Goal: Task Accomplishment & Management: Manage account settings

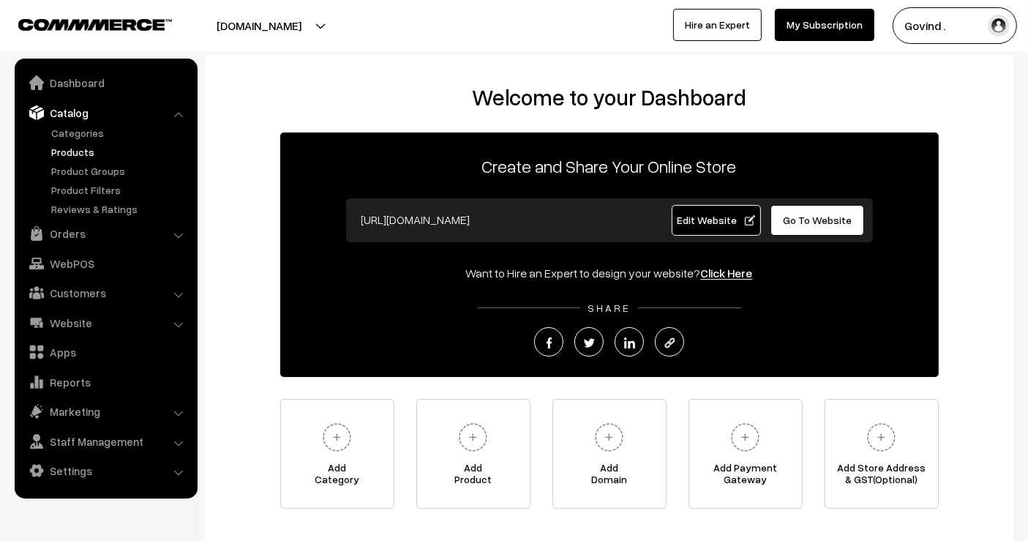
click at [69, 149] on link "Products" at bounding box center [120, 151] width 145 height 15
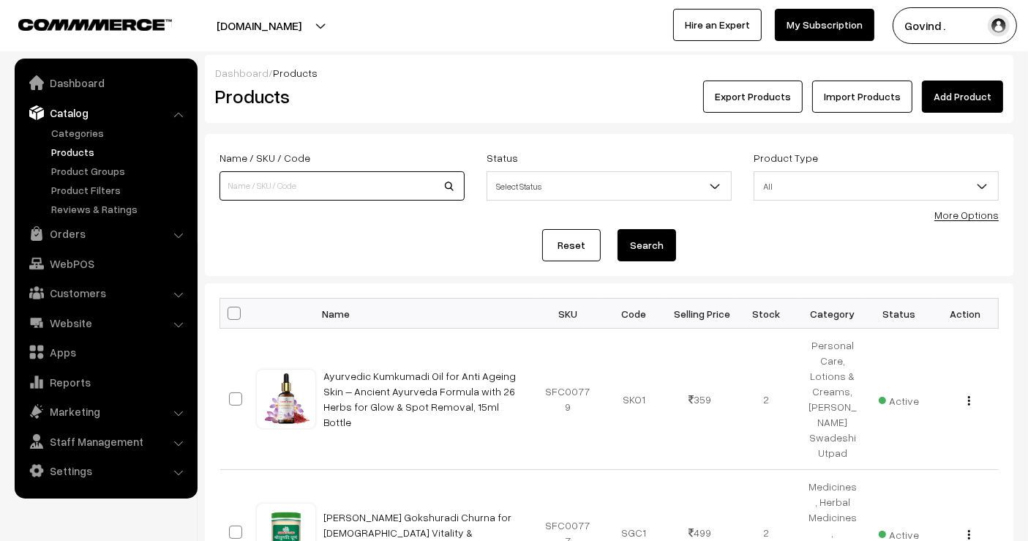
click at [277, 176] on input at bounding box center [341, 185] width 245 height 29
type input "bambooi"
click at [617, 229] on button "Search" at bounding box center [646, 245] width 59 height 32
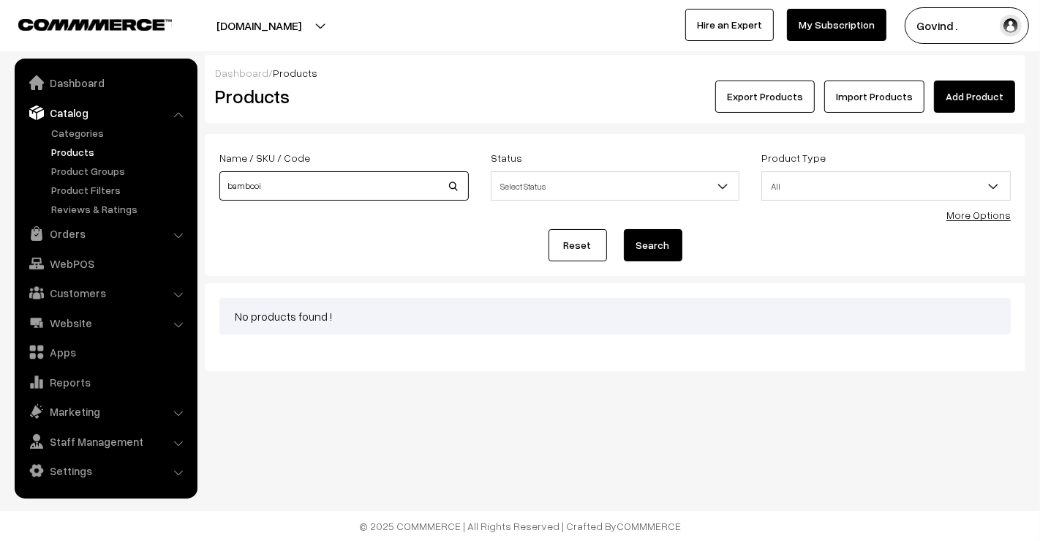
click at [277, 176] on input "bambooi" at bounding box center [343, 185] width 249 height 29
type input "bamboo"
click at [624, 229] on button "Search" at bounding box center [653, 245] width 59 height 32
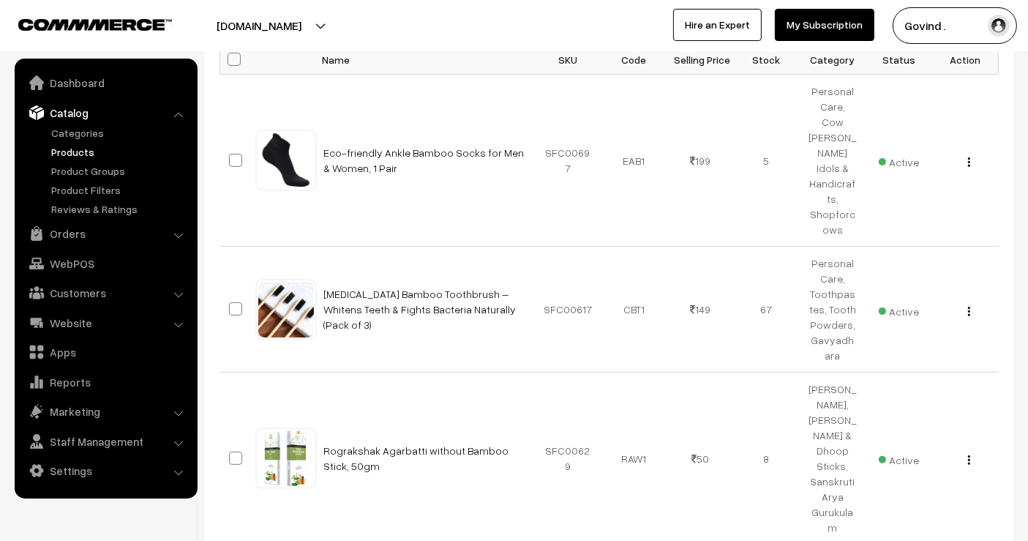
scroll to position [255, 0]
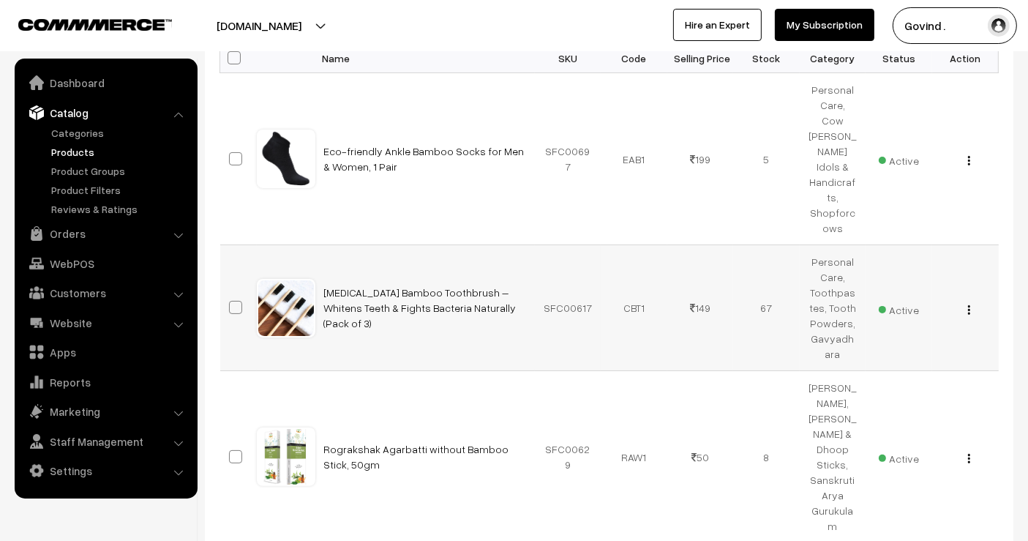
click at [969, 300] on div "View Edit Delete" at bounding box center [965, 307] width 49 height 15
click at [967, 304] on button "button" at bounding box center [969, 310] width 4 height 12
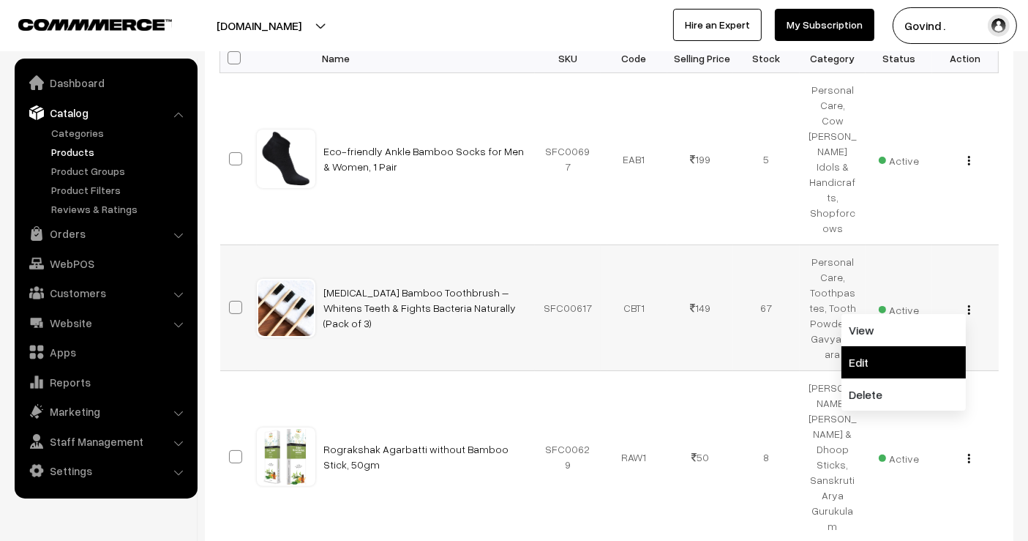
click at [921, 346] on link "Edit" at bounding box center [903, 362] width 124 height 32
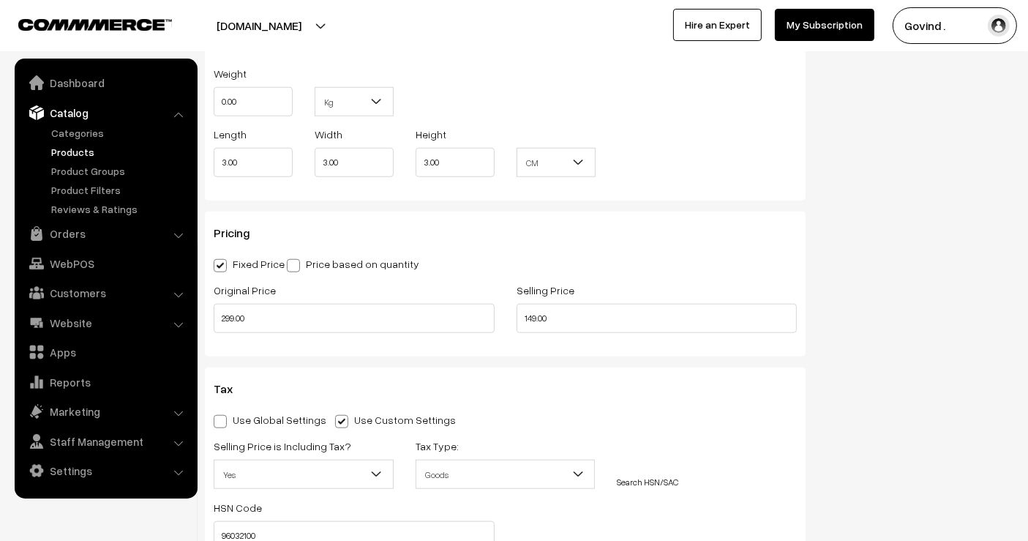
scroll to position [1318, 0]
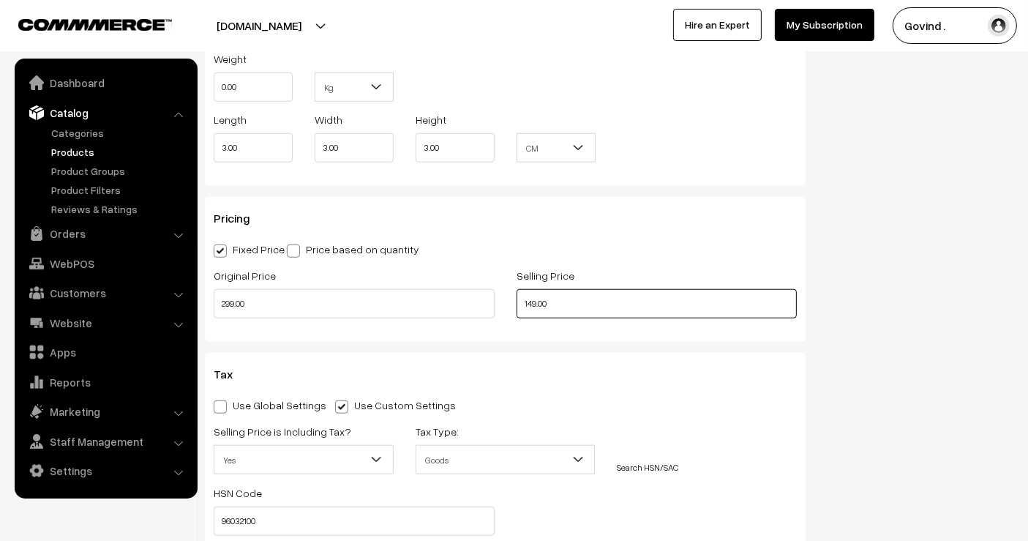
click at [533, 302] on input "149.00" at bounding box center [656, 303] width 281 height 29
type input "132.00"
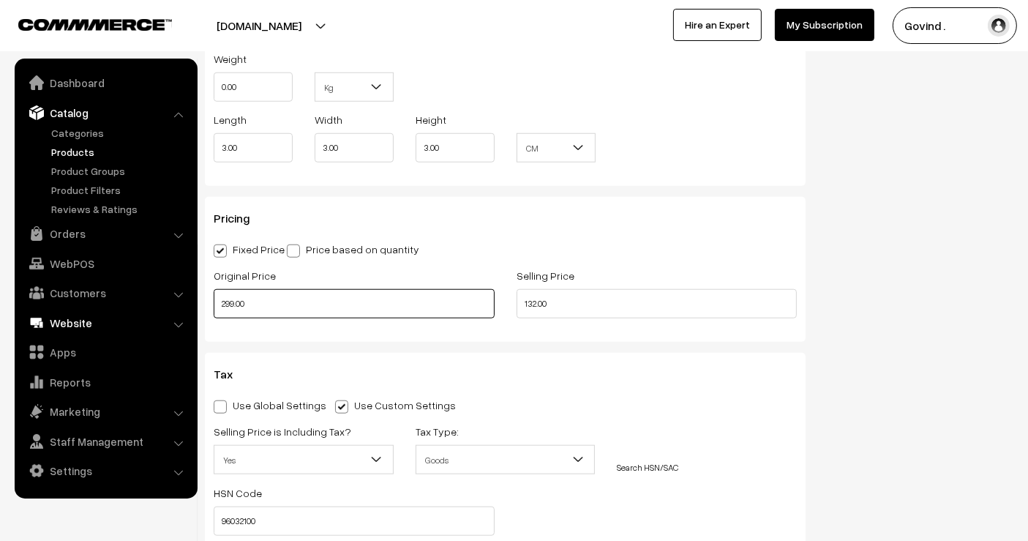
drag, startPoint x: 235, startPoint y: 303, endPoint x: 150, endPoint y: 315, distance: 85.8
type input "278.00"
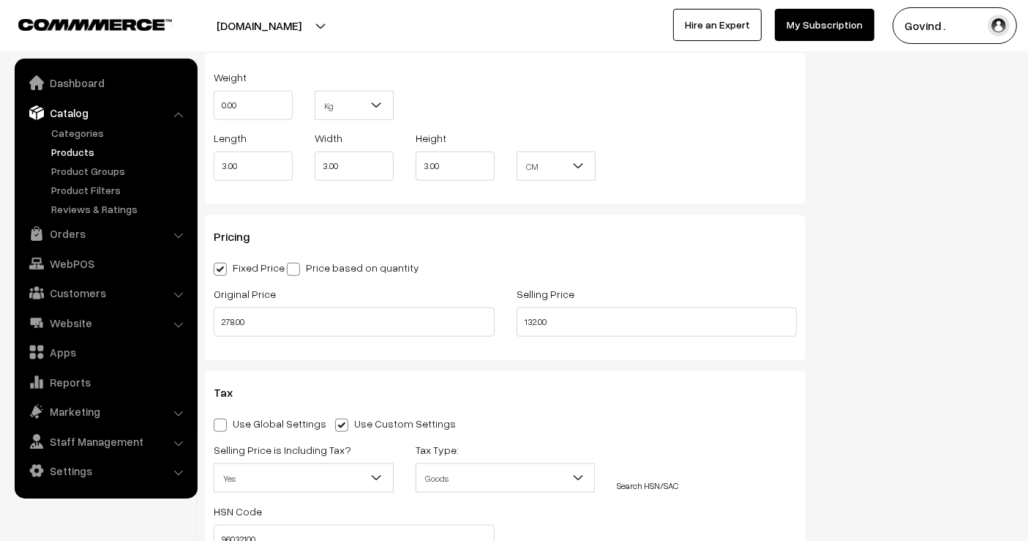
scroll to position [0, 0]
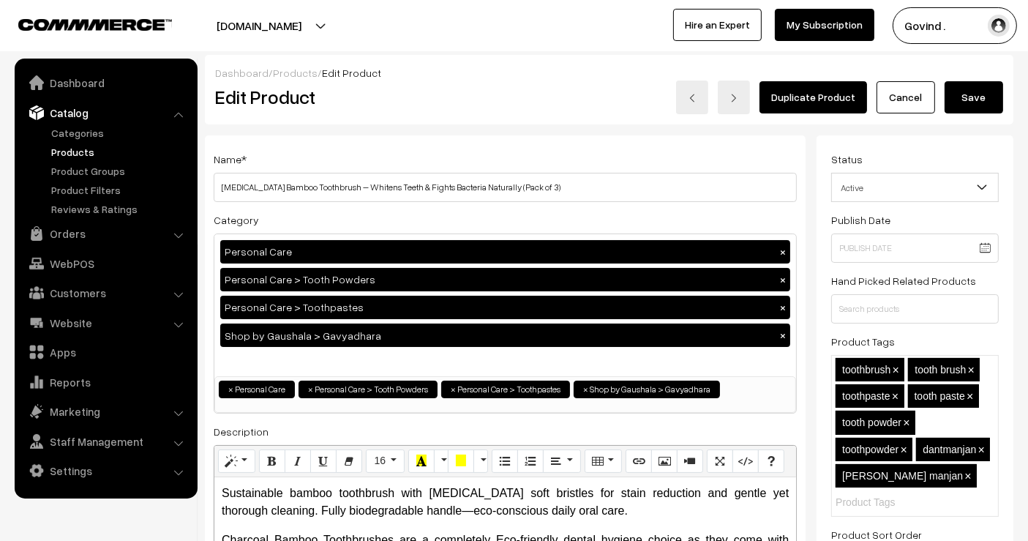
click at [964, 101] on button "Save" at bounding box center [973, 97] width 59 height 32
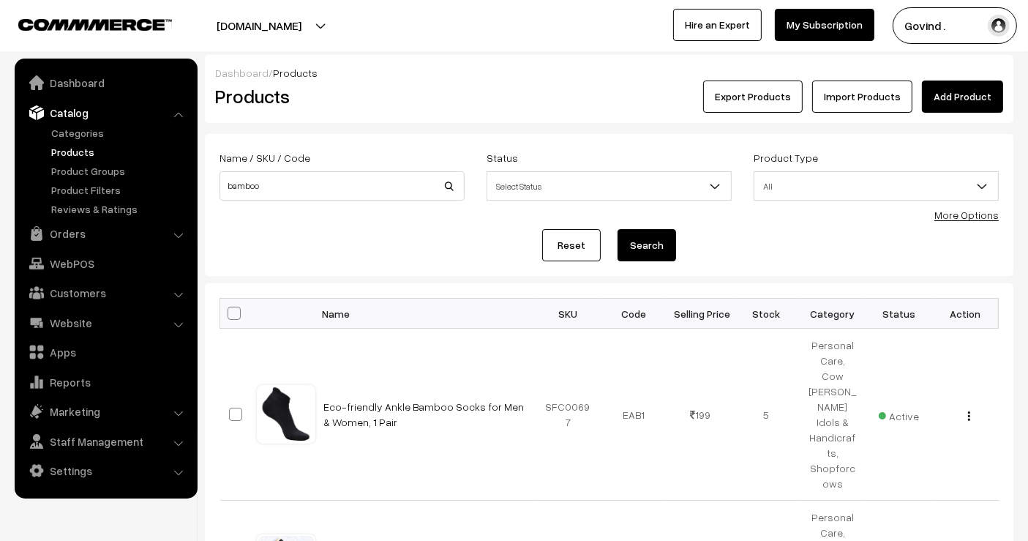
click at [393, 164] on div "Name / SKU / Code bamboo" at bounding box center [341, 175] width 245 height 52
click at [361, 184] on input "bamboo" at bounding box center [341, 185] width 245 height 29
type input "tongue"
click at [617, 229] on button "Search" at bounding box center [646, 245] width 59 height 32
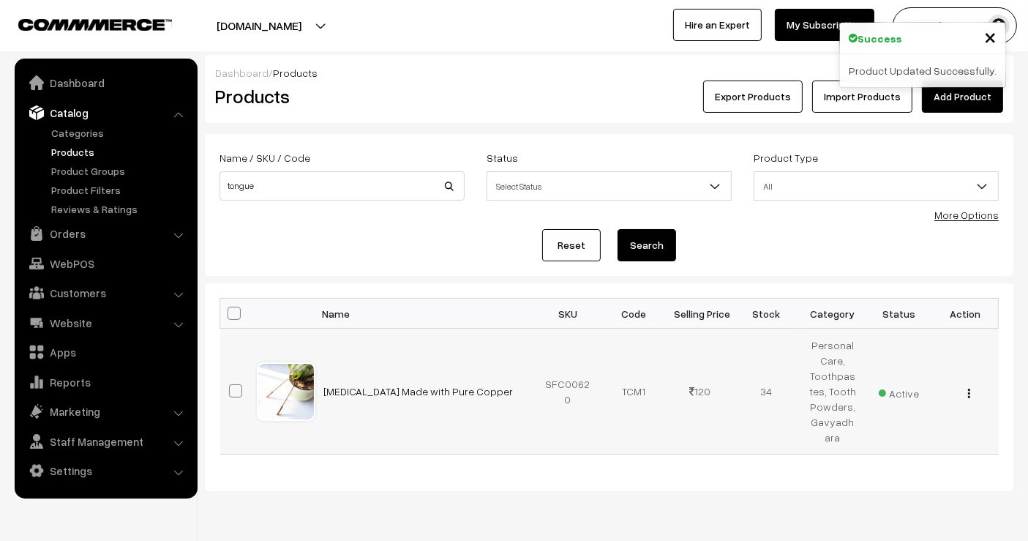
click at [969, 391] on img "button" at bounding box center [969, 393] width 2 height 10
click at [879, 435] on link "Edit" at bounding box center [903, 445] width 124 height 32
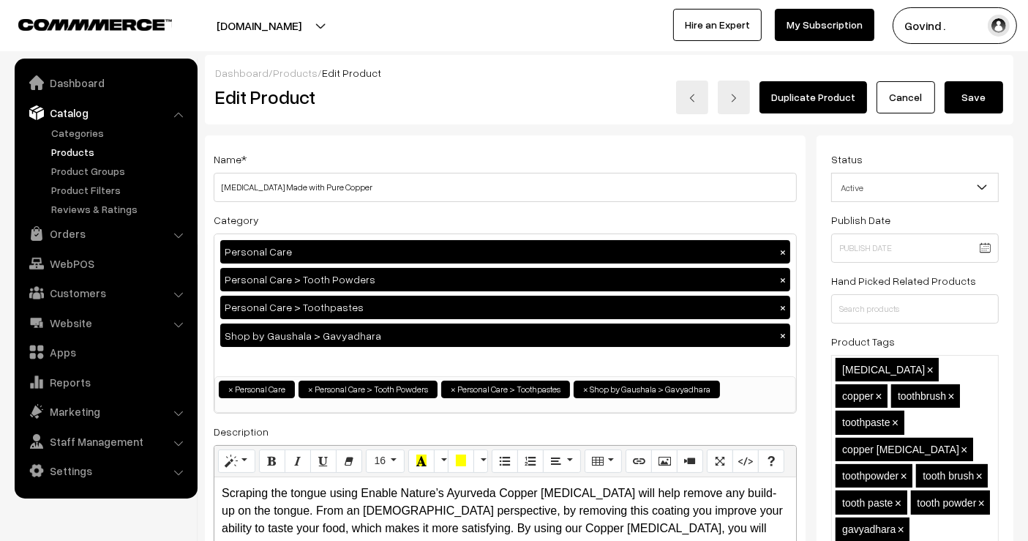
click at [912, 86] on link "Cancel" at bounding box center [905, 97] width 59 height 32
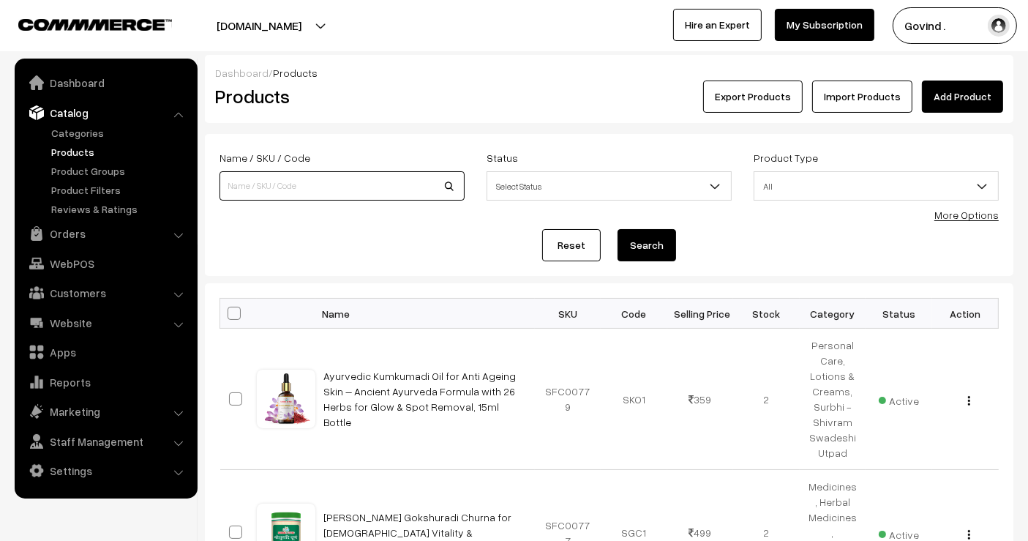
click at [257, 184] on input at bounding box center [341, 185] width 245 height 29
type input "gulkand"
click at [617, 229] on button "Search" at bounding box center [646, 245] width 59 height 32
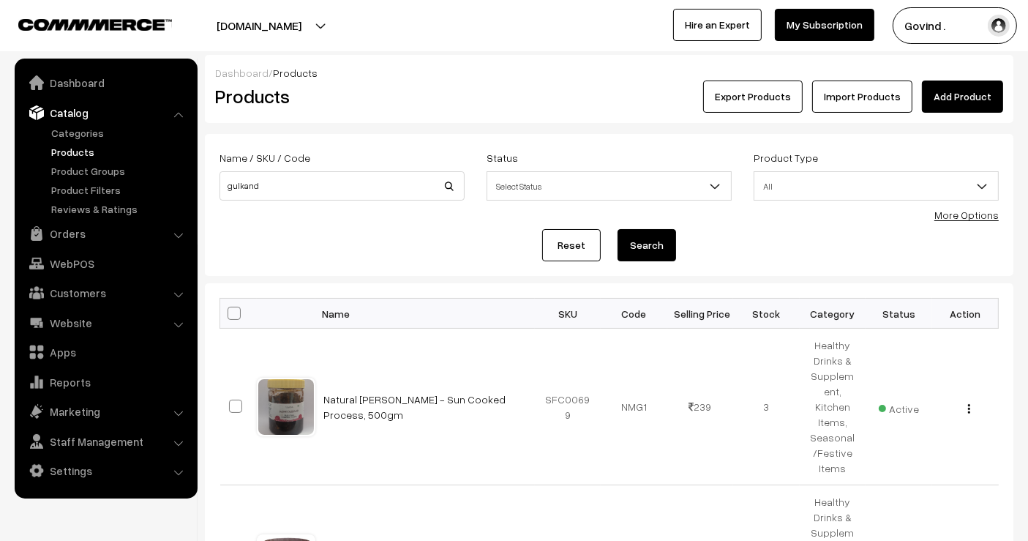
scroll to position [153, 0]
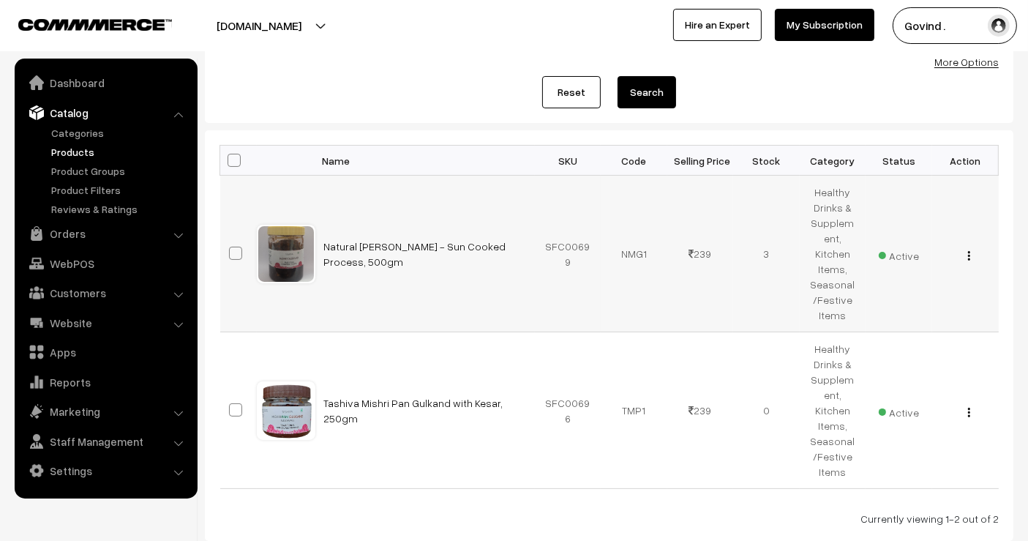
click at [969, 251] on img "button" at bounding box center [969, 256] width 2 height 10
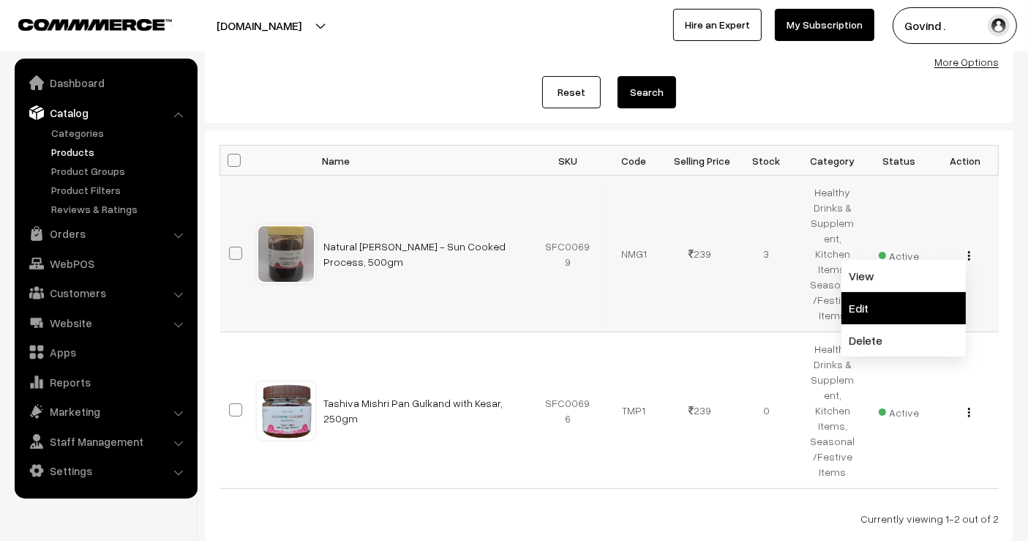
click at [901, 292] on link "Edit" at bounding box center [903, 308] width 124 height 32
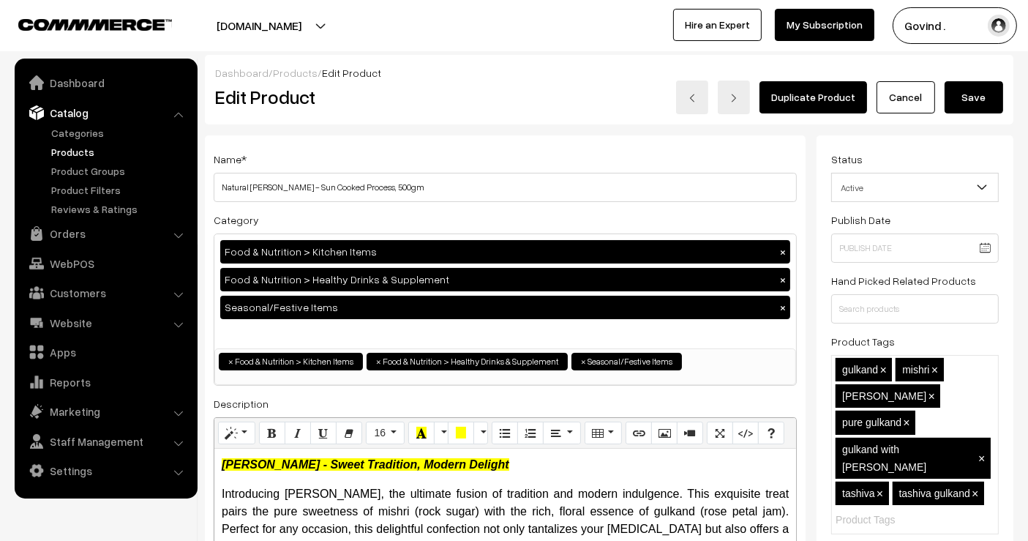
click at [920, 99] on link "Cancel" at bounding box center [905, 97] width 59 height 32
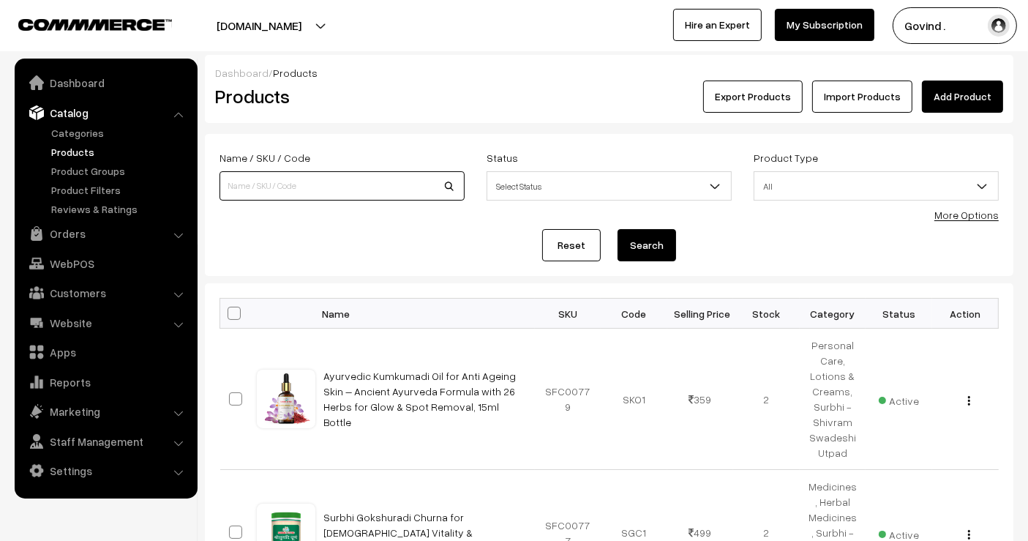
click at [247, 176] on input at bounding box center [341, 185] width 245 height 29
type input "gulab'"
click at [617, 229] on button "Search" at bounding box center [646, 245] width 59 height 32
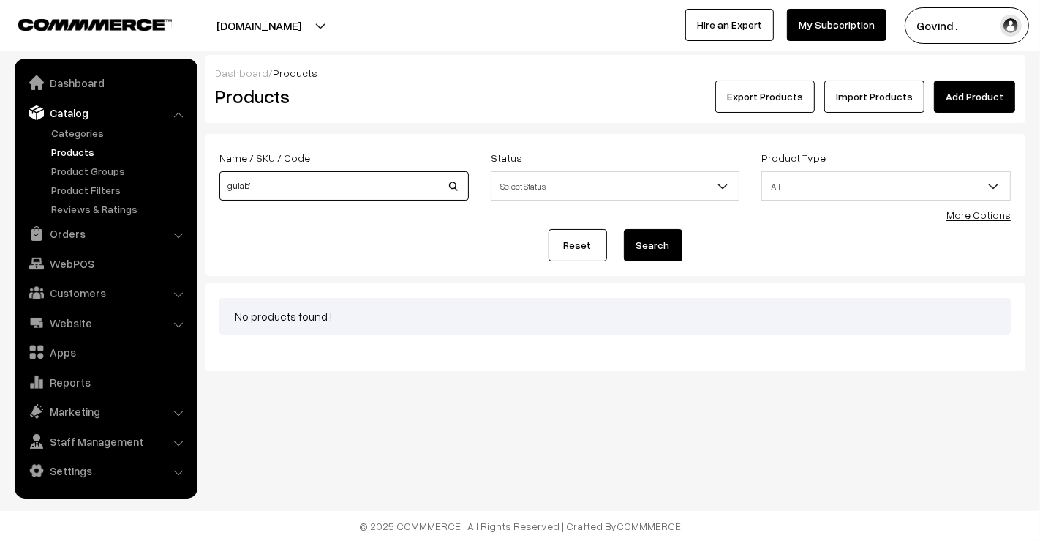
click at [325, 183] on input "gulab'" at bounding box center [343, 185] width 249 height 29
type input "gulab"
click at [624, 229] on button "Search" at bounding box center [653, 245] width 59 height 32
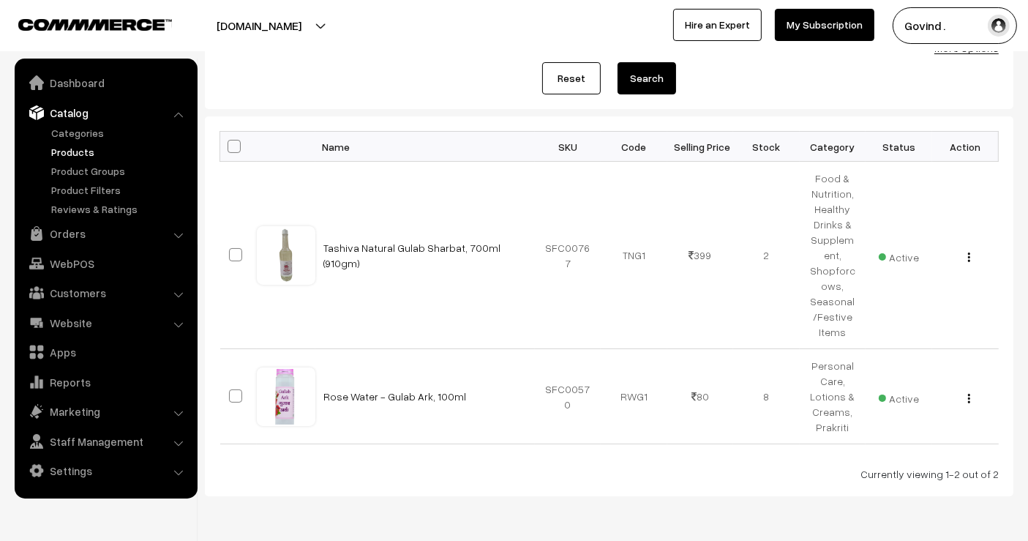
scroll to position [171, 0]
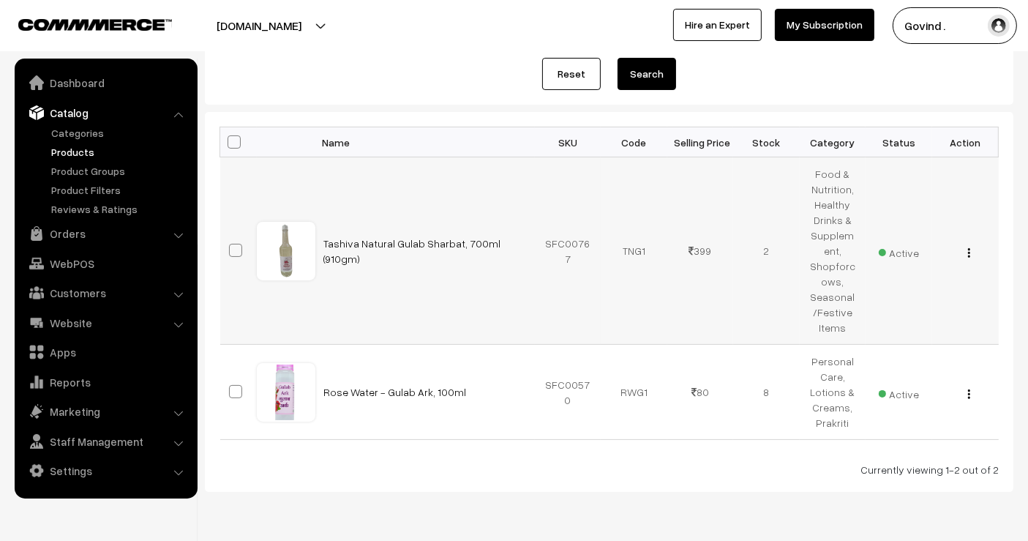
click at [967, 251] on button "button" at bounding box center [969, 253] width 4 height 12
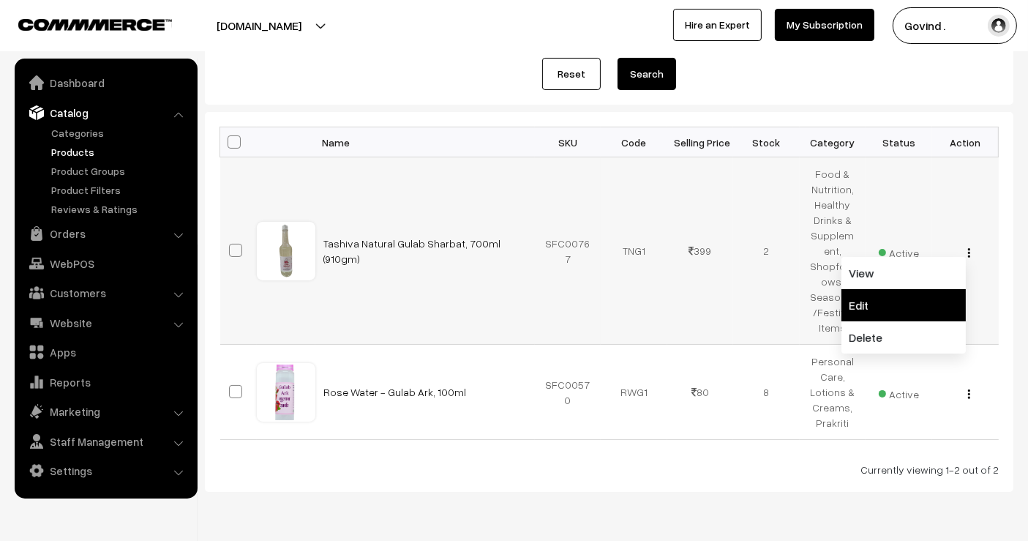
click at [917, 300] on link "Edit" at bounding box center [903, 305] width 124 height 32
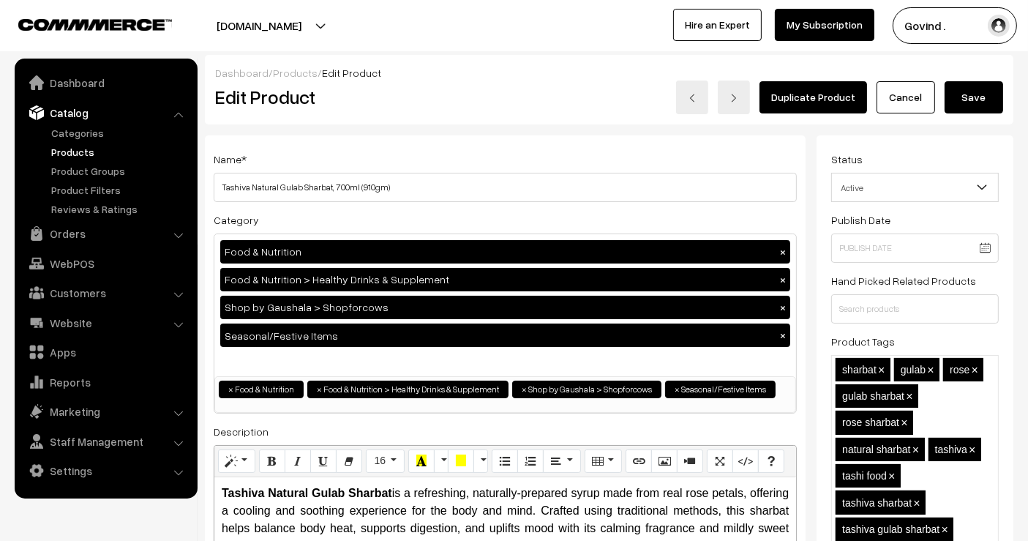
click at [921, 108] on link "Cancel" at bounding box center [905, 97] width 59 height 32
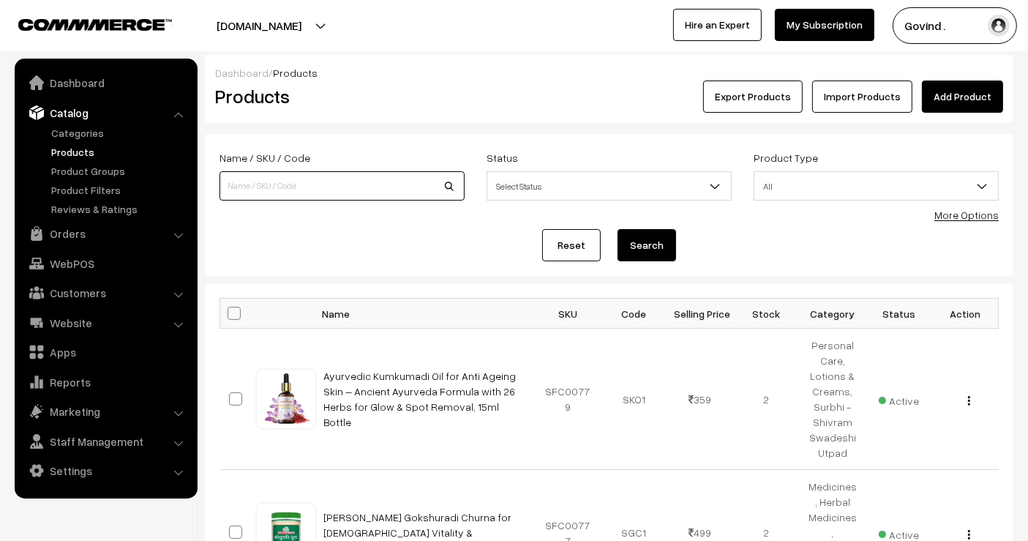
click at [288, 173] on input at bounding box center [341, 185] width 245 height 29
type input "gavyadhara"
click at [617, 229] on button "Search" at bounding box center [646, 245] width 59 height 32
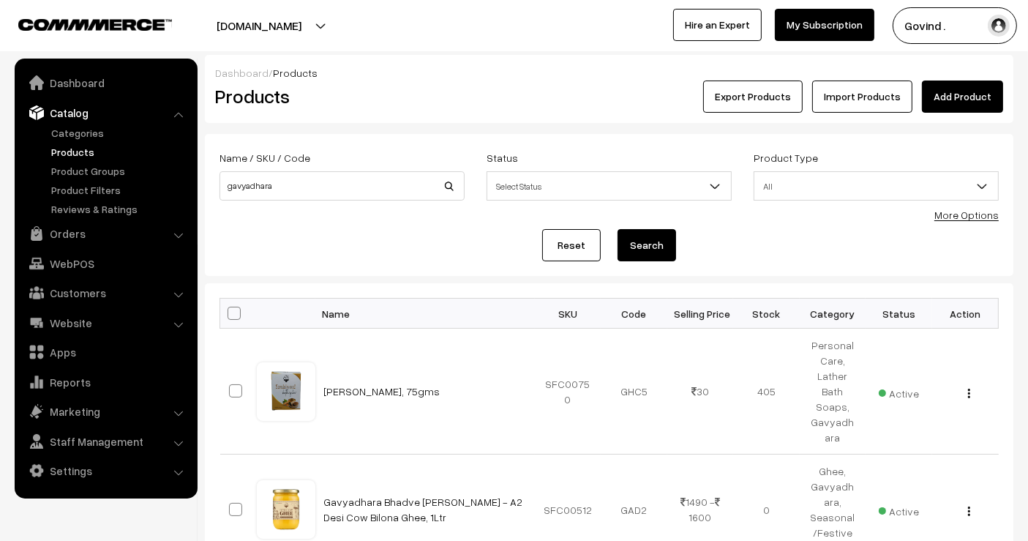
scroll to position [996, 0]
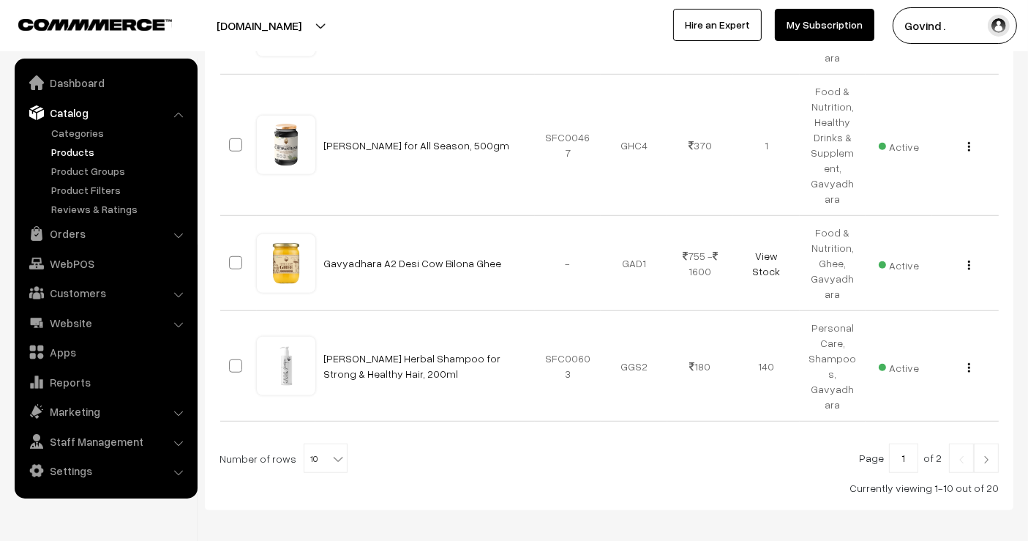
click at [331, 451] on b at bounding box center [338, 458] width 15 height 15
select select "60"
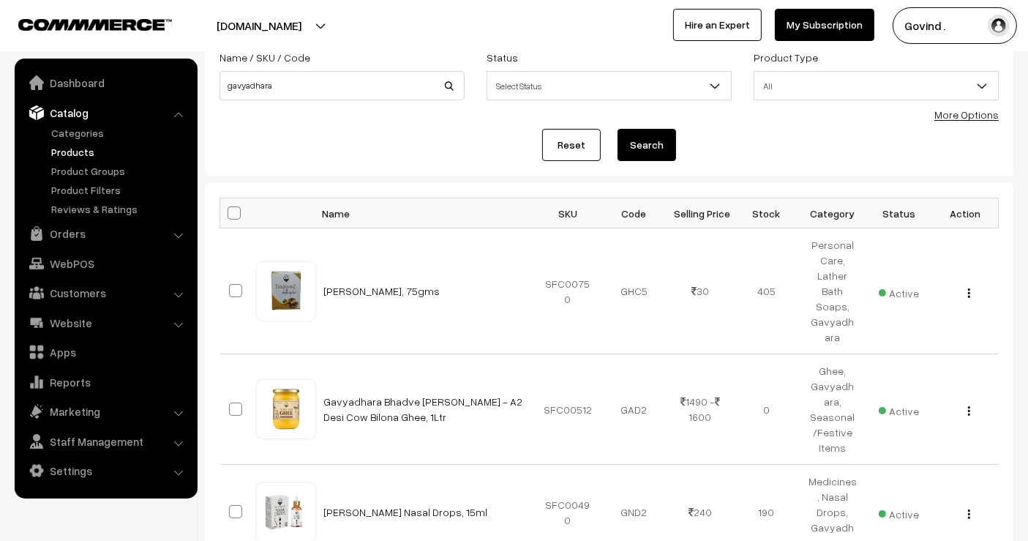
scroll to position [110, 0]
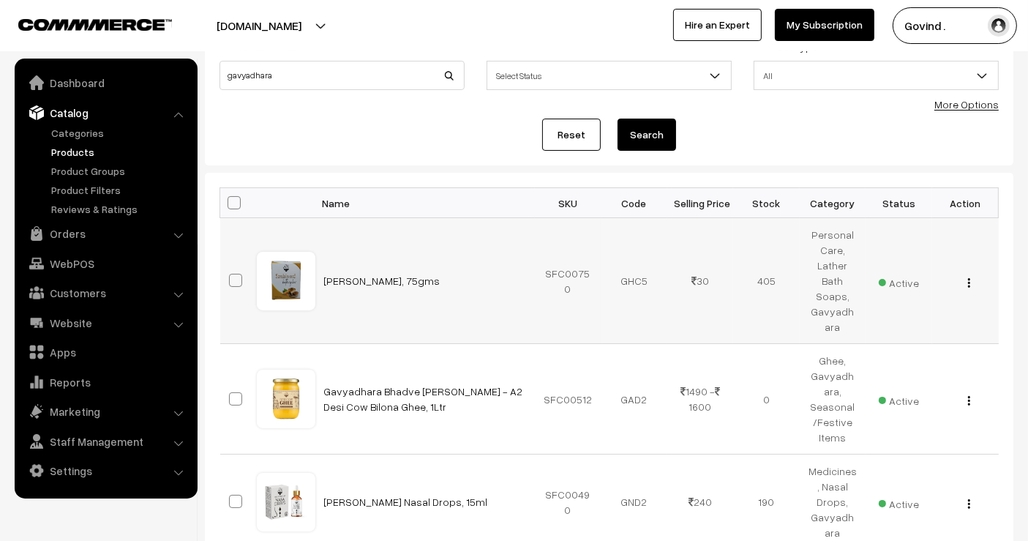
click at [969, 278] on img "button" at bounding box center [969, 283] width 2 height 10
click at [903, 325] on link "Edit" at bounding box center [903, 335] width 124 height 32
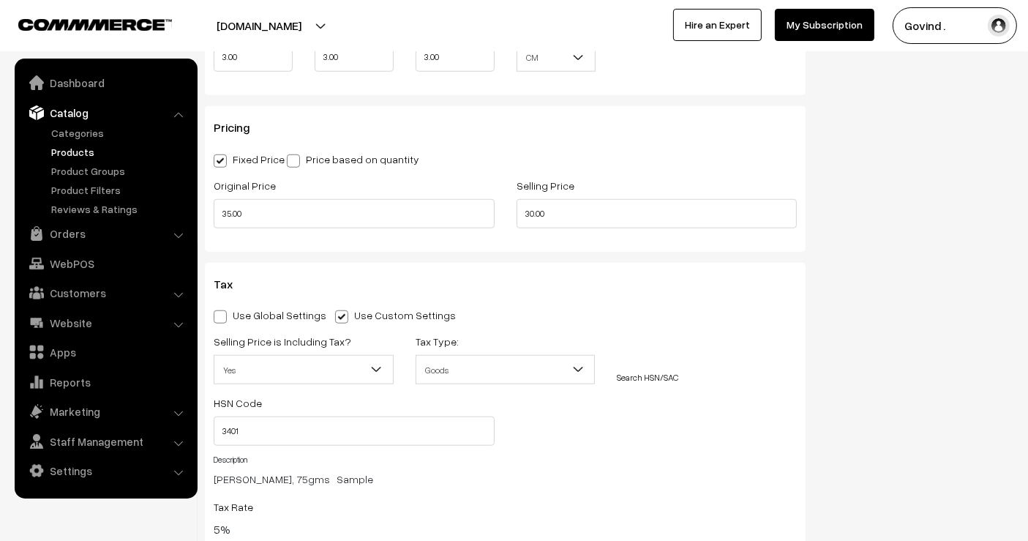
scroll to position [1248, 0]
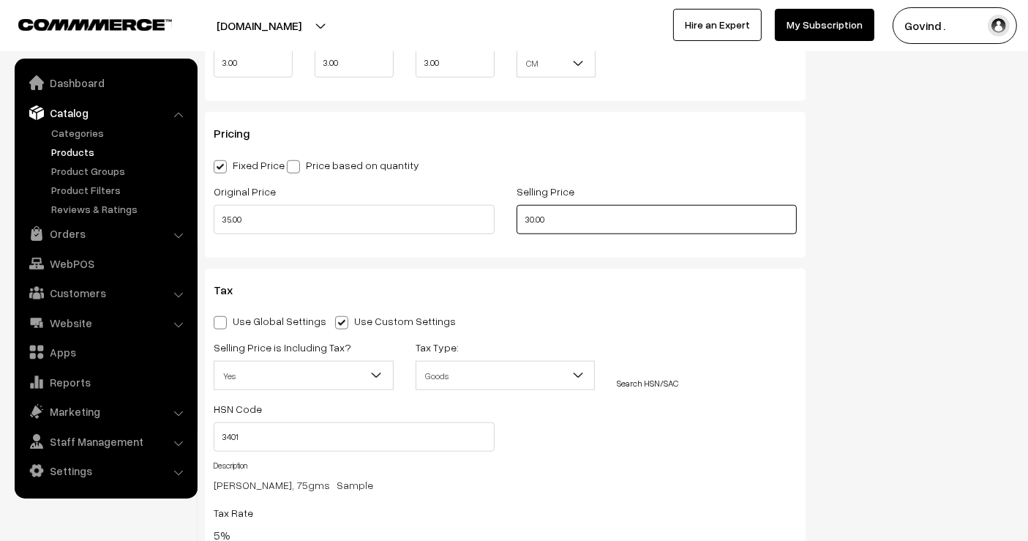
click at [533, 216] on input "30.00" at bounding box center [656, 219] width 281 height 29
type input "31.00"
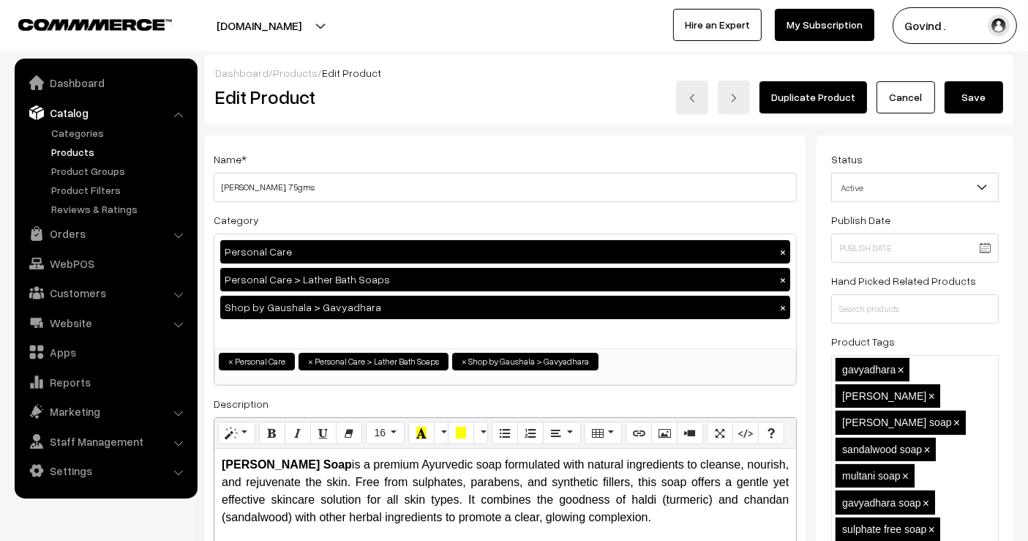
click at [982, 95] on button "Save" at bounding box center [973, 97] width 59 height 32
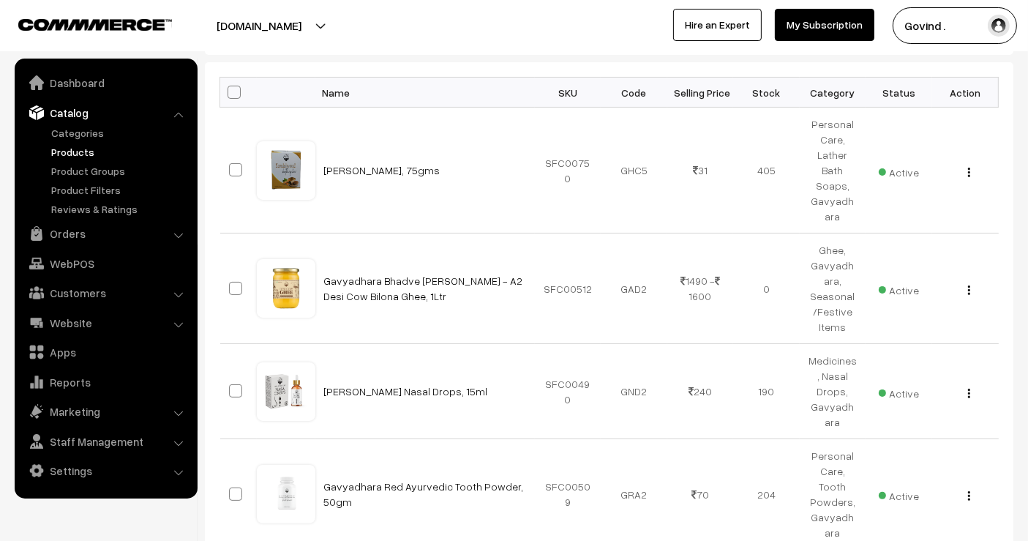
scroll to position [228, 0]
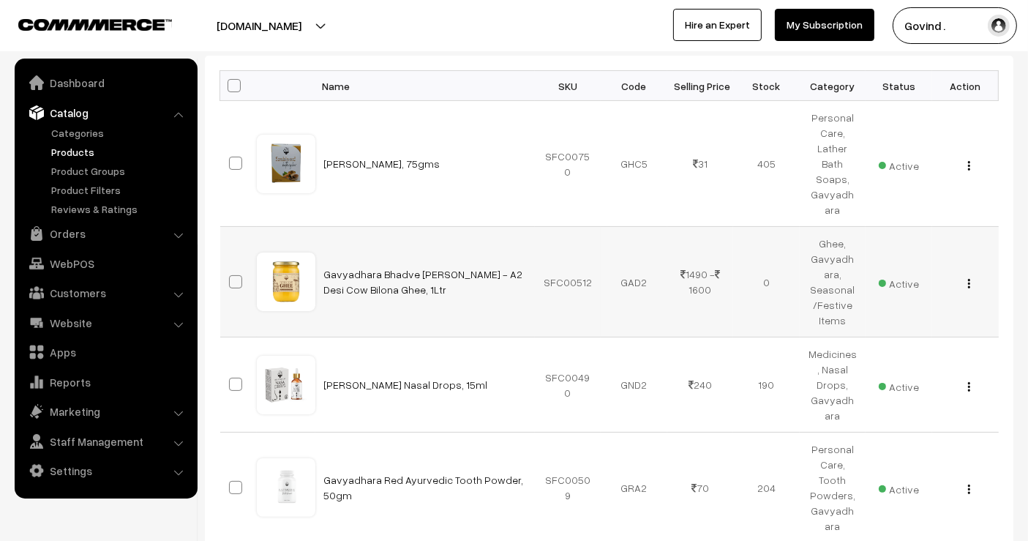
click at [968, 279] on img "button" at bounding box center [969, 284] width 2 height 10
click at [922, 320] on link "Edit" at bounding box center [903, 336] width 124 height 32
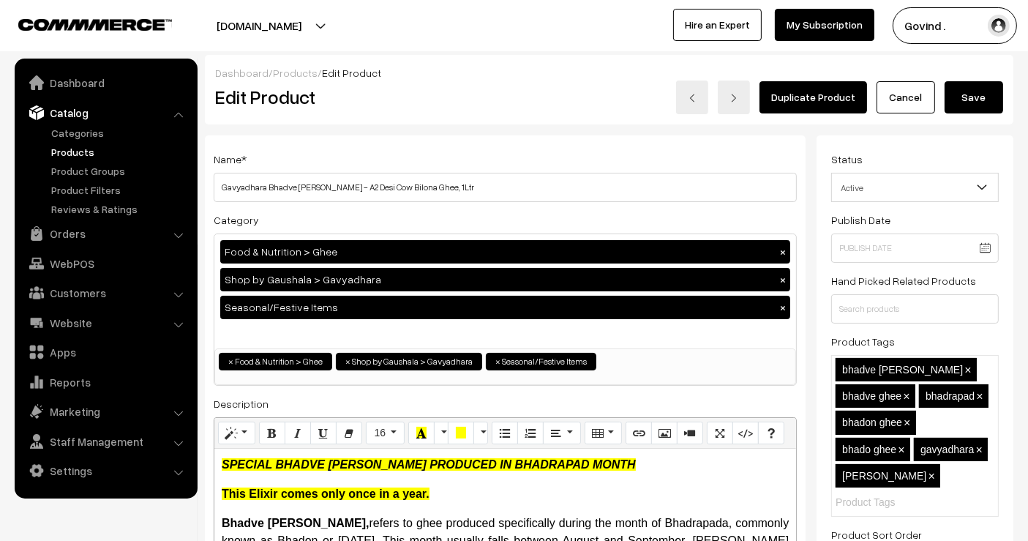
click at [781, 249] on button "×" at bounding box center [782, 251] width 13 height 13
select select "38"
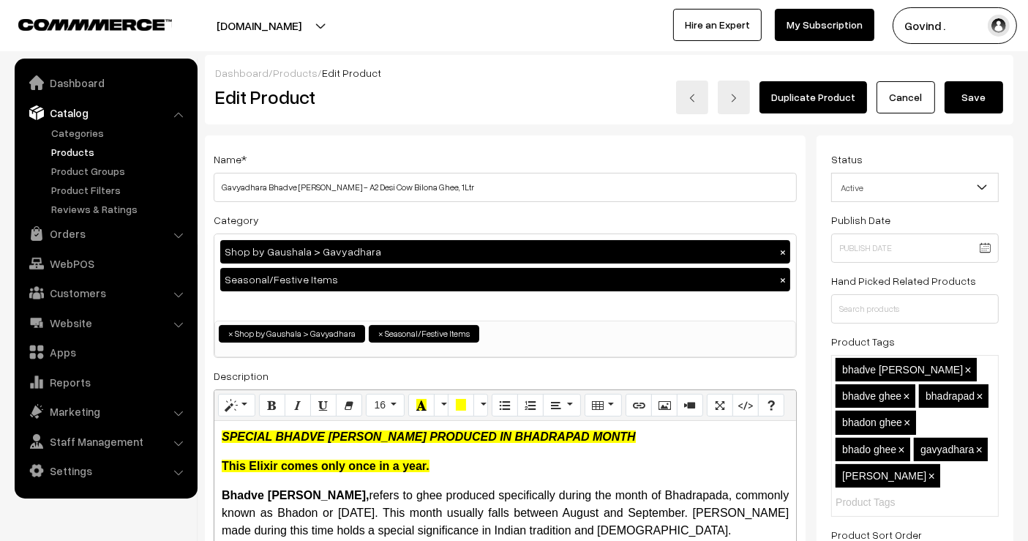
click at [967, 92] on button "Save" at bounding box center [973, 97] width 59 height 32
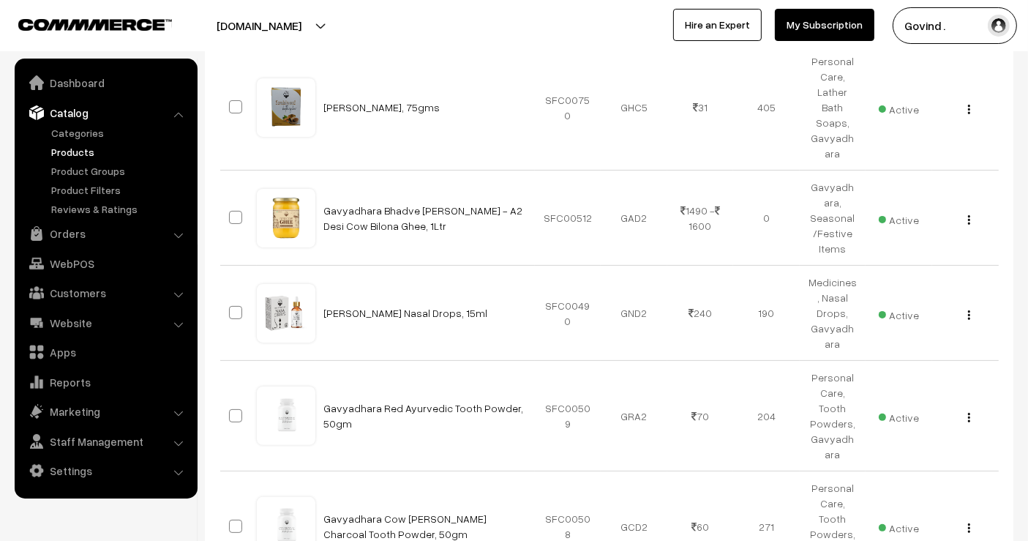
scroll to position [290, 0]
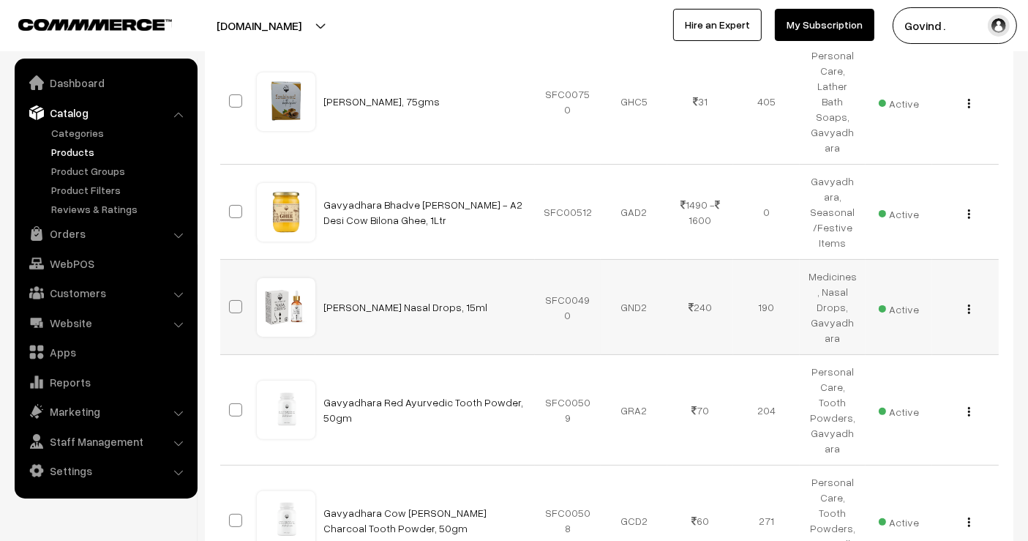
click at [968, 304] on img "button" at bounding box center [969, 309] width 2 height 10
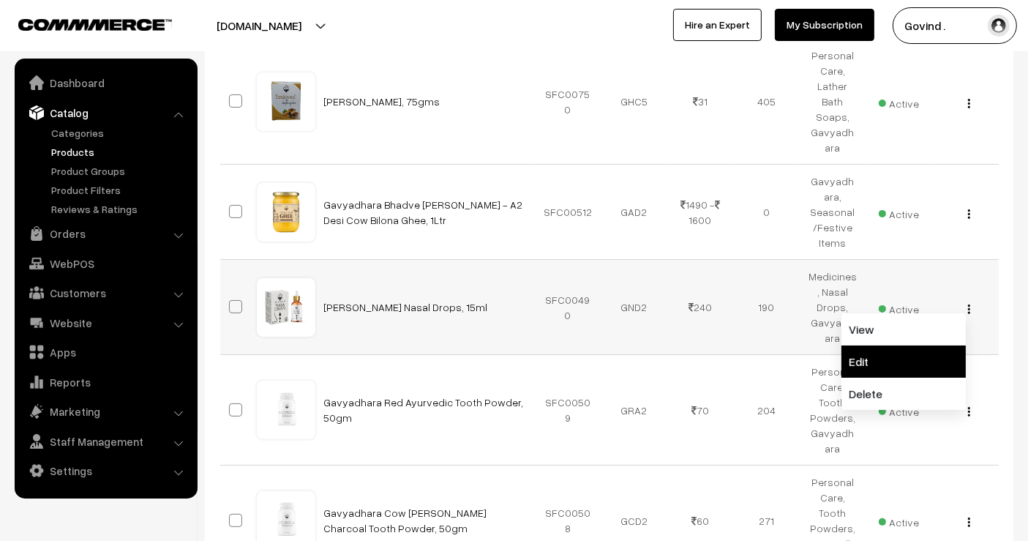
click at [938, 345] on link "Edit" at bounding box center [903, 361] width 124 height 32
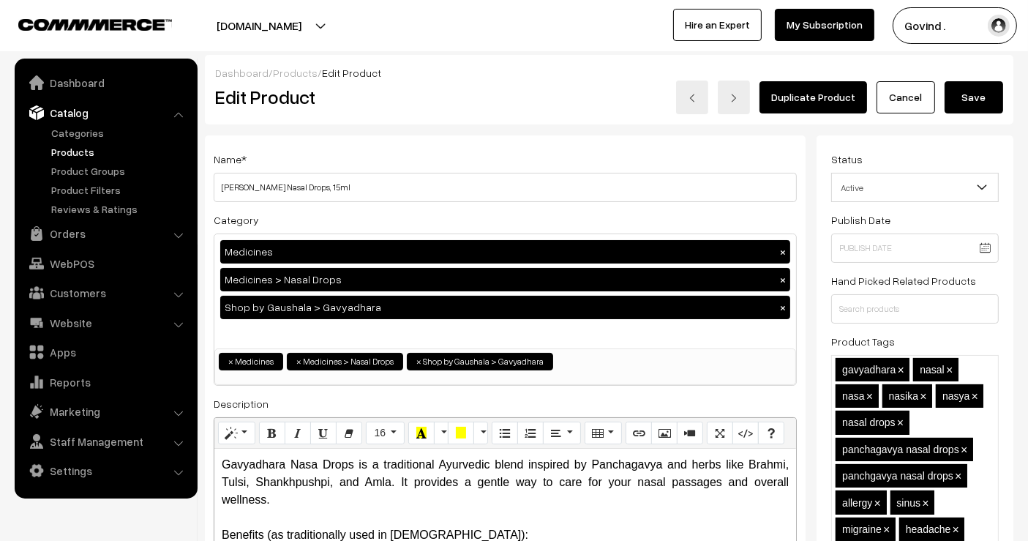
click at [920, 84] on link "Cancel" at bounding box center [905, 97] width 59 height 32
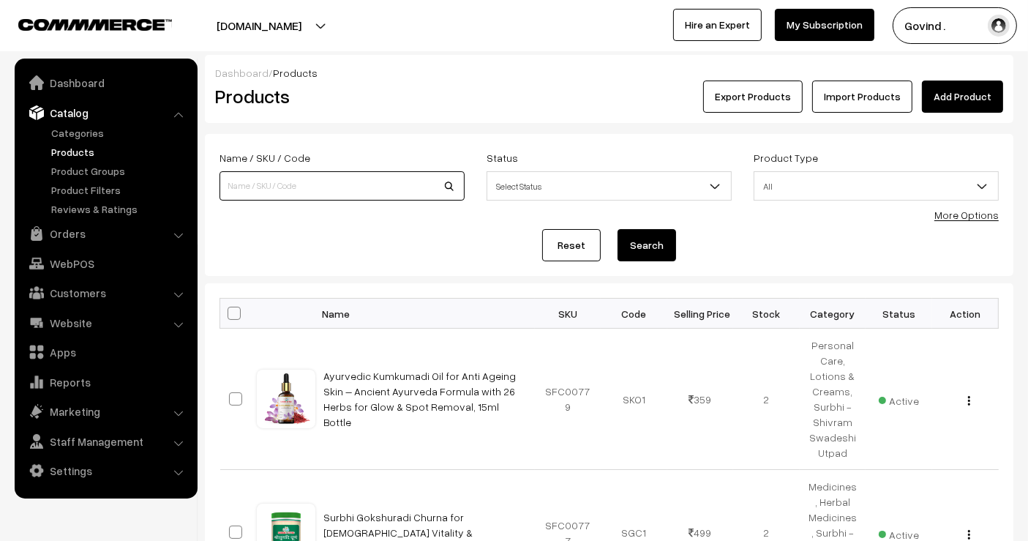
click at [400, 173] on input at bounding box center [341, 185] width 245 height 29
type input "nasal"
click at [617, 229] on button "Search" at bounding box center [646, 245] width 59 height 32
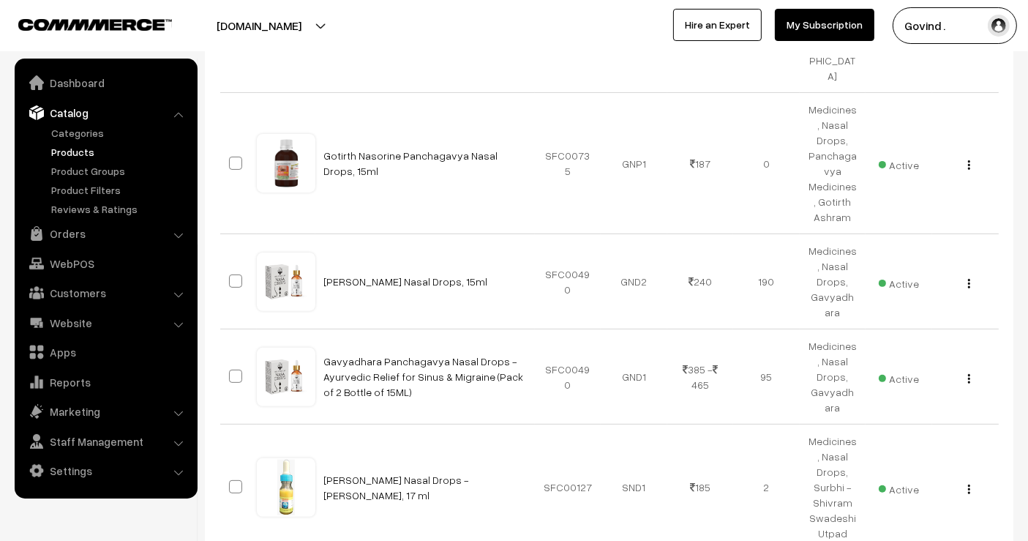
scroll to position [418, 0]
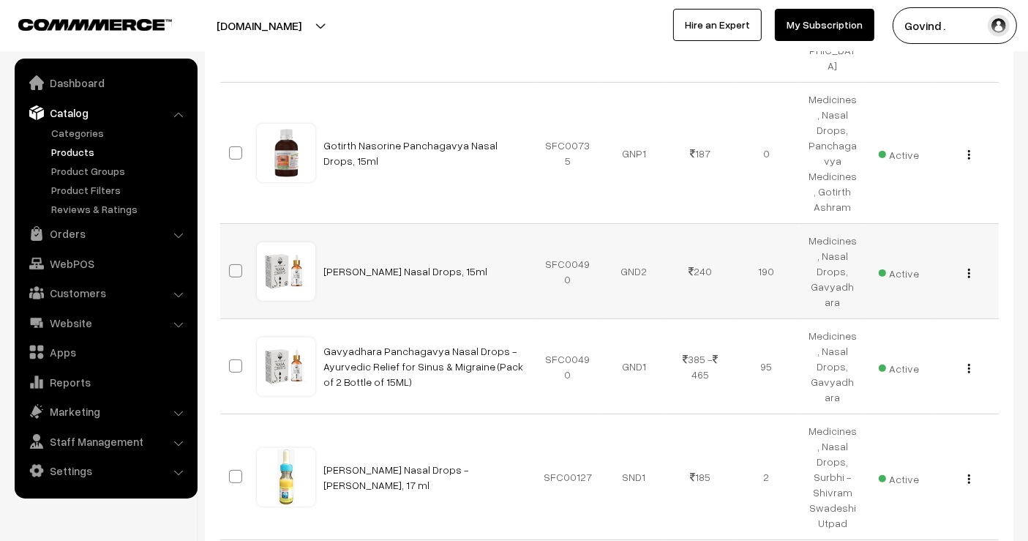
click at [967, 267] on button "button" at bounding box center [969, 273] width 4 height 12
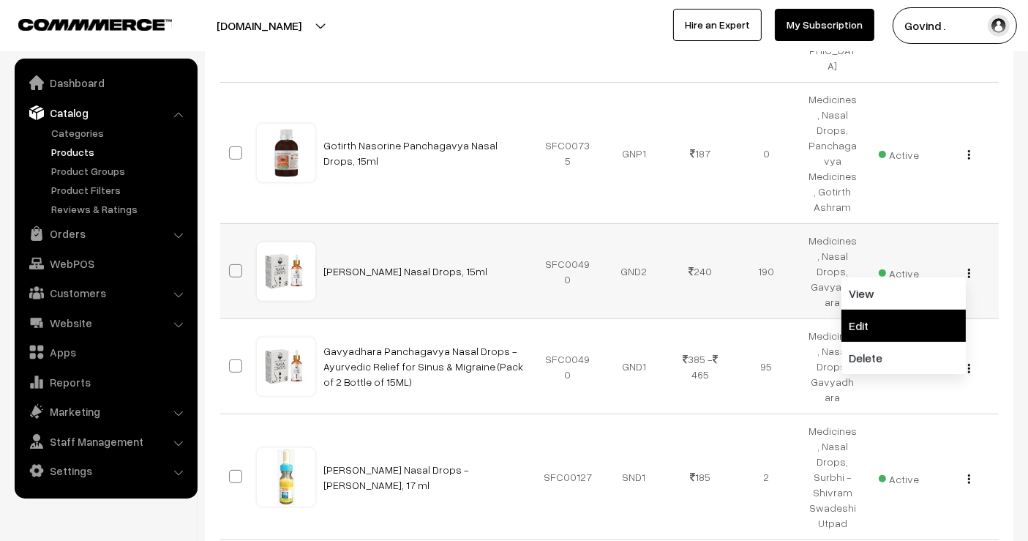
click at [916, 309] on link "Edit" at bounding box center [903, 325] width 124 height 32
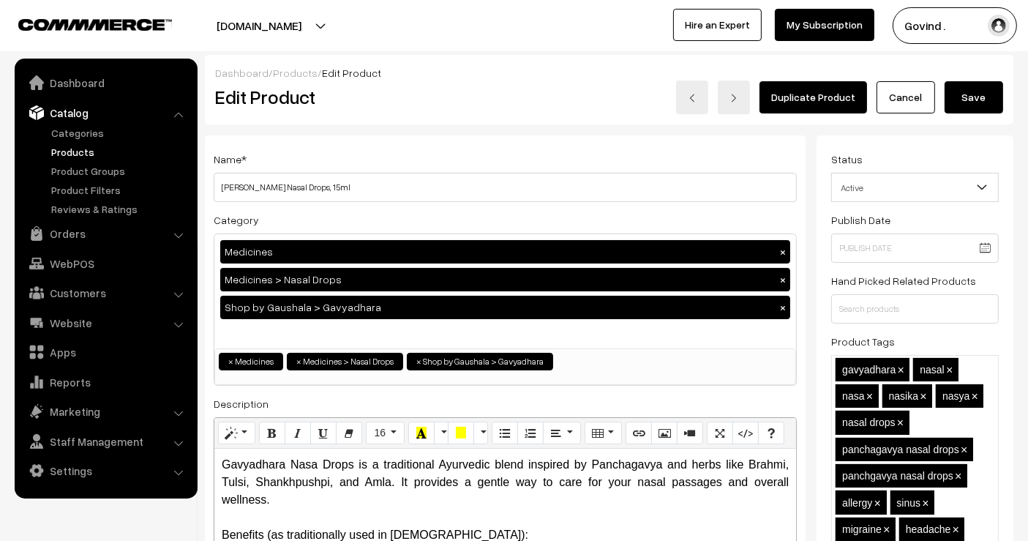
click at [892, 95] on link "Cancel" at bounding box center [905, 97] width 59 height 32
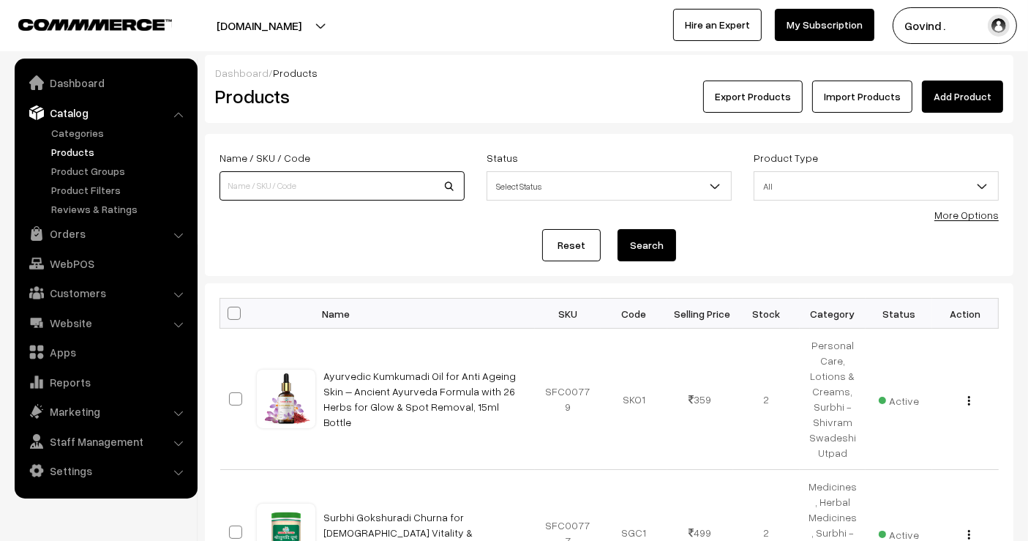
click at [346, 186] on input at bounding box center [341, 185] width 245 height 29
type input "gavyadhara"
click at [617, 229] on button "Search" at bounding box center [646, 245] width 59 height 32
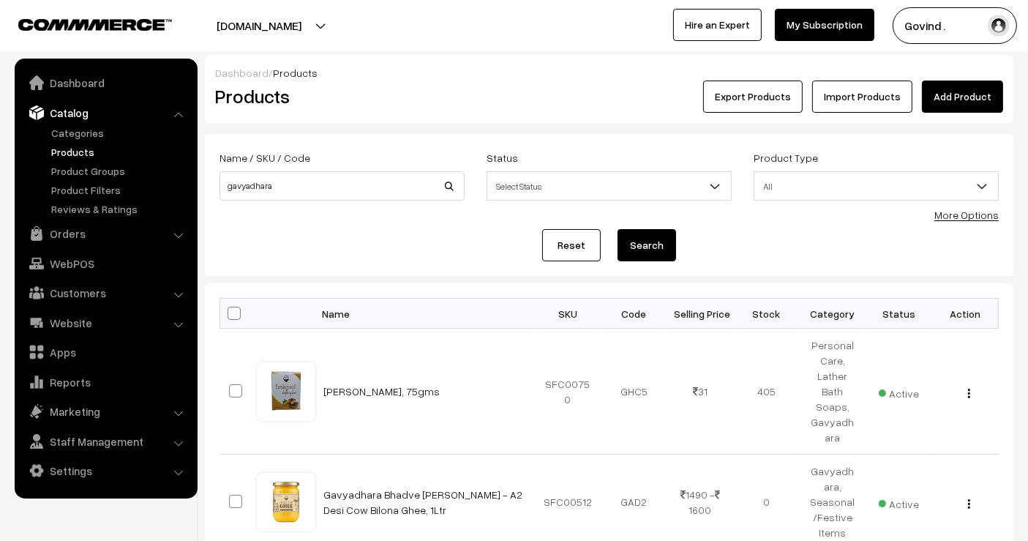
scroll to position [980, 0]
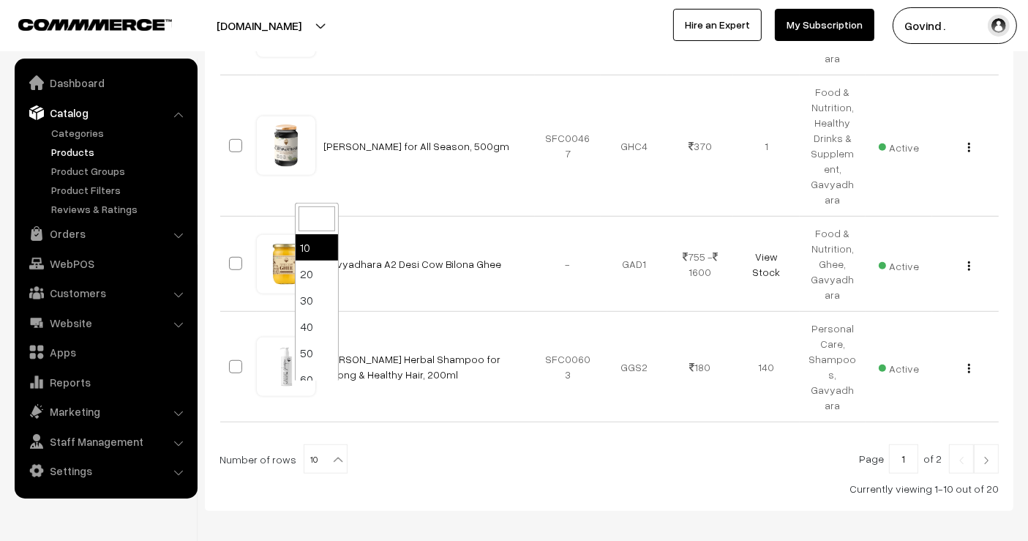
click at [331, 452] on b at bounding box center [338, 459] width 15 height 15
select select "60"
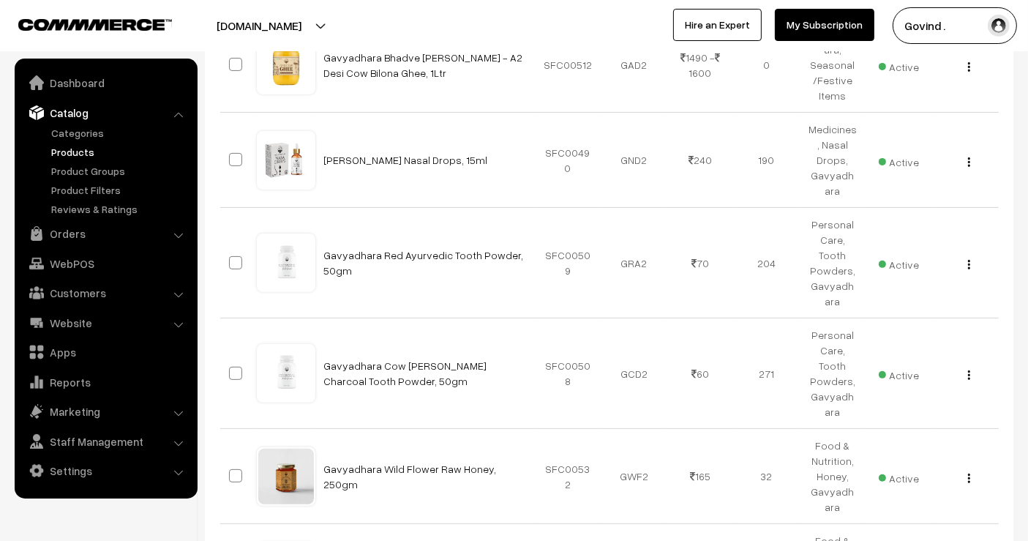
scroll to position [448, 0]
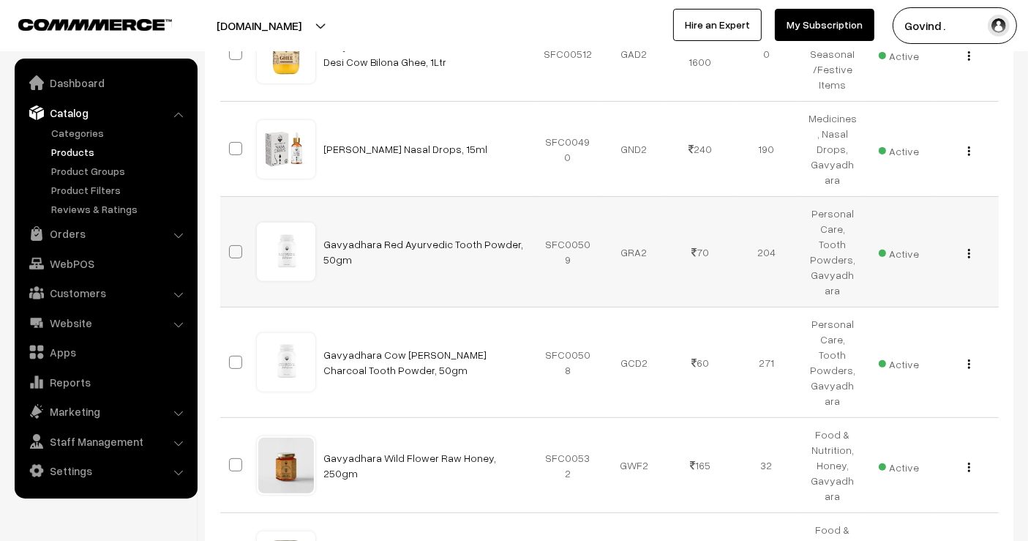
click at [966, 244] on div "View Edit Delete" at bounding box center [965, 251] width 49 height 15
click at [970, 247] on button "button" at bounding box center [969, 253] width 4 height 12
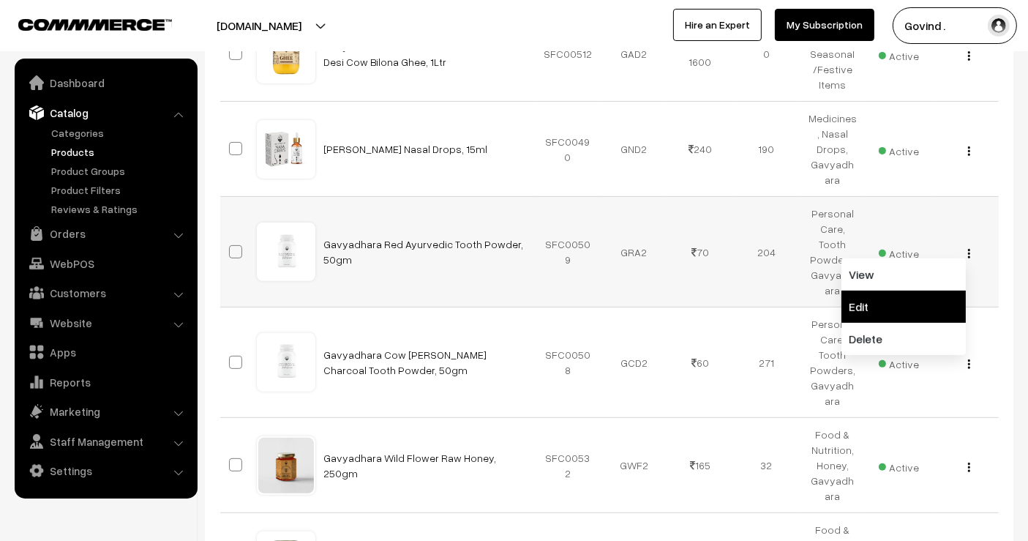
click at [920, 290] on link "Edit" at bounding box center [903, 306] width 124 height 32
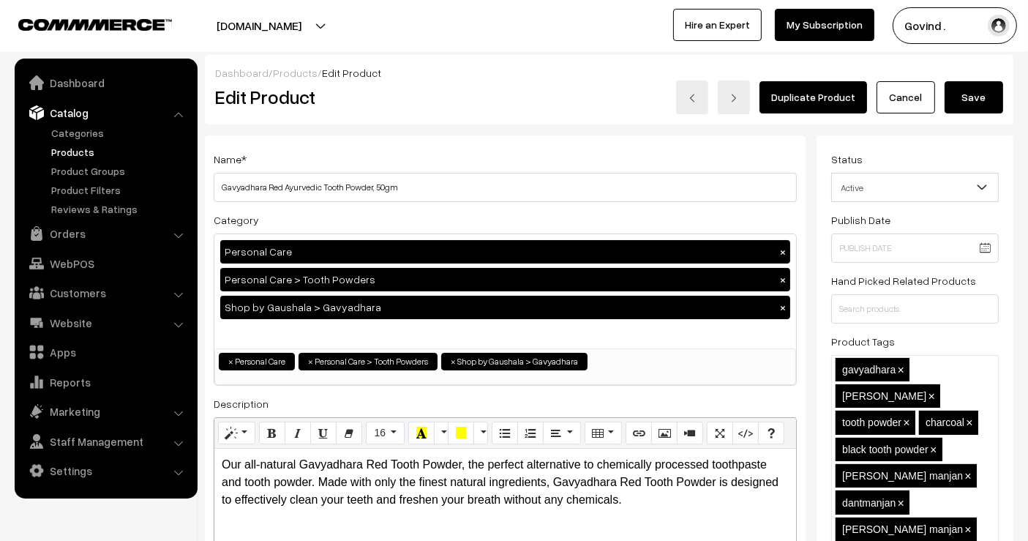
click at [909, 103] on link "Cancel" at bounding box center [905, 97] width 59 height 32
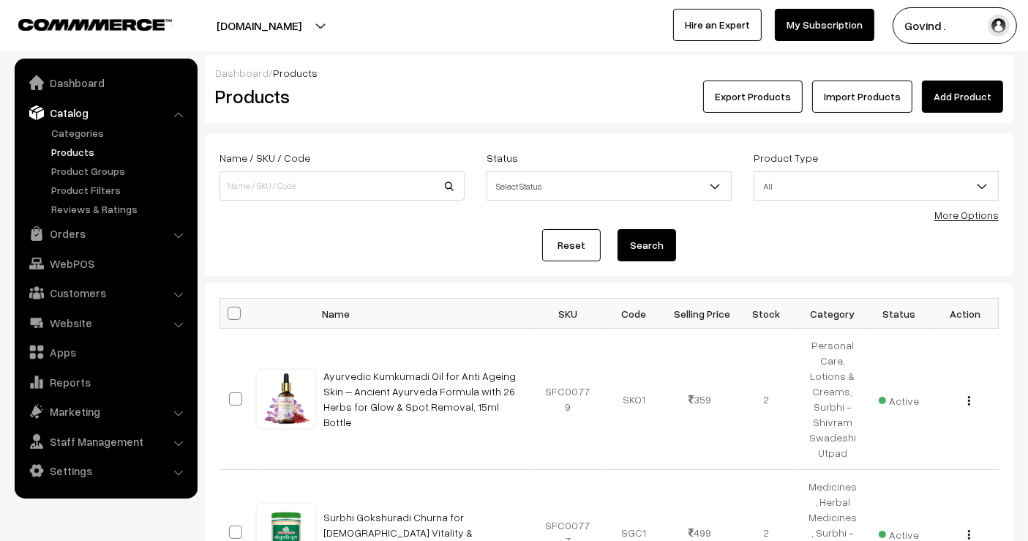
click at [387, 206] on div "Name / SKU / Code" at bounding box center [341, 179] width 267 height 61
click at [371, 193] on input at bounding box center [341, 185] width 245 height 29
type input "gavyadhara"
click at [617, 229] on button "Search" at bounding box center [646, 245] width 59 height 32
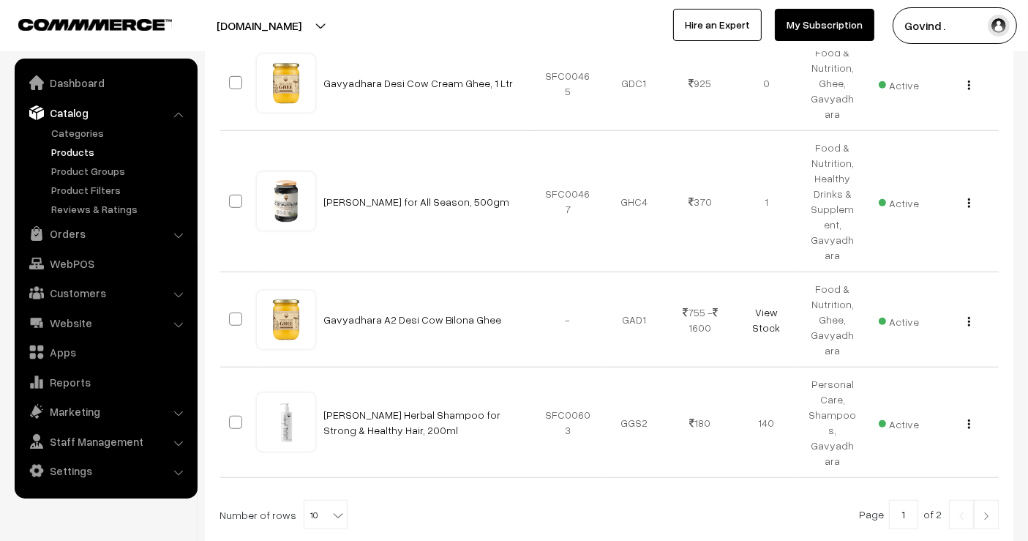
scroll to position [980, 0]
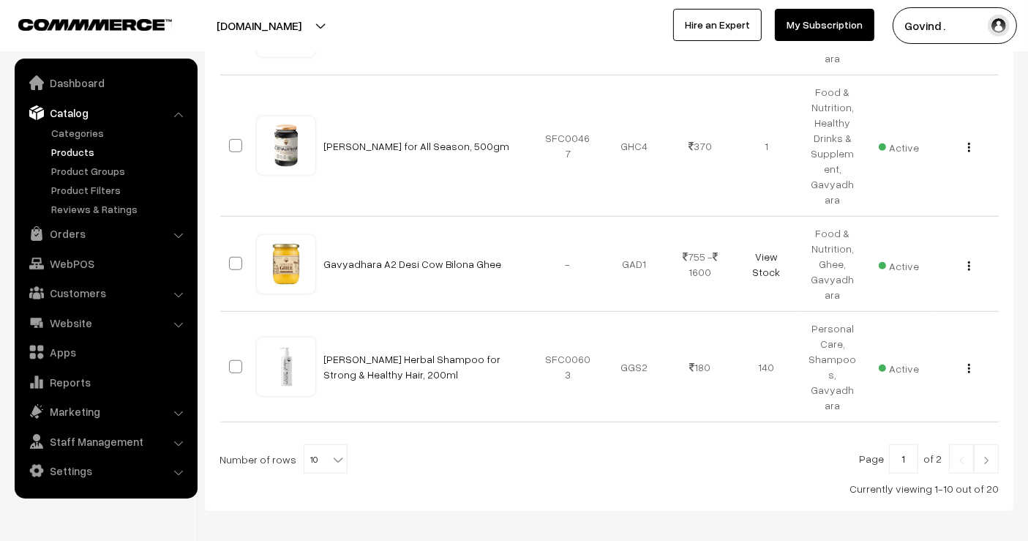
click at [317, 445] on span "10" at bounding box center [325, 459] width 42 height 29
select select "60"
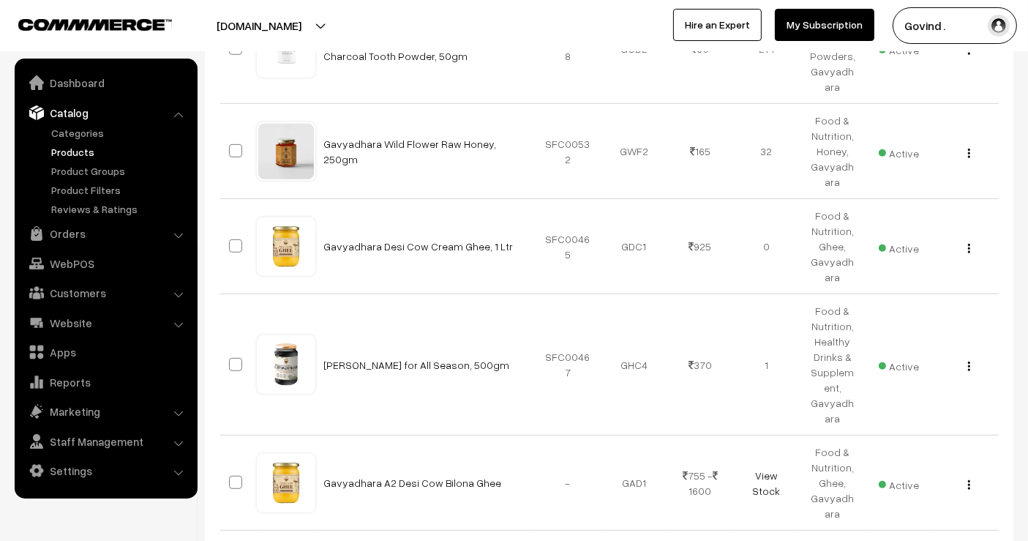
scroll to position [767, 0]
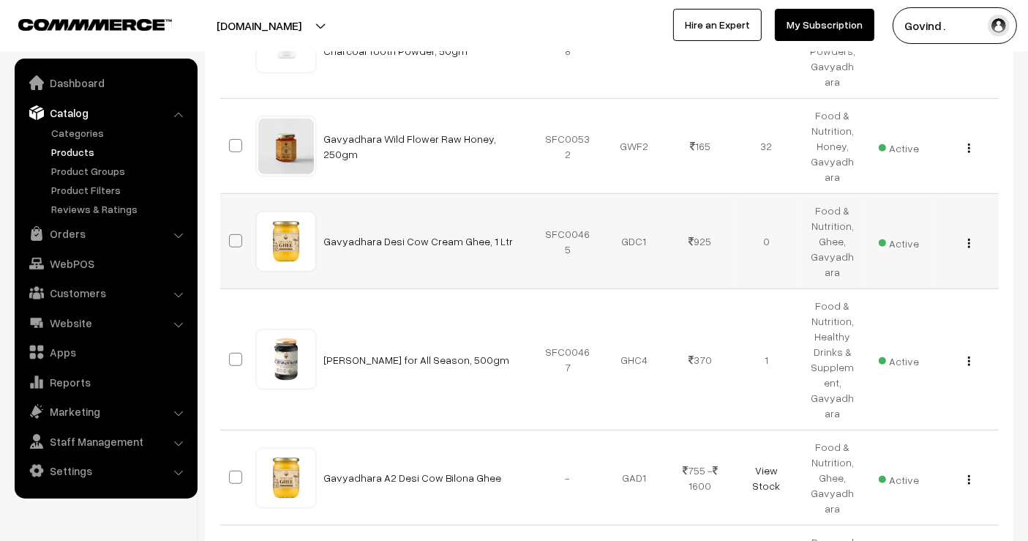
click at [969, 238] on img "button" at bounding box center [969, 243] width 2 height 10
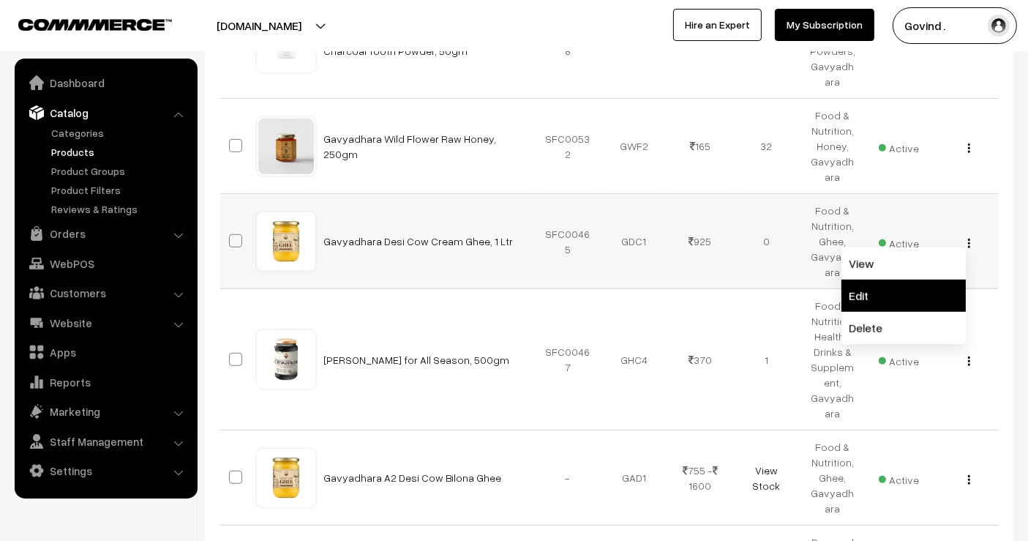
click at [893, 279] on link "Edit" at bounding box center [903, 295] width 124 height 32
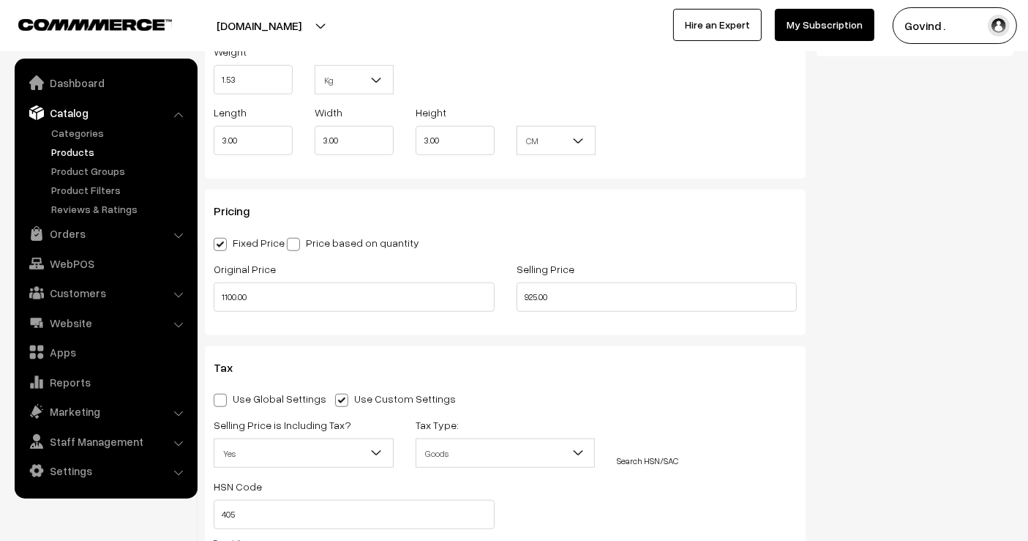
scroll to position [1198, 0]
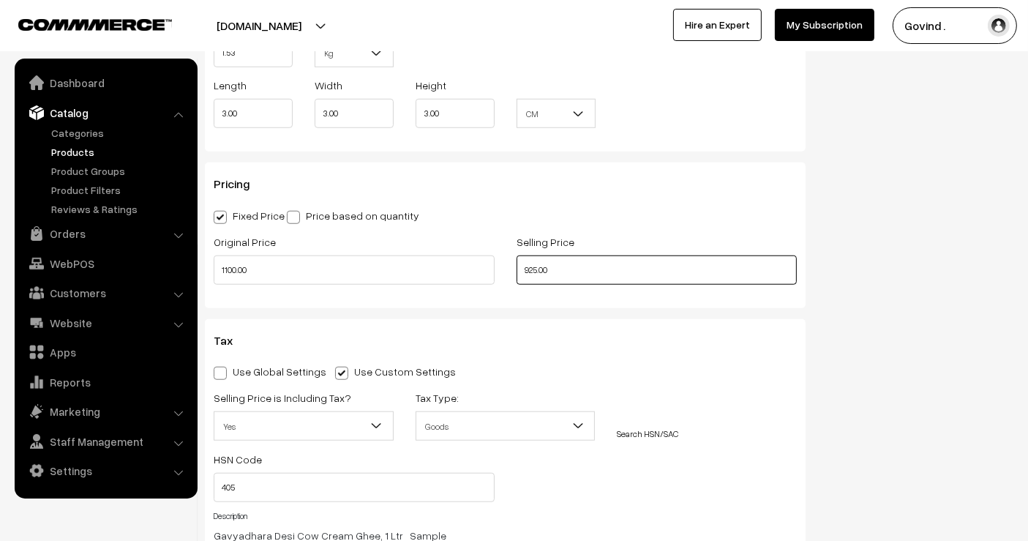
click at [537, 266] on input "925.00" at bounding box center [656, 269] width 281 height 29
type input "899.00"
click at [952, 251] on div "Status Active Inactive Active Publish Date Product Type -- Select -- -- Select …" at bounding box center [920, 31] width 208 height 2186
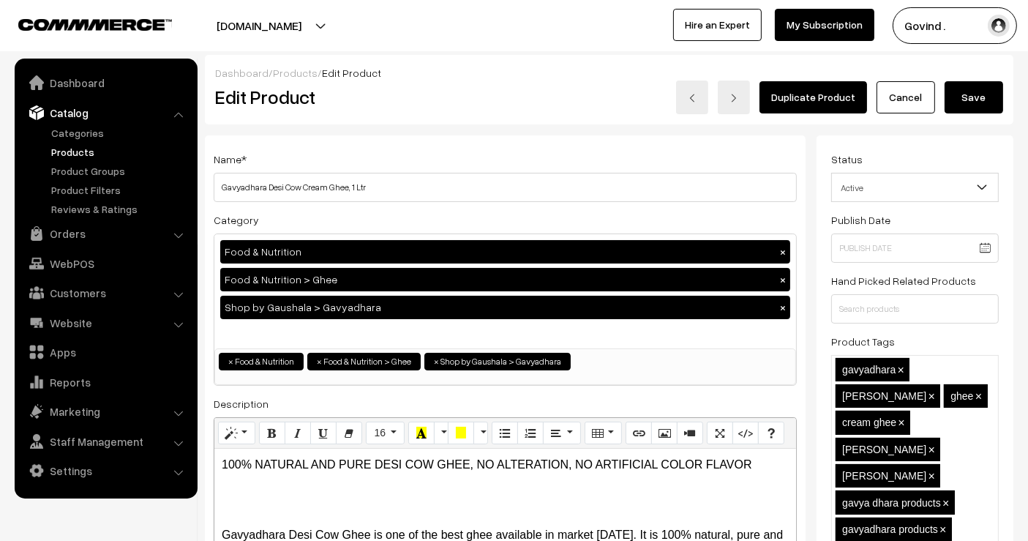
click at [963, 99] on button "Save" at bounding box center [973, 97] width 59 height 32
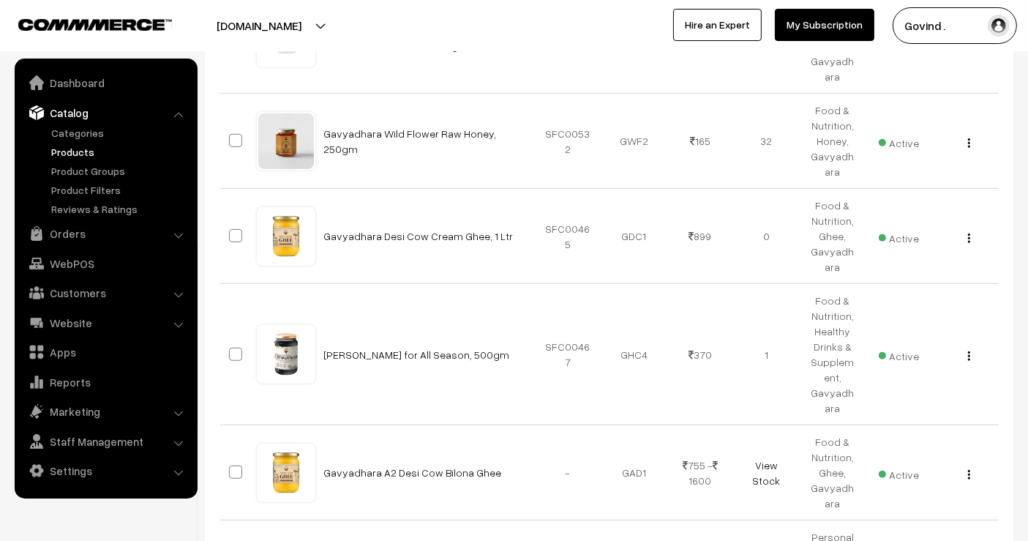
scroll to position [788, 0]
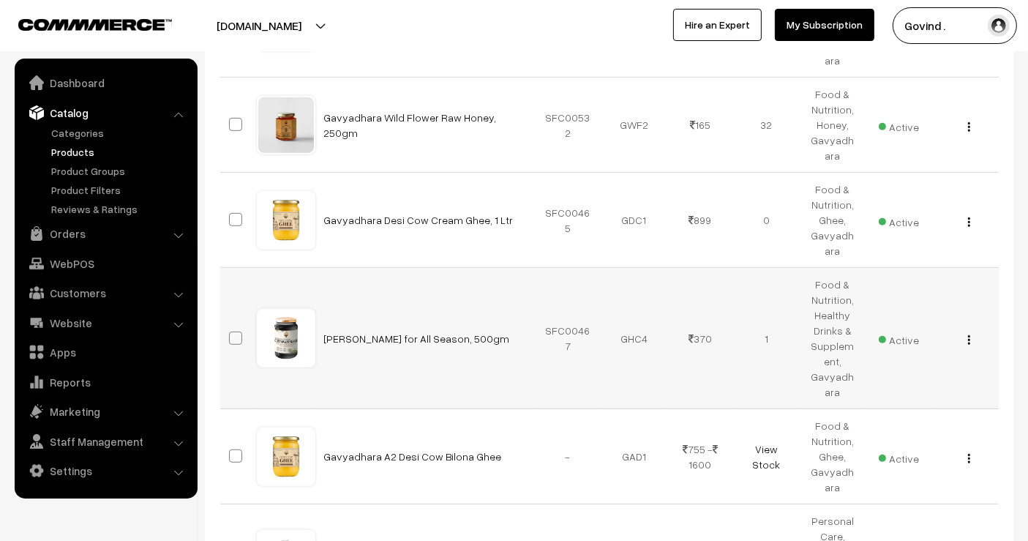
click at [969, 335] on img "button" at bounding box center [969, 340] width 2 height 10
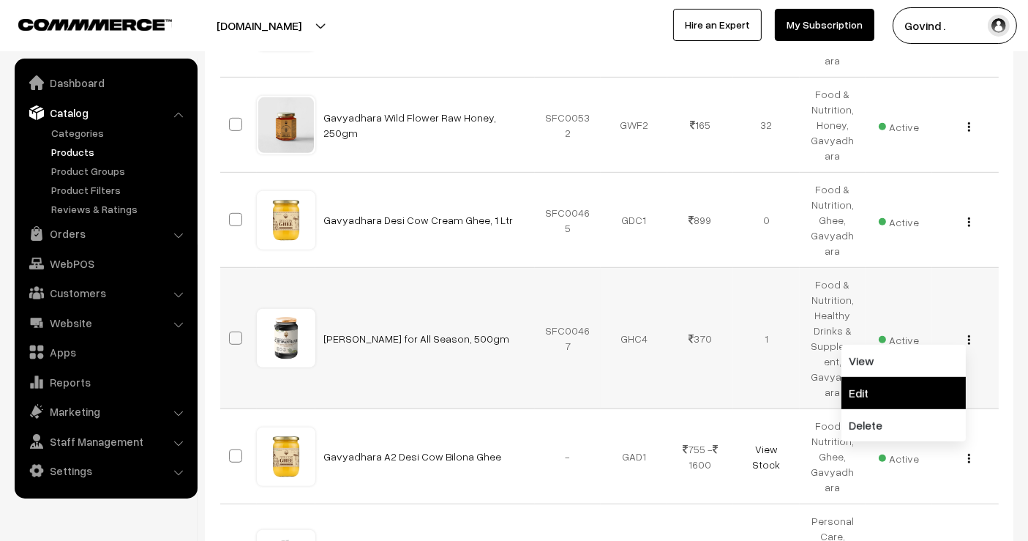
click at [928, 377] on link "Edit" at bounding box center [903, 393] width 124 height 32
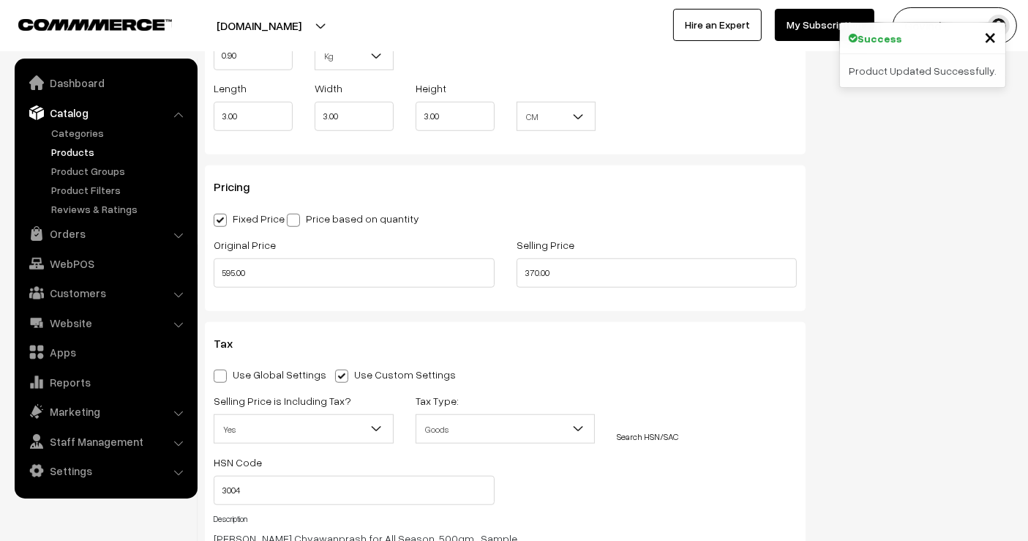
scroll to position [1201, 0]
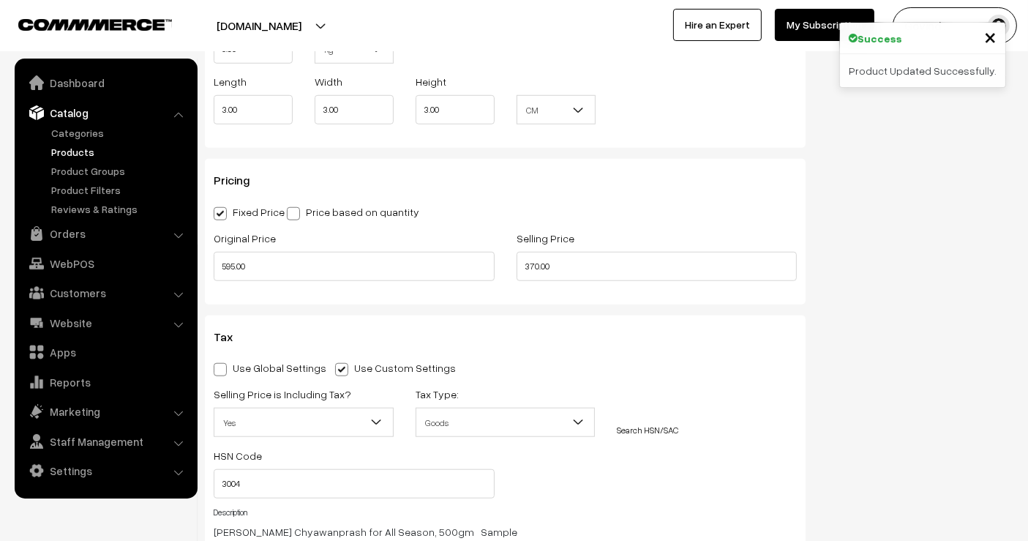
click at [535, 259] on input "370.00" at bounding box center [656, 266] width 281 height 29
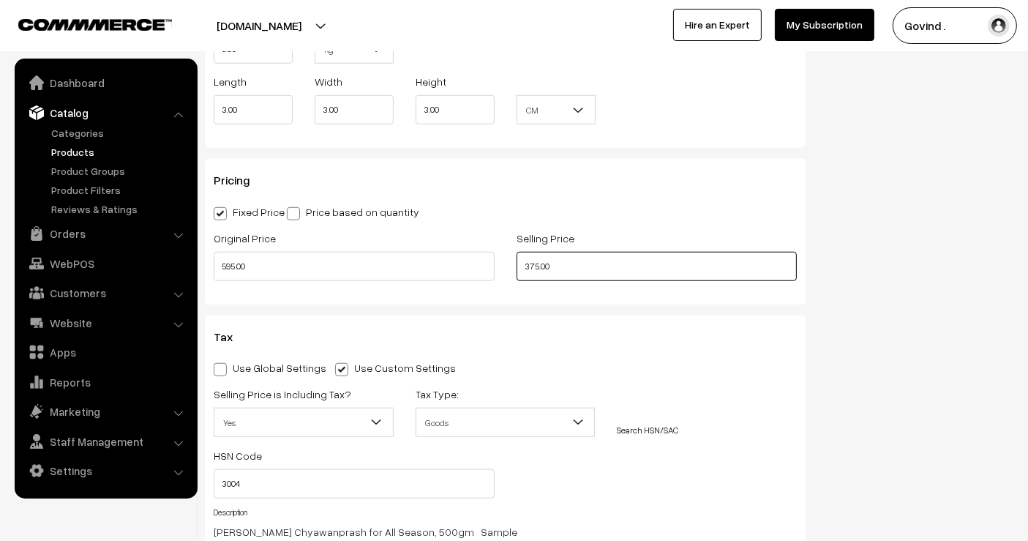
type input "375.00"
click at [876, 255] on div "Status Active Inactive Active Publish Date Product Type -- Select -- -- Select …" at bounding box center [920, 27] width 208 height 2186
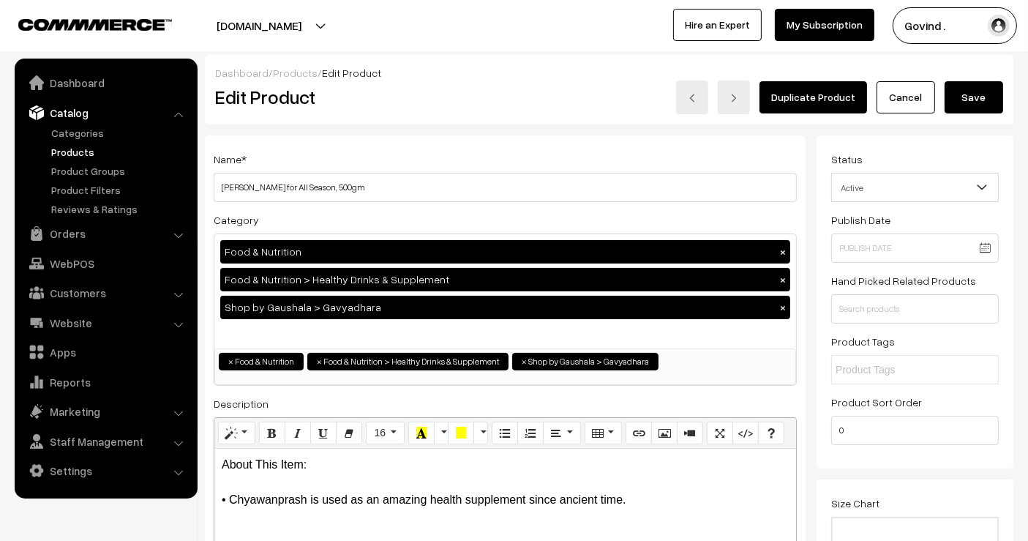
click at [974, 96] on button "Save" at bounding box center [973, 97] width 59 height 32
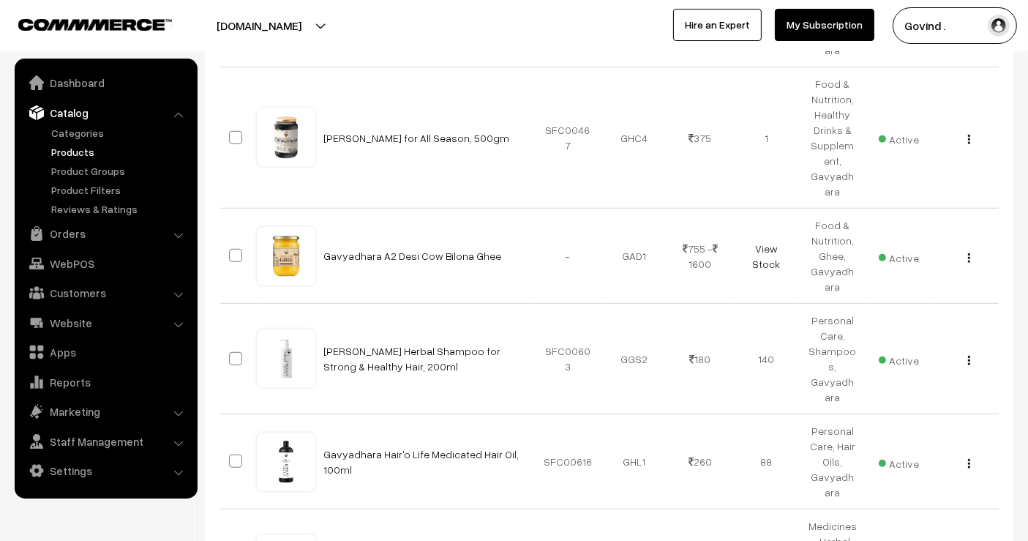
scroll to position [993, 0]
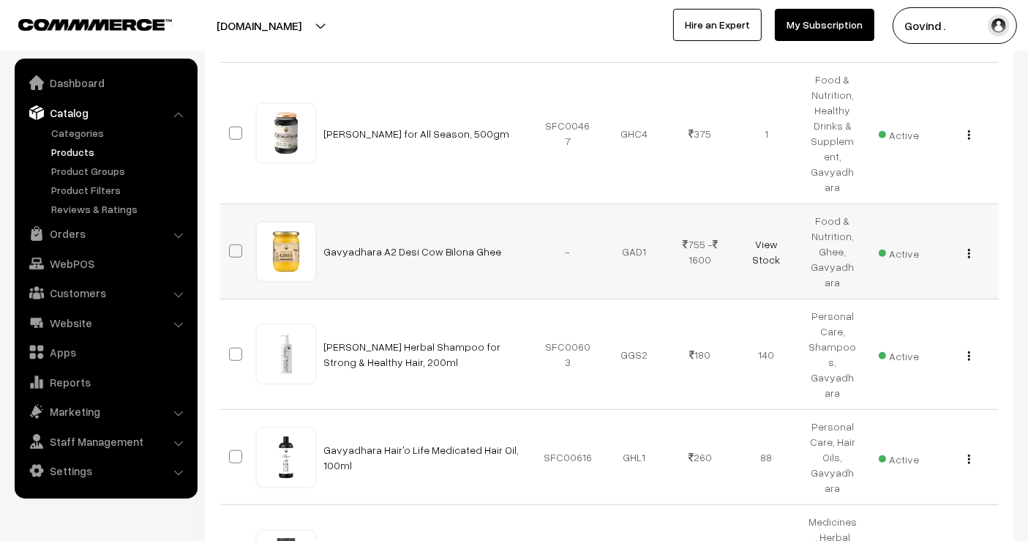
click at [969, 249] on img "button" at bounding box center [969, 254] width 2 height 10
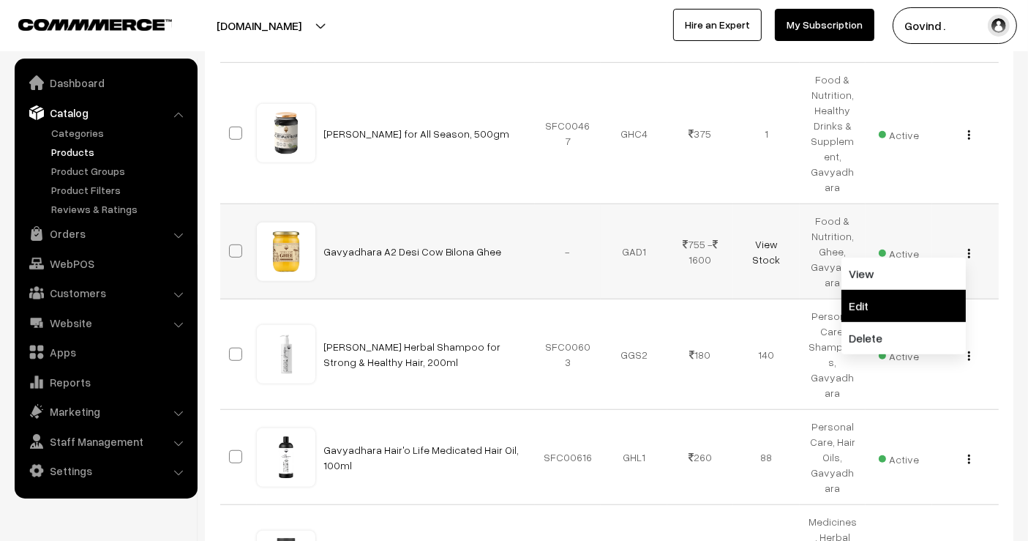
click at [906, 290] on link "Edit" at bounding box center [903, 306] width 124 height 32
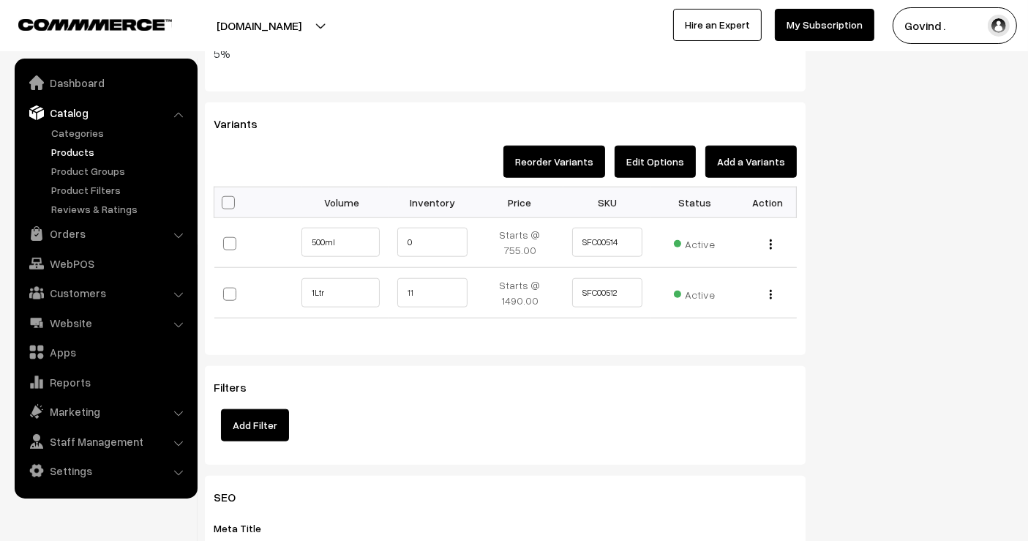
scroll to position [1403, 0]
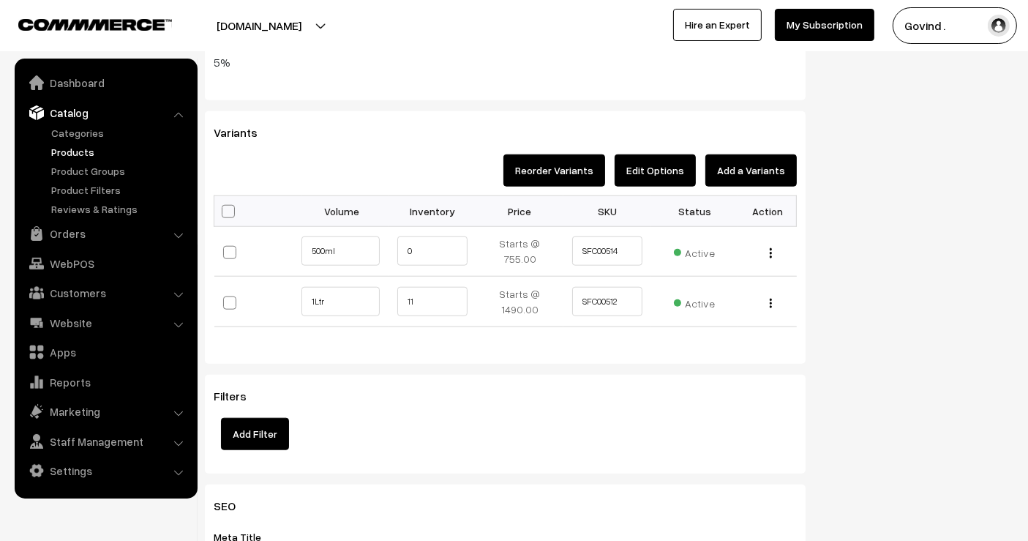
click at [666, 176] on button "Edit Options" at bounding box center [655, 170] width 81 height 32
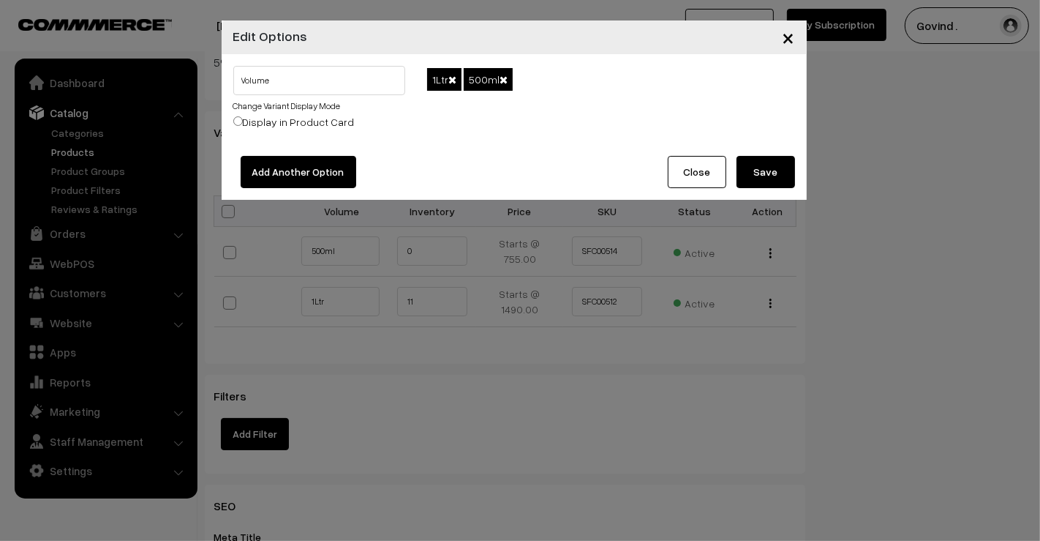
click at [685, 176] on button "Close" at bounding box center [697, 172] width 59 height 32
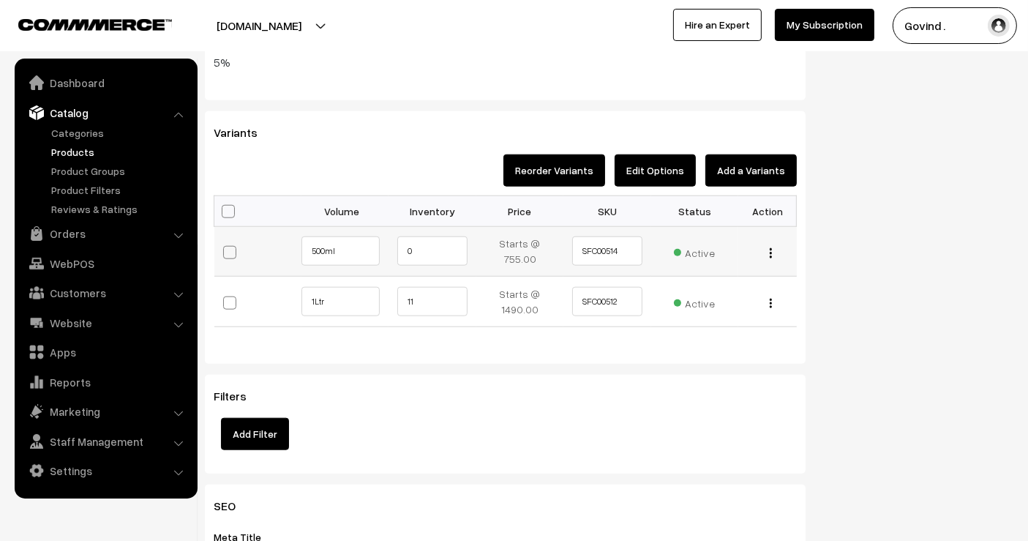
click at [773, 252] on button "button" at bounding box center [771, 253] width 4 height 12
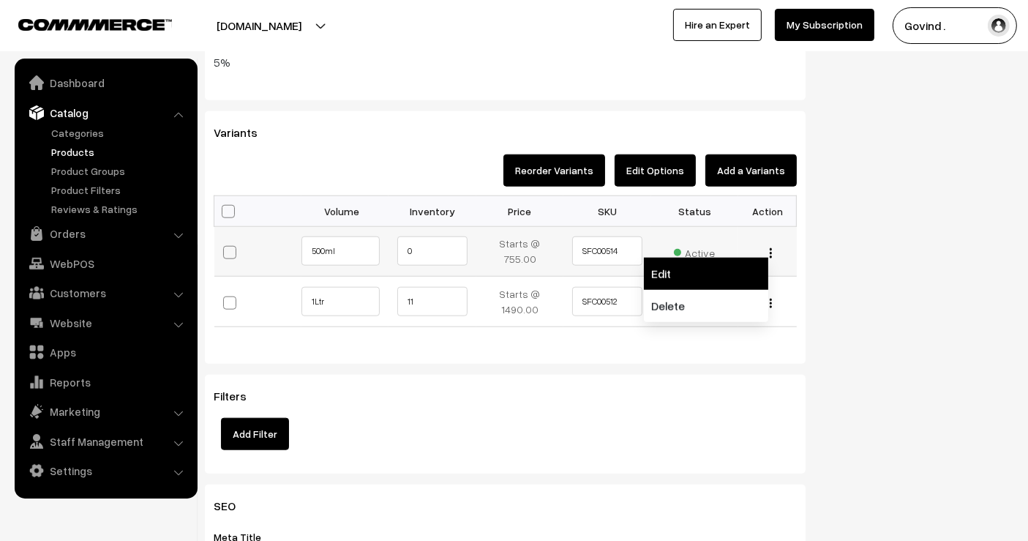
click at [726, 262] on link "Edit" at bounding box center [706, 274] width 124 height 32
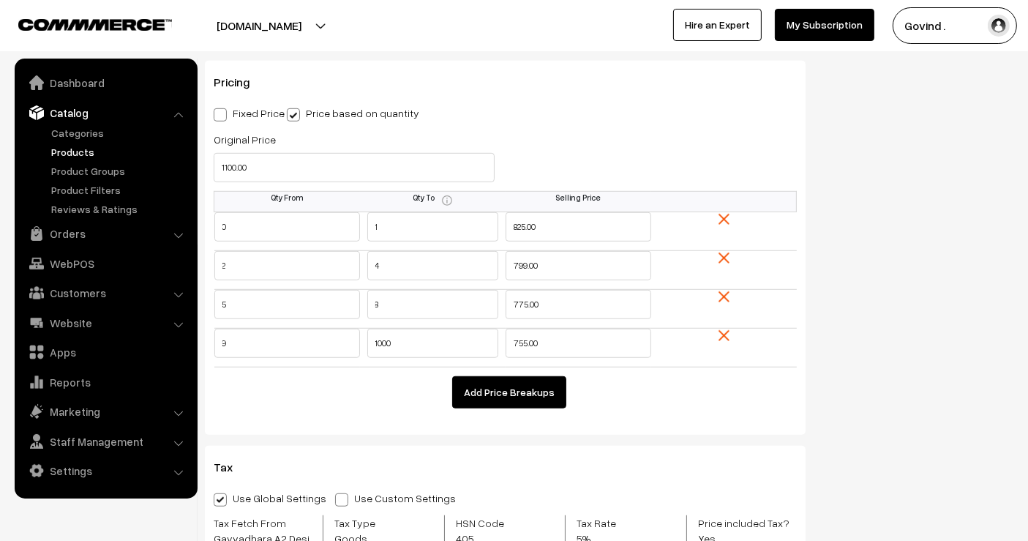
scroll to position [952, 0]
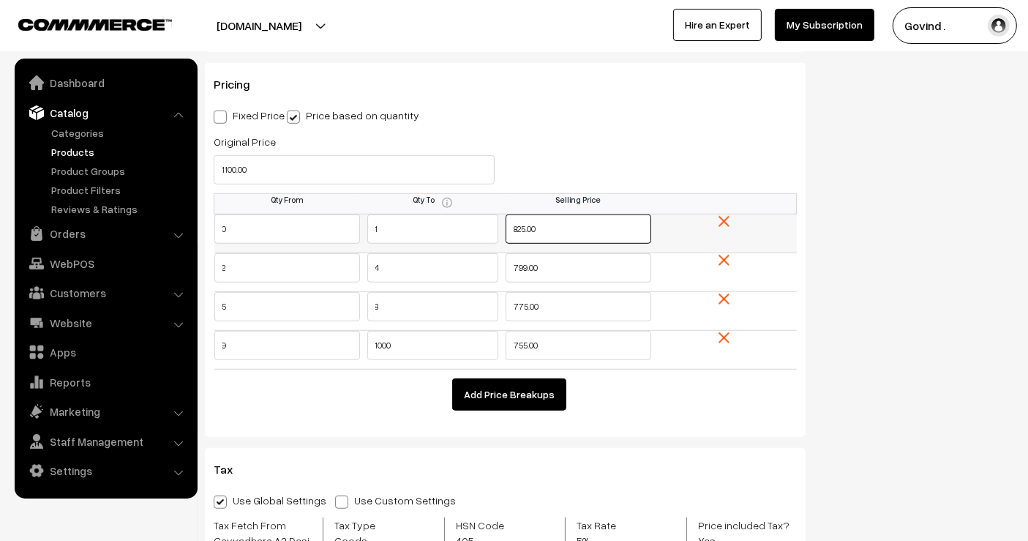
click at [526, 224] on input "825.00" at bounding box center [579, 228] width 146 height 29
type input "810.00"
click at [947, 243] on div "Status of the Variant Active Inactive Active Product Tags" at bounding box center [920, 183] width 208 height 1999
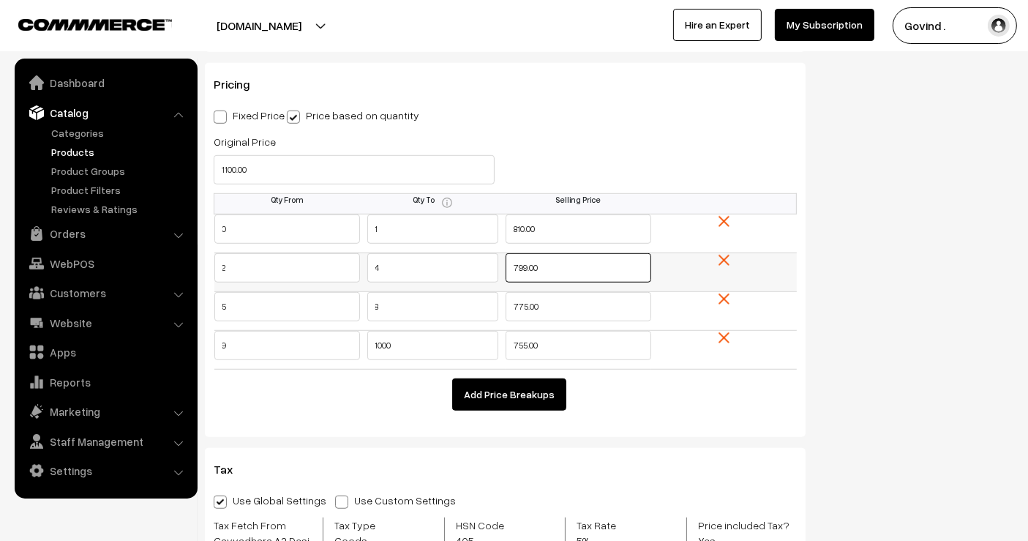
click at [522, 268] on input "799.00" at bounding box center [579, 267] width 146 height 29
type input "789.00"
click at [917, 262] on div "Status of the Variant Active Inactive Active Product Tags" at bounding box center [920, 183] width 208 height 1999
click at [522, 306] on input "775.00" at bounding box center [579, 306] width 146 height 29
type input "765.00"
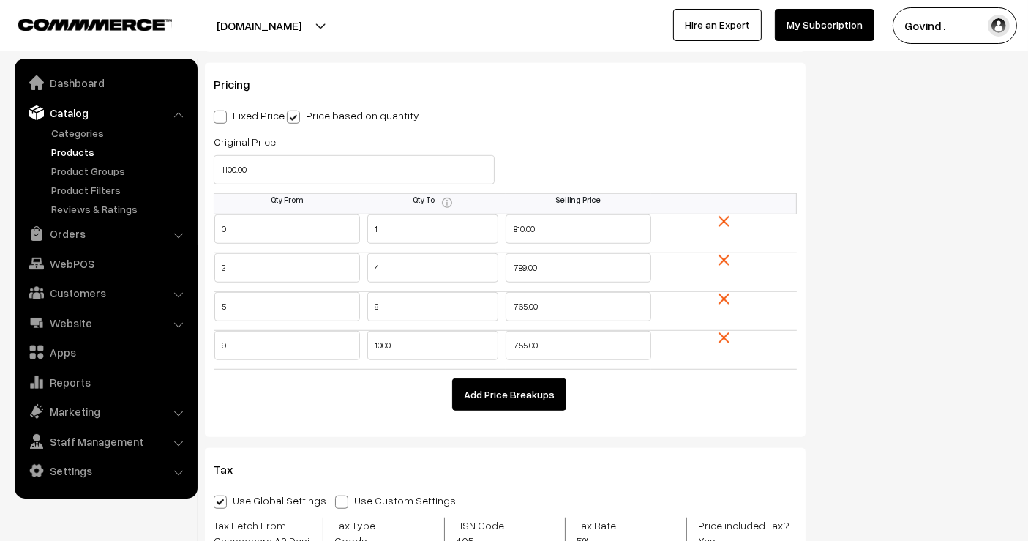
click at [1026, 283] on div "Dashboard / products / Gavyadhara A2 Desi Cow Bilona Ghee / Edit Variant Edit V…" at bounding box center [514, 142] width 1028 height 2079
click at [519, 343] on input "755.00" at bounding box center [579, 345] width 146 height 29
type input "745.00"
click at [961, 345] on div "Status of the Variant Active Inactive Active Product Tags" at bounding box center [920, 183] width 208 height 1999
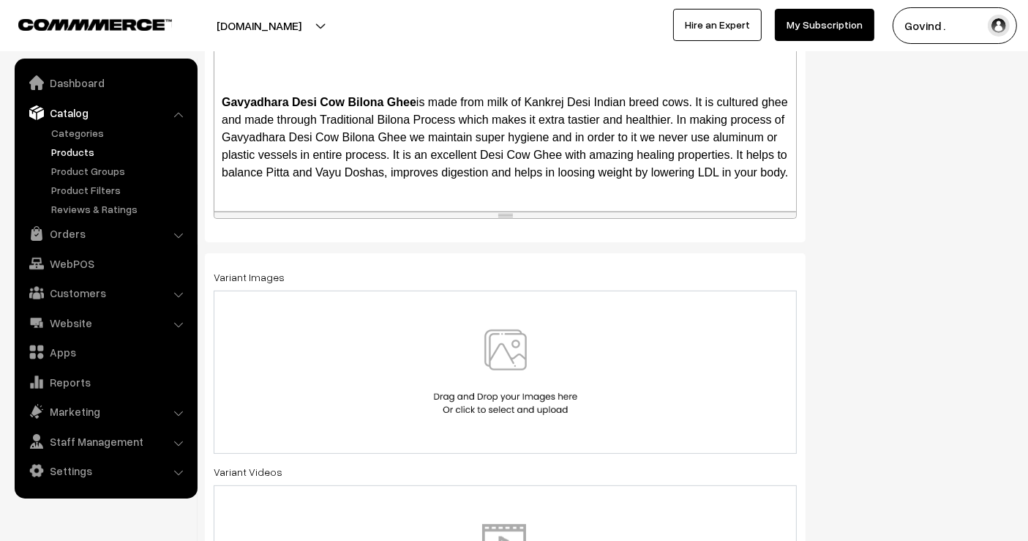
scroll to position [0, 0]
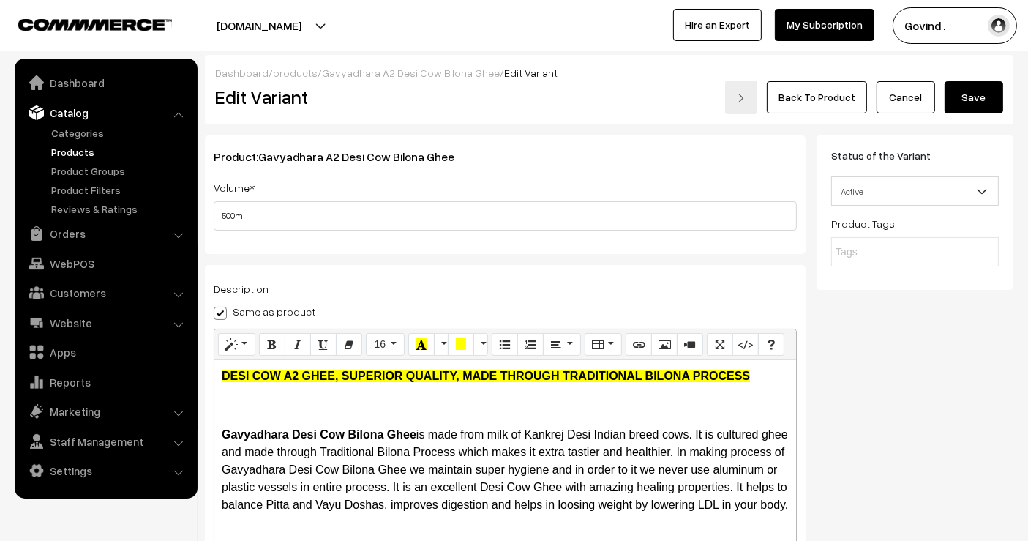
click at [977, 105] on button "Save" at bounding box center [973, 97] width 59 height 32
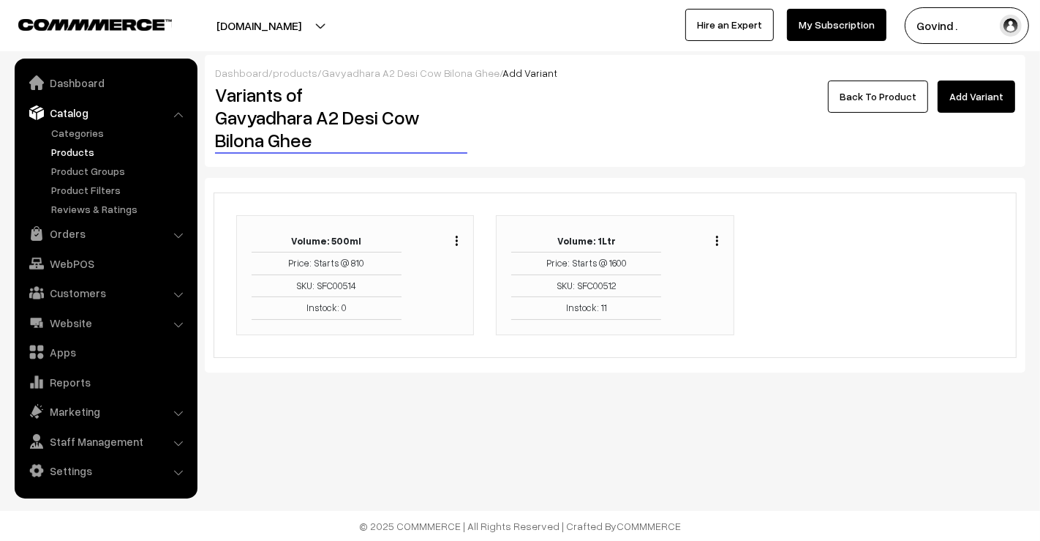
click at [713, 238] on div "Duplicate Edit Delete" at bounding box center [713, 239] width 11 height 18
click at [718, 241] on button "button" at bounding box center [717, 241] width 4 height 12
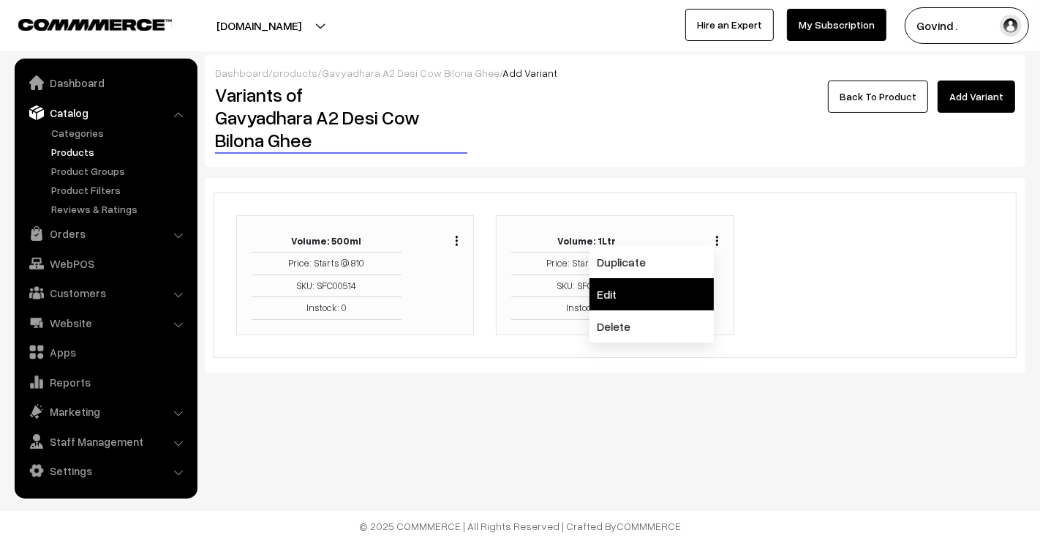
click at [687, 282] on link "Edit" at bounding box center [652, 294] width 124 height 32
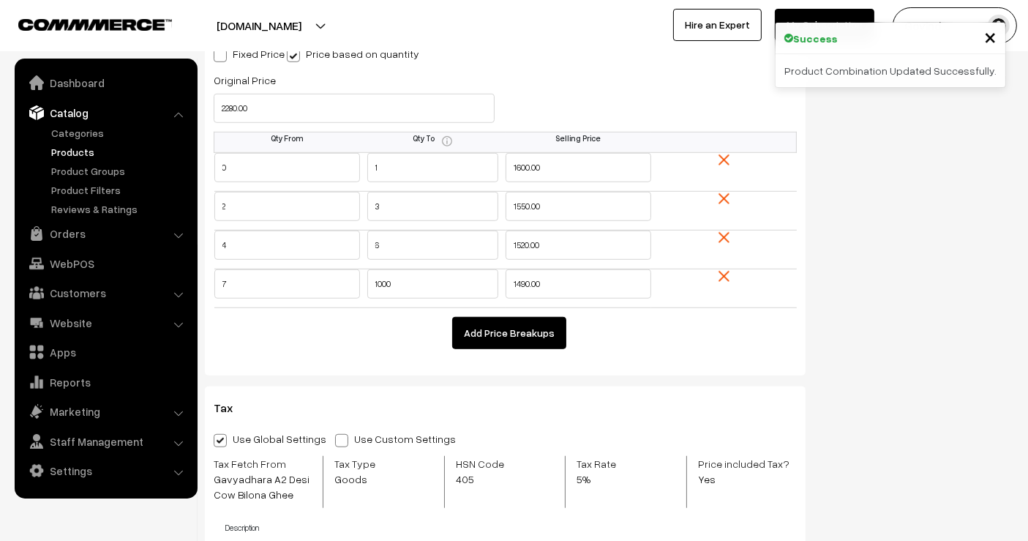
scroll to position [1023, 0]
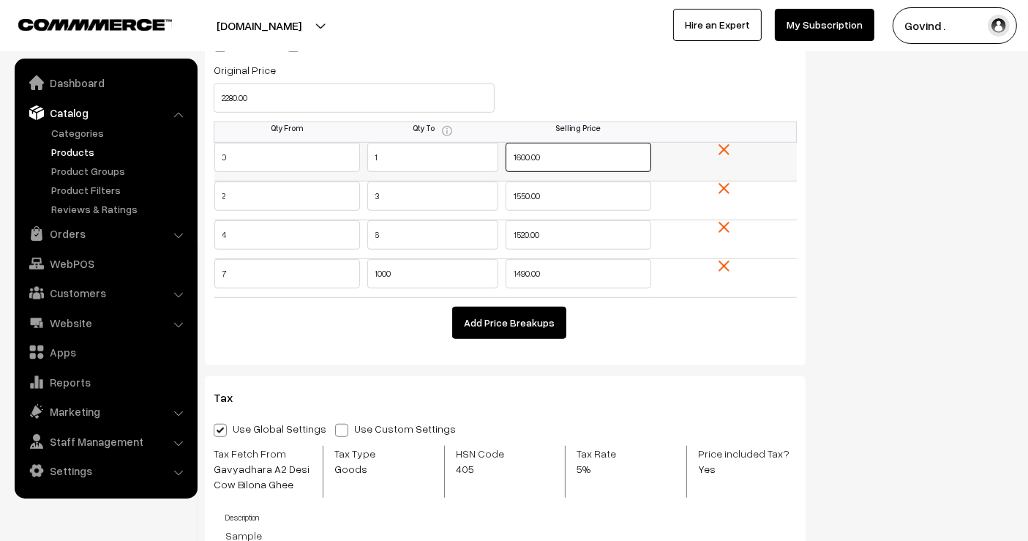
drag, startPoint x: 528, startPoint y: 157, endPoint x: 435, endPoint y: 176, distance: 94.8
click at [435, 176] on tr "0 1 1600.00" at bounding box center [505, 161] width 582 height 39
type input "1575.00"
click at [871, 146] on div "Status of the Variant Active Inactive Active Product Tags" at bounding box center [920, 111] width 208 height 1999
click at [526, 191] on input "1550.00" at bounding box center [579, 195] width 146 height 29
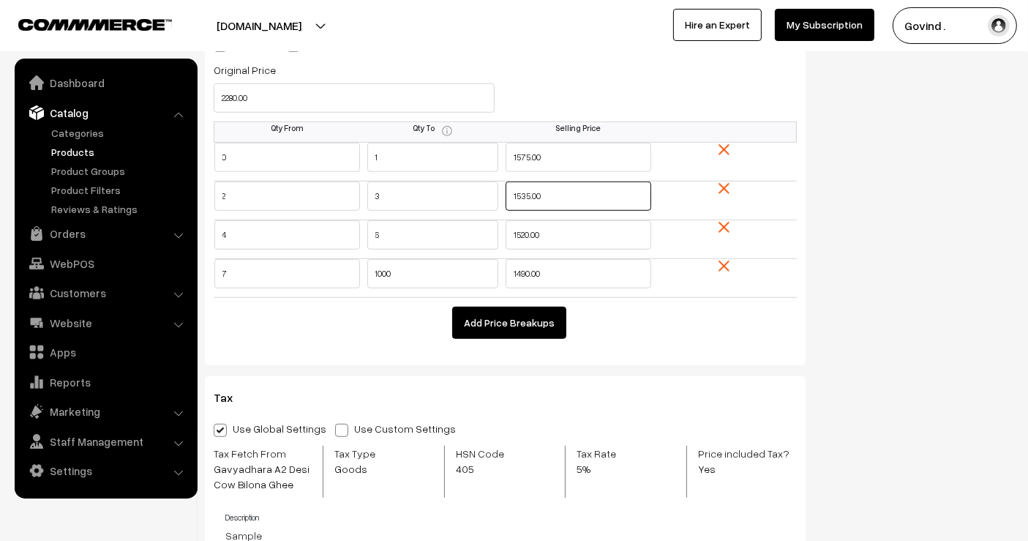
type input "1535.00"
click at [920, 238] on div "Status of the Variant Active Inactive Active Product Tags" at bounding box center [920, 111] width 208 height 1999
click at [530, 234] on input "1520.00" at bounding box center [579, 234] width 146 height 29
type input "1510.00"
click at [936, 233] on div "Status of the Variant Active Inactive Active Product Tags" at bounding box center [920, 111] width 208 height 1999
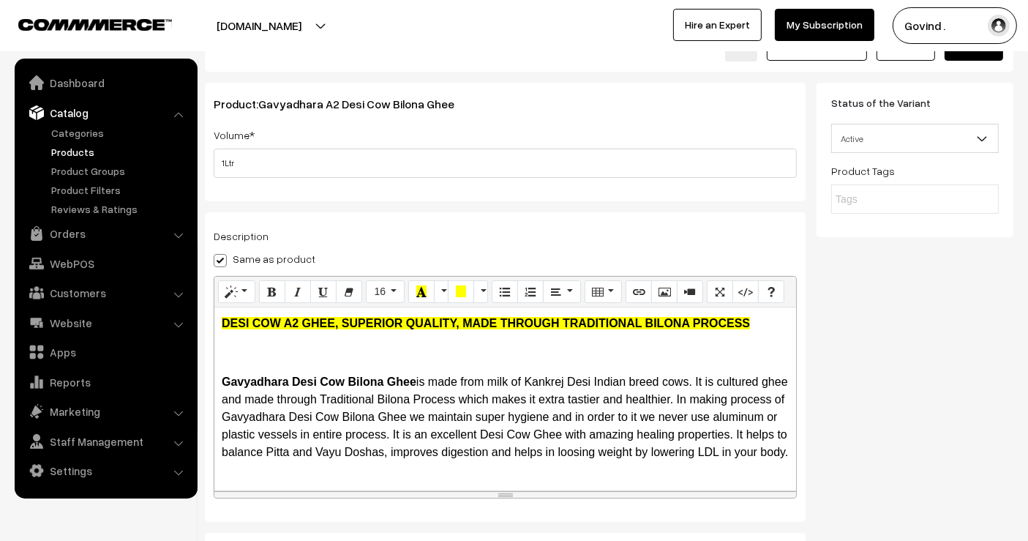
scroll to position [0, 0]
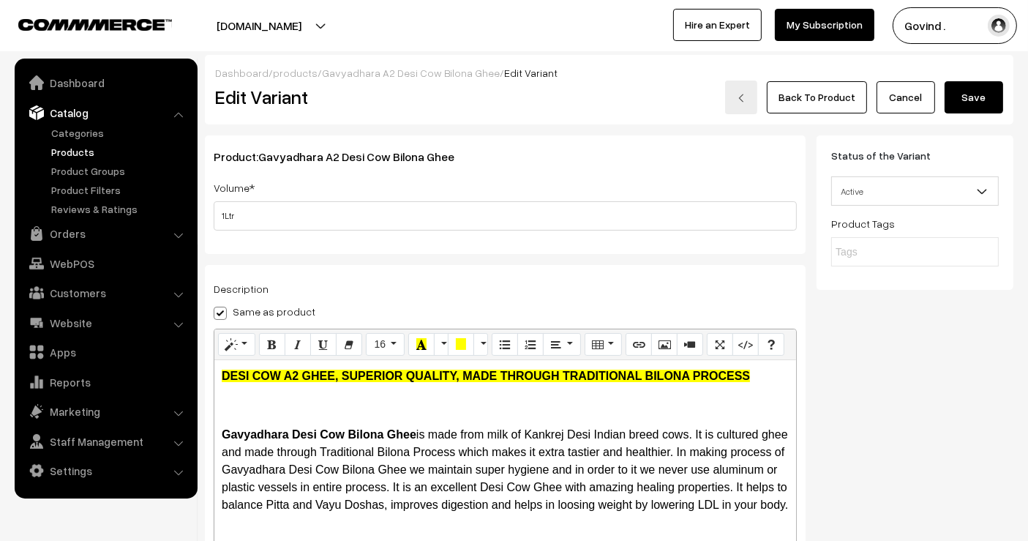
click at [978, 97] on button "Save" at bounding box center [973, 97] width 59 height 32
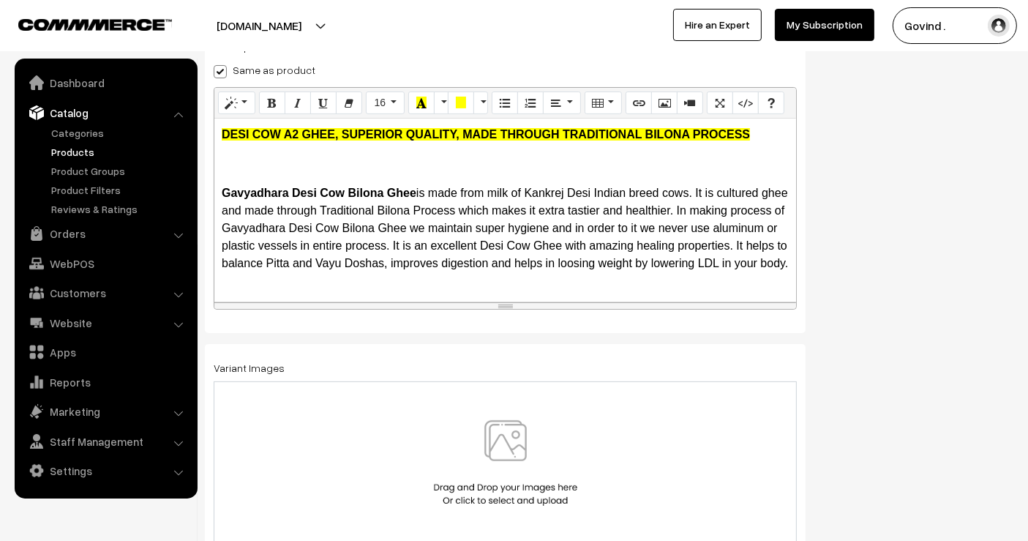
scroll to position [255, 0]
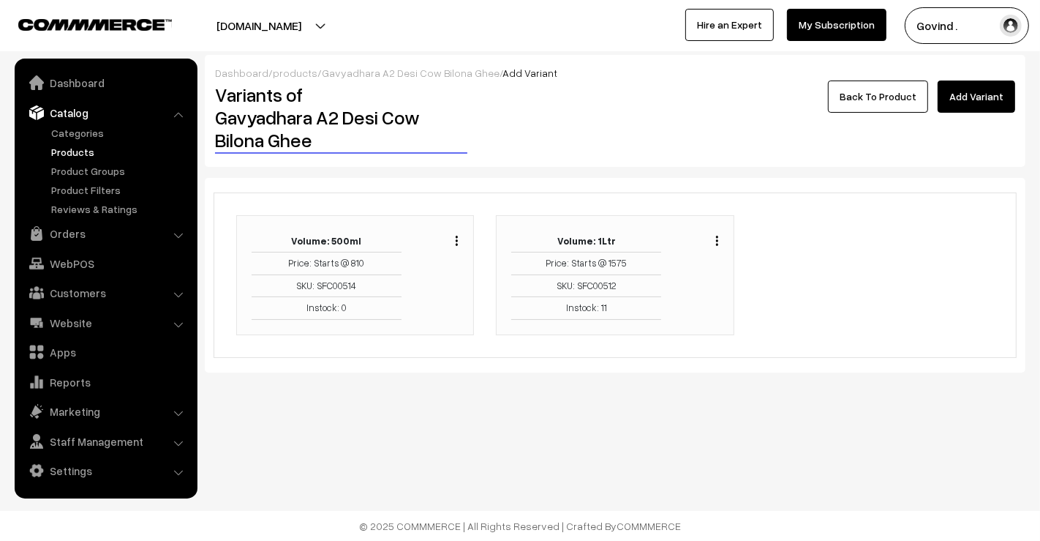
click at [67, 154] on link "Products" at bounding box center [120, 151] width 145 height 15
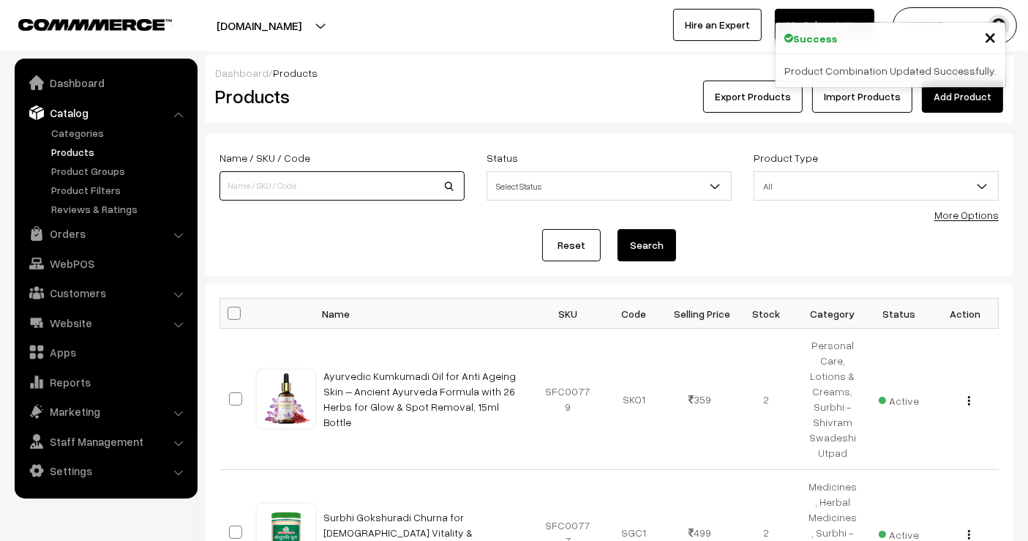
click at [238, 190] on input at bounding box center [341, 185] width 245 height 29
type input "gavyadhara"
click at [617, 229] on button "Search" at bounding box center [646, 245] width 59 height 32
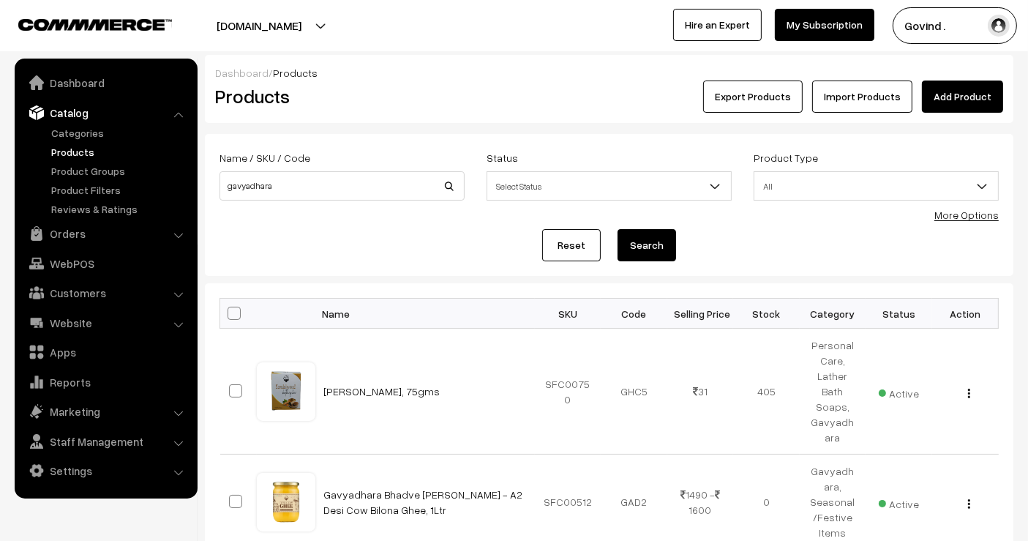
scroll to position [980, 0]
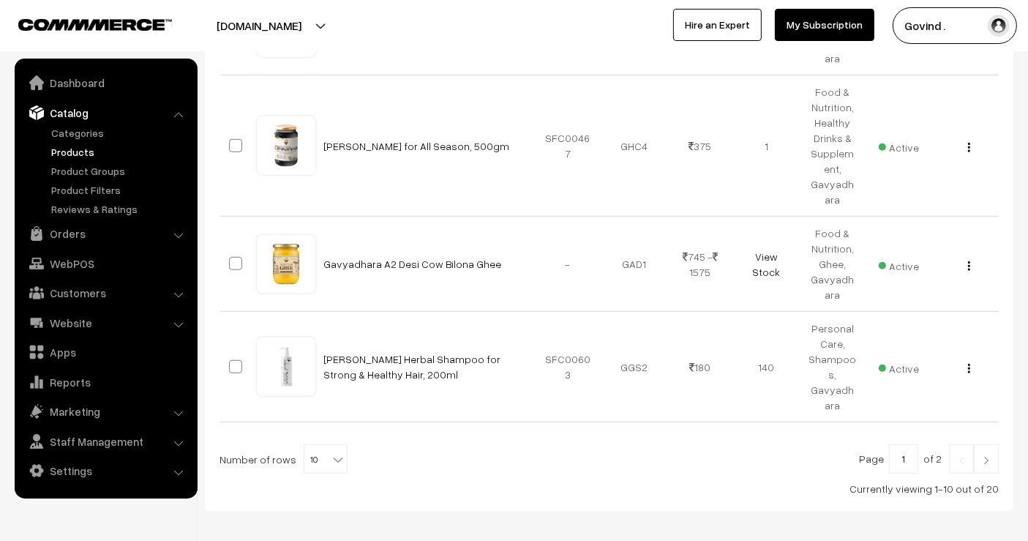
click at [331, 452] on b at bounding box center [338, 459] width 15 height 15
select select "60"
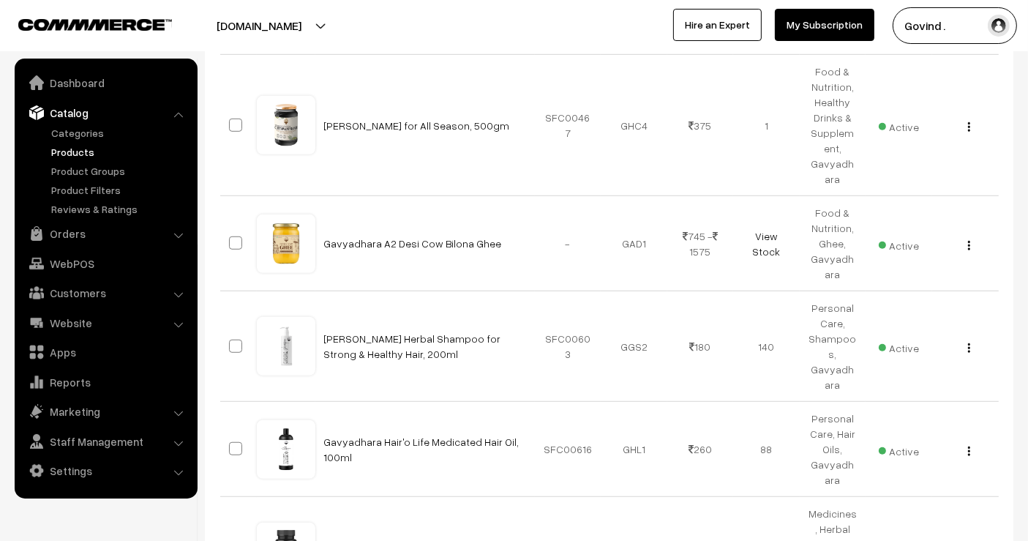
scroll to position [1003, 0]
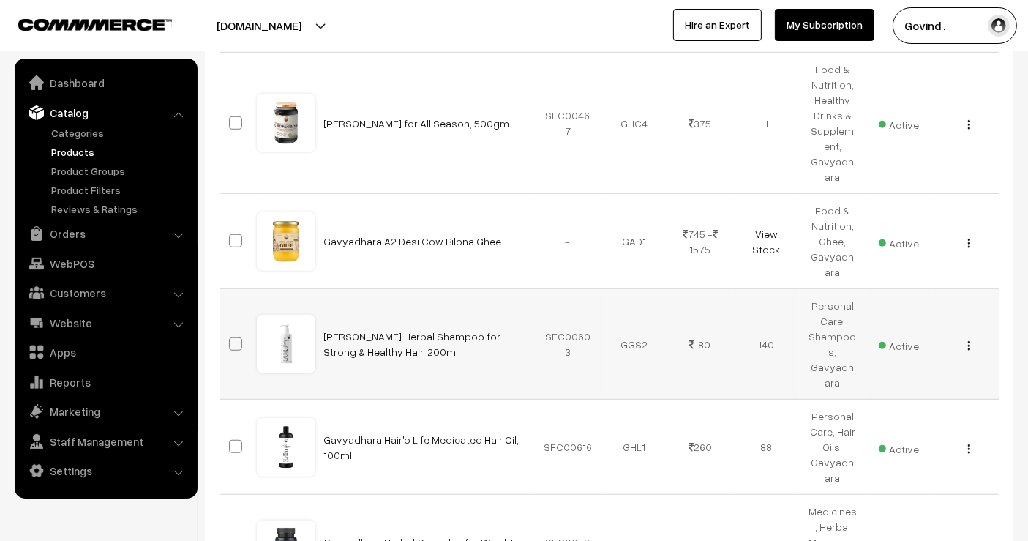
click at [966, 337] on div "View Edit Delete" at bounding box center [965, 344] width 49 height 15
click at [969, 341] on img "button" at bounding box center [969, 346] width 2 height 10
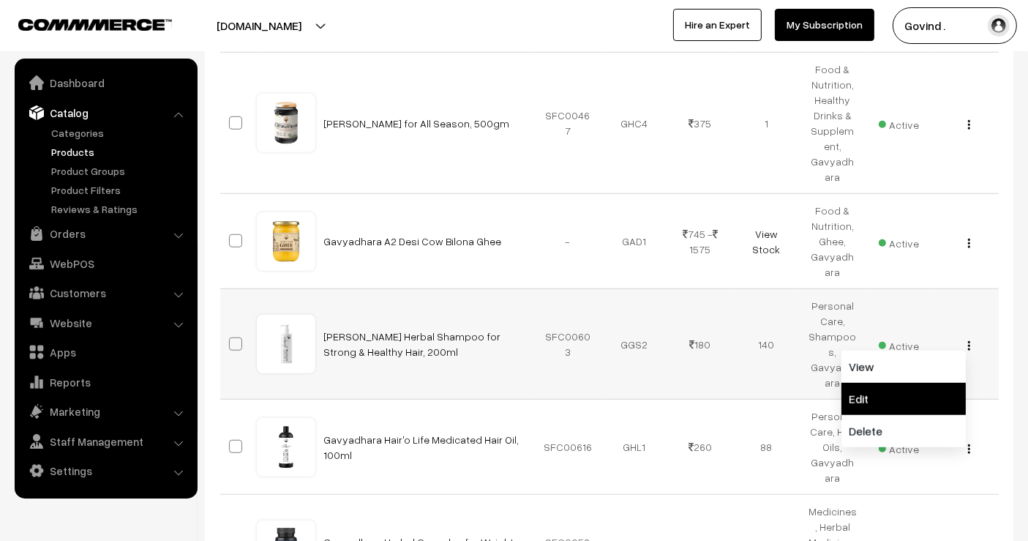
click at [906, 383] on link "Edit" at bounding box center [903, 399] width 124 height 32
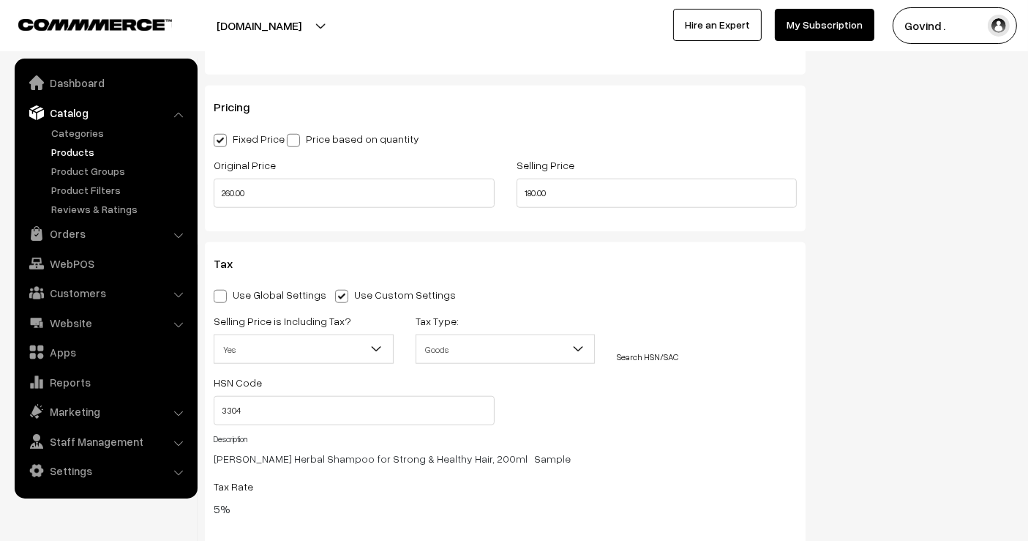
scroll to position [1288, 0]
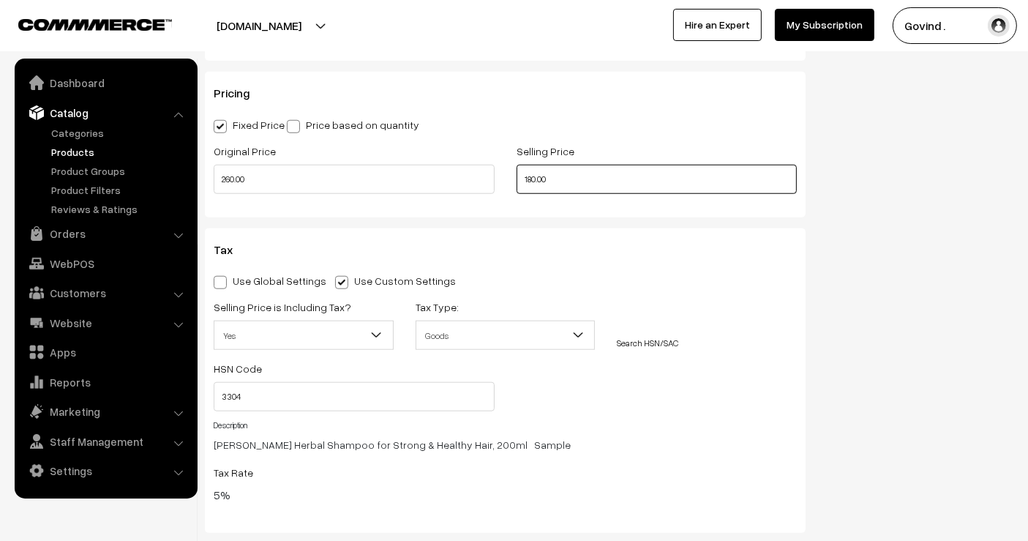
click at [535, 170] on input "180.00" at bounding box center [656, 179] width 281 height 29
type input "185.00"
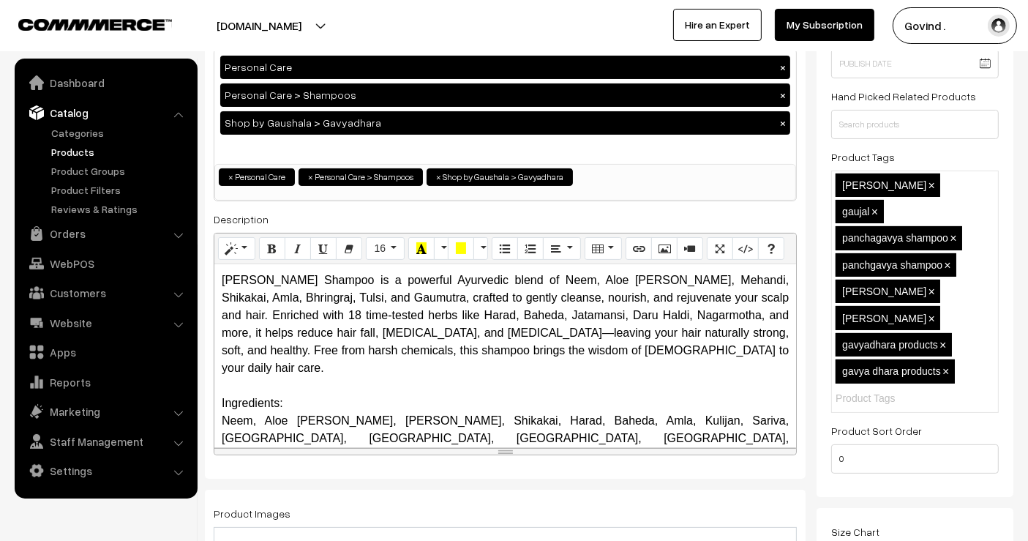
scroll to position [0, 0]
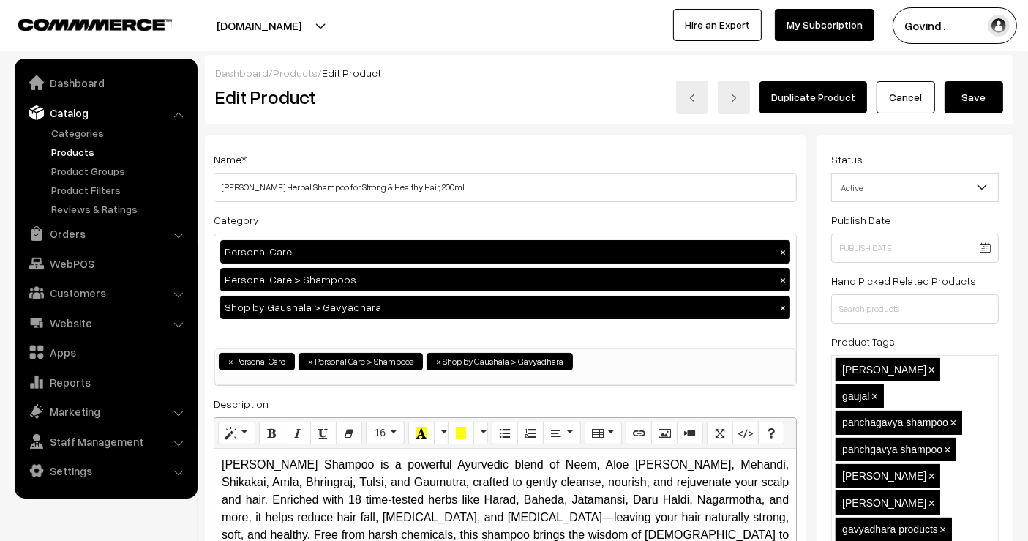
click at [978, 99] on button "Save" at bounding box center [973, 97] width 59 height 32
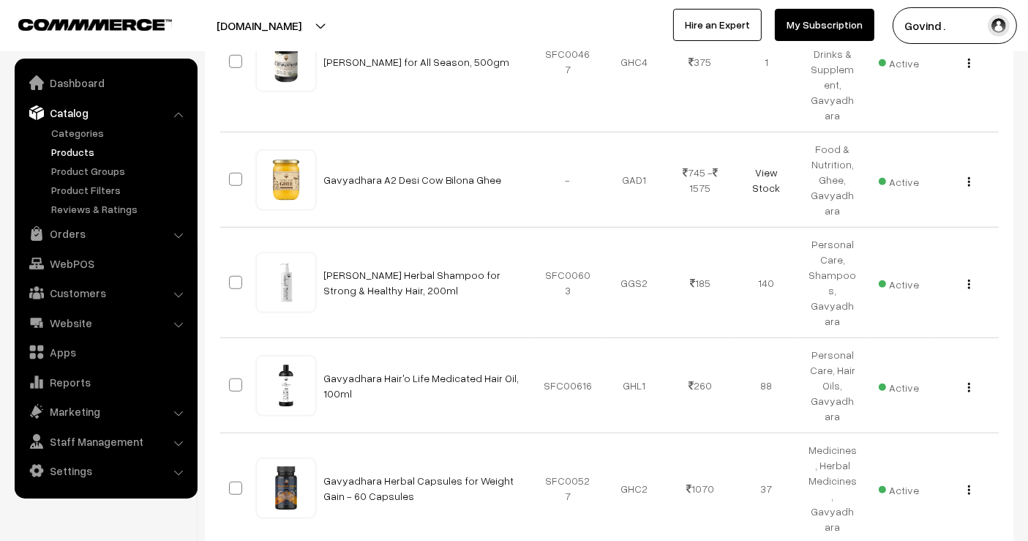
scroll to position [1083, 0]
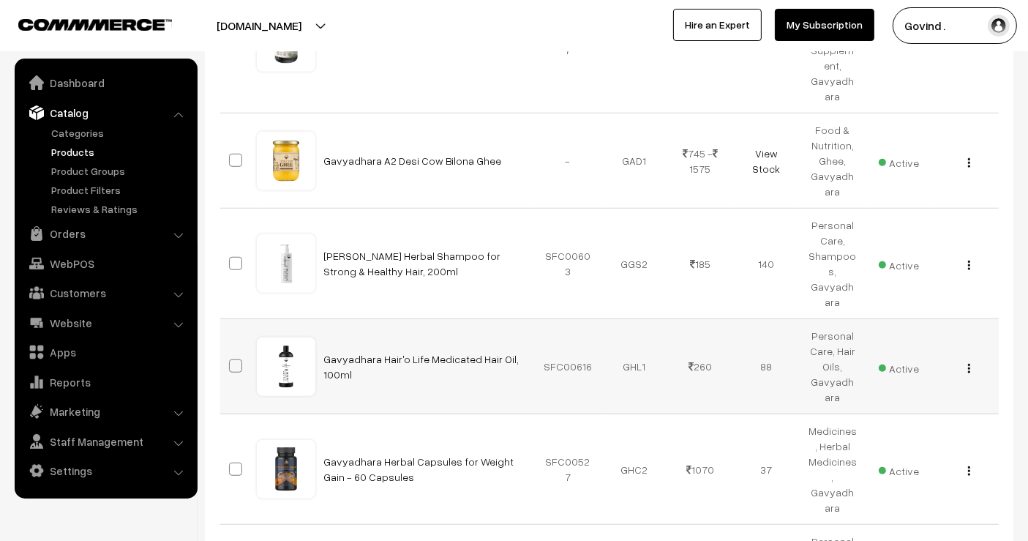
click at [969, 364] on img "button" at bounding box center [969, 369] width 2 height 10
click at [920, 405] on link "Edit" at bounding box center [903, 421] width 124 height 32
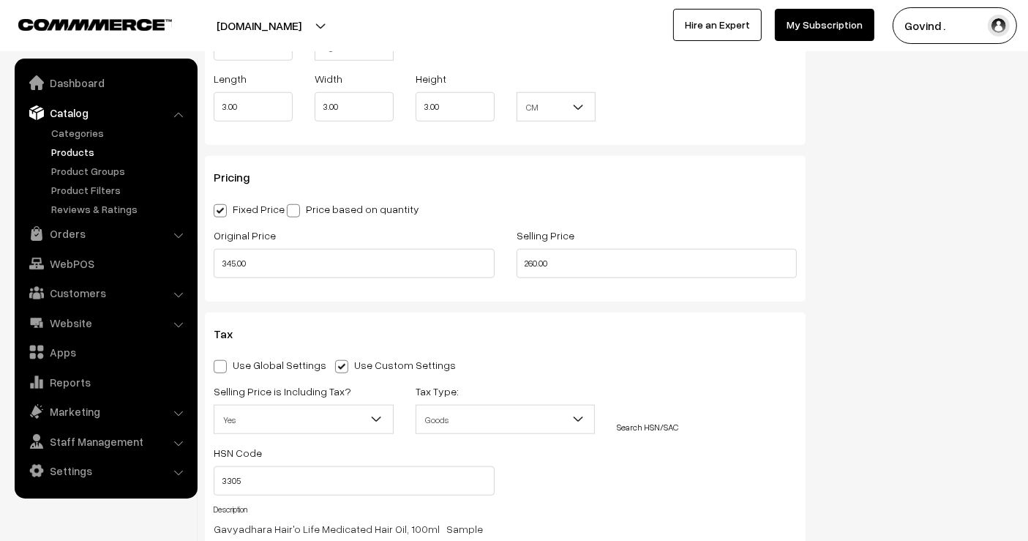
scroll to position [1086, 0]
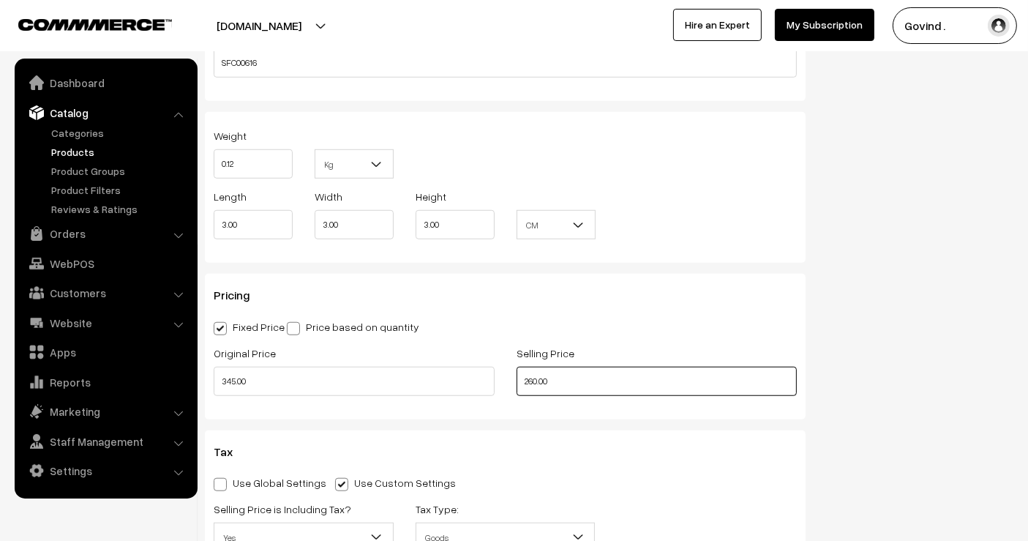
click at [533, 377] on input "260.00" at bounding box center [656, 381] width 281 height 29
type input "265.00"
click at [906, 372] on div "Status Active Inactive Active Publish Date Product Type -- Select -- -- Select …" at bounding box center [920, 142] width 208 height 2186
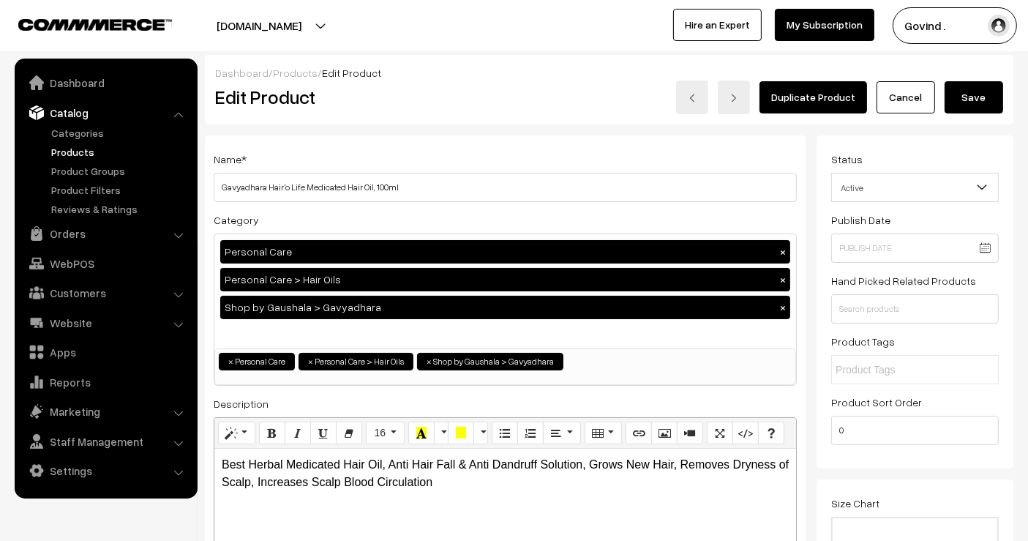
click at [969, 101] on button "Save" at bounding box center [973, 97] width 59 height 32
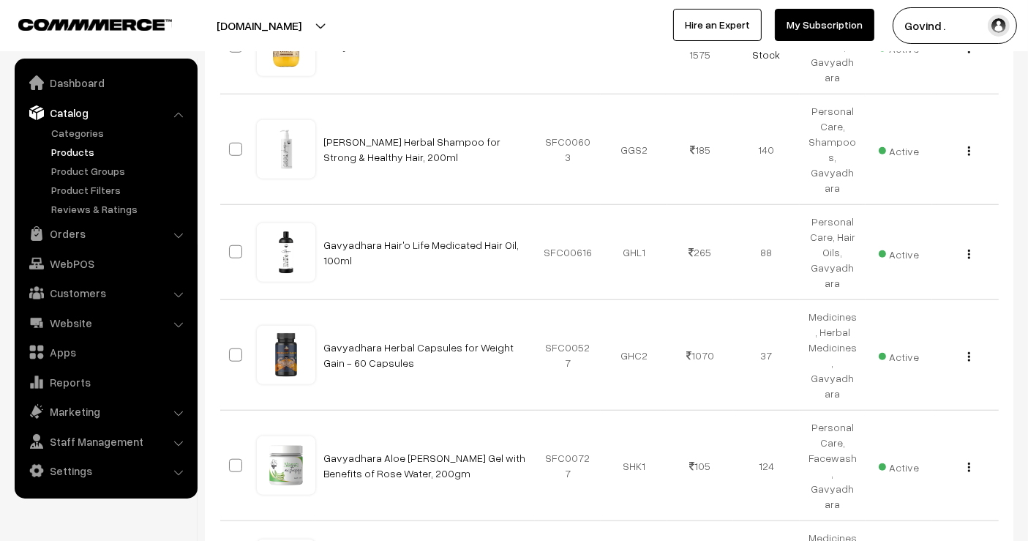
scroll to position [1203, 0]
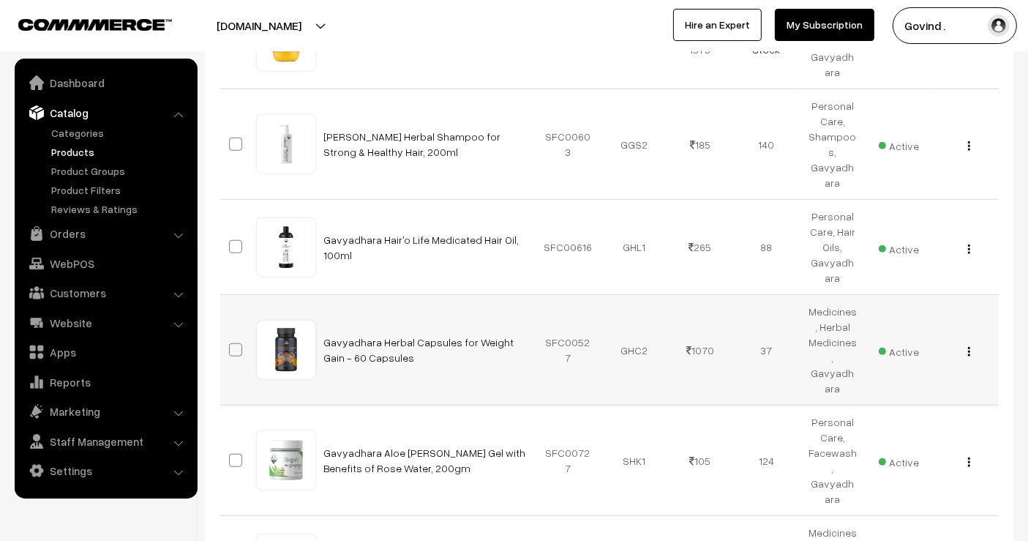
click at [969, 347] on img "button" at bounding box center [969, 352] width 2 height 10
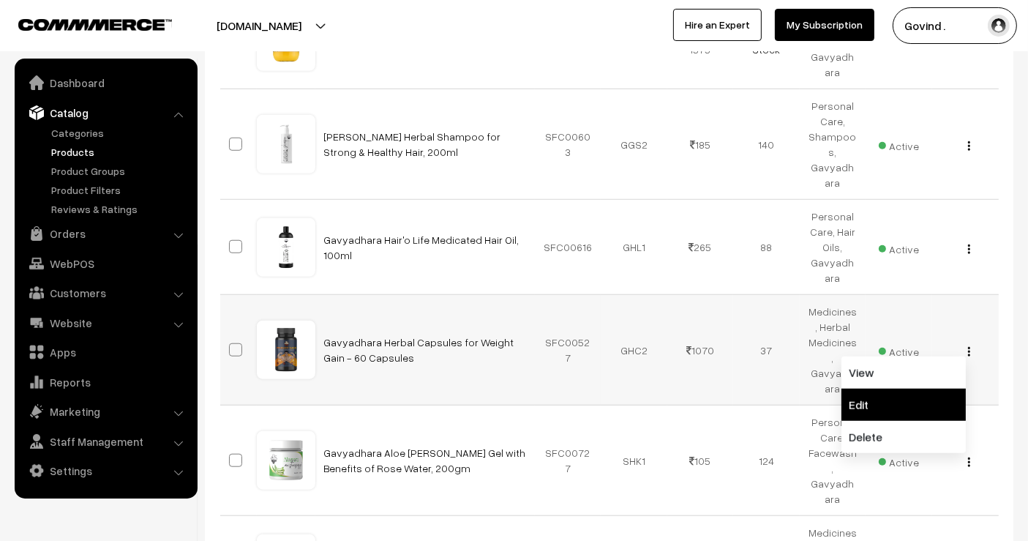
click at [911, 388] on link "Edit" at bounding box center [903, 404] width 124 height 32
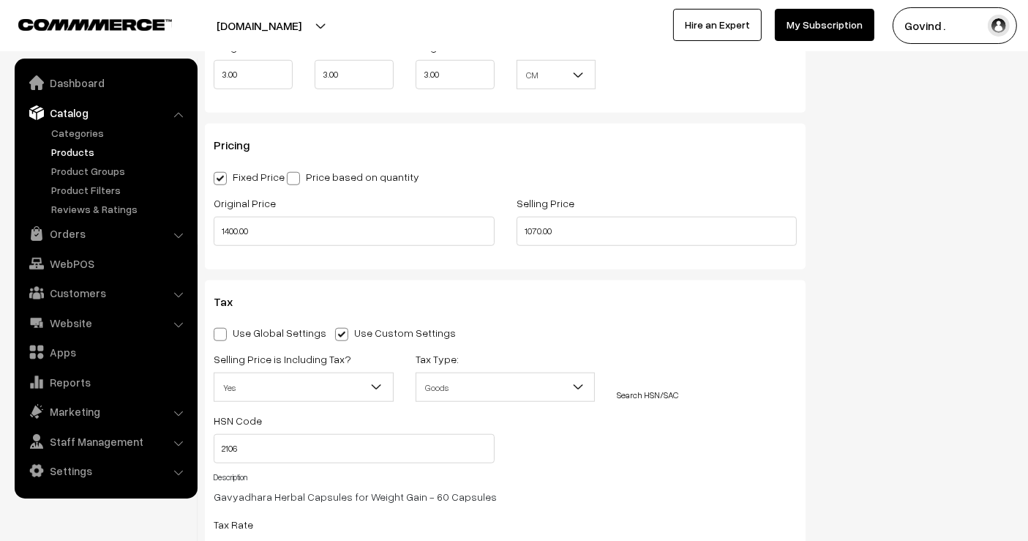
scroll to position [1246, 0]
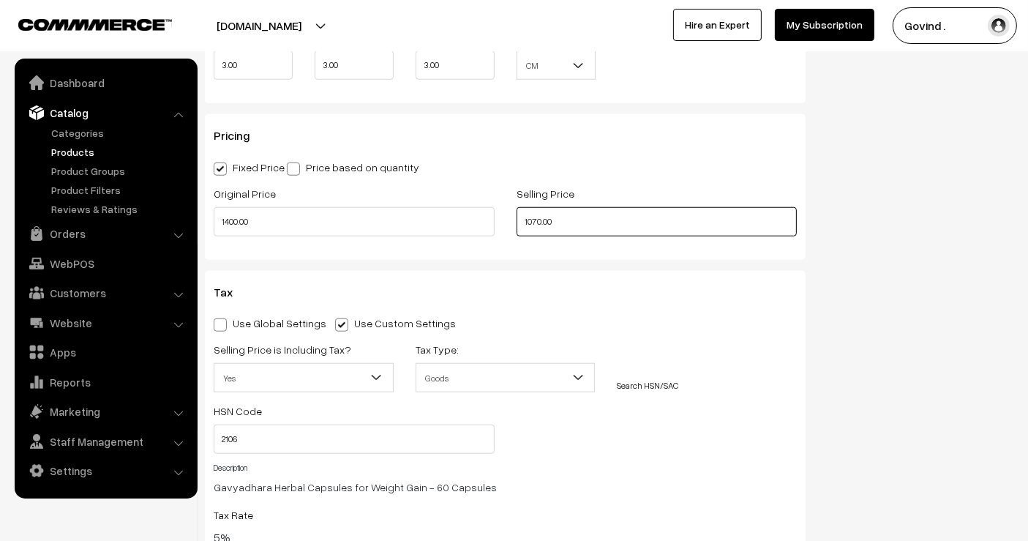
click at [540, 225] on input "1070.00" at bounding box center [656, 221] width 281 height 29
type input "1065.00"
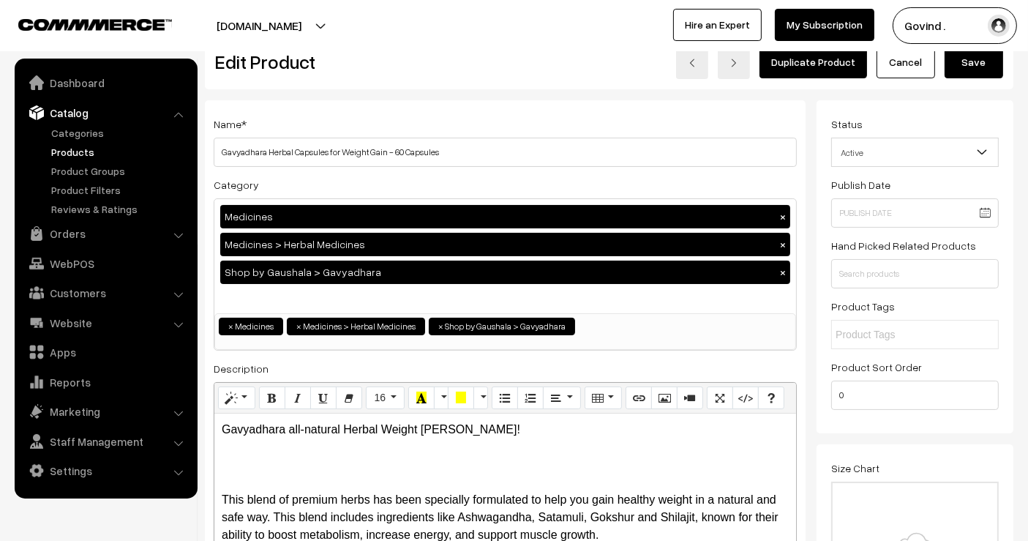
click at [969, 64] on button "Save" at bounding box center [973, 62] width 59 height 32
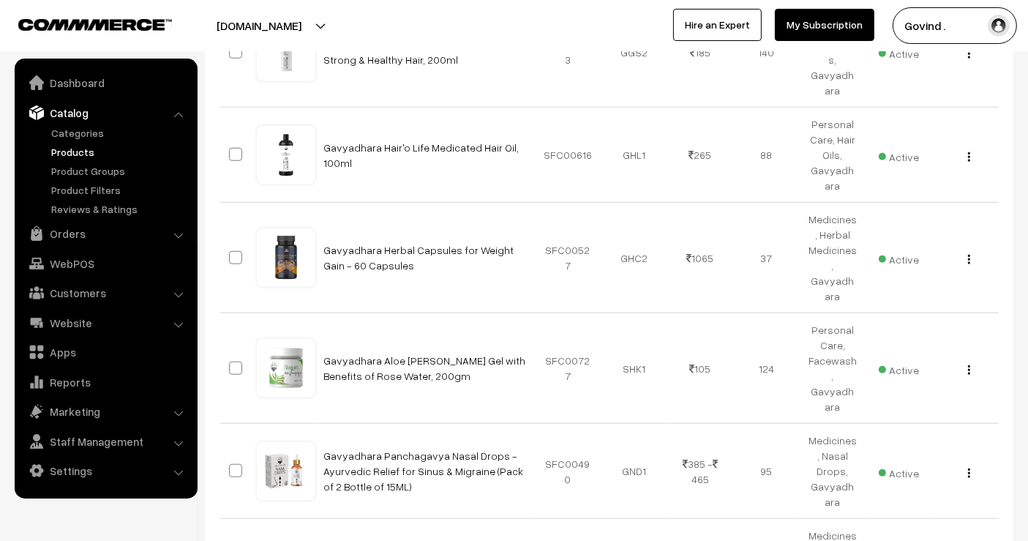
scroll to position [1300, 0]
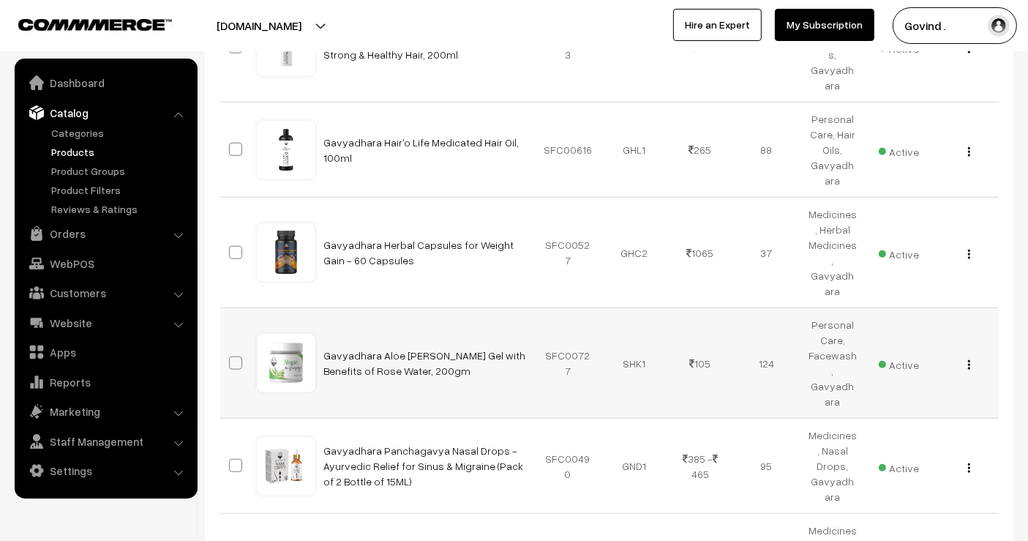
click at [968, 360] on img "button" at bounding box center [969, 365] width 2 height 10
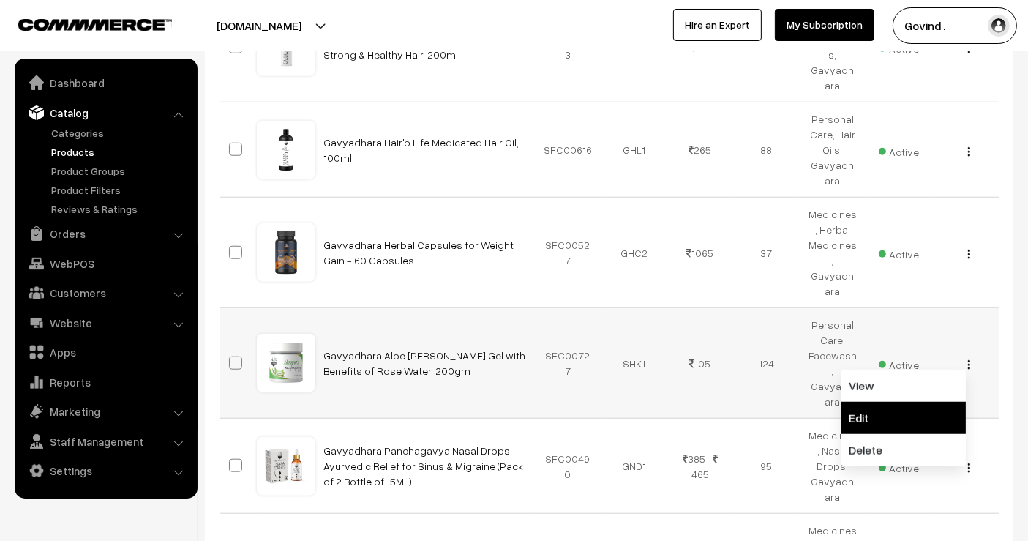
click at [906, 402] on link "Edit" at bounding box center [903, 418] width 124 height 32
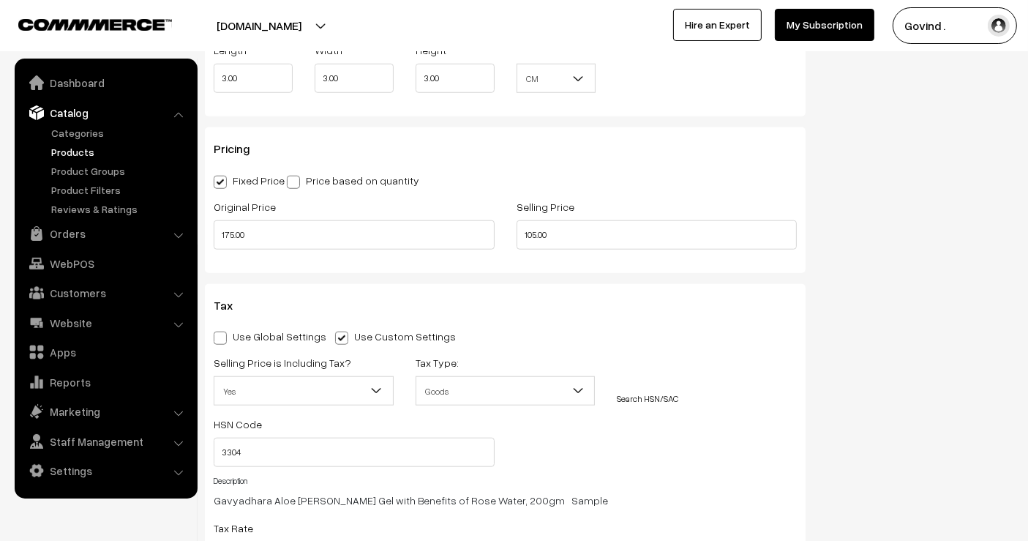
scroll to position [1225, 0]
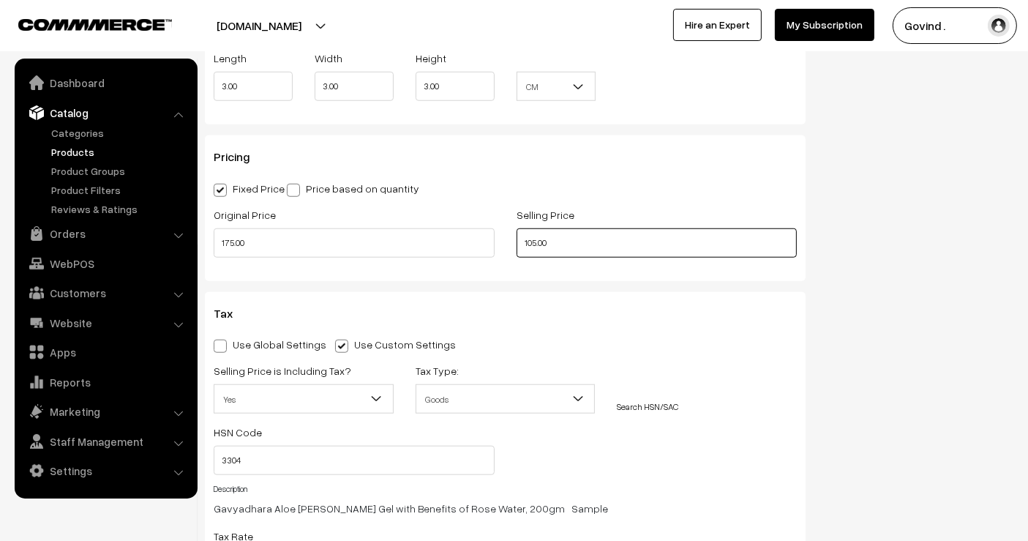
click at [535, 244] on input "105.00" at bounding box center [656, 242] width 281 height 29
click at [868, 230] on div "Status Active Inactive Active Publish Date Product Type -- Select -- -- Select …" at bounding box center [920, 4] width 208 height 2186
click at [531, 244] on input "116.00" at bounding box center [656, 242] width 281 height 29
type input "115.00"
click at [886, 236] on div "Status Active Inactive Active Publish Date Product Type -- Select -- -- Select …" at bounding box center [920, 4] width 208 height 2186
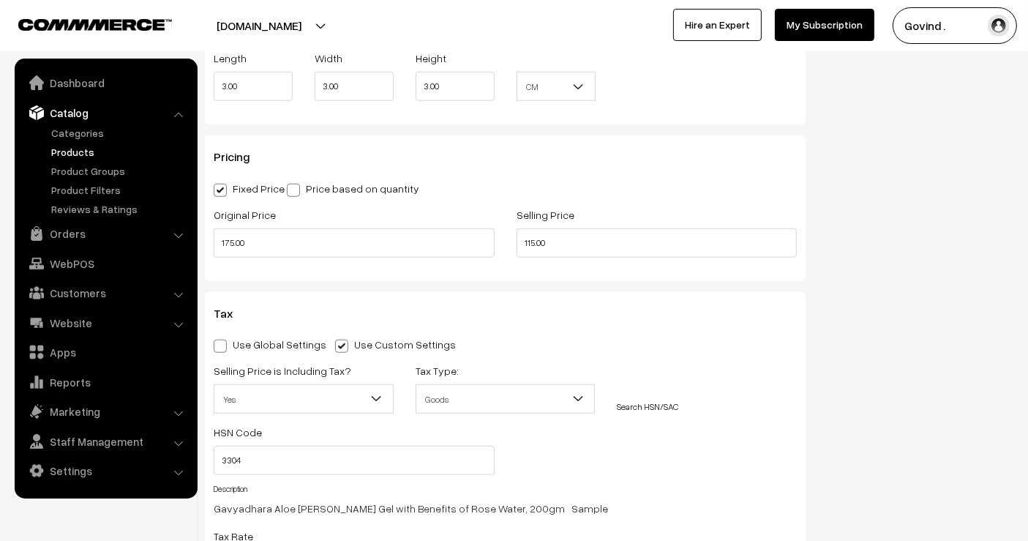
scroll to position [0, 0]
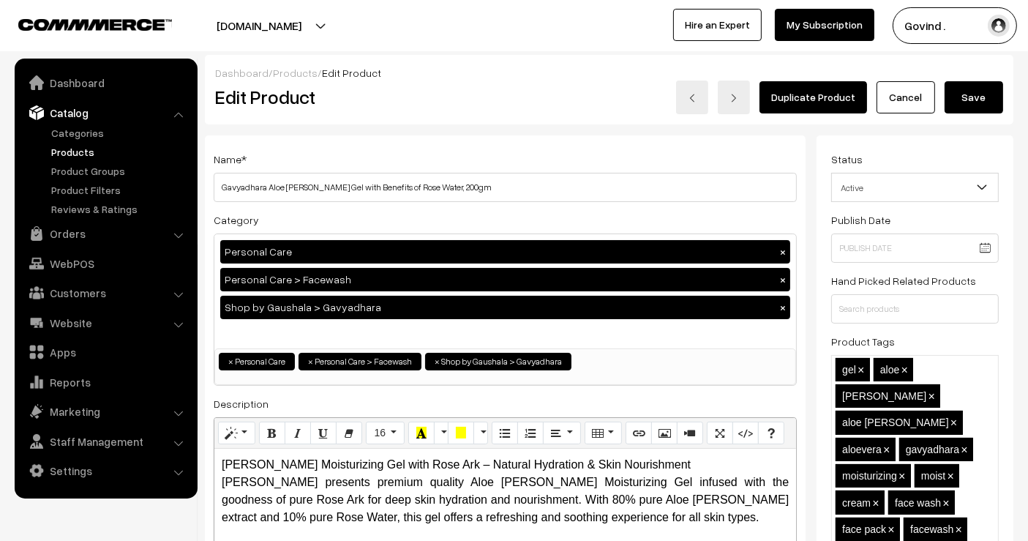
click at [967, 107] on button "Save" at bounding box center [973, 97] width 59 height 32
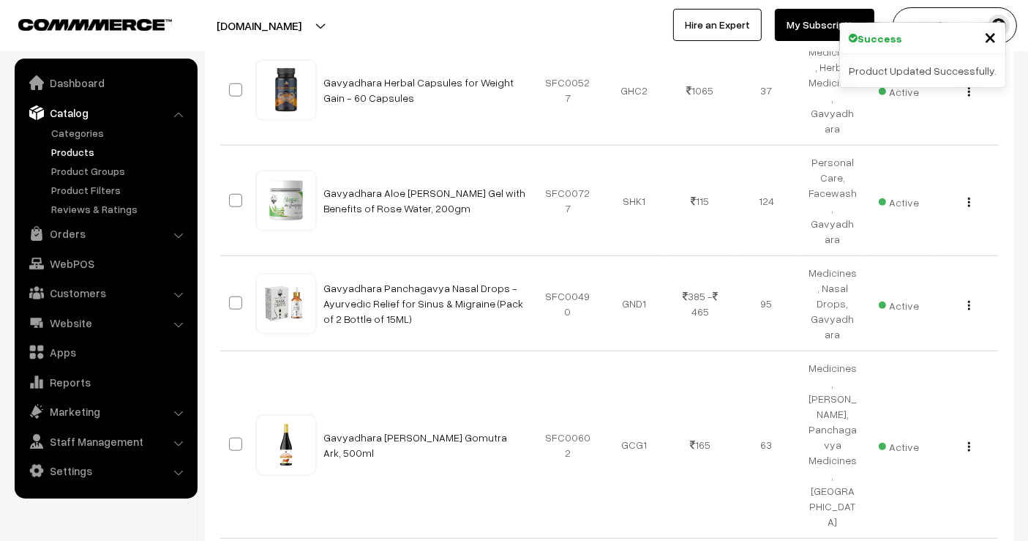
scroll to position [1463, 0]
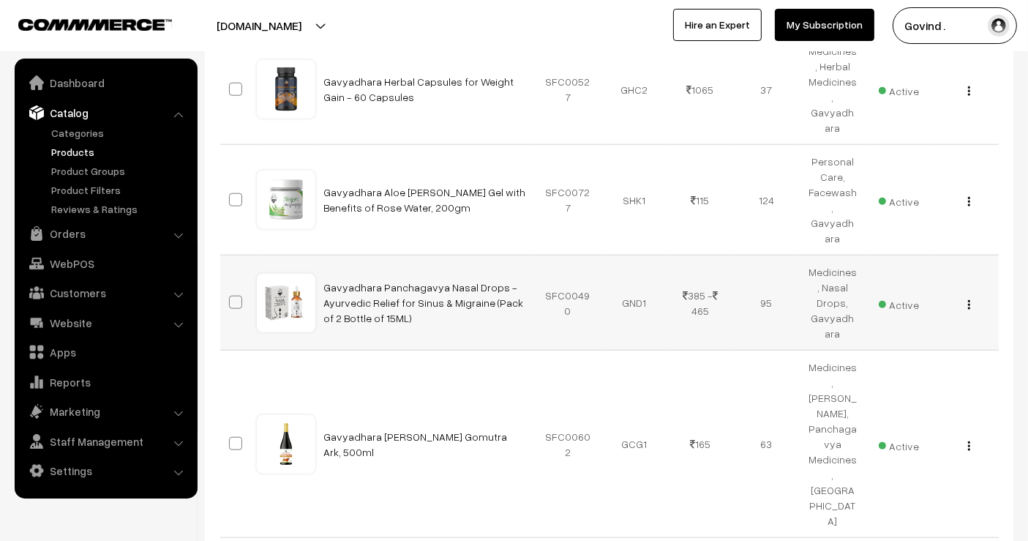
click at [969, 300] on img "button" at bounding box center [969, 305] width 2 height 10
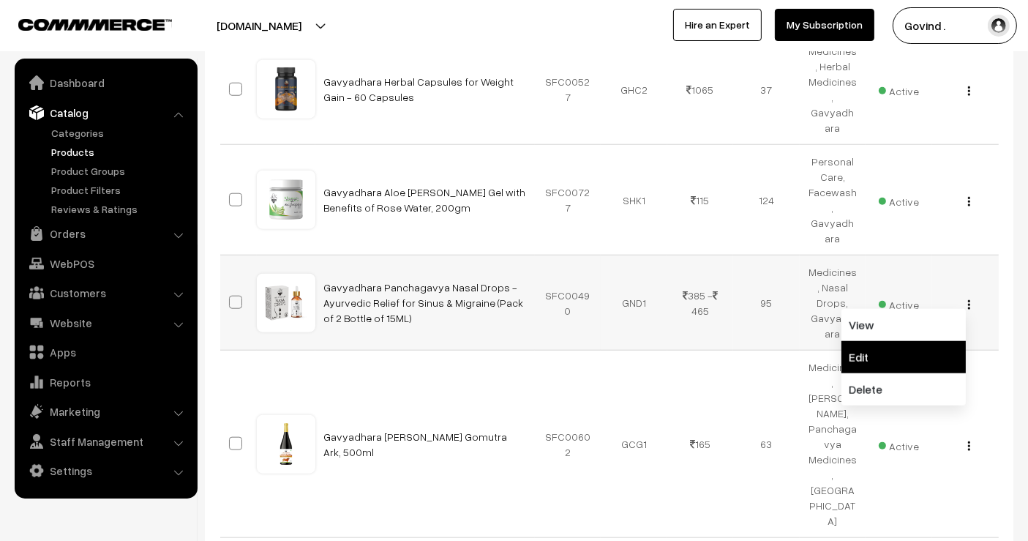
click at [903, 341] on link "Edit" at bounding box center [903, 357] width 124 height 32
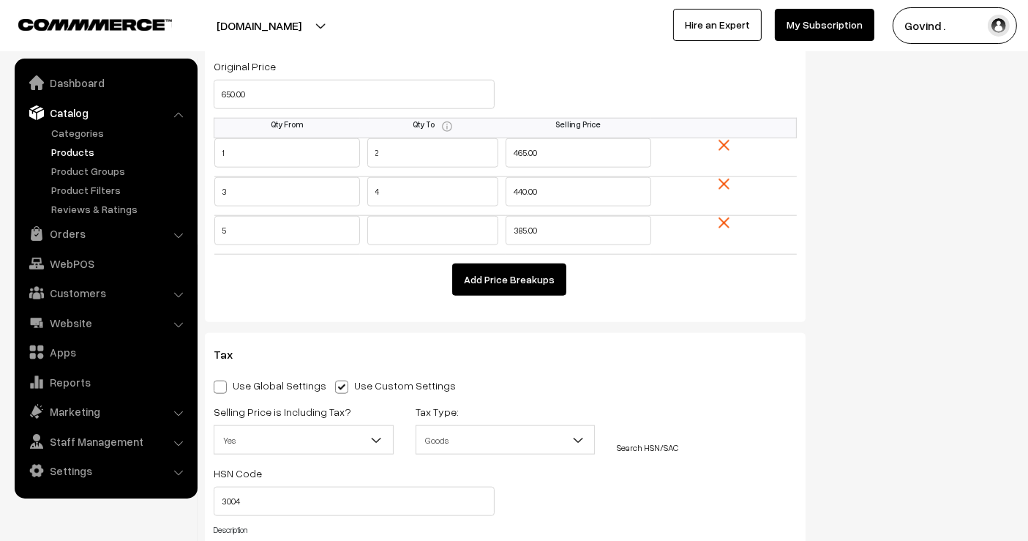
scroll to position [1472, 0]
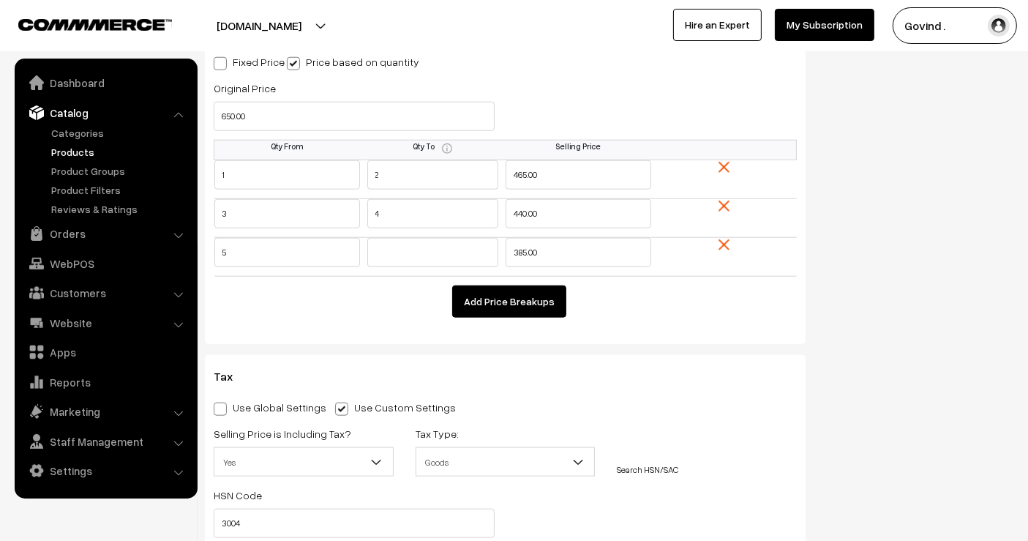
drag, startPoint x: 1031, startPoint y: 40, endPoint x: 1032, endPoint y: 151, distance: 111.2
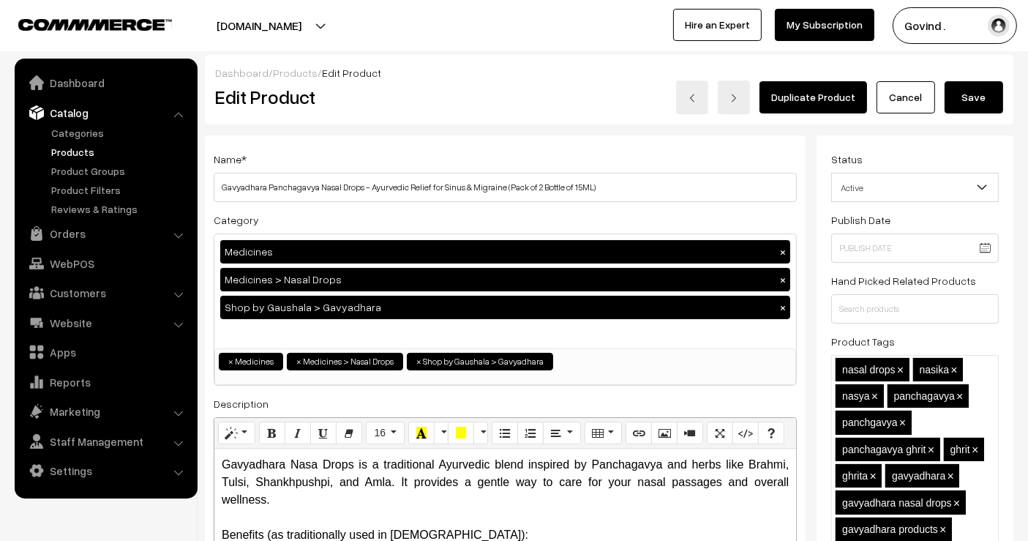
click at [907, 95] on link "Cancel" at bounding box center [905, 97] width 59 height 32
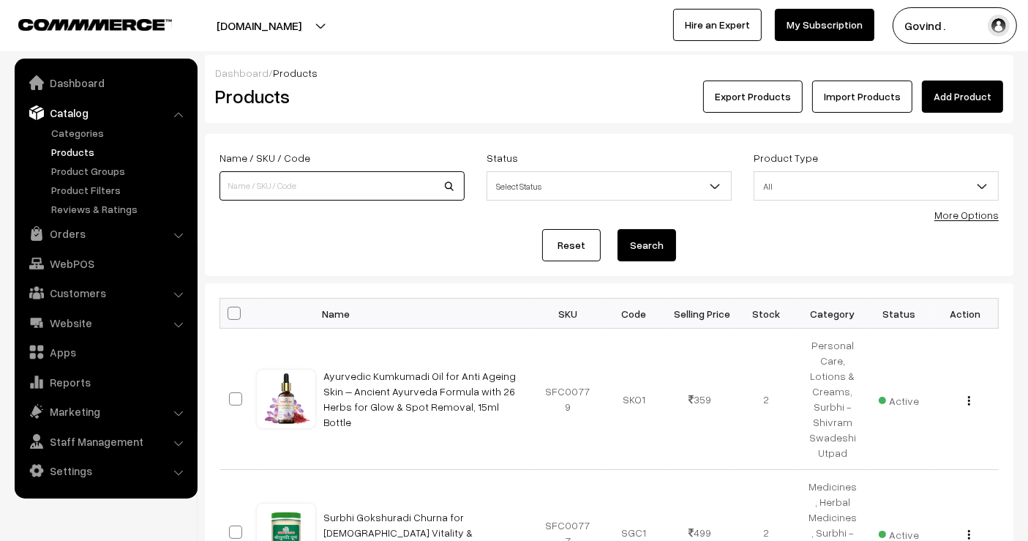
click at [326, 181] on input at bounding box center [341, 185] width 245 height 29
type input "gavyadhara"
click at [617, 229] on button "Search" at bounding box center [646, 245] width 59 height 32
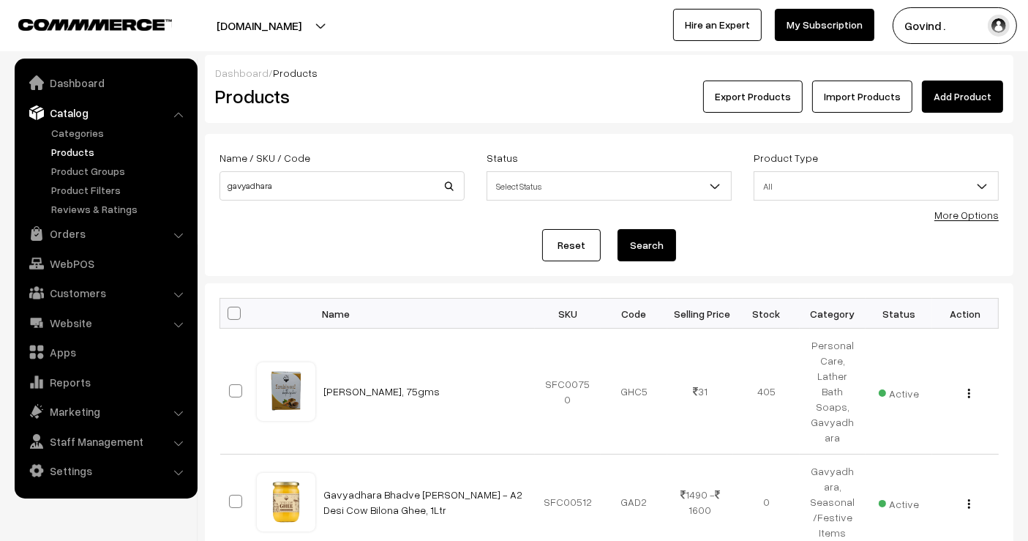
scroll to position [980, 0]
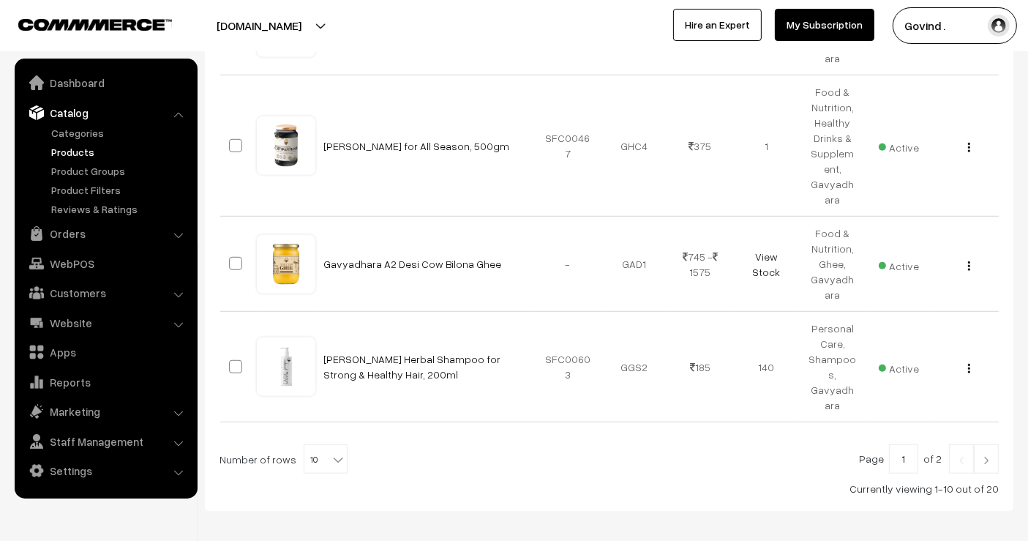
click at [331, 452] on b at bounding box center [338, 459] width 15 height 15
select select "60"
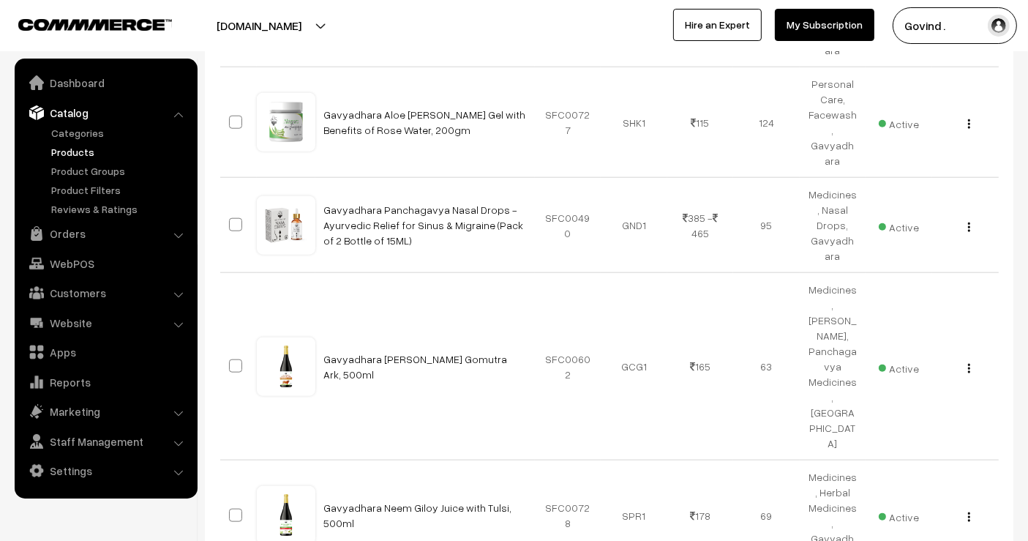
scroll to position [1562, 0]
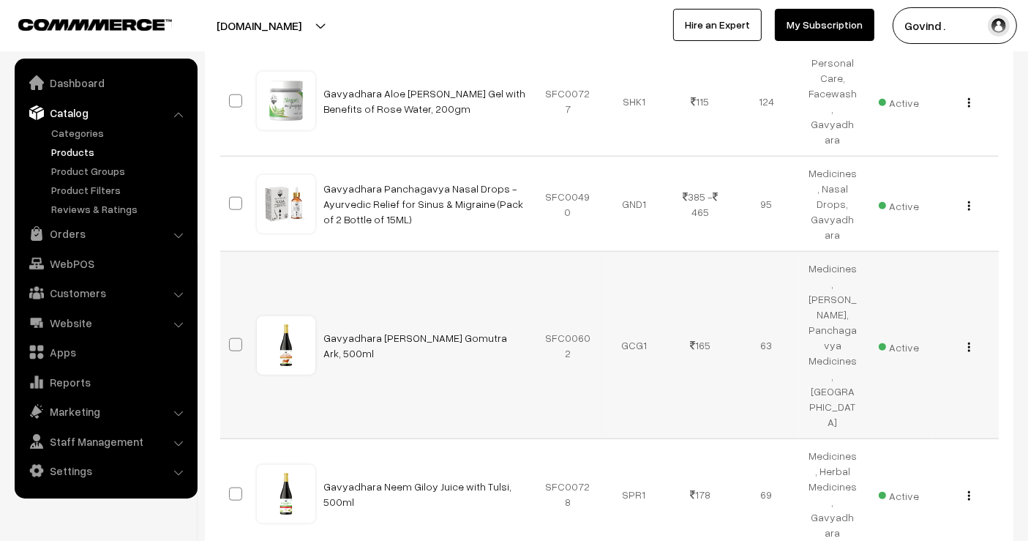
click at [969, 342] on img "button" at bounding box center [969, 347] width 2 height 10
click at [906, 383] on link "Edit" at bounding box center [903, 399] width 124 height 32
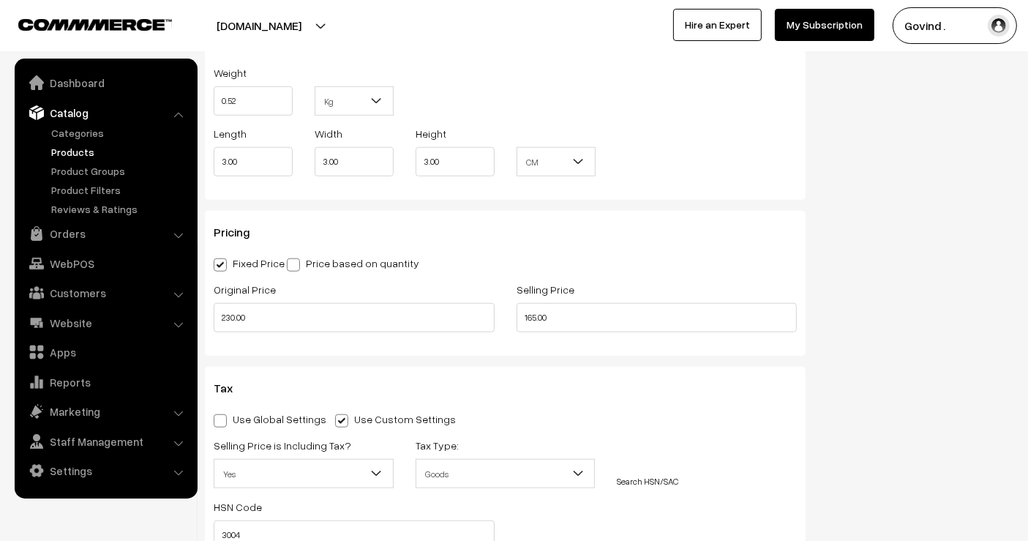
scroll to position [1206, 0]
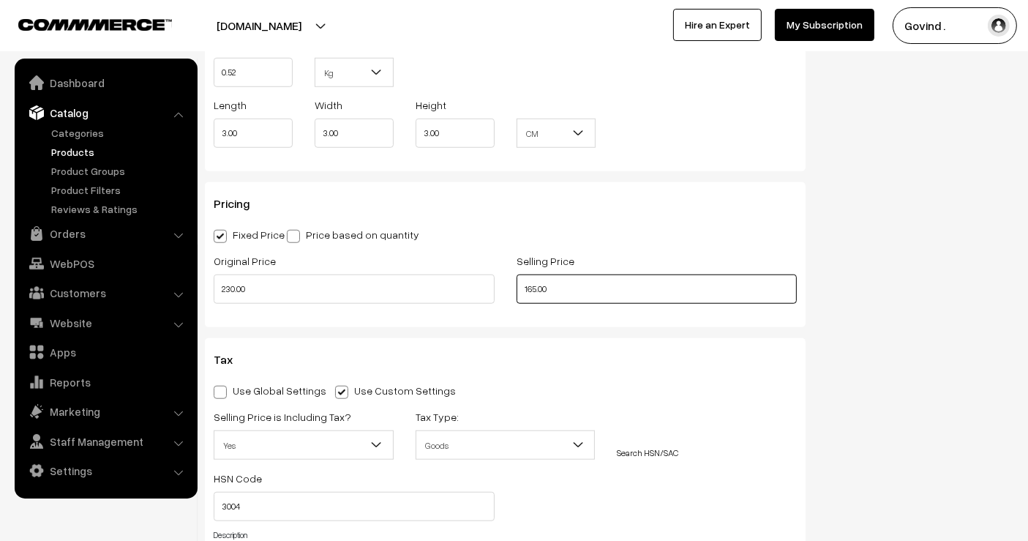
click at [534, 285] on input "165.00" at bounding box center [656, 288] width 281 height 29
type input "170.00"
click at [910, 273] on div "Status Active Inactive Active Publish Date Product Type -- Select -- -- Select …" at bounding box center [920, 36] width 208 height 2214
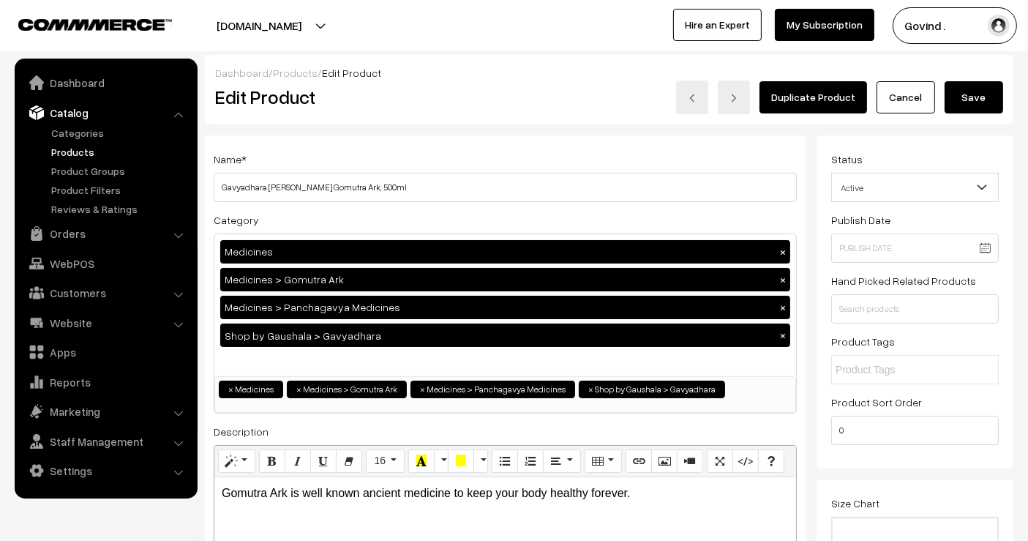
click at [966, 97] on button "Save" at bounding box center [973, 97] width 59 height 32
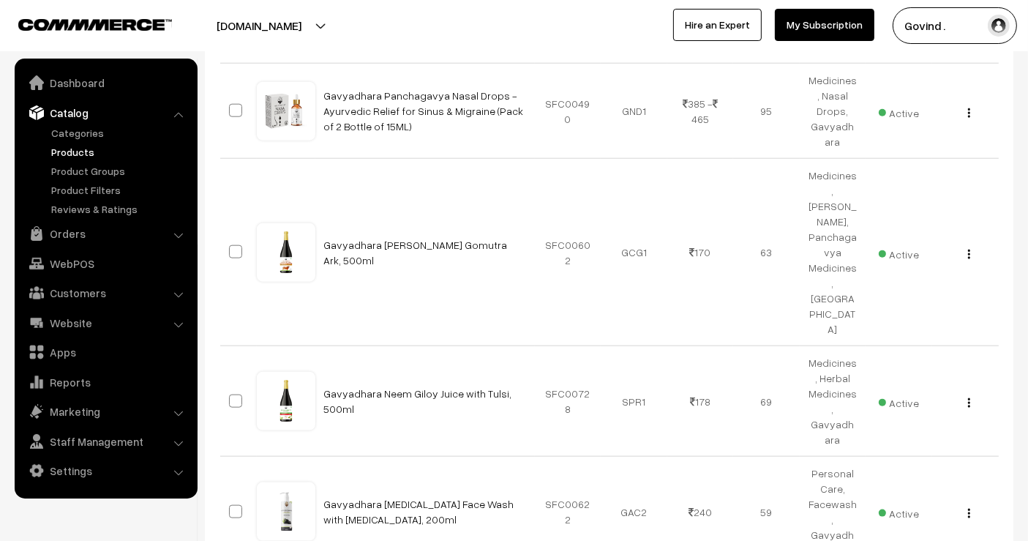
scroll to position [1658, 0]
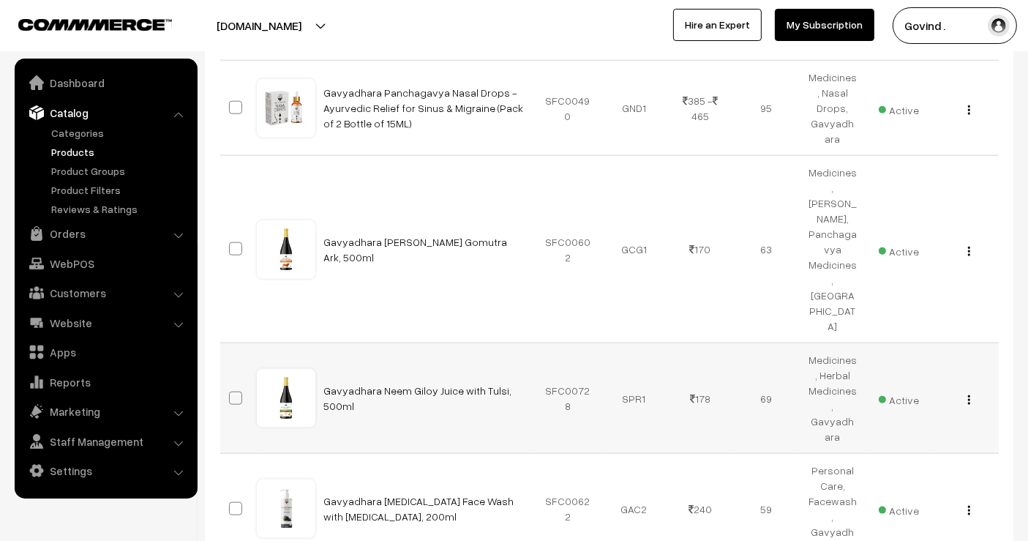
click at [969, 395] on img "button" at bounding box center [969, 400] width 2 height 10
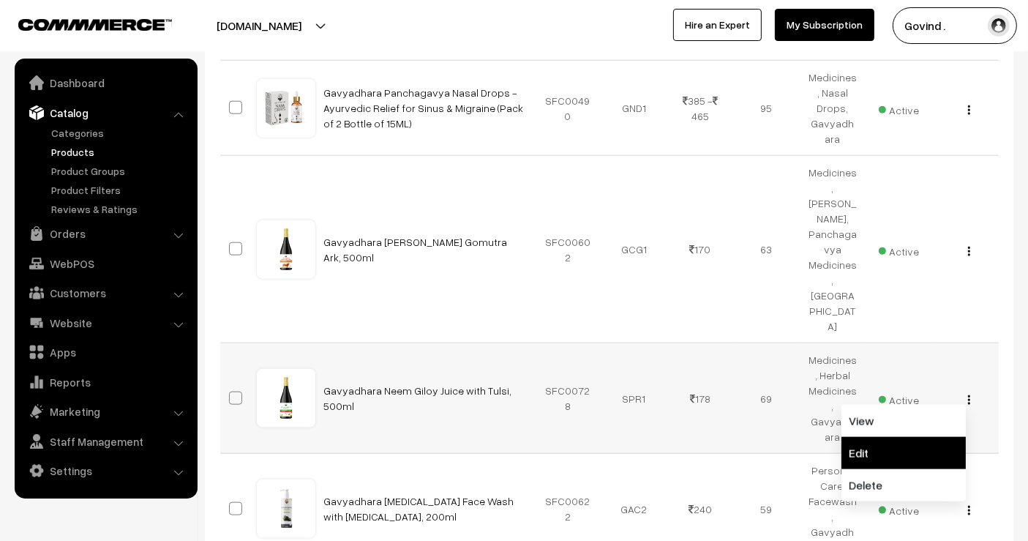
click at [923, 437] on link "Edit" at bounding box center [903, 453] width 124 height 32
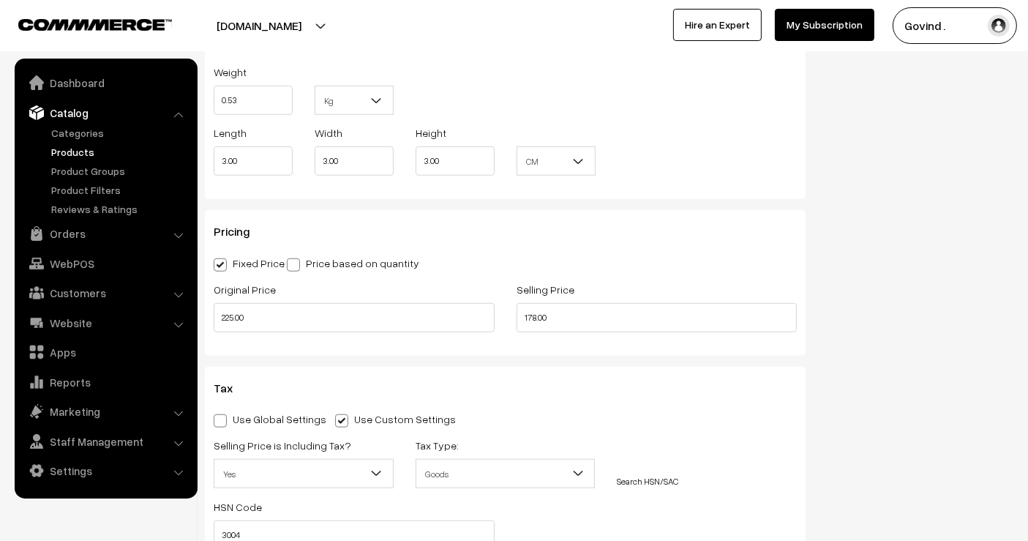
scroll to position [1166, 0]
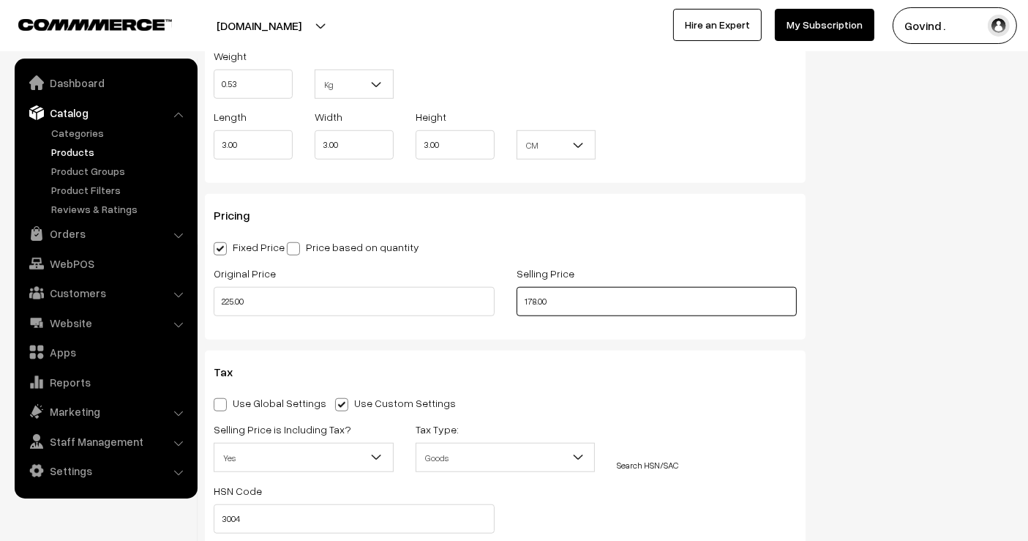
drag, startPoint x: 537, startPoint y: 299, endPoint x: 470, endPoint y: 308, distance: 67.1
click at [470, 308] on div "Original Price 225.00 Selling Price 178.00" at bounding box center [505, 294] width 605 height 61
type input "180.00"
click at [993, 231] on div "Status Active Inactive Active Publish Date Product Type -- Select -- -- Select …" at bounding box center [920, 62] width 208 height 2186
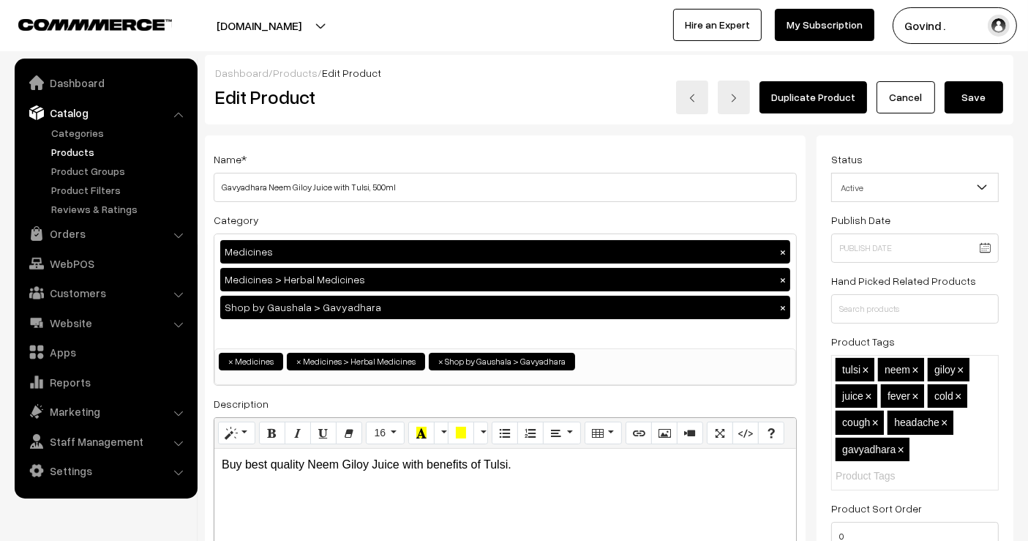
click at [984, 101] on button "Save" at bounding box center [973, 97] width 59 height 32
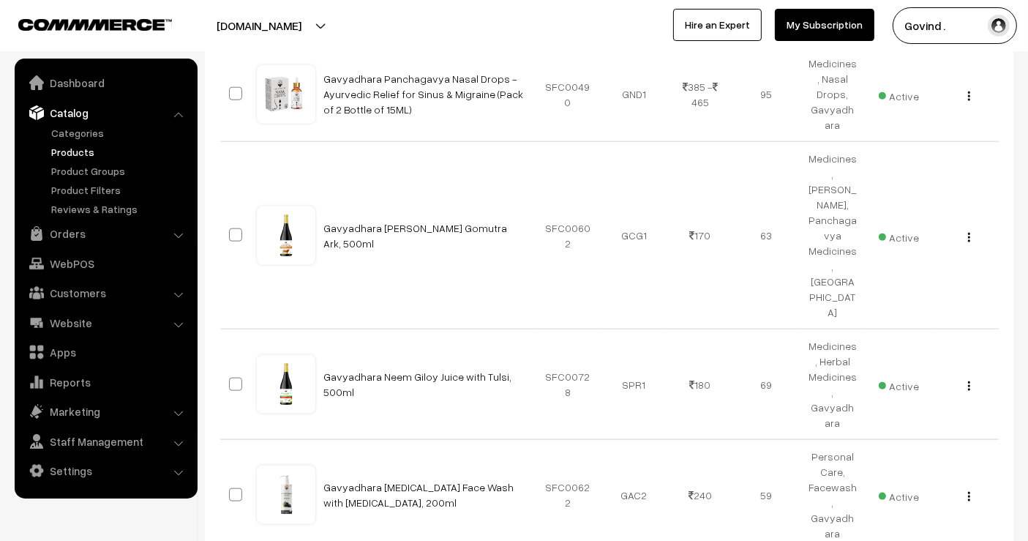
scroll to position [1756, 0]
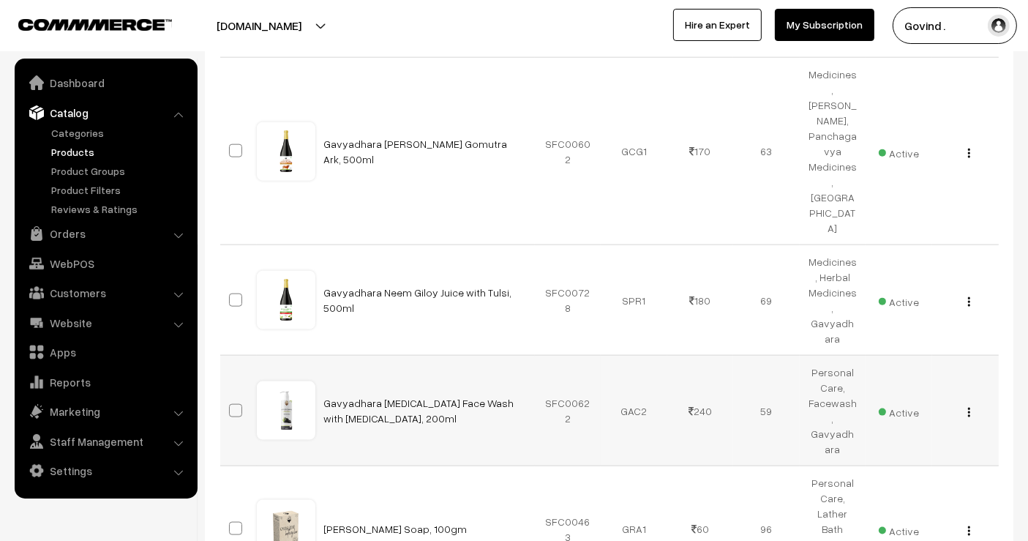
click at [969, 407] on img "button" at bounding box center [969, 412] width 2 height 10
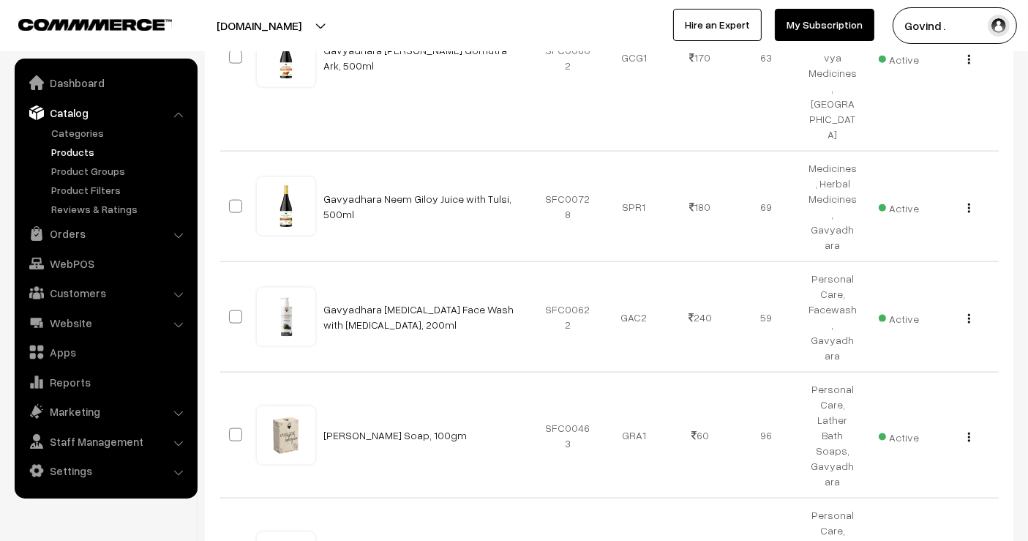
scroll to position [1853, 0]
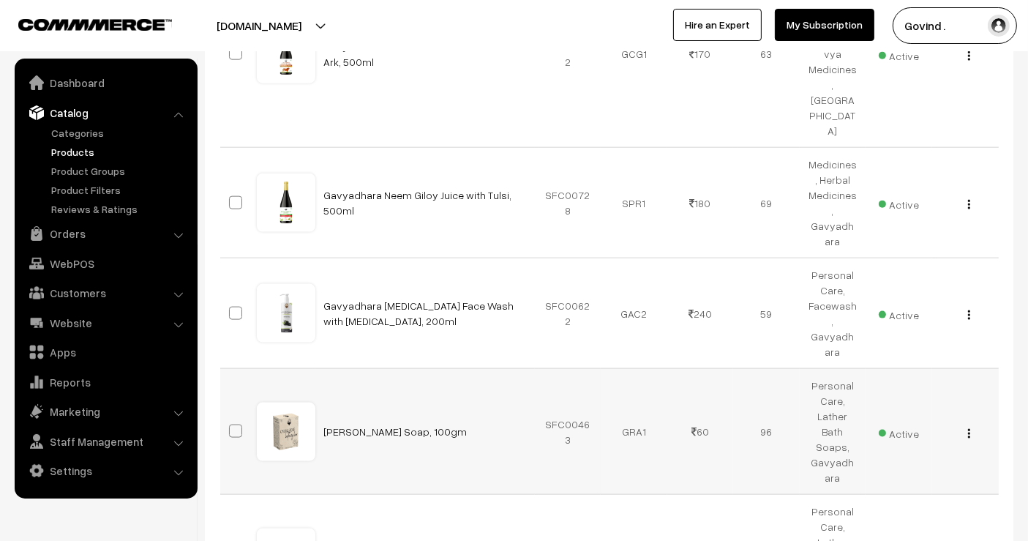
click at [968, 429] on img "button" at bounding box center [969, 434] width 2 height 10
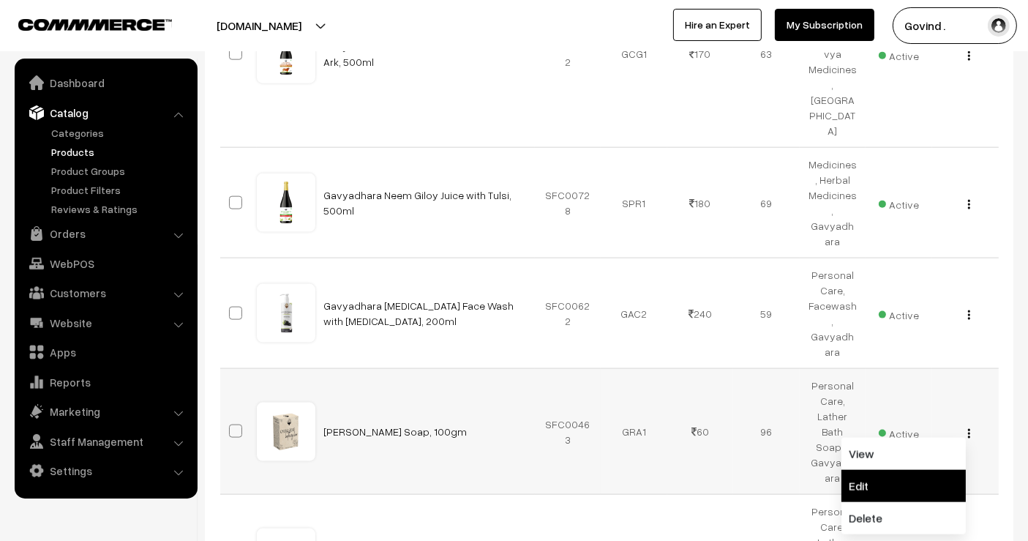
click at [919, 470] on link "Edit" at bounding box center [903, 486] width 124 height 32
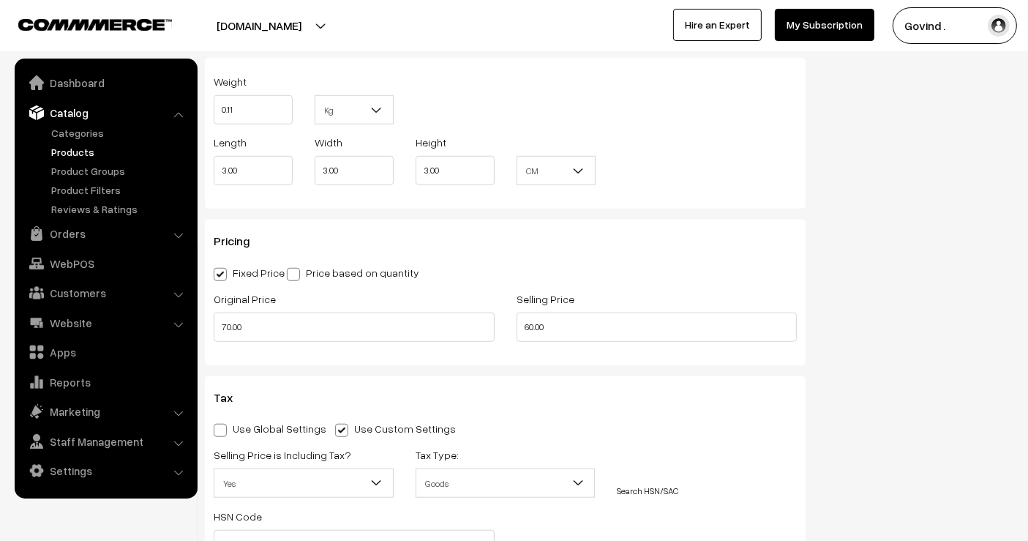
scroll to position [1150, 0]
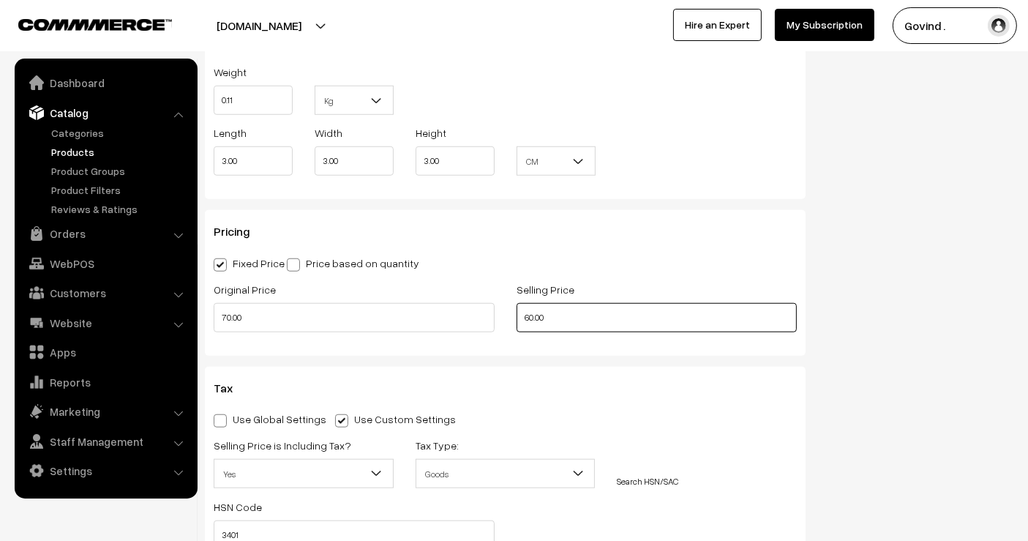
click at [535, 317] on input "60.00" at bounding box center [656, 317] width 281 height 29
type input "62.00"
click at [987, 312] on div "Status Active Inactive Active Publish Date Product Type -- Select -- -- Select …" at bounding box center [920, 78] width 208 height 2186
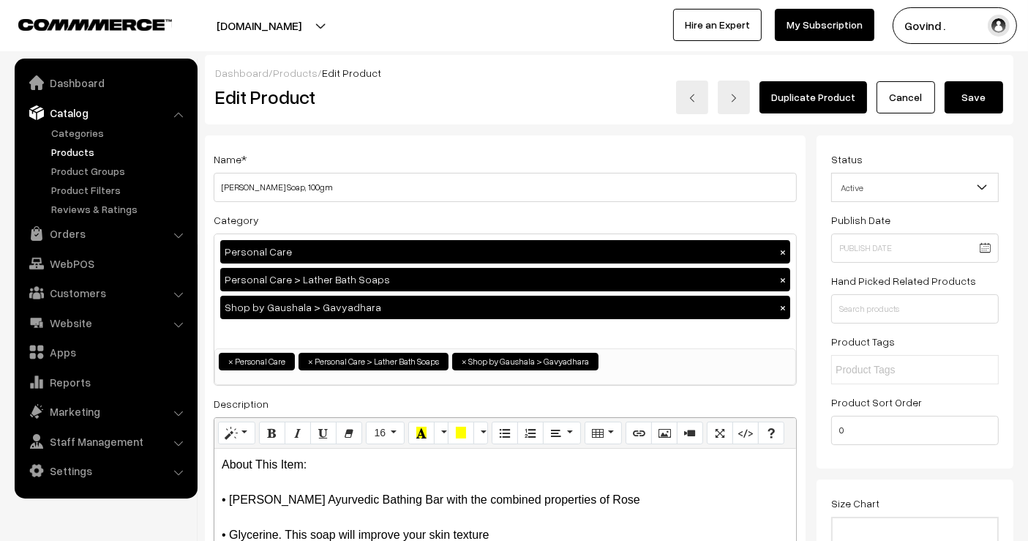
click at [982, 94] on button "Save" at bounding box center [973, 97] width 59 height 32
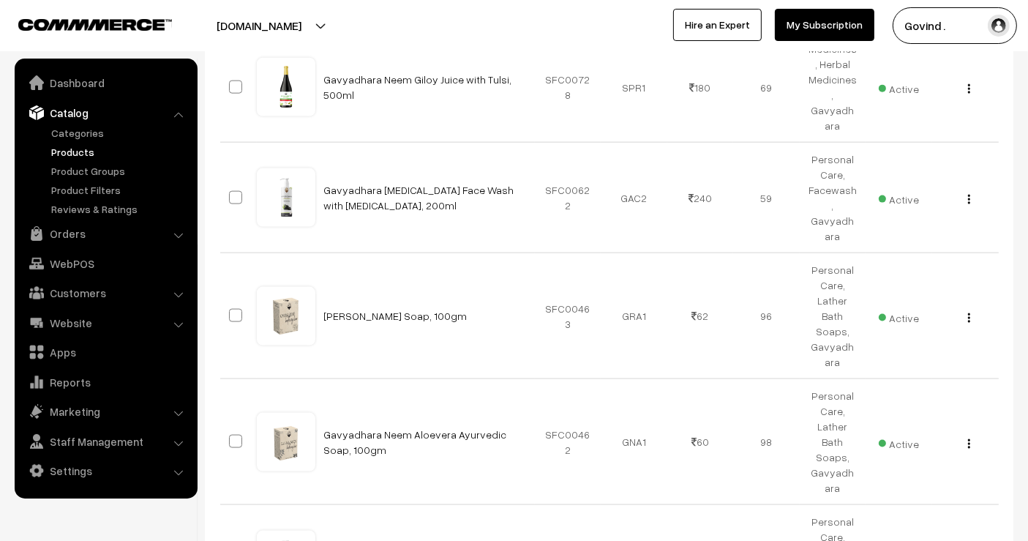
scroll to position [1970, 0]
click at [967, 436] on button "button" at bounding box center [969, 442] width 4 height 12
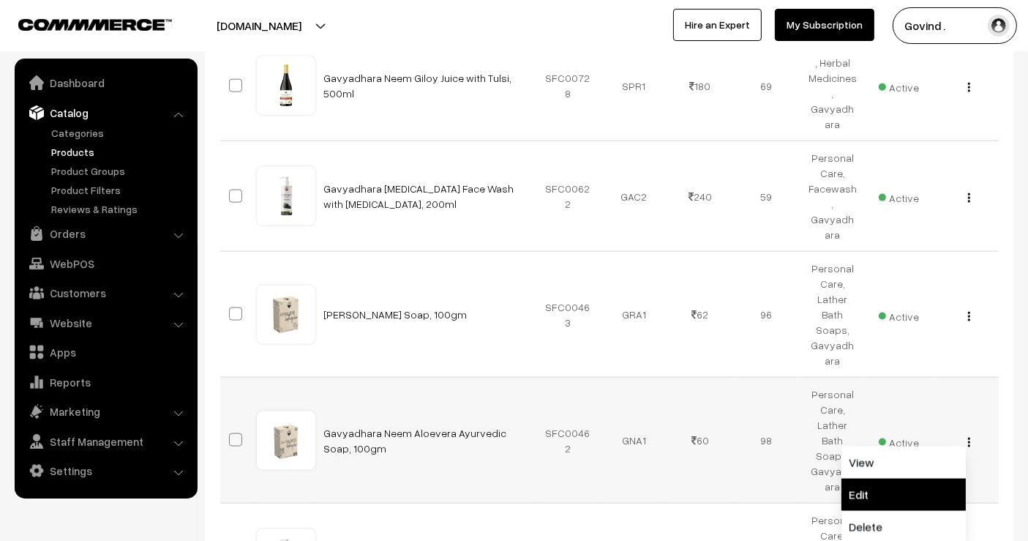
click at [920, 478] on link "Edit" at bounding box center [903, 494] width 124 height 32
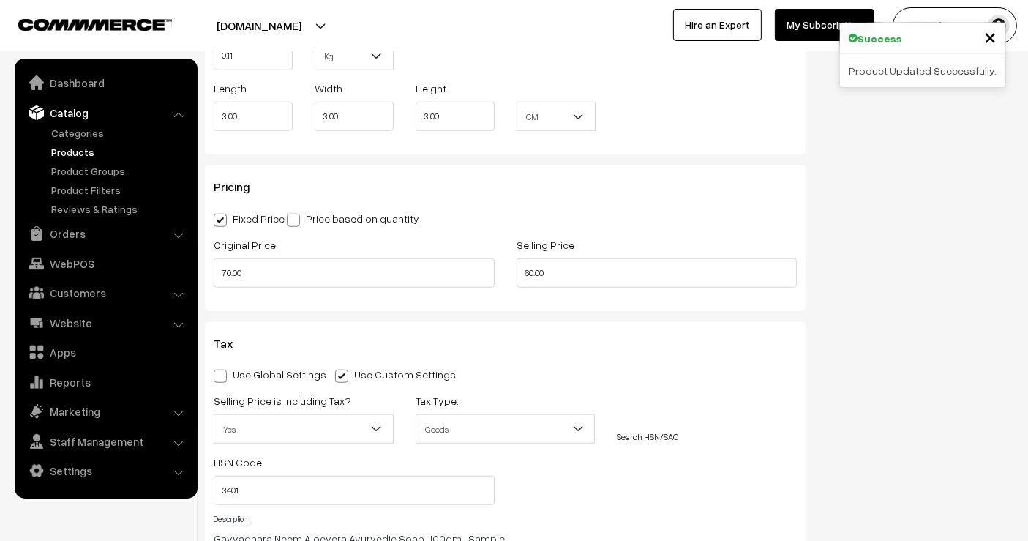
scroll to position [1192, 0]
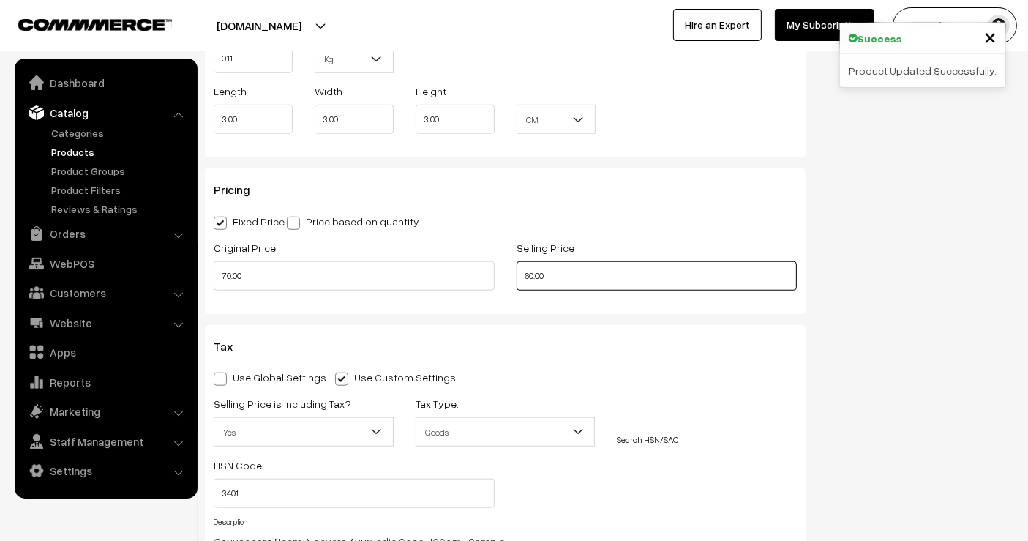
click at [530, 271] on input "60.00" at bounding box center [656, 275] width 281 height 29
type input "62.00"
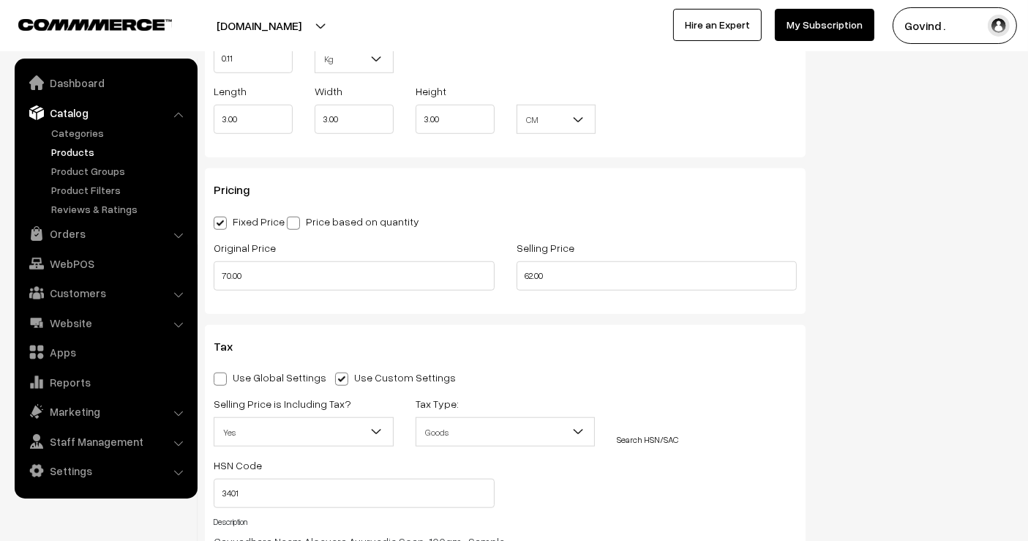
click at [895, 268] on div "Status Active Inactive Active Publish Date Product Type -- Select -- -- Select …" at bounding box center [920, 37] width 208 height 2186
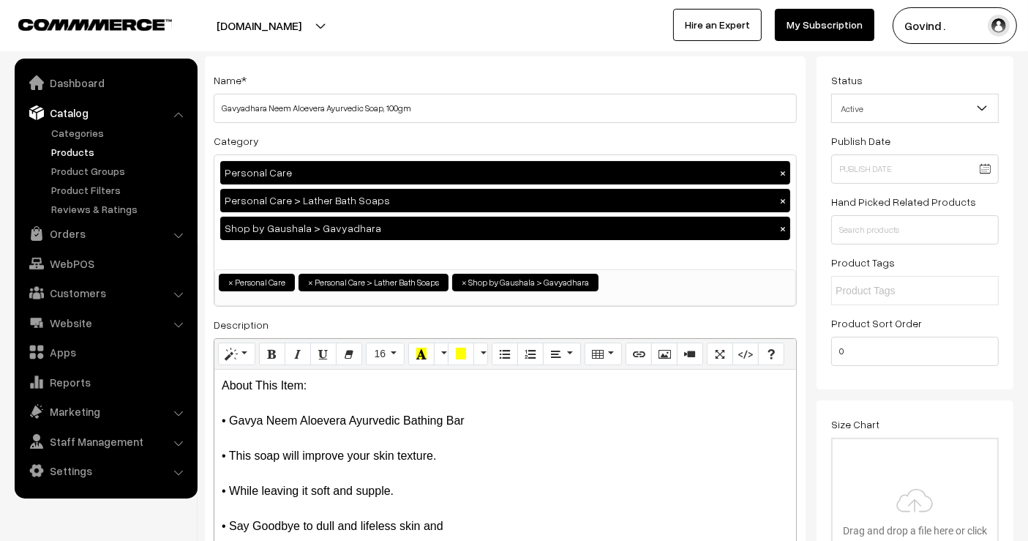
scroll to position [0, 0]
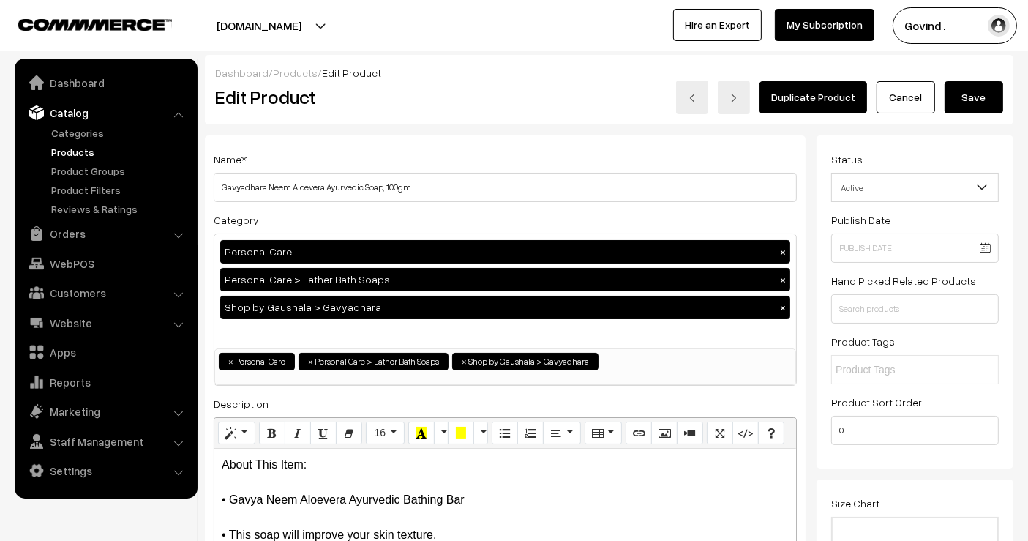
click at [972, 101] on button "Save" at bounding box center [973, 97] width 59 height 32
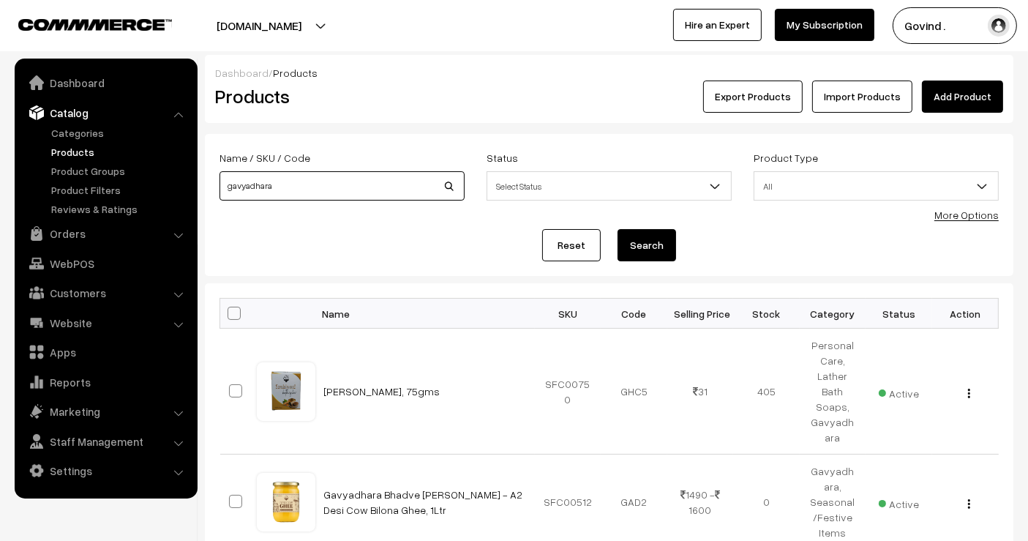
click at [353, 192] on input "gavyadhara" at bounding box center [341, 185] width 245 height 29
type input "shilajit"
click at [617, 229] on button "Search" at bounding box center [646, 245] width 59 height 32
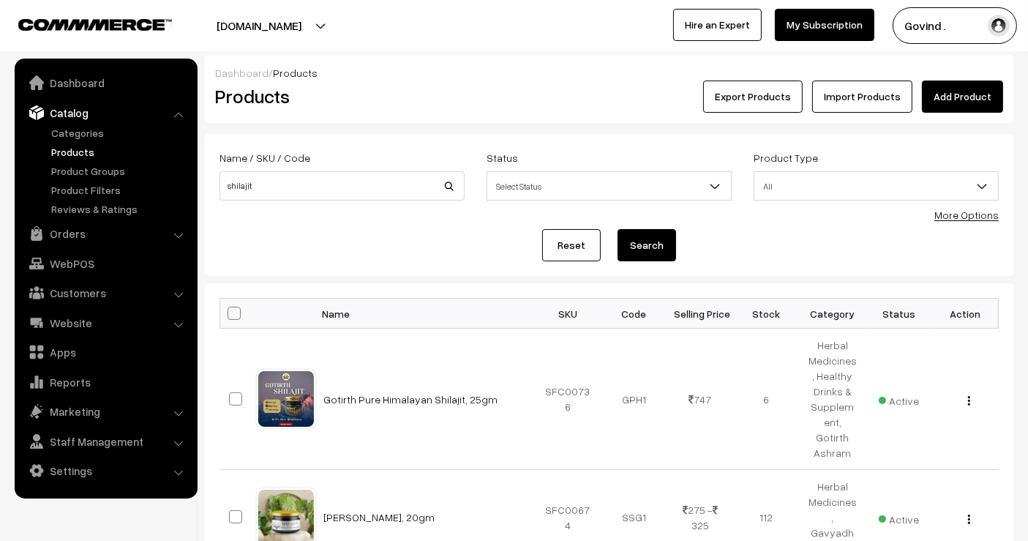
scroll to position [138, 0]
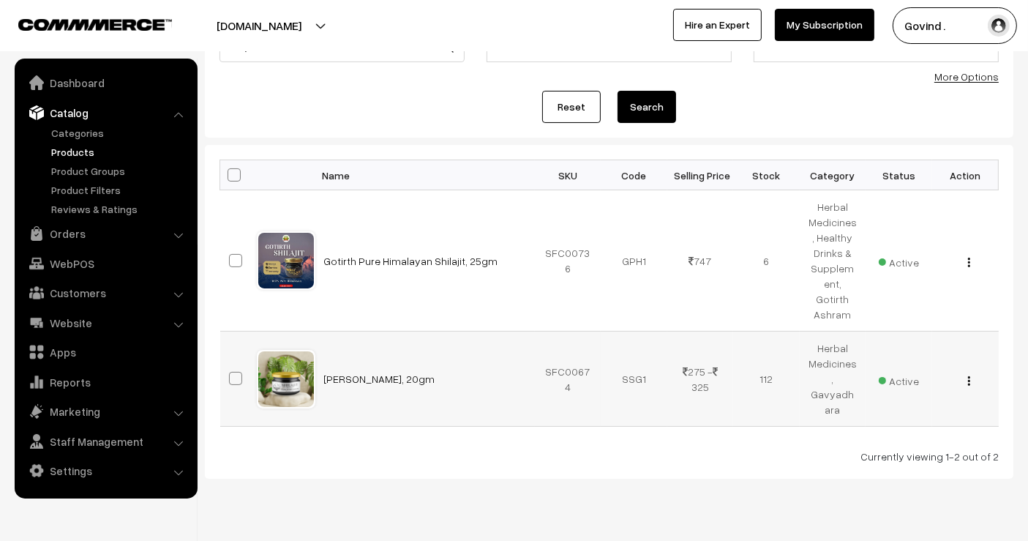
click at [969, 376] on img "button" at bounding box center [969, 381] width 2 height 10
click at [898, 417] on link "Edit" at bounding box center [903, 433] width 124 height 32
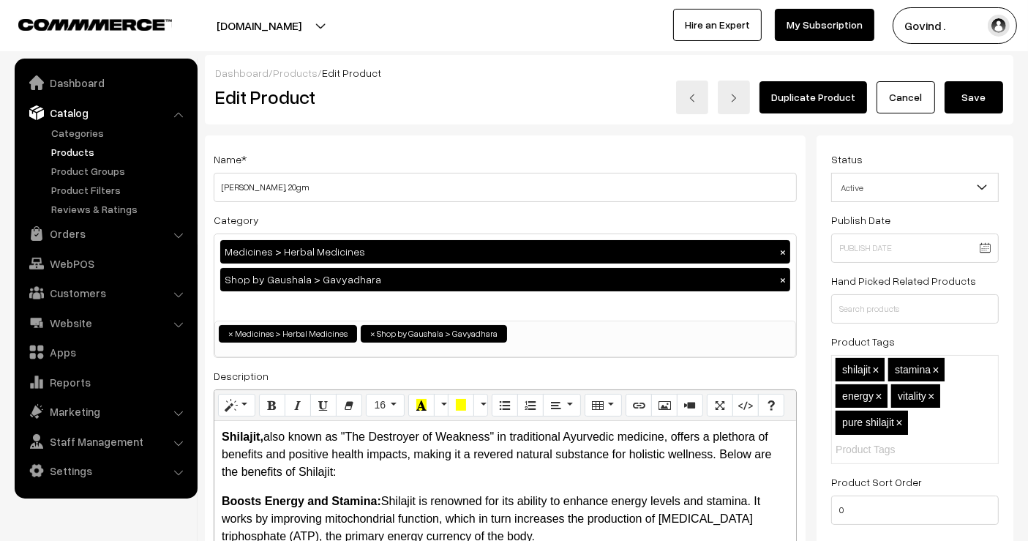
click at [898, 101] on link "Cancel" at bounding box center [905, 97] width 59 height 32
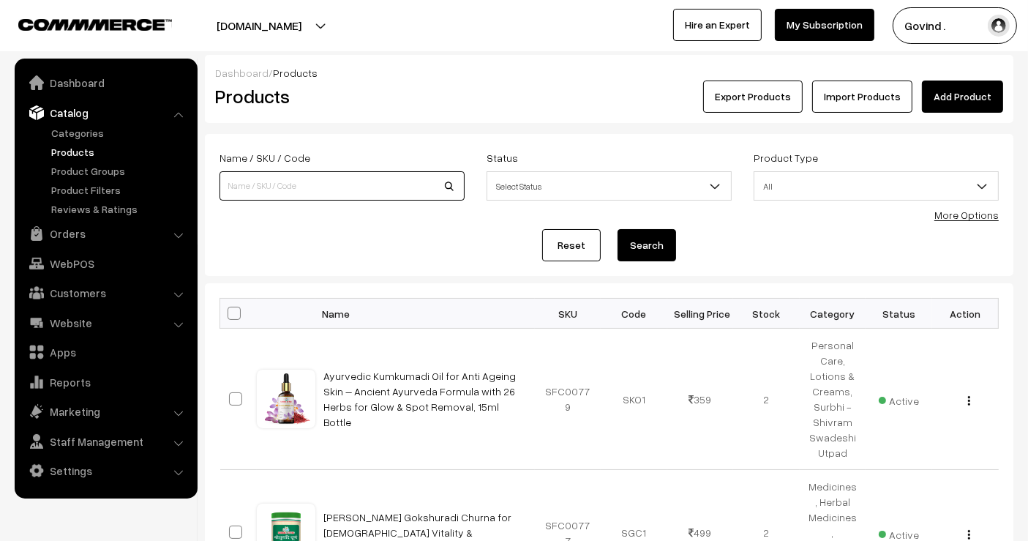
click at [233, 185] on input at bounding box center [341, 185] width 245 height 29
type input "marham"
click at [617, 229] on button "Search" at bounding box center [646, 245] width 59 height 32
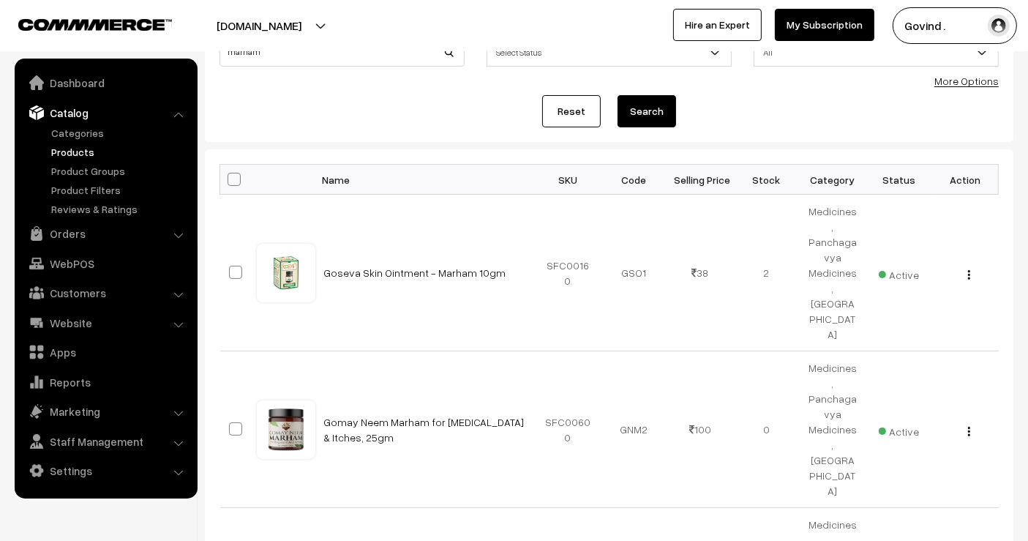
scroll to position [160, 0]
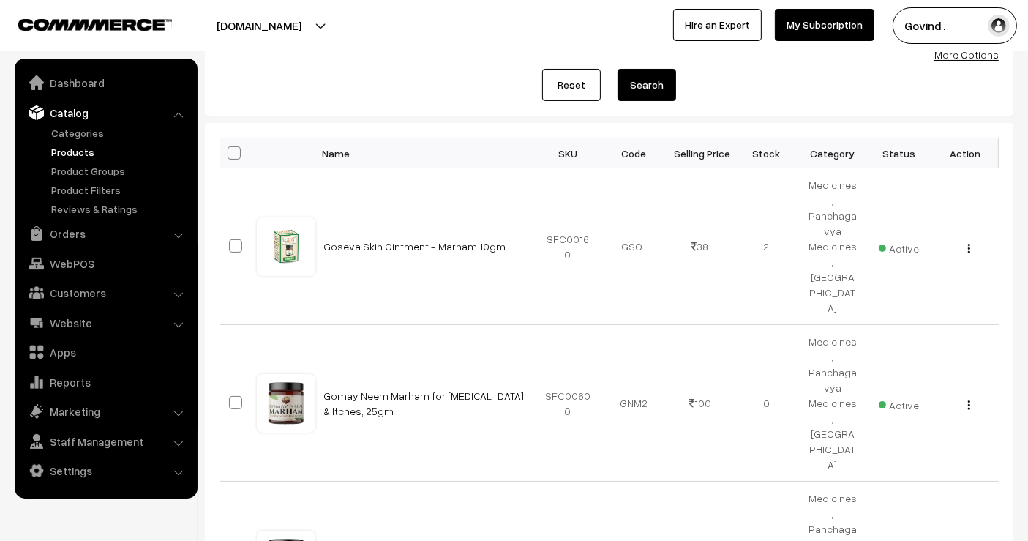
drag, startPoint x: 0, startPoint y: 0, endPoint x: 1040, endPoint y: 326, distance: 1089.5
click at [1027, 326] on html "Thank you for showing interest. Our team will call you shortly. Close [DOMAIN_N…" at bounding box center [514, 110] width 1028 height 541
click at [966, 395] on div "View Edit Delete" at bounding box center [965, 402] width 49 height 15
click at [969, 400] on img "button" at bounding box center [969, 405] width 2 height 10
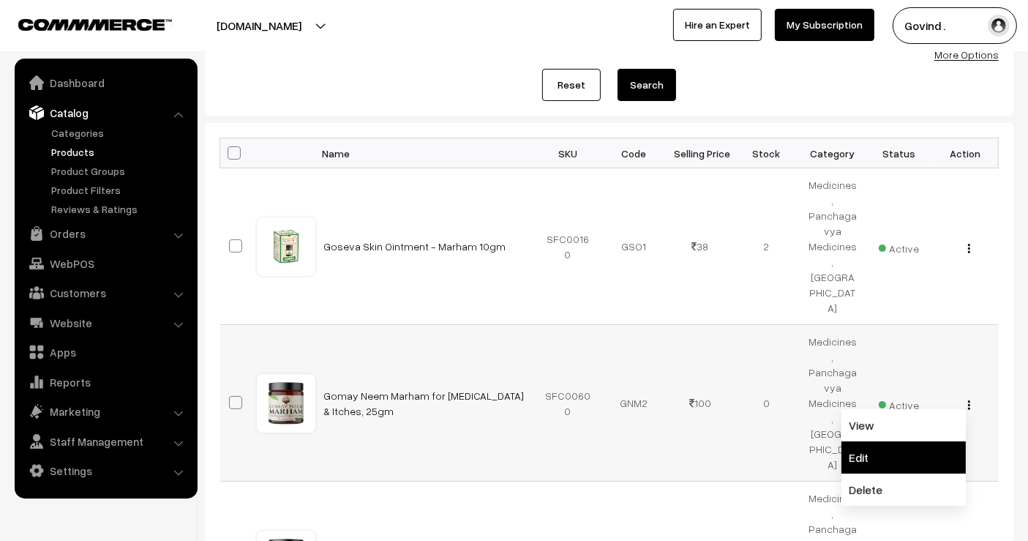
click at [925, 441] on link "Edit" at bounding box center [903, 457] width 124 height 32
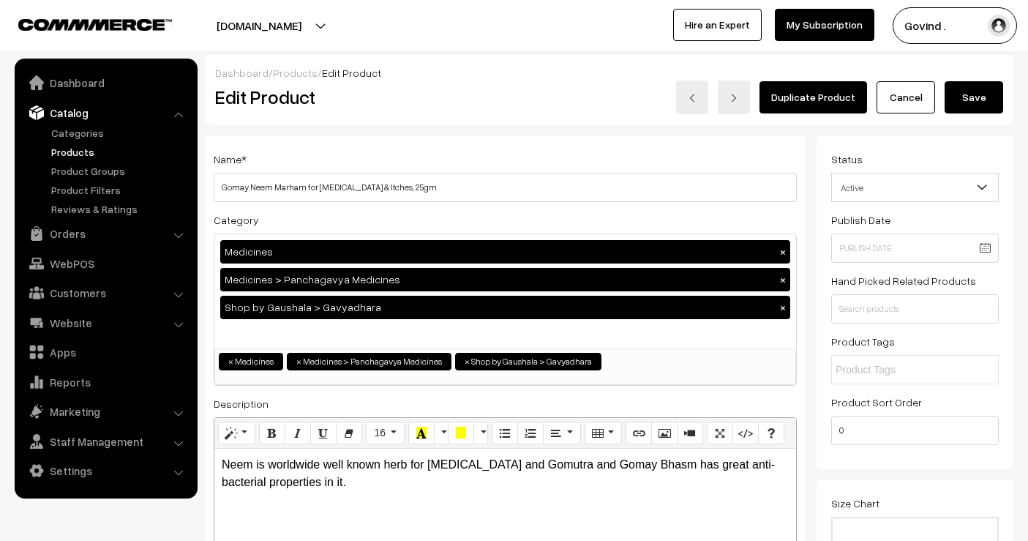
scroll to position [1182, 0]
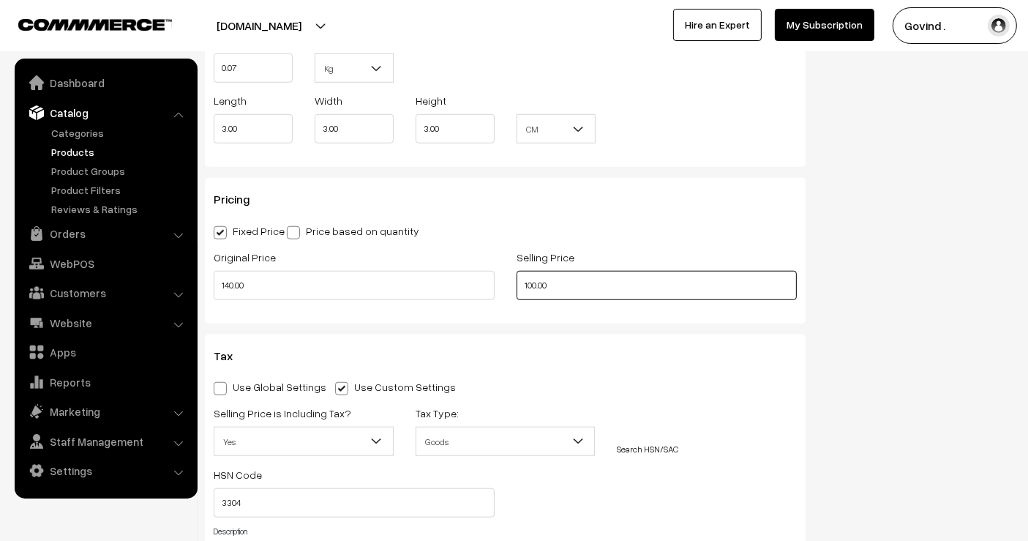
click at [533, 277] on input "100.00" at bounding box center [656, 285] width 281 height 29
type input "105.00"
click at [903, 287] on div "Status Active Inactive Active Publish Date Product Type -- Select -- -- Select …" at bounding box center [920, 46] width 208 height 2186
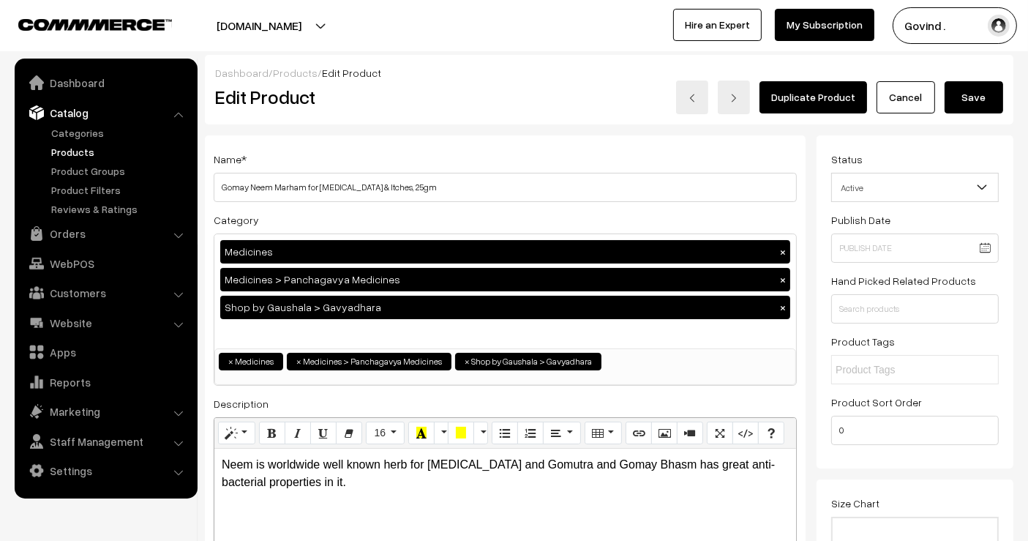
click at [969, 110] on button "Save" at bounding box center [973, 97] width 59 height 32
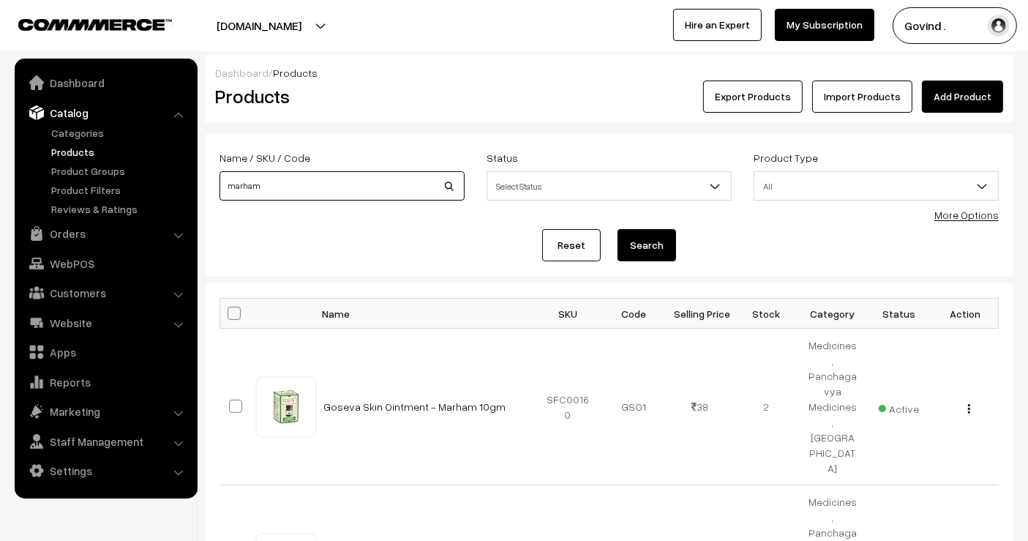
click at [326, 190] on input "marham" at bounding box center [341, 185] width 245 height 29
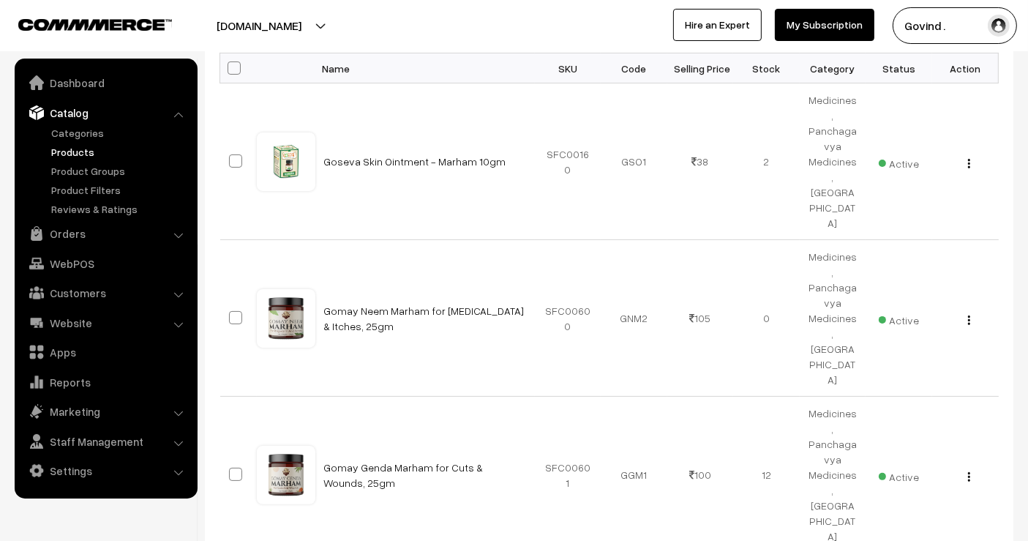
scroll to position [249, 0]
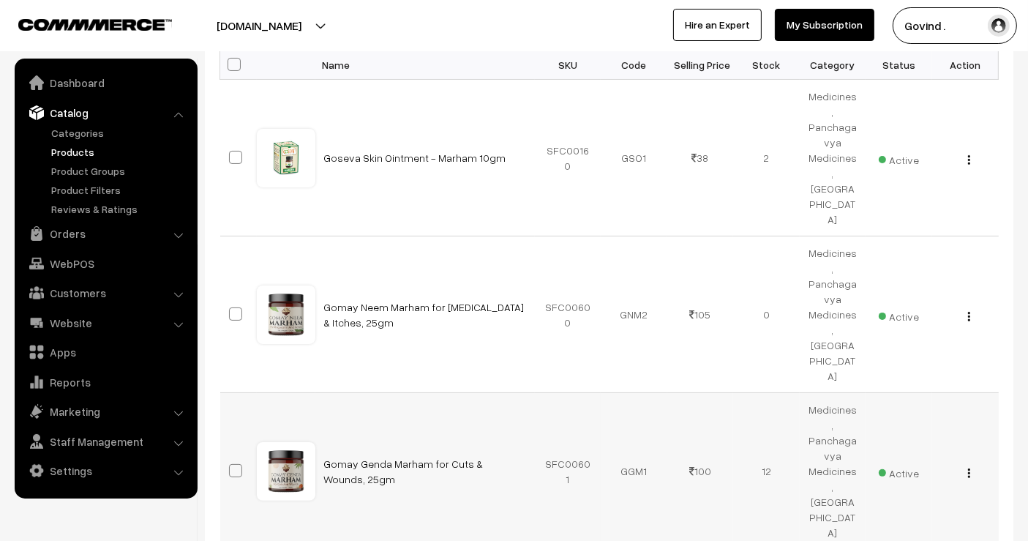
click at [969, 468] on img "button" at bounding box center [969, 473] width 2 height 10
click at [918, 509] on link "Edit" at bounding box center [903, 525] width 124 height 32
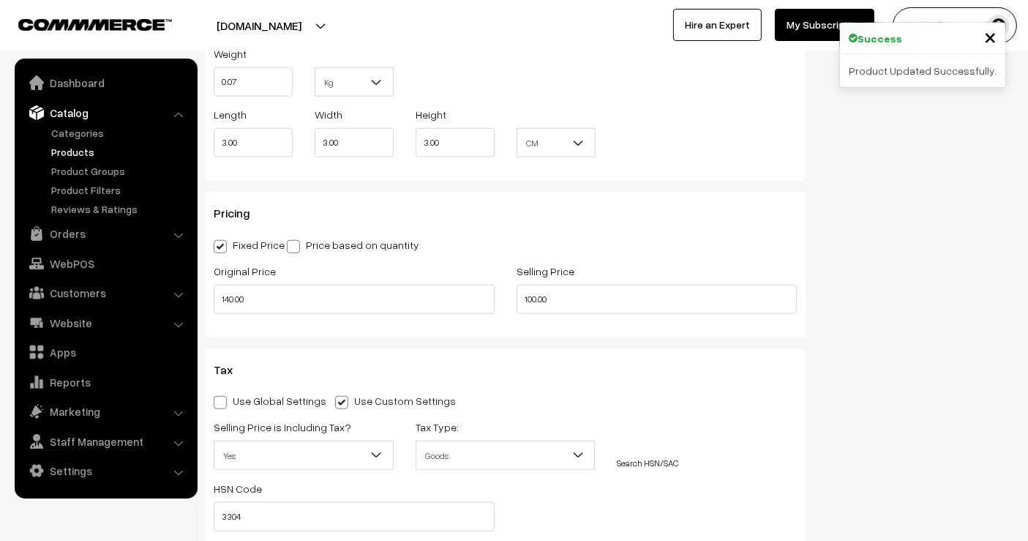
scroll to position [1200, 0]
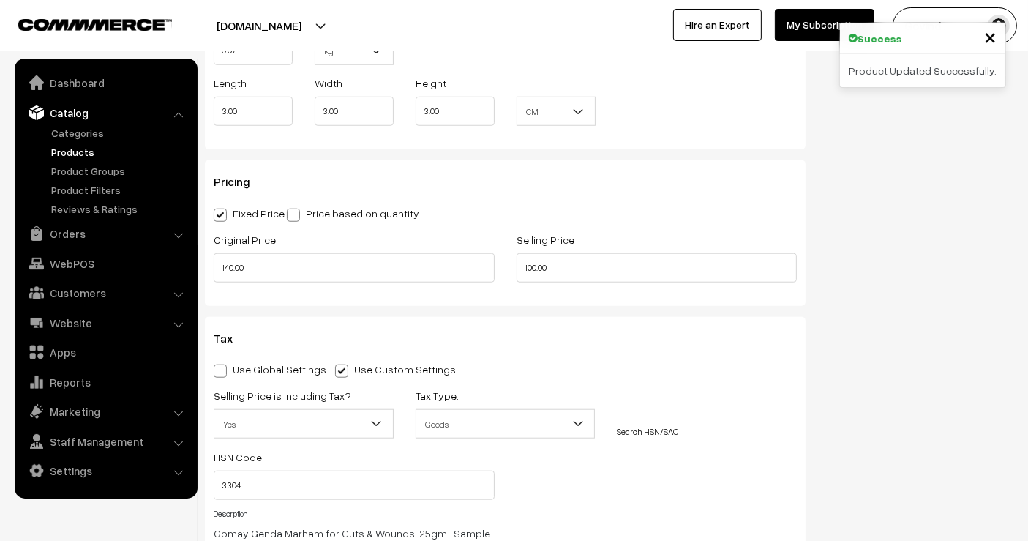
click at [535, 267] on input "100.00" at bounding box center [656, 267] width 281 height 29
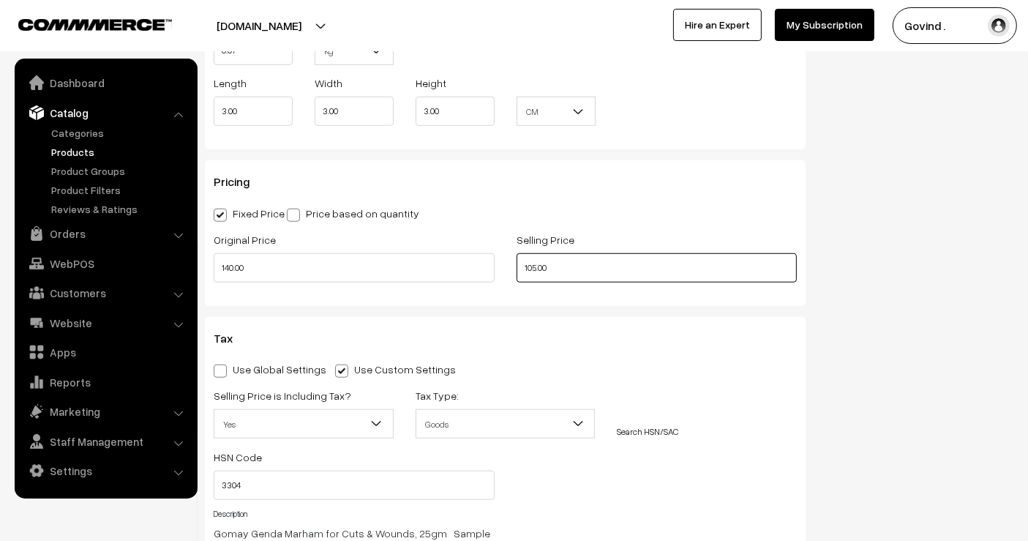
type input "105.00"
click at [1019, 260] on div "Status Active Inactive Active Publish Date Product Type -- Select -- -- Select …" at bounding box center [920, 29] width 208 height 2186
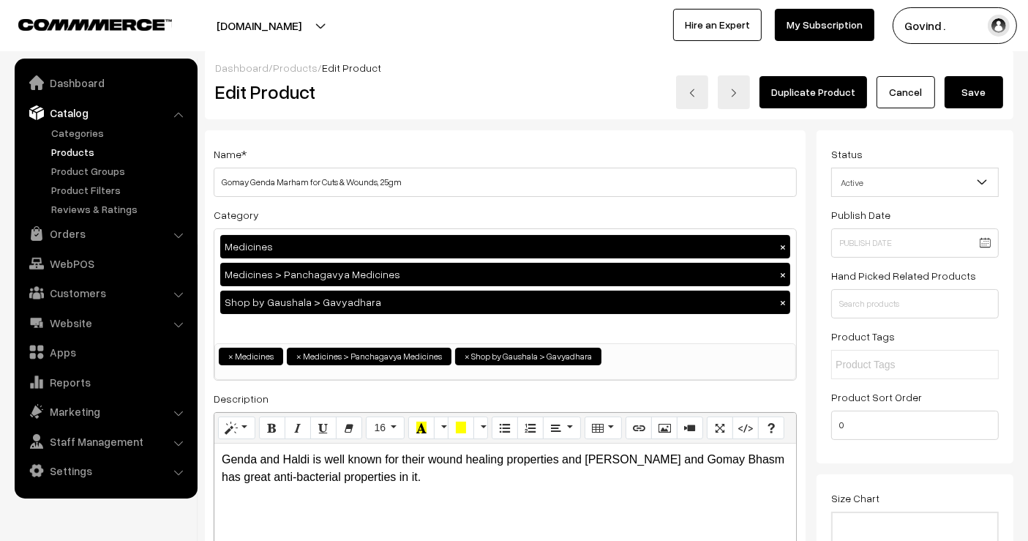
click at [978, 111] on div "Dashboard / Products / Edit Product Edit Product Duplicate Product Cancel Save" at bounding box center [609, 84] width 808 height 69
click at [977, 94] on button "Save" at bounding box center [973, 92] width 59 height 32
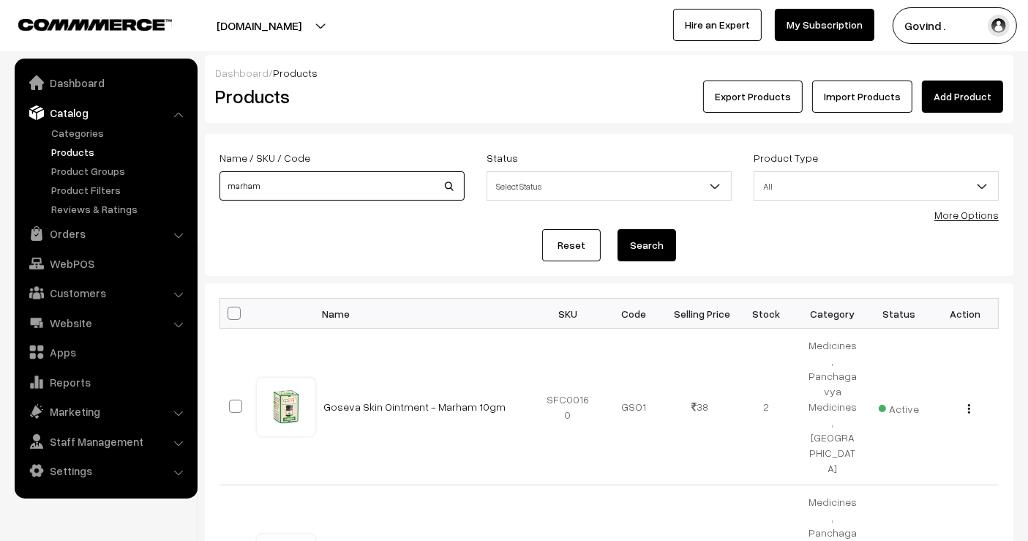
click at [296, 172] on input "marham" at bounding box center [341, 185] width 245 height 29
type input "gir"
click at [617, 229] on button "Search" at bounding box center [646, 245] width 59 height 32
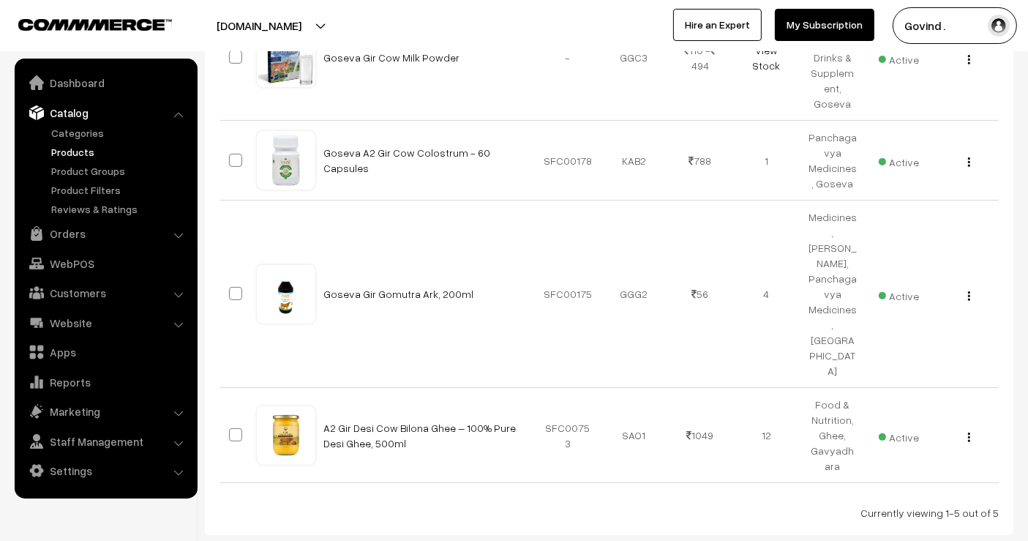
scroll to position [424, 0]
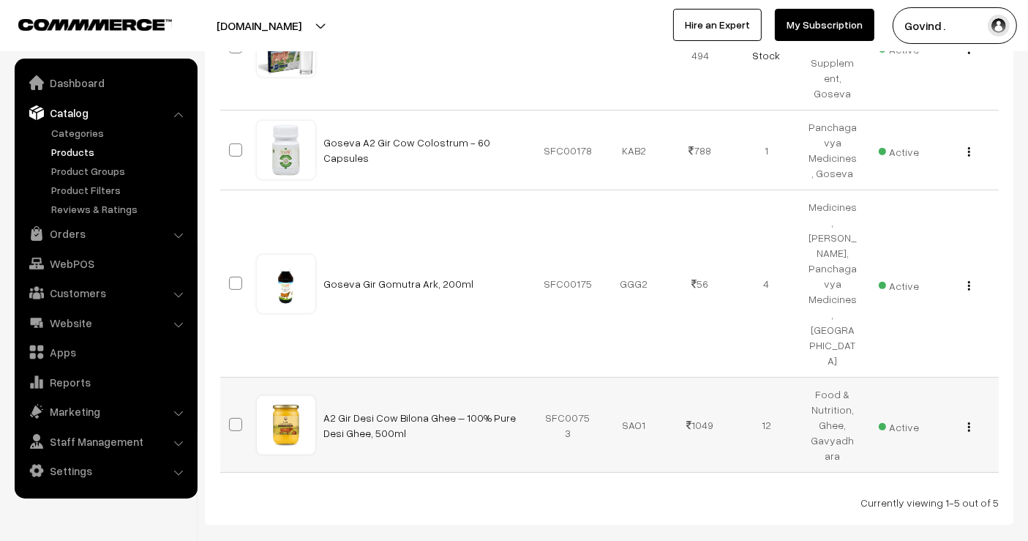
click at [969, 422] on img "button" at bounding box center [969, 427] width 2 height 10
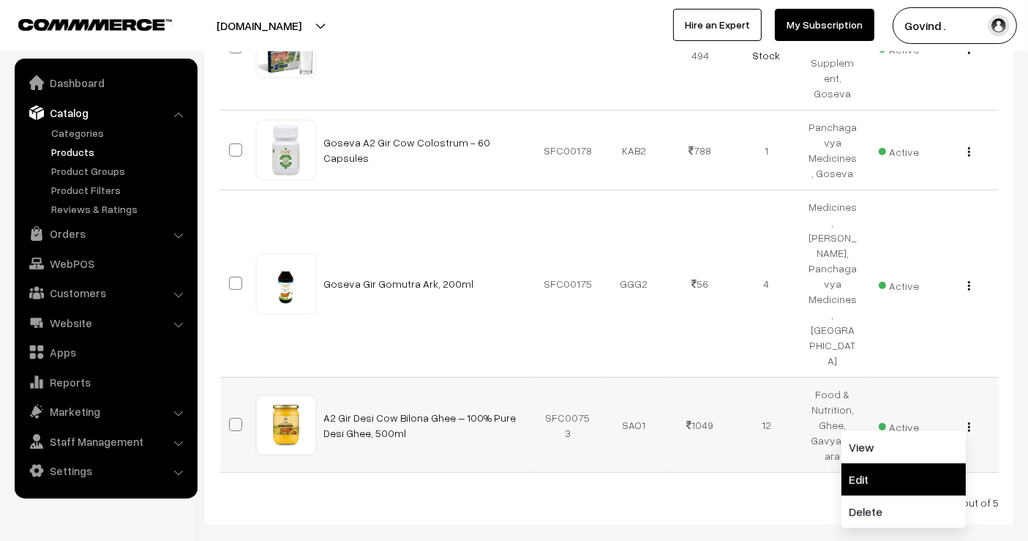
click at [917, 463] on link "Edit" at bounding box center [903, 479] width 124 height 32
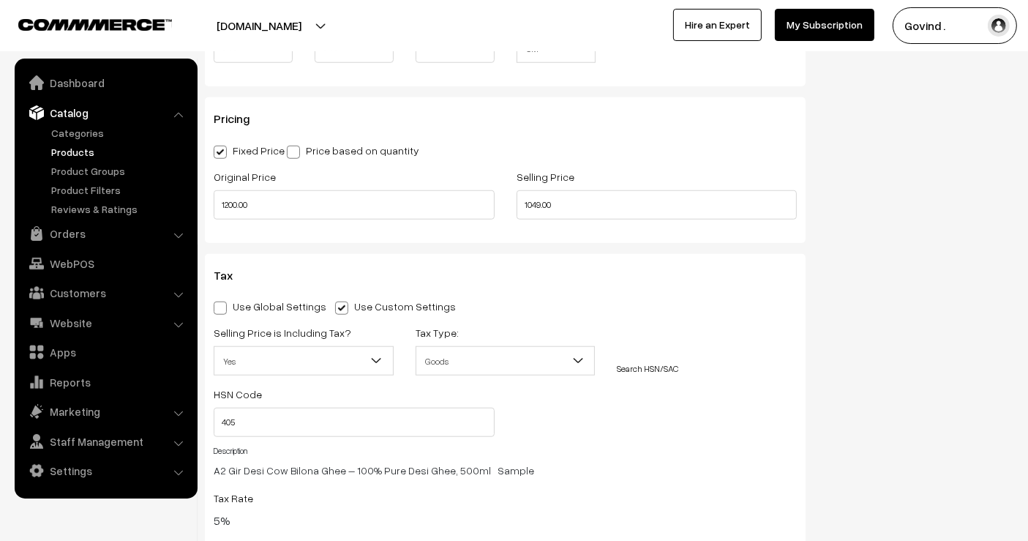
scroll to position [1248, 0]
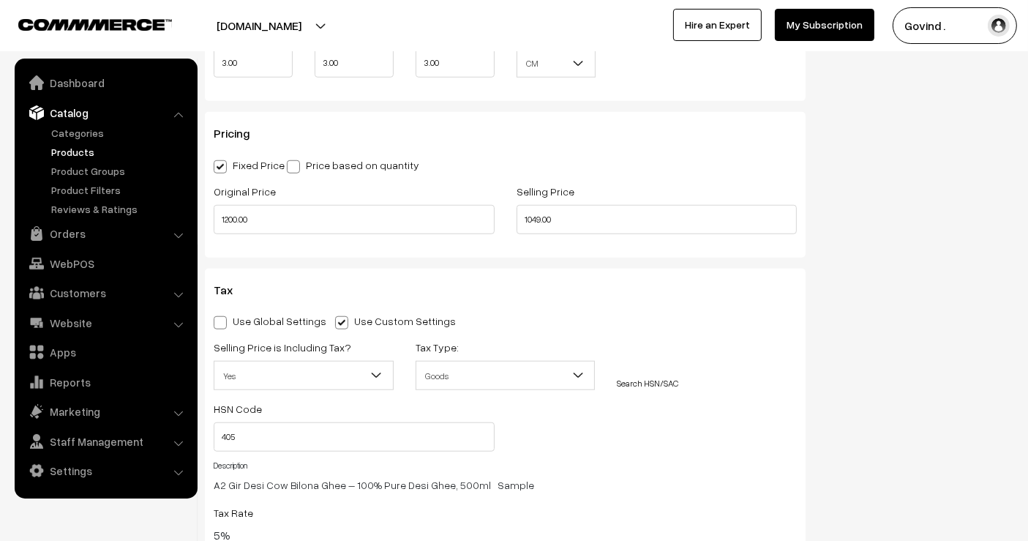
drag, startPoint x: 1040, startPoint y: 28, endPoint x: 1040, endPoint y: 120, distance: 92.2
click at [541, 218] on input "1049.00" at bounding box center [656, 219] width 281 height 29
type input "999.00"
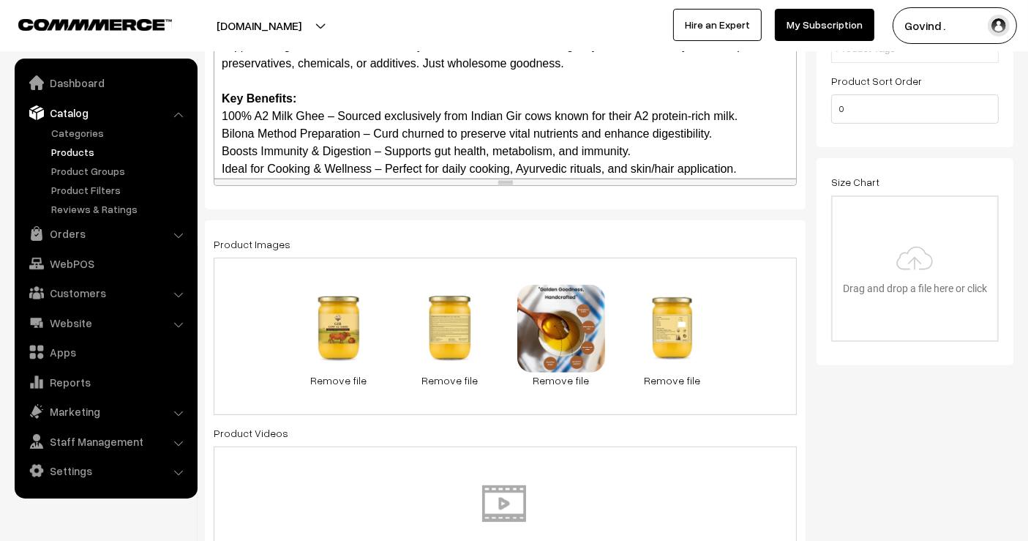
scroll to position [0, 0]
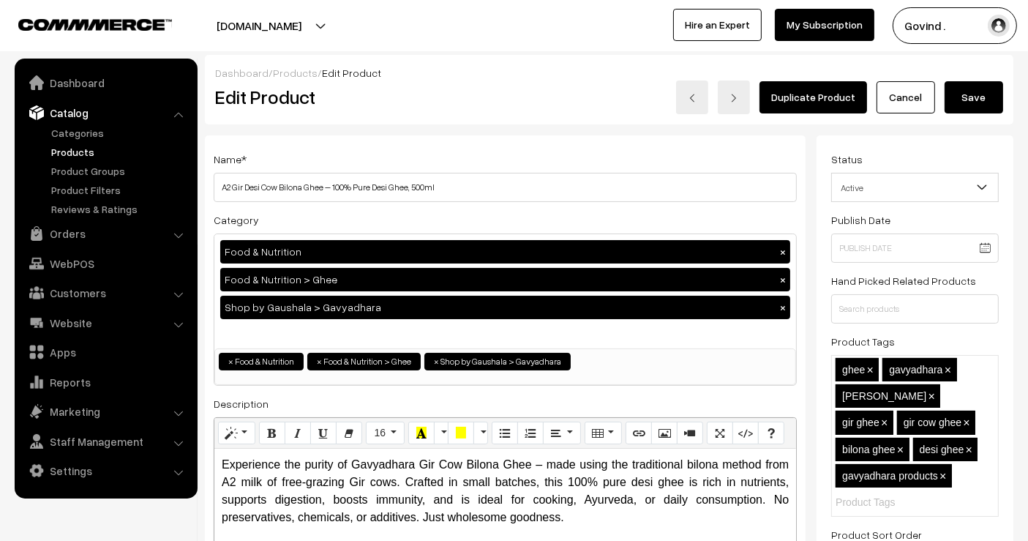
click at [976, 97] on button "Save" at bounding box center [973, 97] width 59 height 32
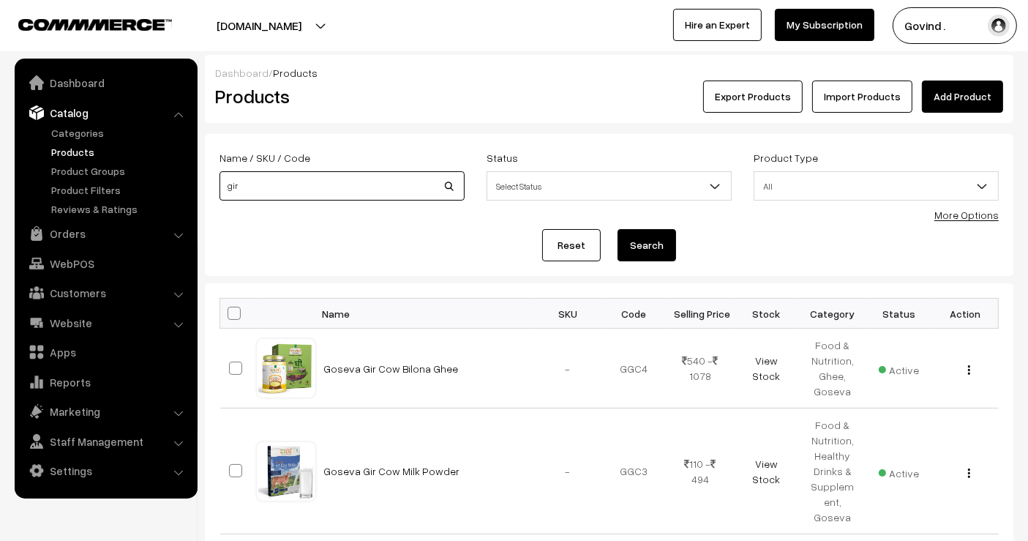
click at [313, 176] on input "gir" at bounding box center [341, 185] width 245 height 29
type input "gashar"
click at [617, 229] on button "Search" at bounding box center [646, 245] width 59 height 32
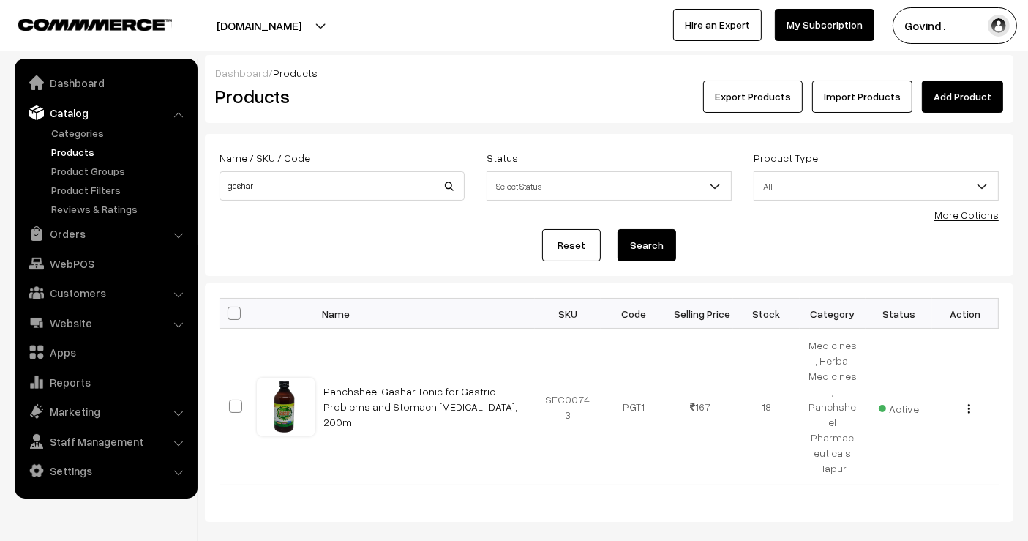
scroll to position [59, 0]
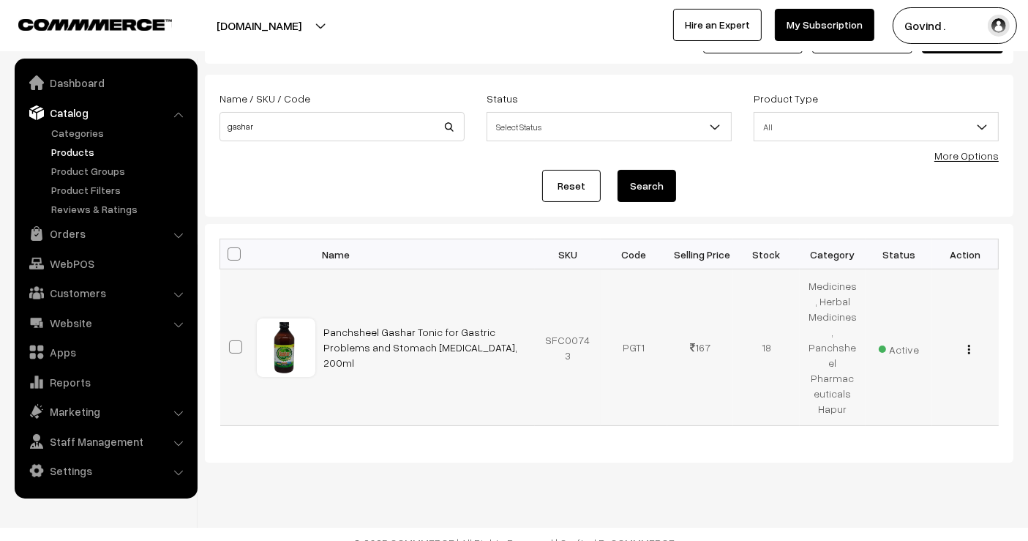
click at [969, 345] on img "button" at bounding box center [969, 350] width 2 height 10
click at [927, 386] on link "Edit" at bounding box center [903, 402] width 124 height 32
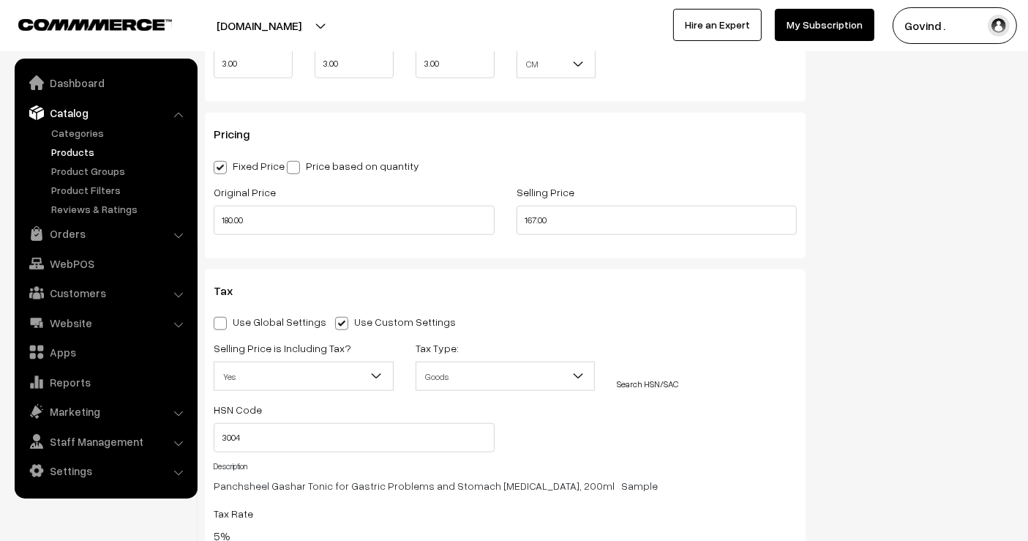
scroll to position [1252, 0]
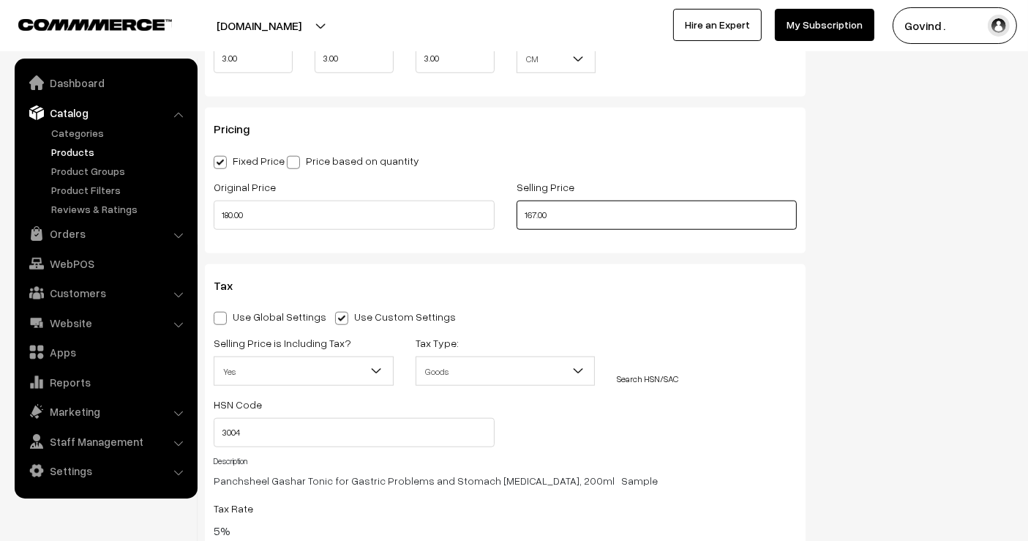
click at [533, 209] on input "167.00" at bounding box center [656, 214] width 281 height 29
type input "169.00"
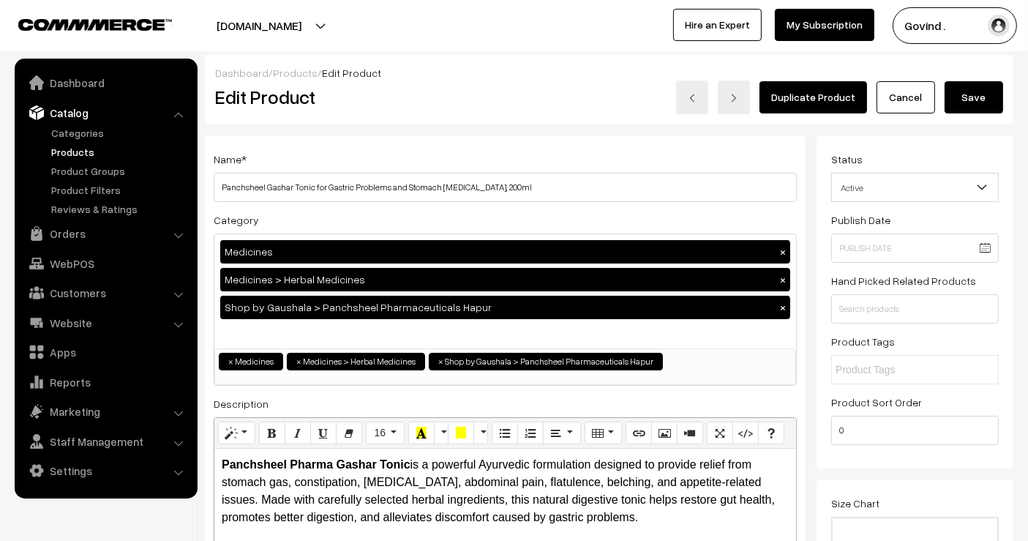
click at [979, 95] on button "Save" at bounding box center [973, 97] width 59 height 32
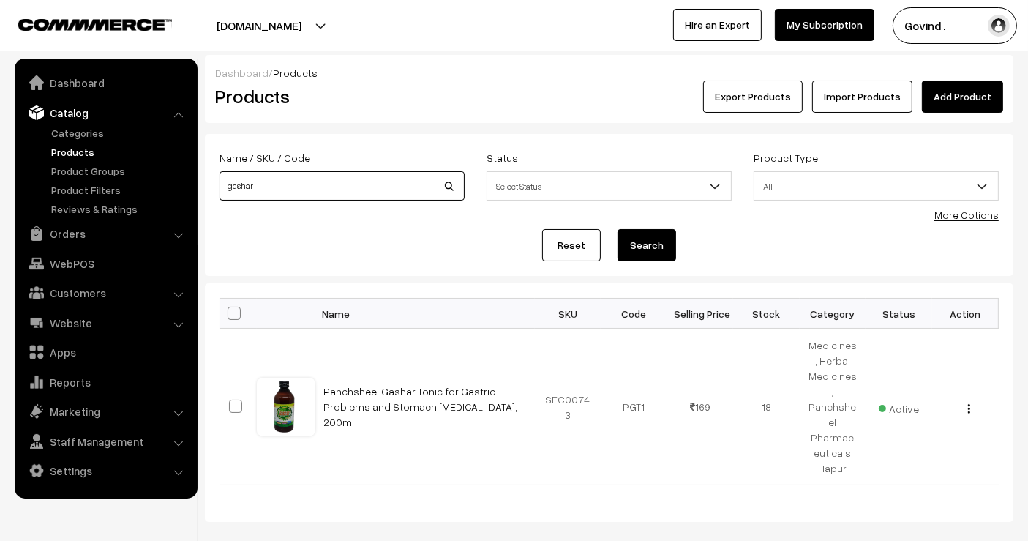
click at [303, 193] on input "gashar" at bounding box center [341, 185] width 245 height 29
type input "panchsheel"
click at [617, 229] on button "Search" at bounding box center [646, 245] width 59 height 32
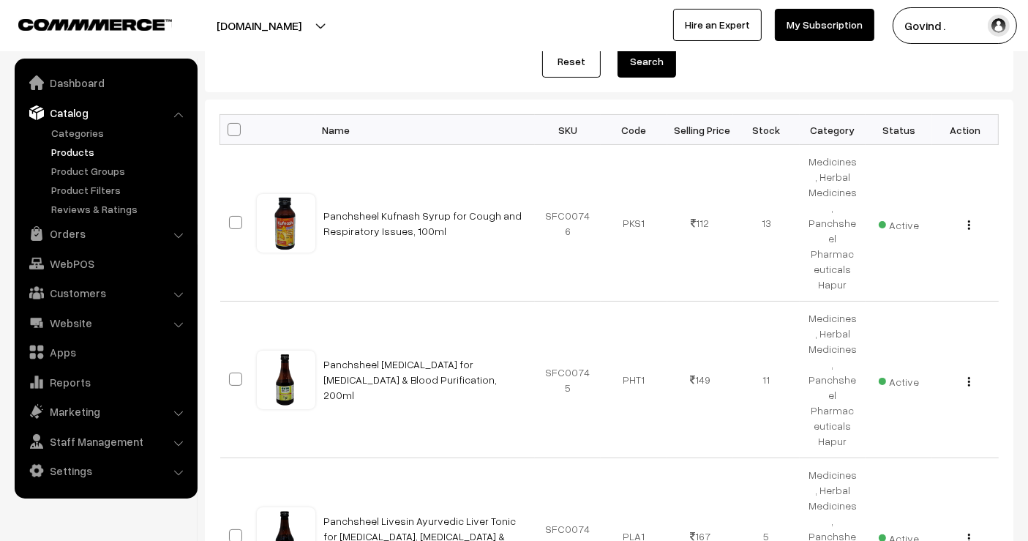
scroll to position [182, 0]
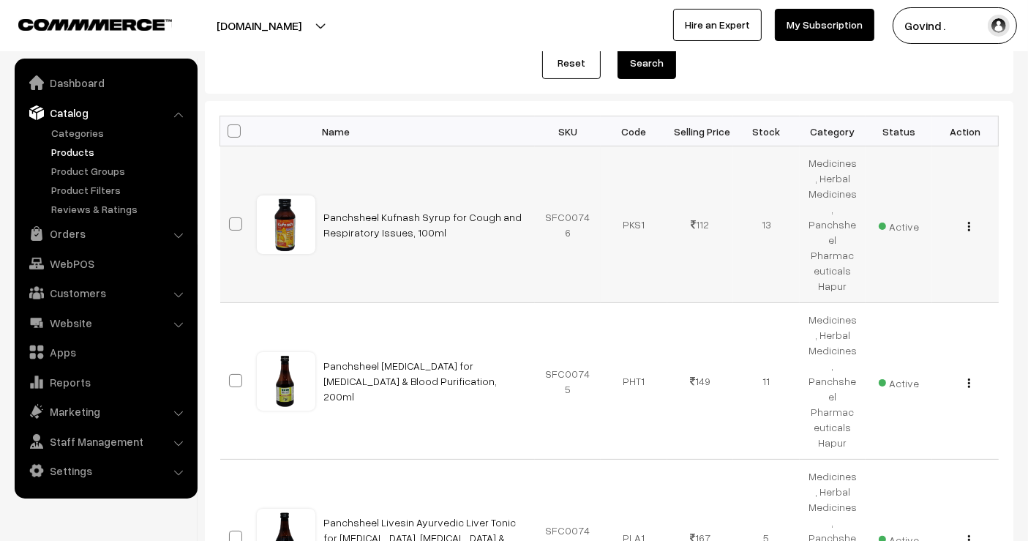
click at [968, 222] on img "button" at bounding box center [969, 227] width 2 height 10
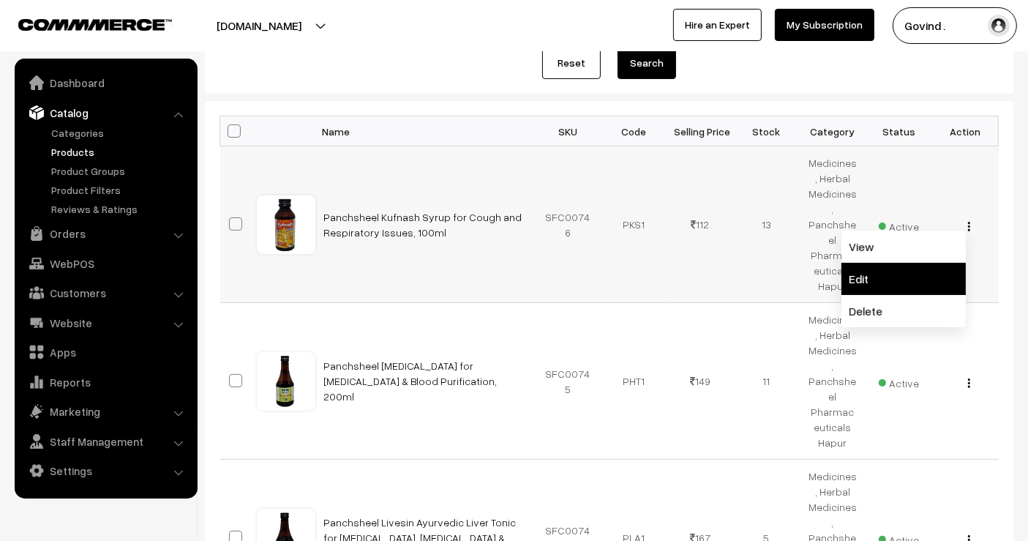
click at [928, 263] on link "Edit" at bounding box center [903, 279] width 124 height 32
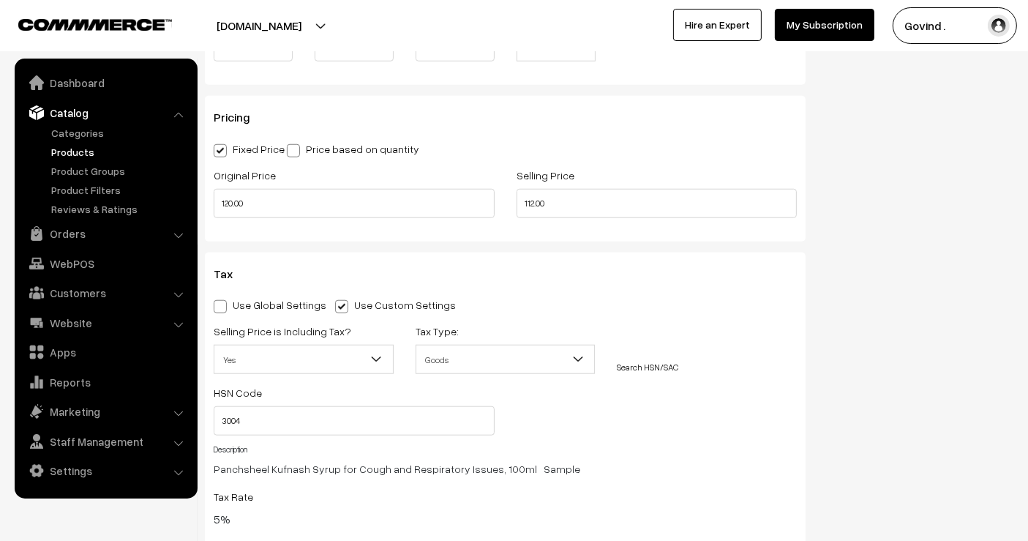
scroll to position [1259, 0]
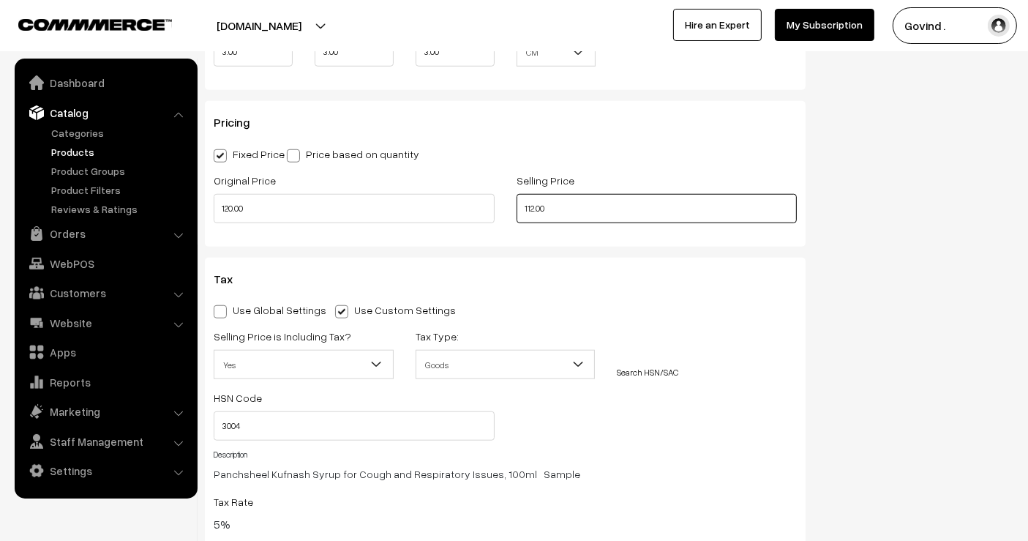
click at [530, 209] on input "112.00" at bounding box center [656, 208] width 281 height 29
type input "113.00"
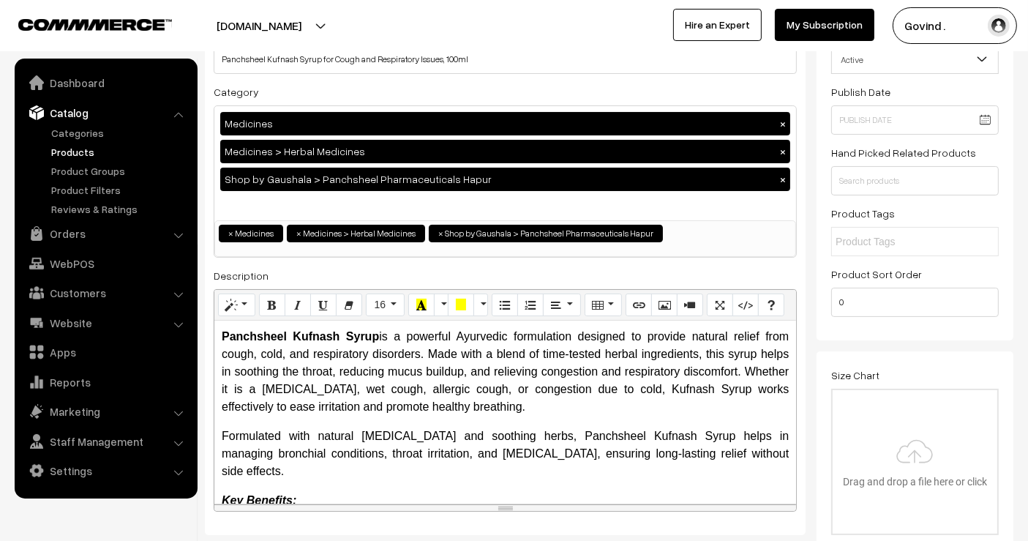
scroll to position [0, 0]
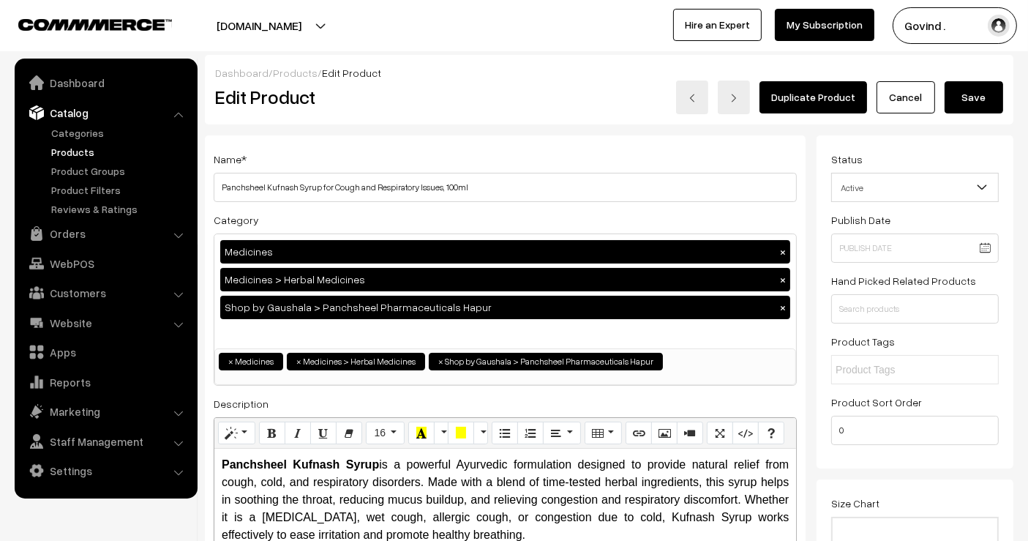
click at [985, 91] on button "Save" at bounding box center [973, 97] width 59 height 32
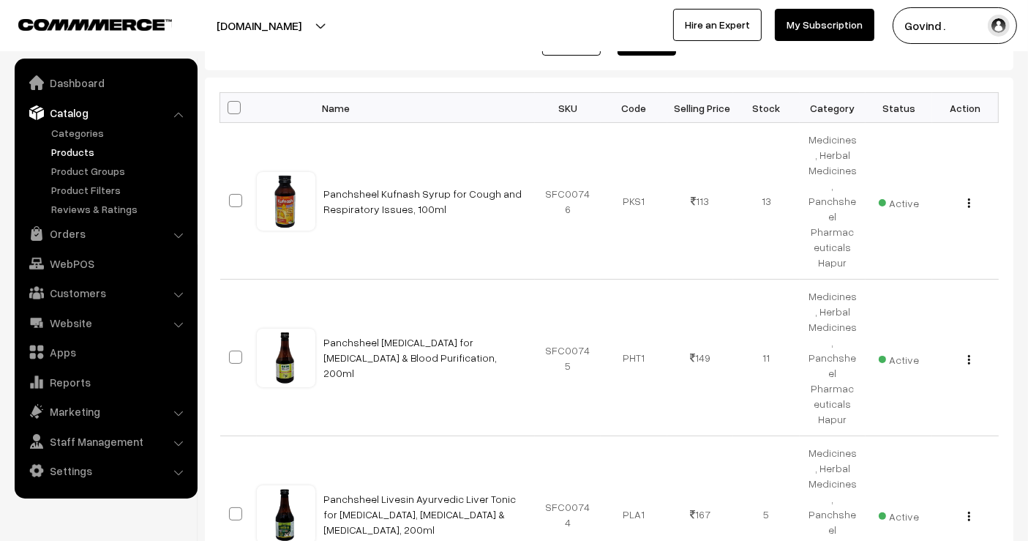
scroll to position [225, 0]
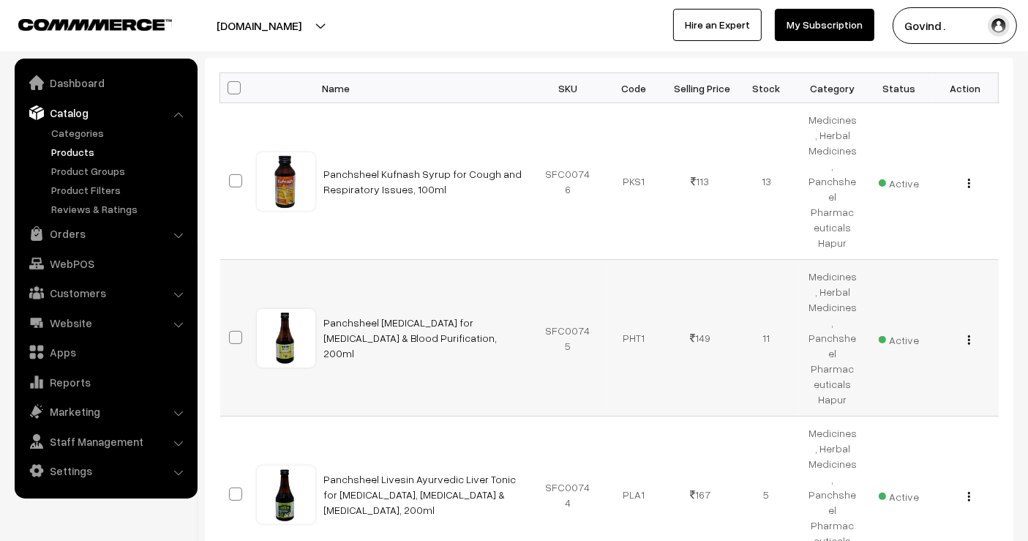
click at [970, 334] on button "button" at bounding box center [969, 340] width 4 height 12
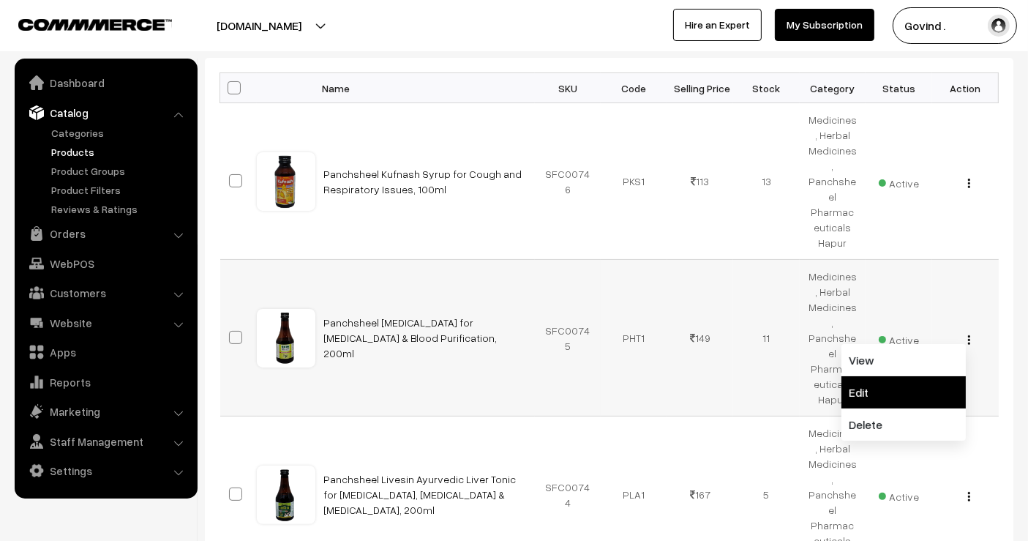
click at [912, 376] on link "Edit" at bounding box center [903, 392] width 124 height 32
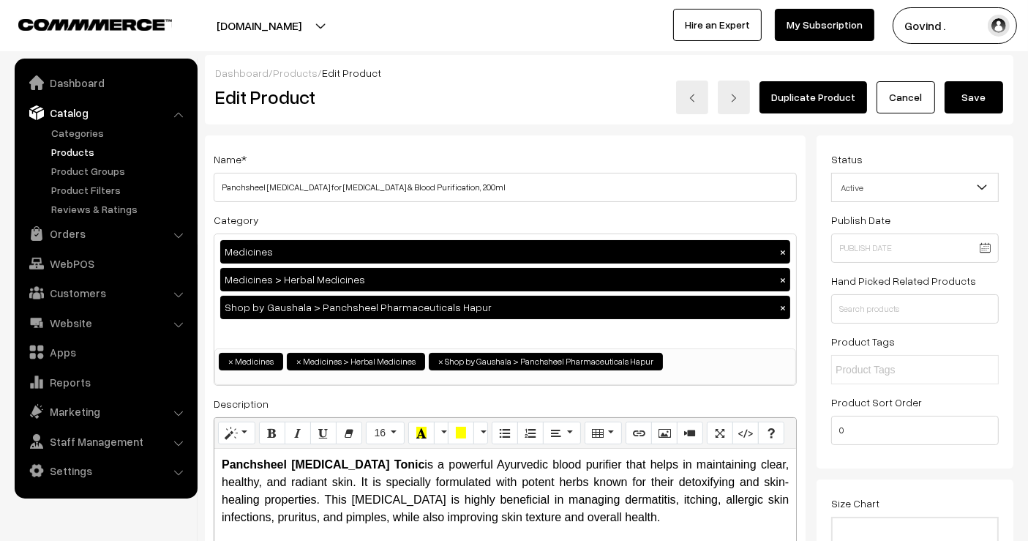
click at [898, 92] on link "Cancel" at bounding box center [905, 97] width 59 height 32
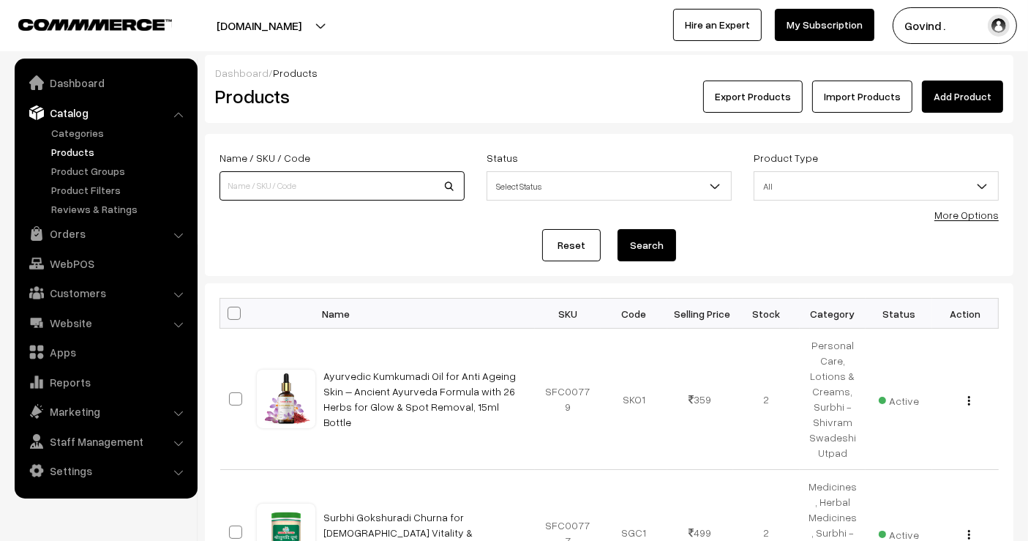
click at [373, 194] on input at bounding box center [341, 185] width 245 height 29
type input "panchsheel"
click at [617, 229] on button "Search" at bounding box center [646, 245] width 59 height 32
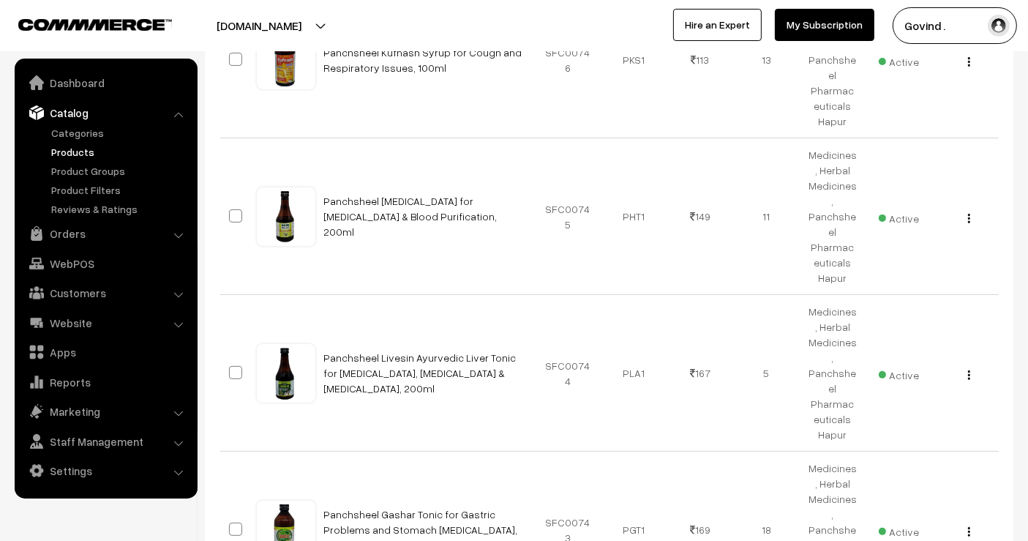
scroll to position [348, 0]
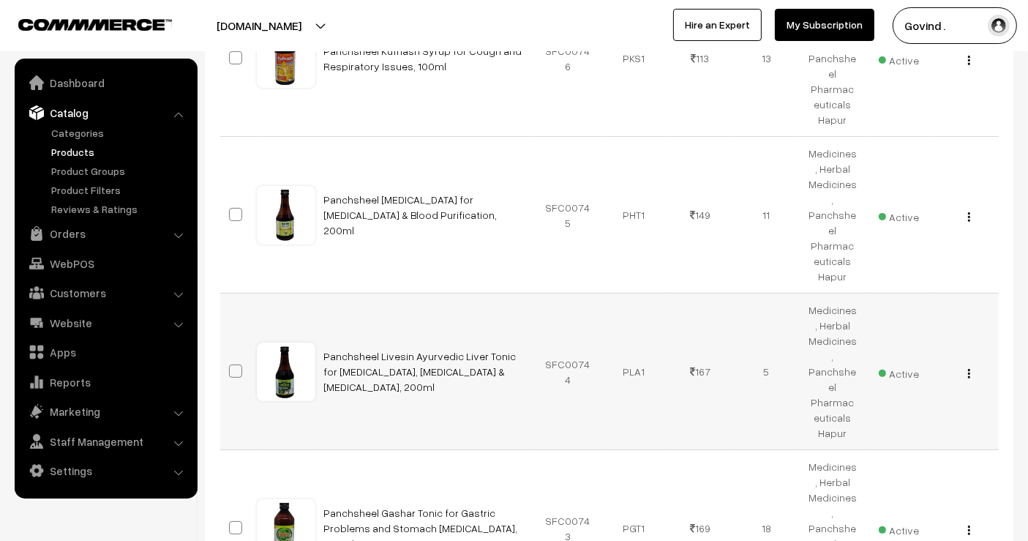
click at [969, 369] on img "button" at bounding box center [969, 374] width 2 height 10
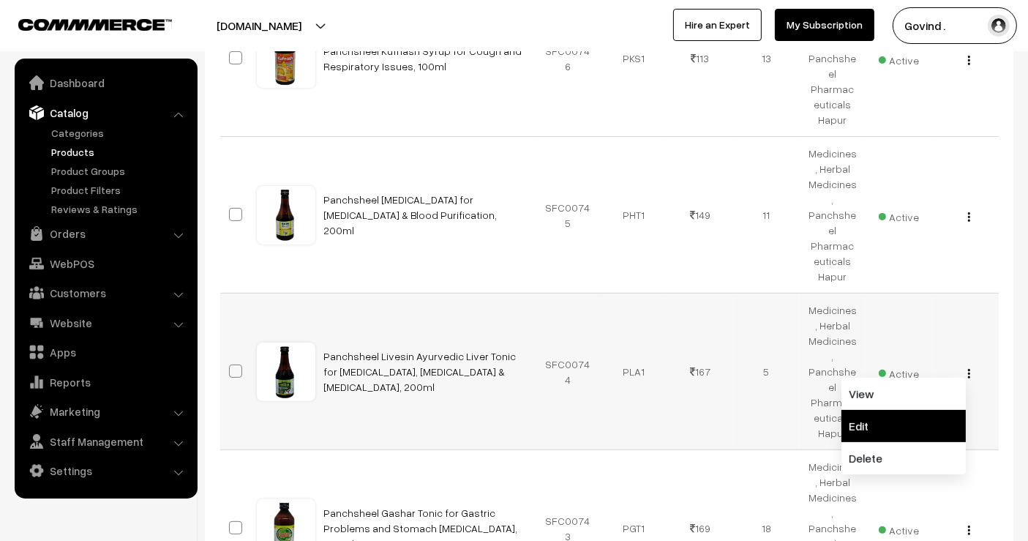
click at [915, 410] on link "Edit" at bounding box center [903, 426] width 124 height 32
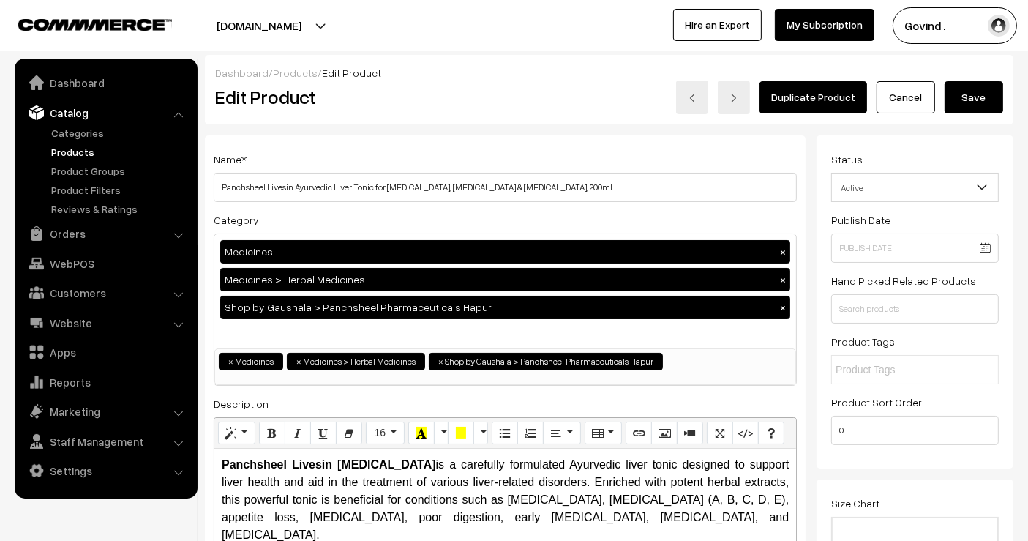
click at [1027, 132] on html "Thank you for showing interest. Our team will call you shortly. Close [DOMAIN_N…" at bounding box center [514, 270] width 1028 height 541
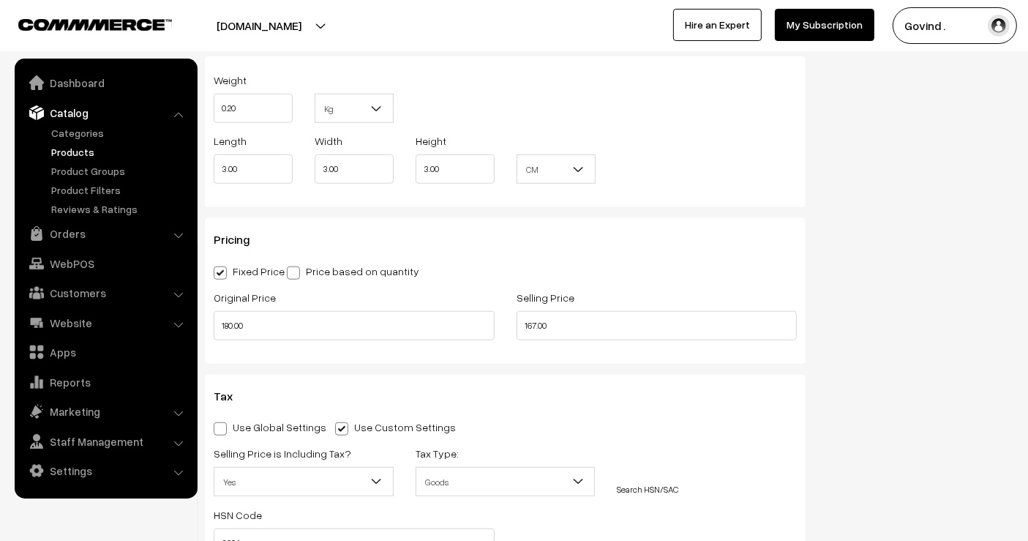
scroll to position [1284, 0]
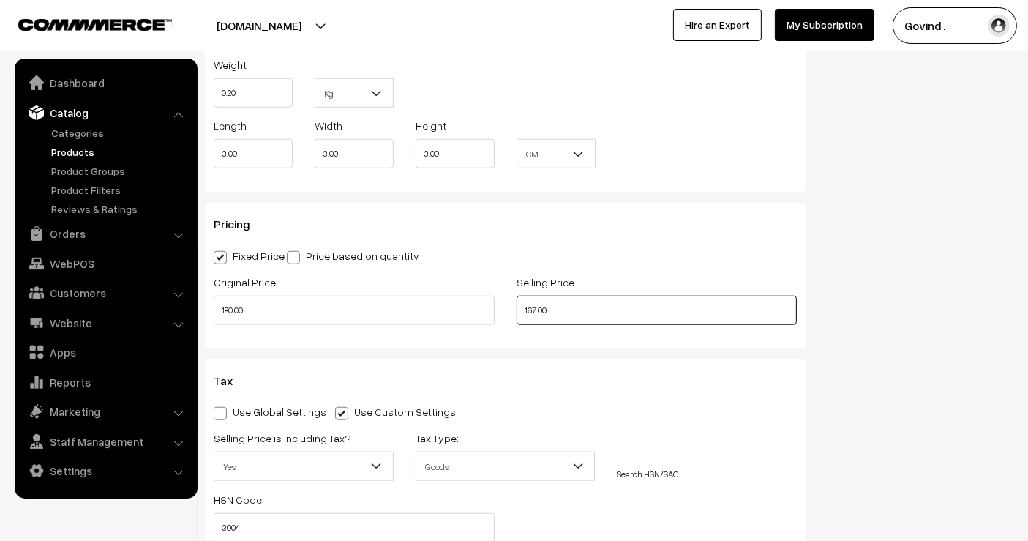
click at [532, 308] on input "167.00" at bounding box center [656, 310] width 281 height 29
type input "170.00"
click at [985, 258] on div "Status Active Inactive Active Publish Date Product Type -- Select -- -- Select …" at bounding box center [920, 7] width 208 height 2312
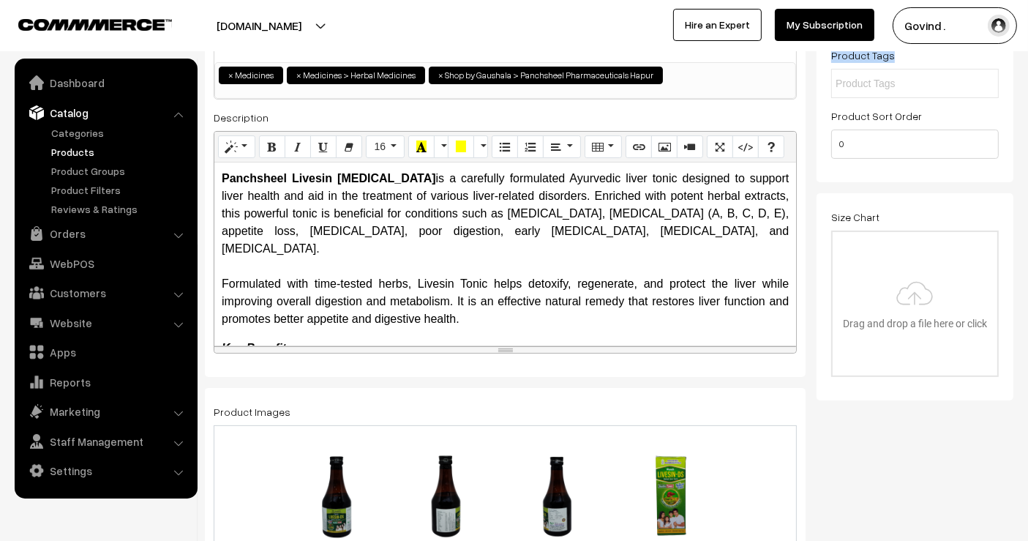
drag, startPoint x: 1026, startPoint y: 93, endPoint x: 1037, endPoint y: 32, distance: 61.7
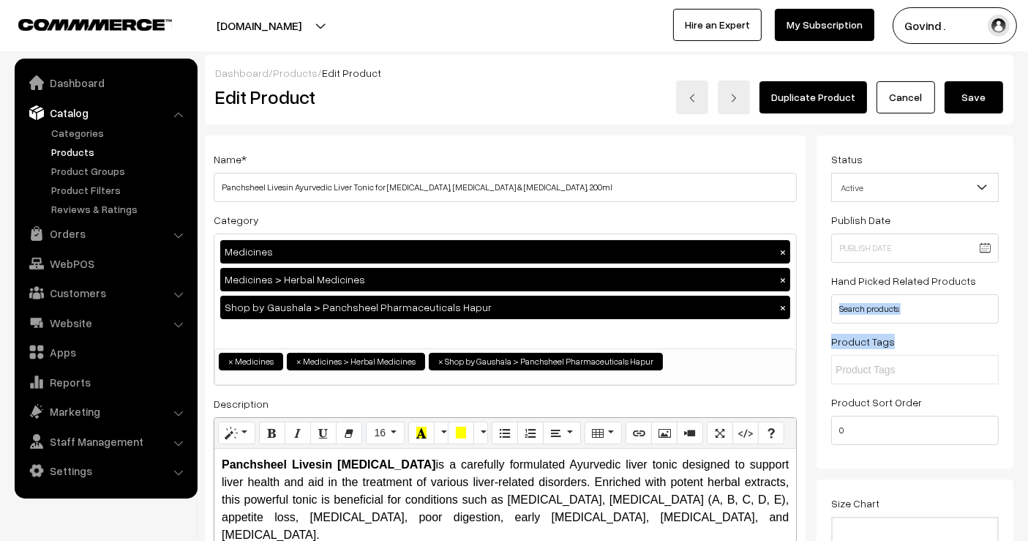
click at [989, 100] on button "Save" at bounding box center [973, 97] width 59 height 32
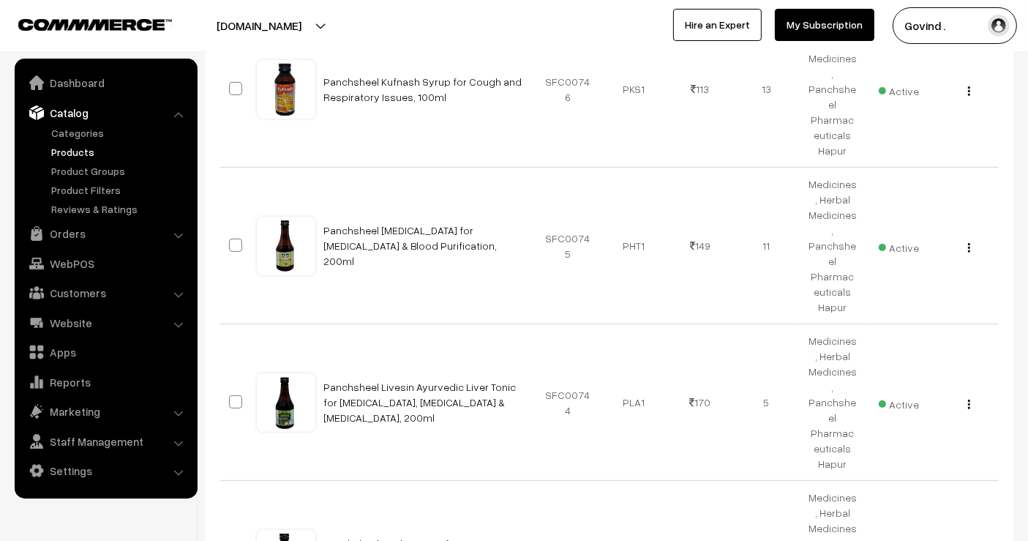
scroll to position [334, 0]
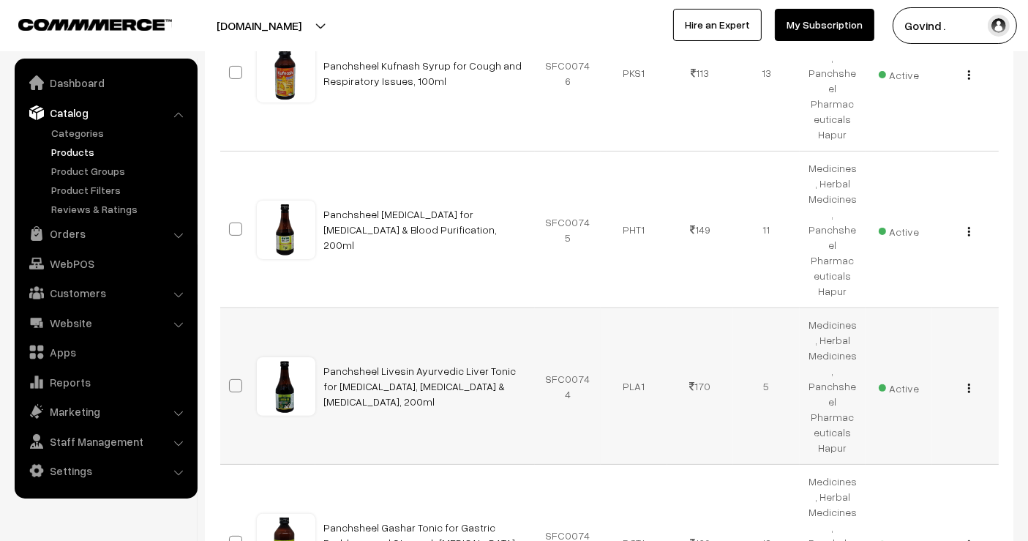
click at [968, 383] on img "button" at bounding box center [969, 388] width 2 height 10
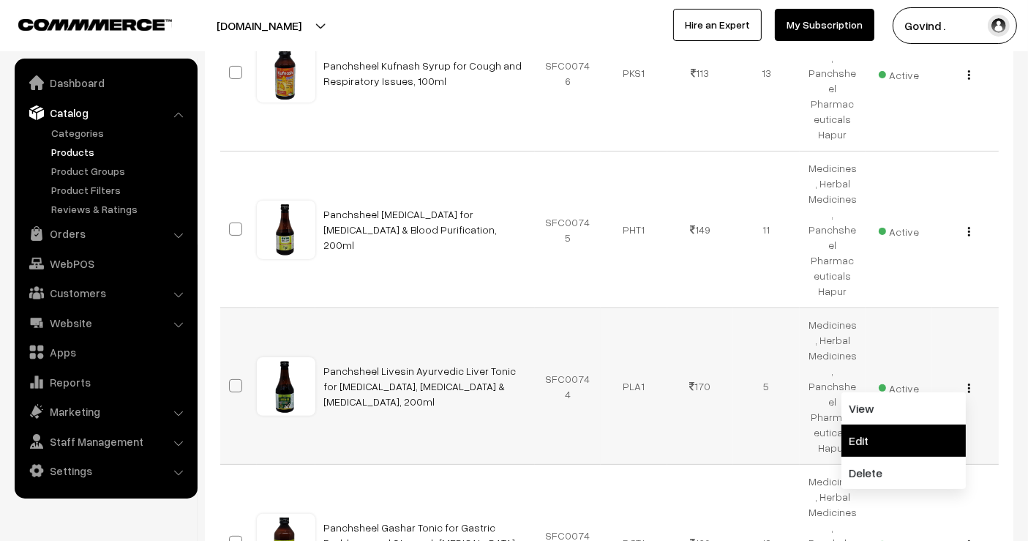
click at [927, 424] on link "Edit" at bounding box center [903, 440] width 124 height 32
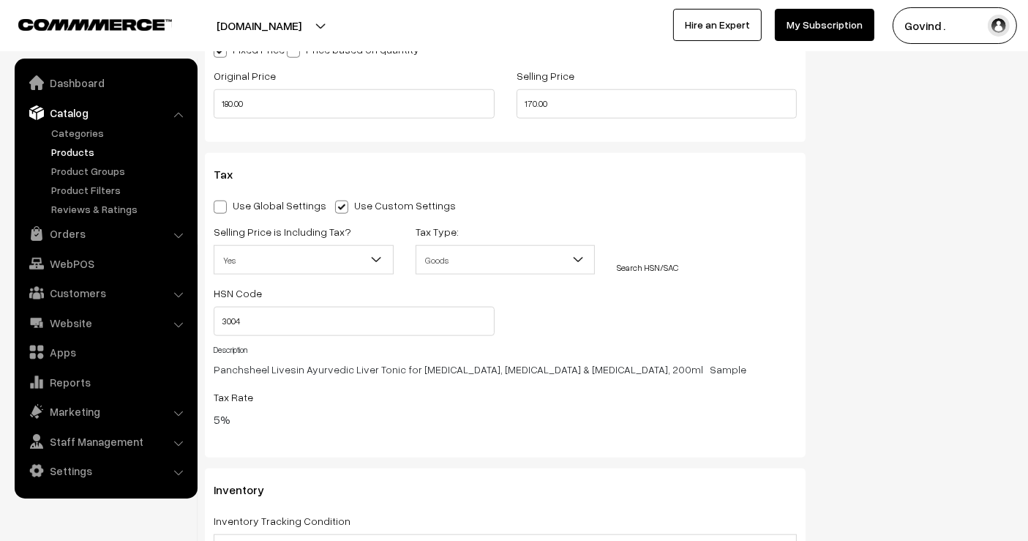
scroll to position [1484, 0]
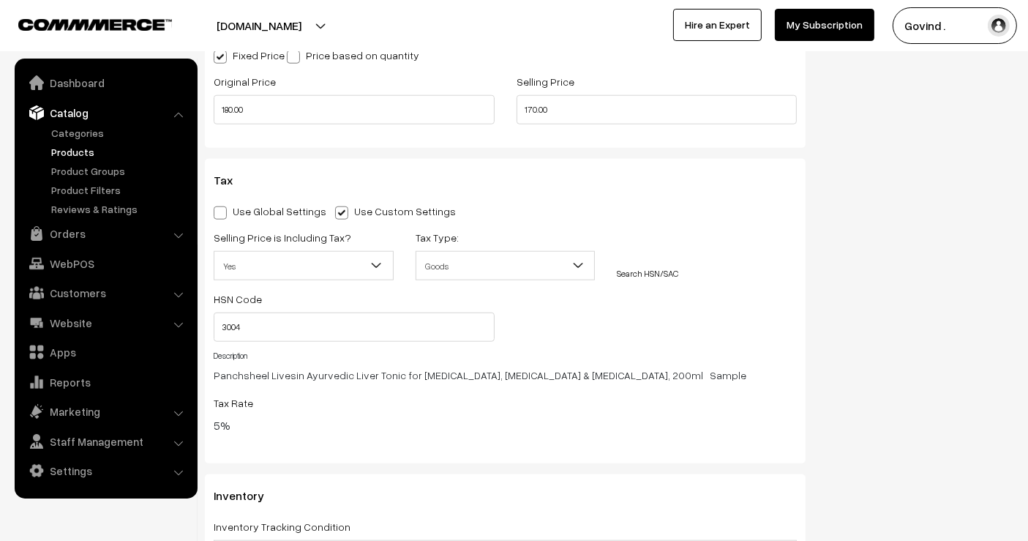
drag, startPoint x: 1040, startPoint y: 38, endPoint x: 1040, endPoint y: 187, distance: 148.5
click at [533, 113] on input "170.00" at bounding box center [656, 109] width 281 height 29
type input "169.00"
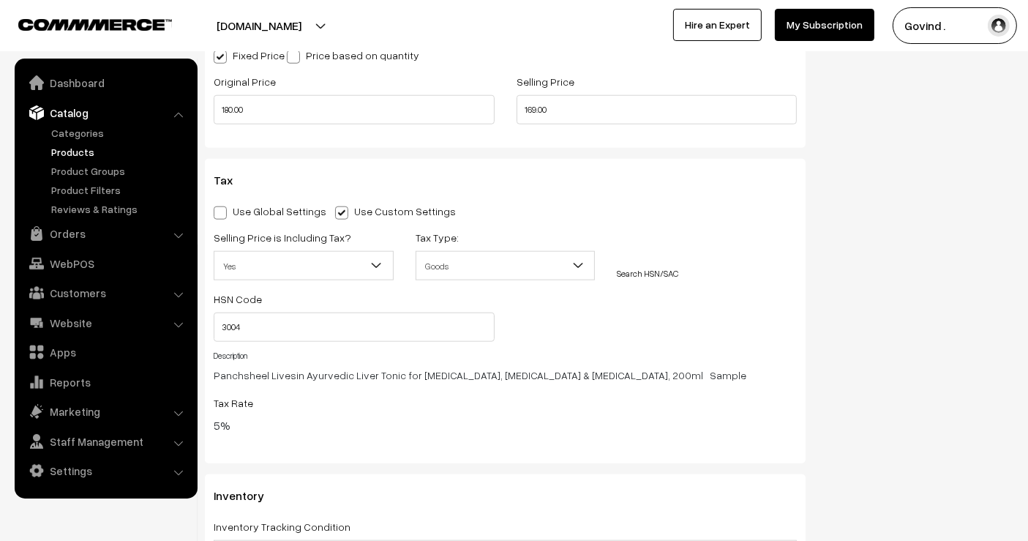
scroll to position [0, 0]
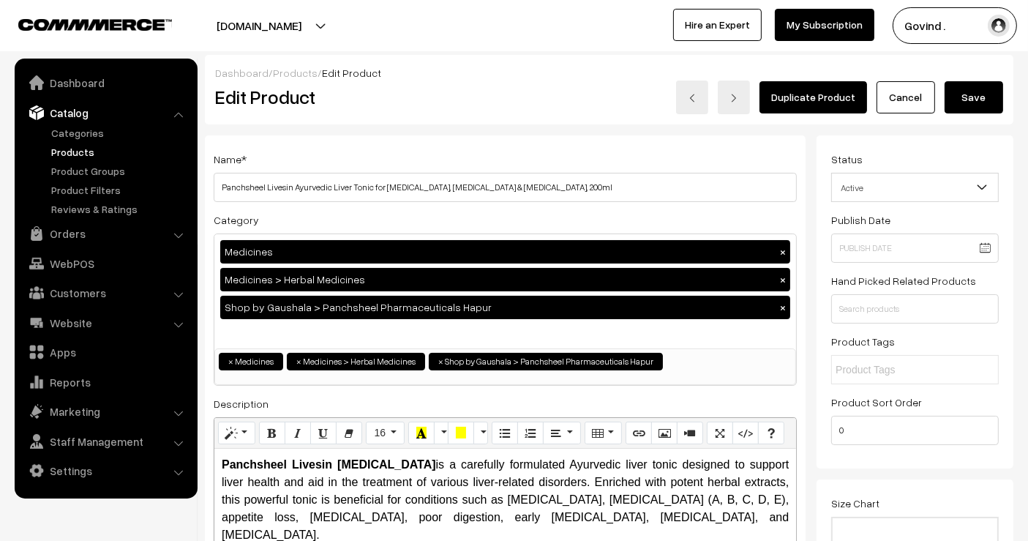
click at [987, 98] on button "Save" at bounding box center [973, 97] width 59 height 32
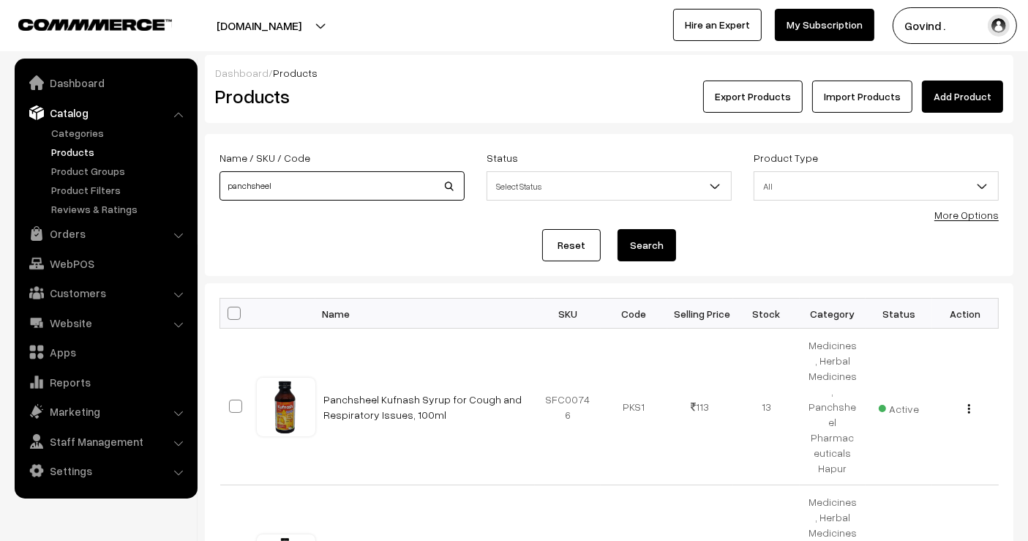
click at [370, 176] on input "panchsheel" at bounding box center [341, 185] width 245 height 29
type input "gomay"
click at [617, 229] on button "Search" at bounding box center [646, 245] width 59 height 32
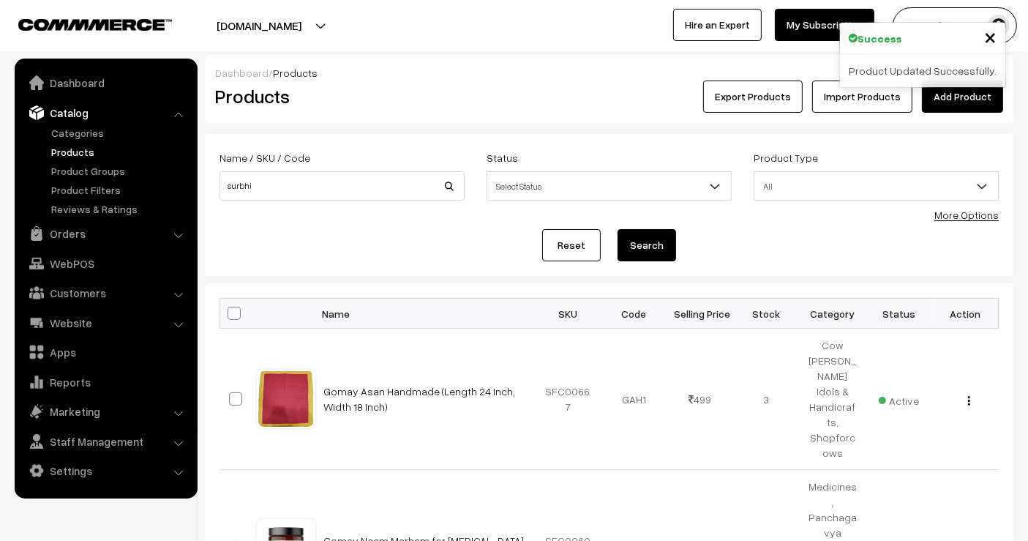
type input "surbhi"
click at [617, 229] on button "Search" at bounding box center [646, 245] width 59 height 32
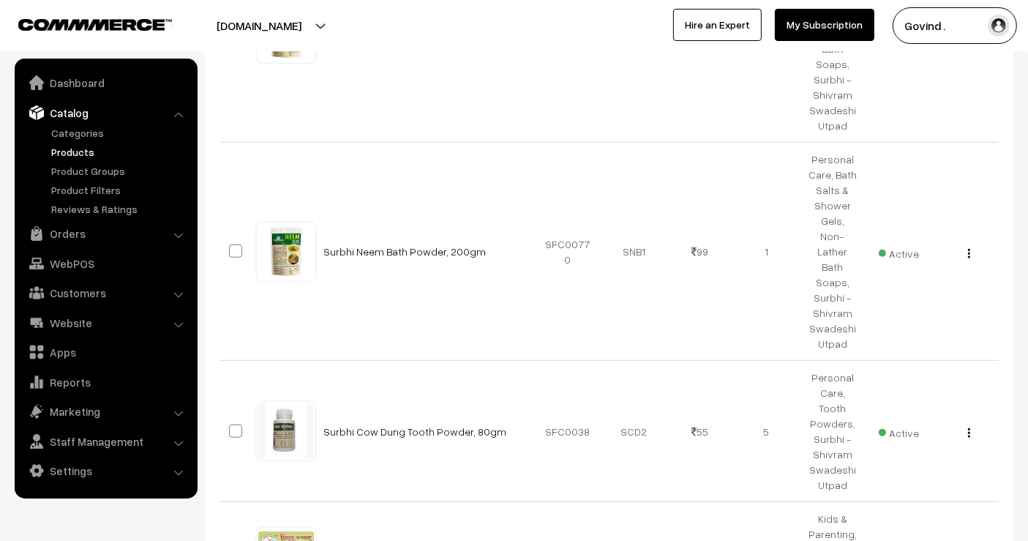
scroll to position [1143, 0]
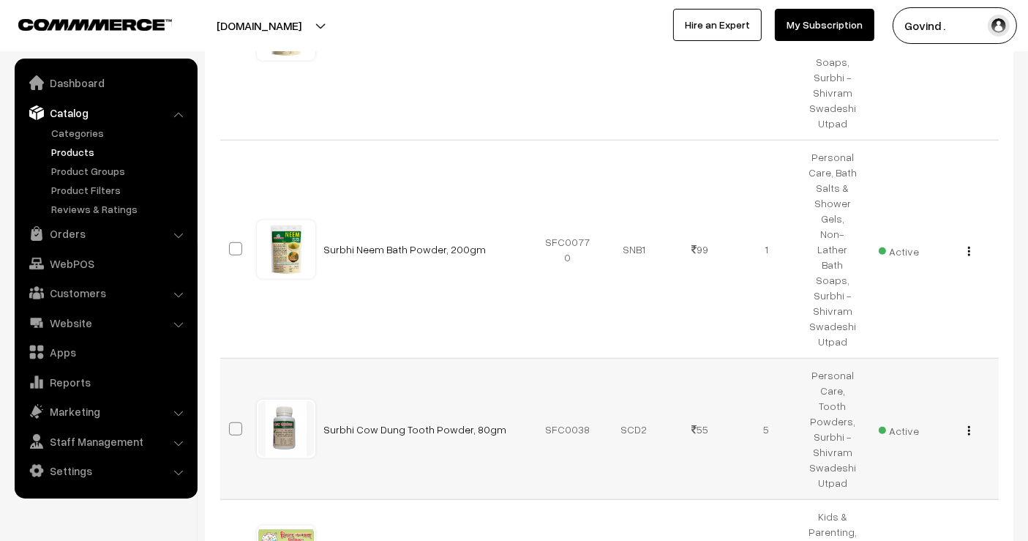
click at [970, 424] on button "button" at bounding box center [969, 430] width 4 height 12
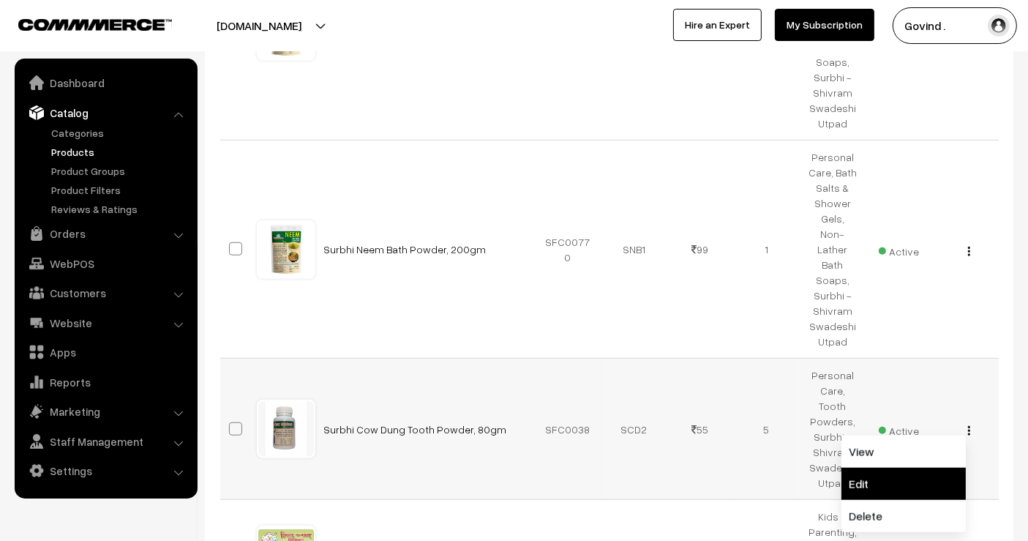
click at [921, 467] on link "Edit" at bounding box center [903, 483] width 124 height 32
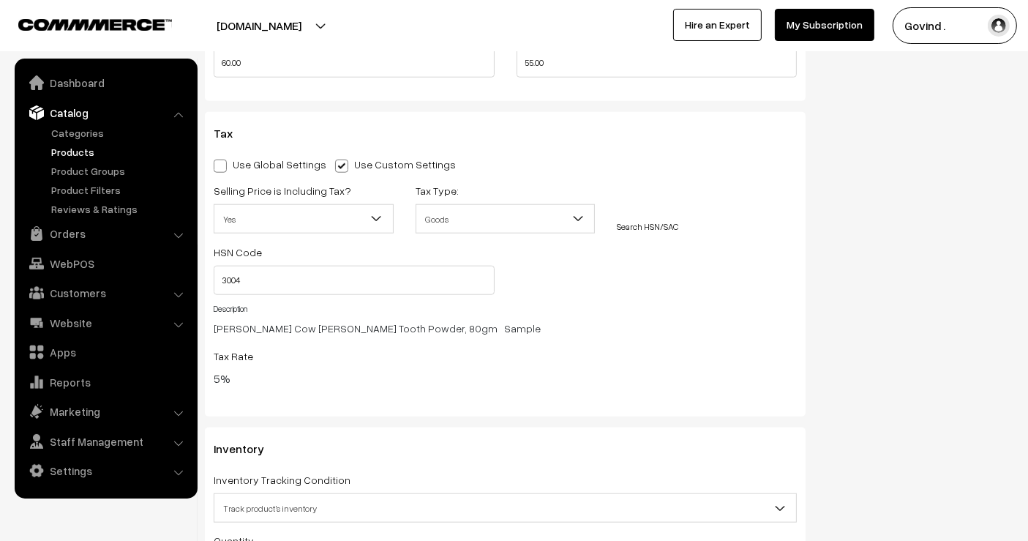
scroll to position [1299, 0]
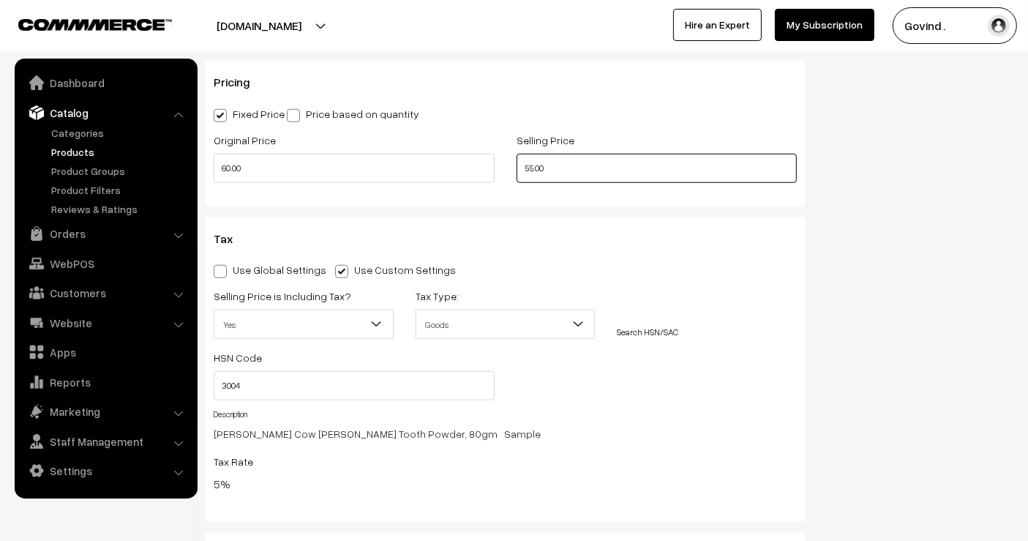
click at [533, 170] on input "55.00" at bounding box center [656, 168] width 281 height 29
type input "56.00"
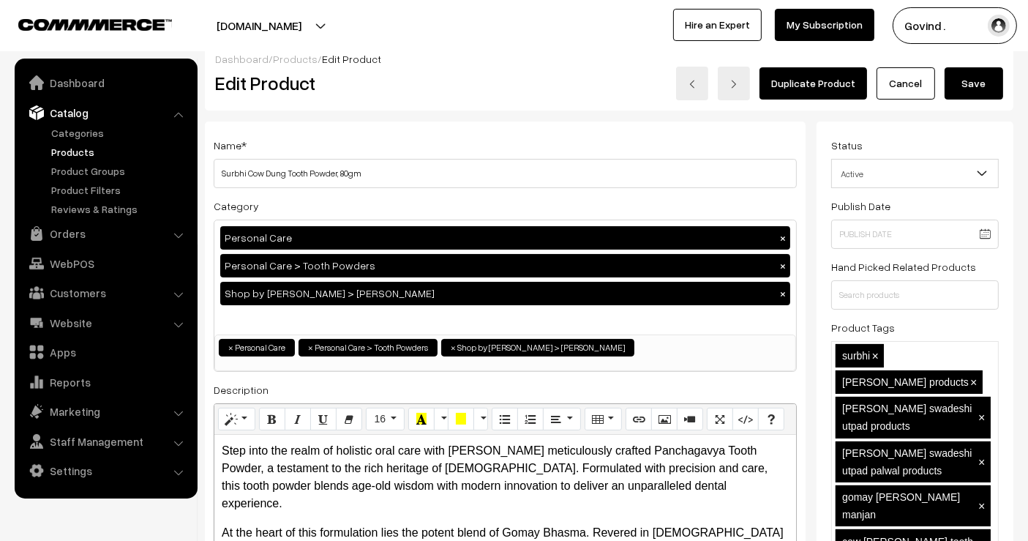
scroll to position [0, 0]
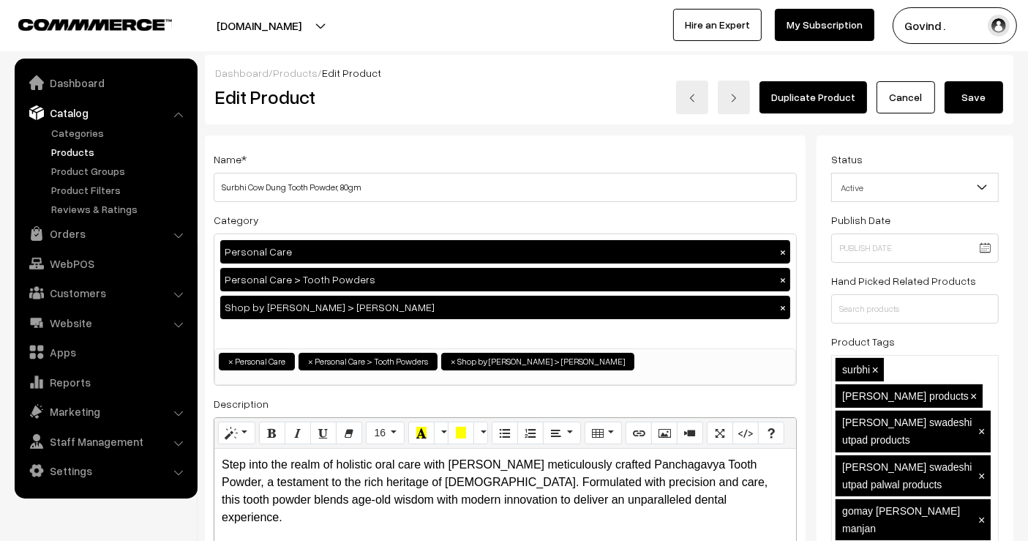
click at [979, 86] on button "Save" at bounding box center [973, 97] width 59 height 32
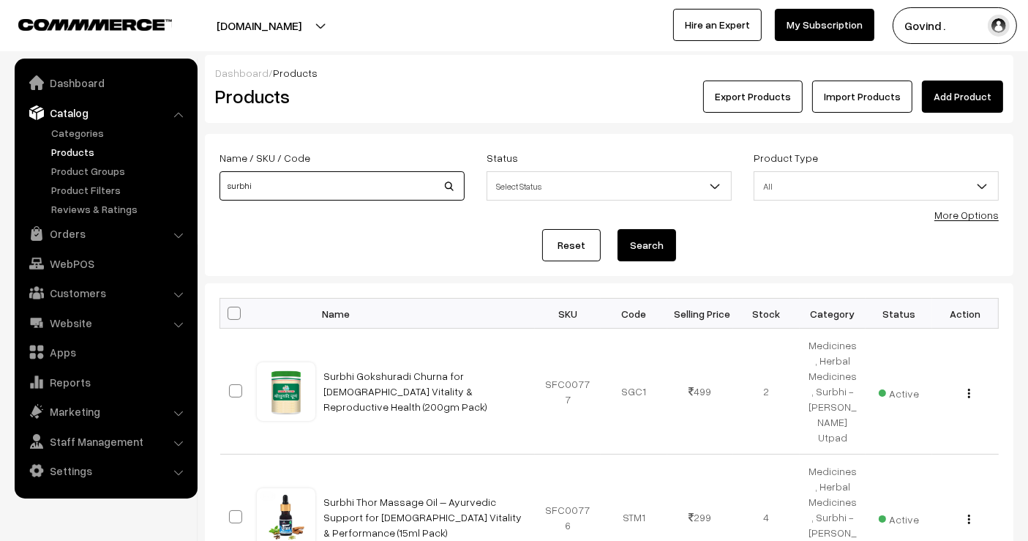
click at [347, 194] on input "surbhi" at bounding box center [341, 185] width 245 height 29
type input "nasika"
click at [617, 229] on button "Search" at bounding box center [646, 245] width 59 height 32
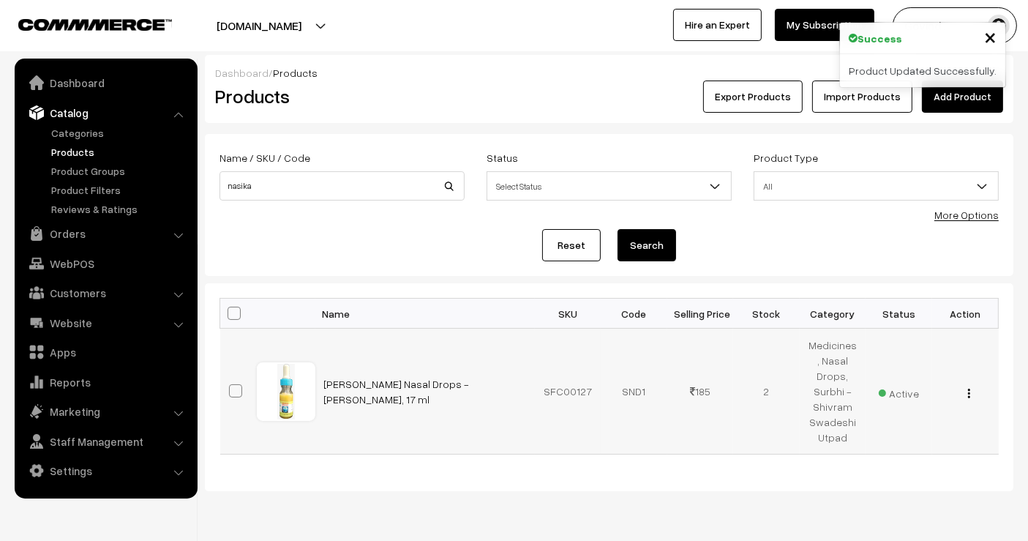
click at [968, 394] on img "button" at bounding box center [969, 393] width 2 height 10
click at [932, 433] on link "Edit" at bounding box center [903, 445] width 124 height 32
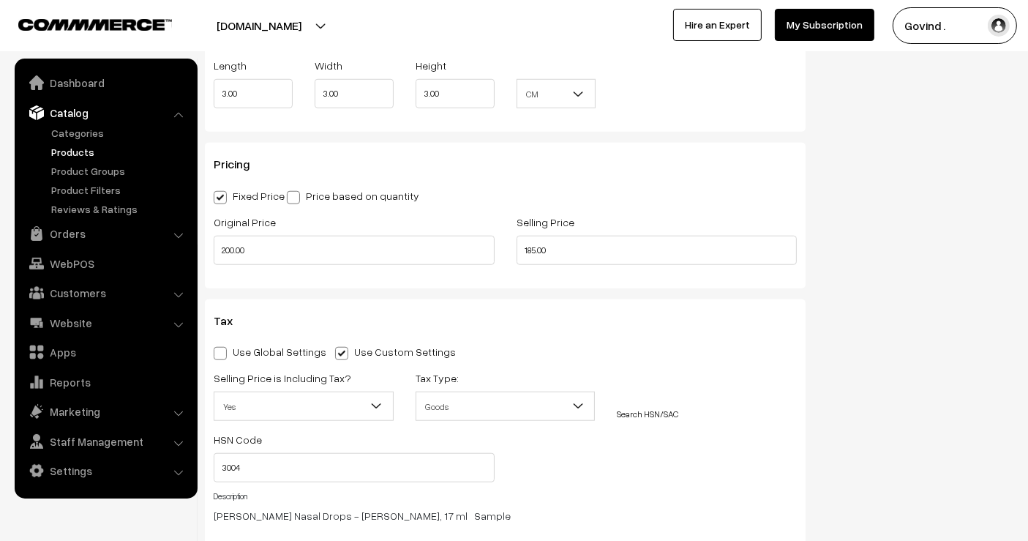
scroll to position [1239, 0]
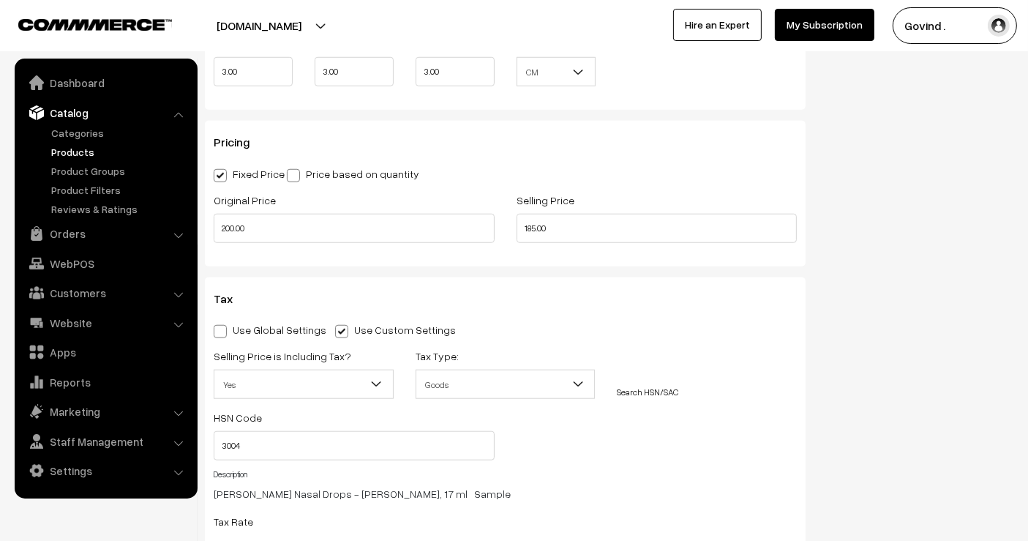
drag, startPoint x: 1040, startPoint y: 42, endPoint x: 1040, endPoint y: 253, distance: 210.7
click at [535, 227] on input "185.00" at bounding box center [656, 228] width 281 height 29
type input "188.00"
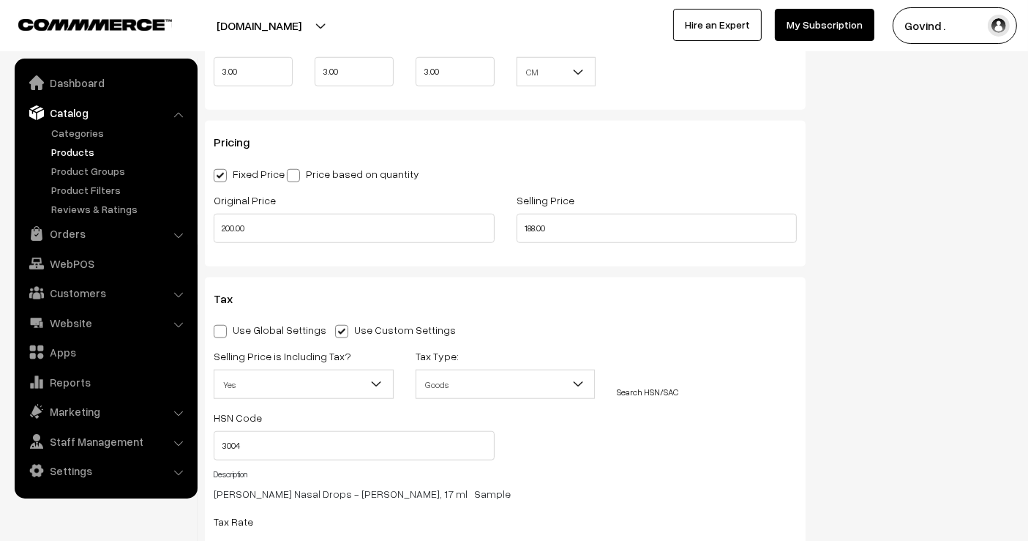
scroll to position [0, 0]
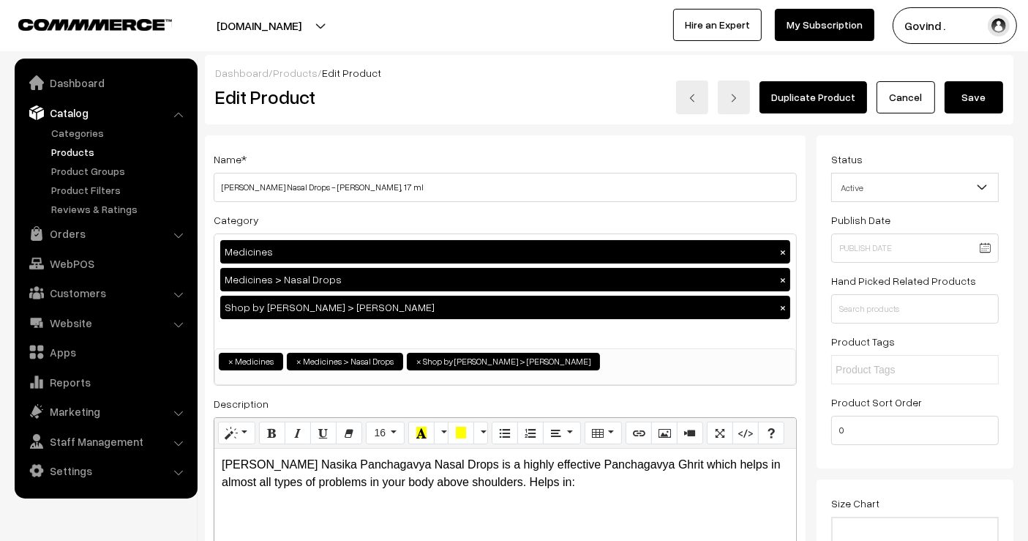
click at [969, 95] on button "Save" at bounding box center [973, 97] width 59 height 32
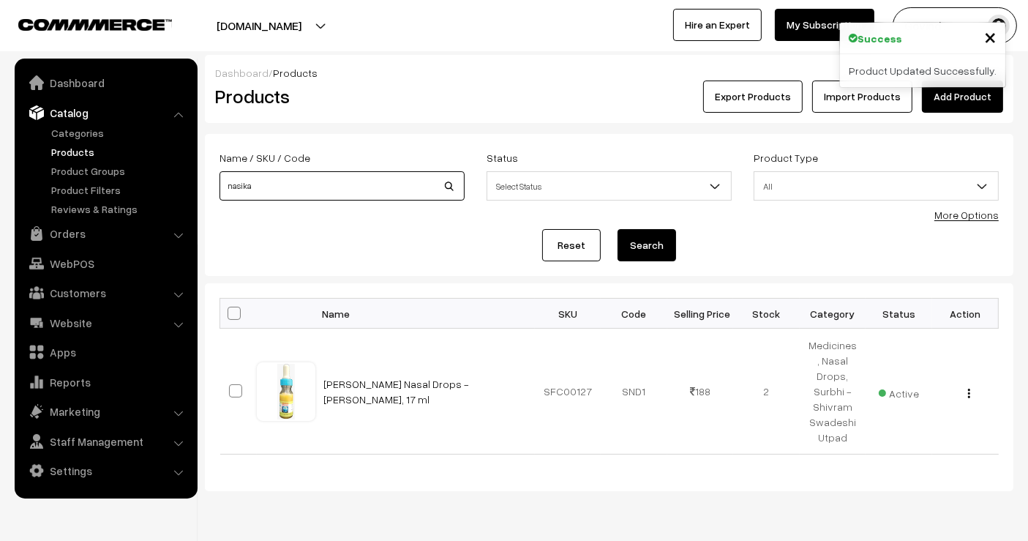
click at [348, 198] on input "nasika" at bounding box center [341, 185] width 245 height 29
type input "face pack"
click at [617, 229] on button "Search" at bounding box center [646, 245] width 59 height 32
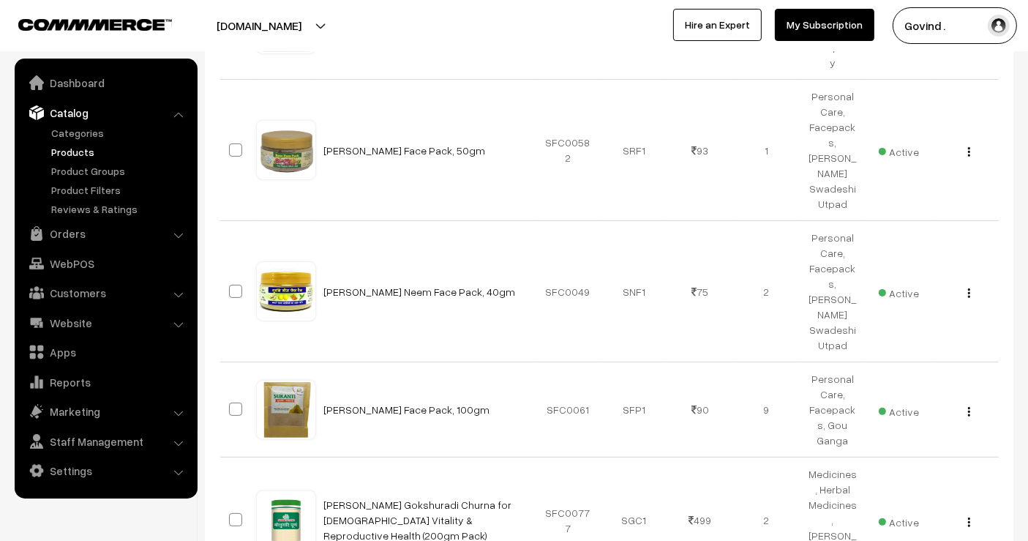
scroll to position [361, 0]
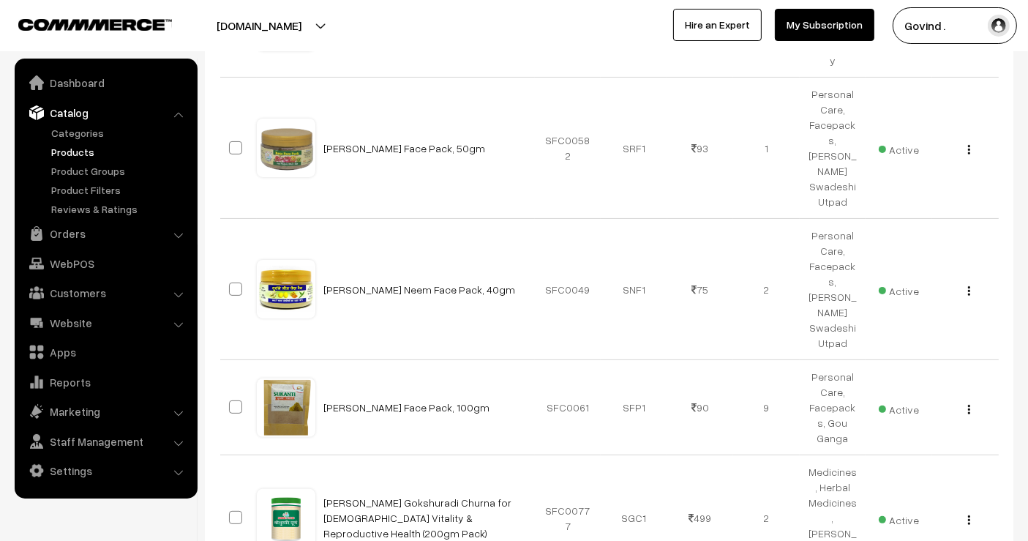
drag, startPoint x: 1040, startPoint y: 116, endPoint x: 1040, endPoint y: 229, distance: 113.4
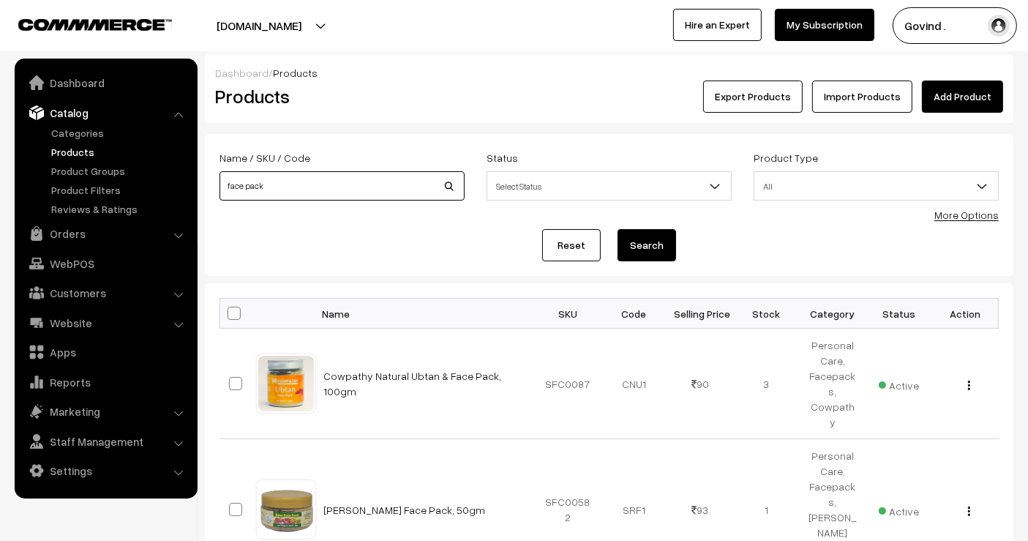
click at [332, 193] on input "face pack" at bounding box center [341, 185] width 245 height 29
type input "panchagavya"
click at [617, 229] on button "Search" at bounding box center [646, 245] width 59 height 32
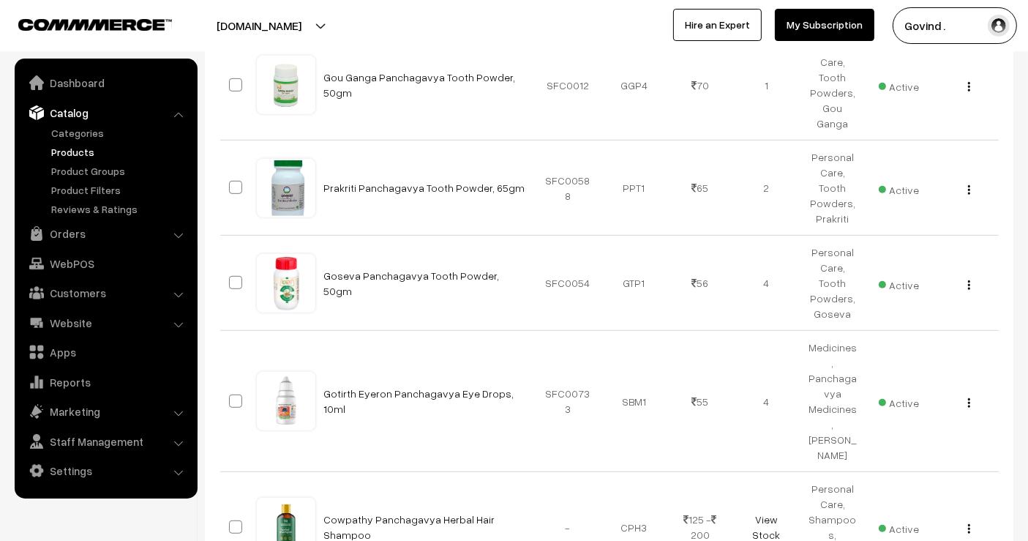
scroll to position [864, 0]
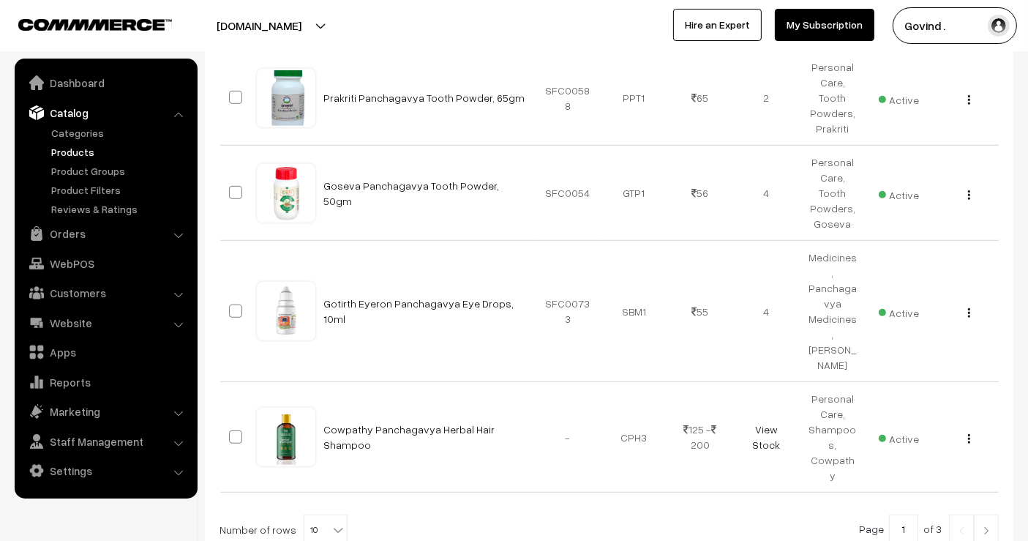
click at [992, 526] on img at bounding box center [986, 530] width 13 height 9
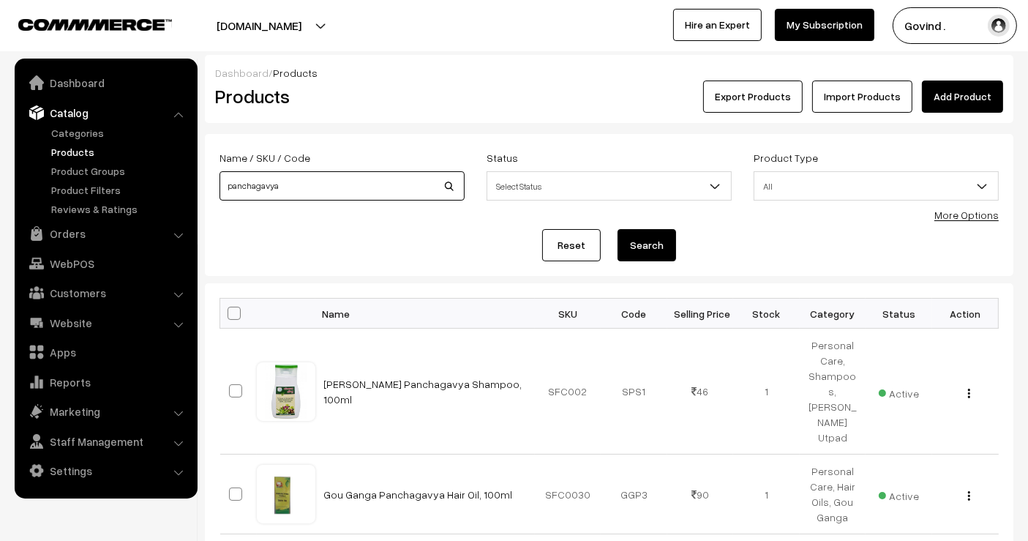
click at [334, 187] on input "panchagavya" at bounding box center [341, 185] width 245 height 29
type input "c"
type input "soap"
click at [617, 229] on button "Search" at bounding box center [646, 245] width 59 height 32
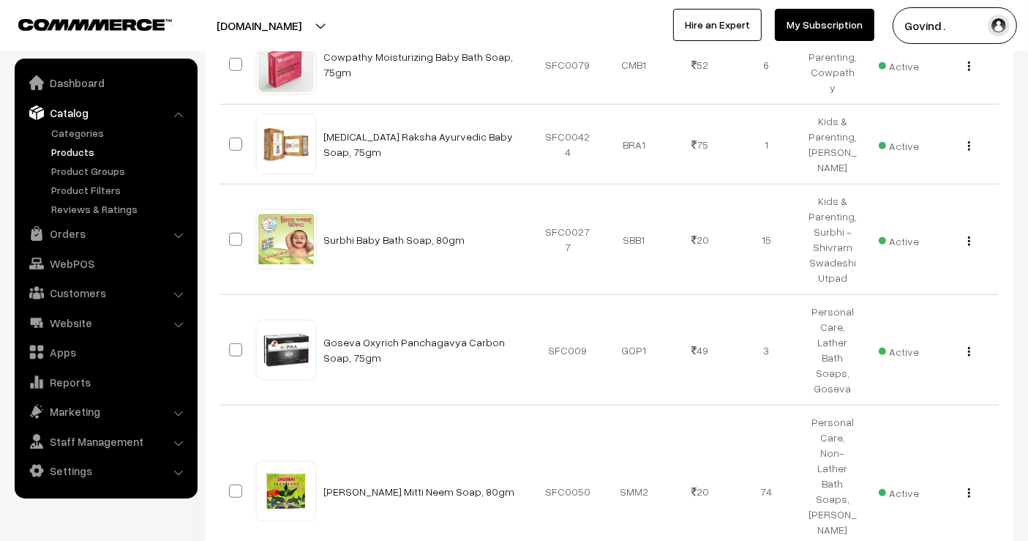
scroll to position [949, 0]
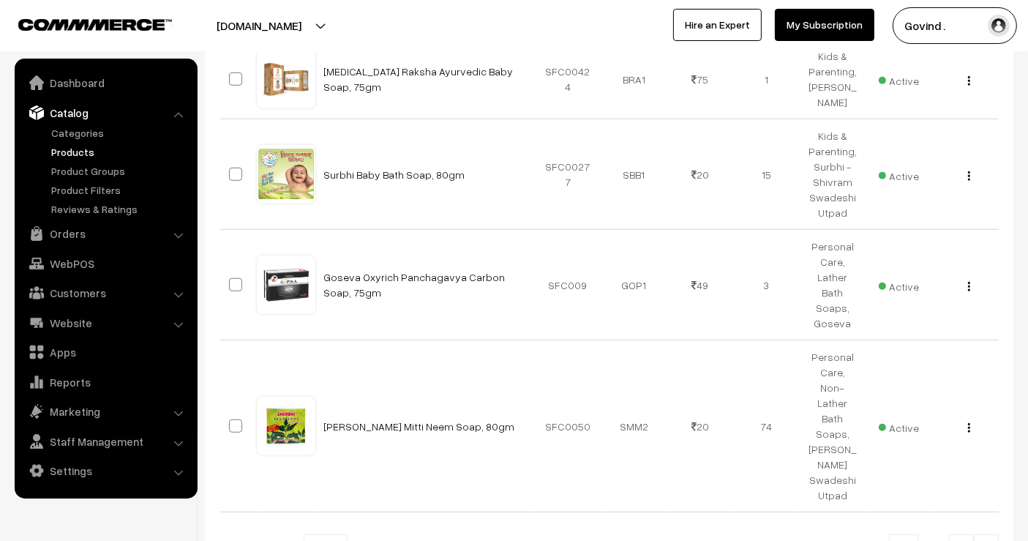
click at [986, 540] on img at bounding box center [986, 550] width 13 height 9
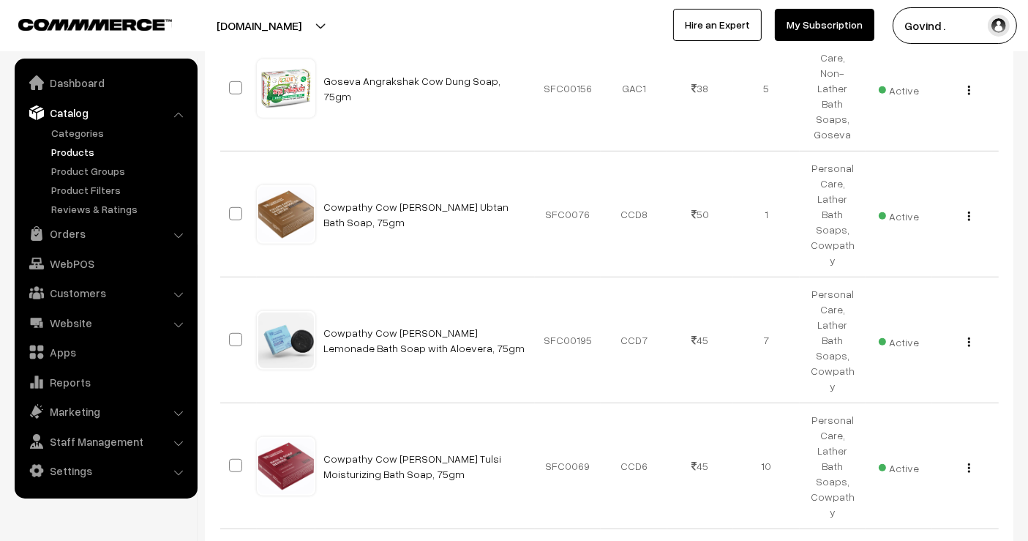
scroll to position [930, 0]
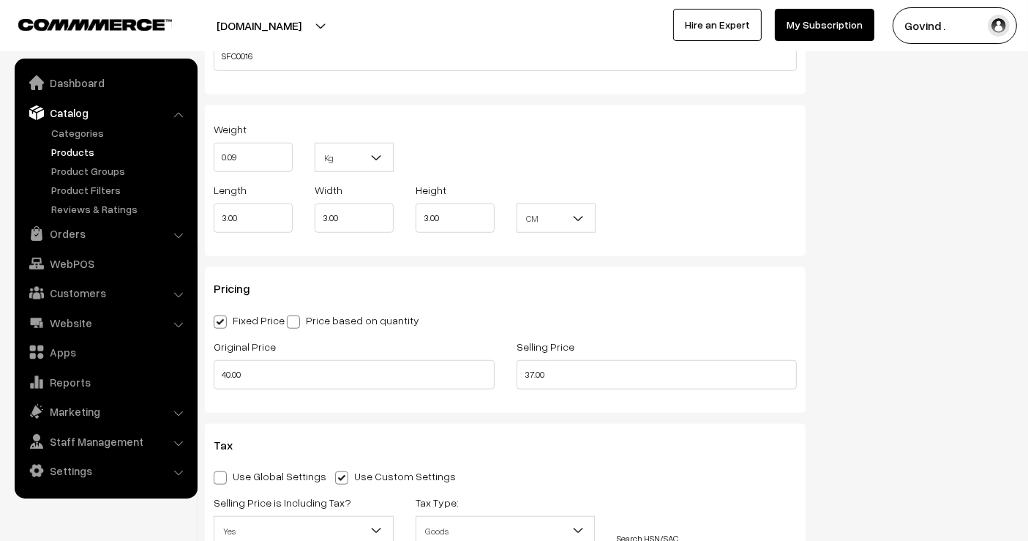
scroll to position [1115, 0]
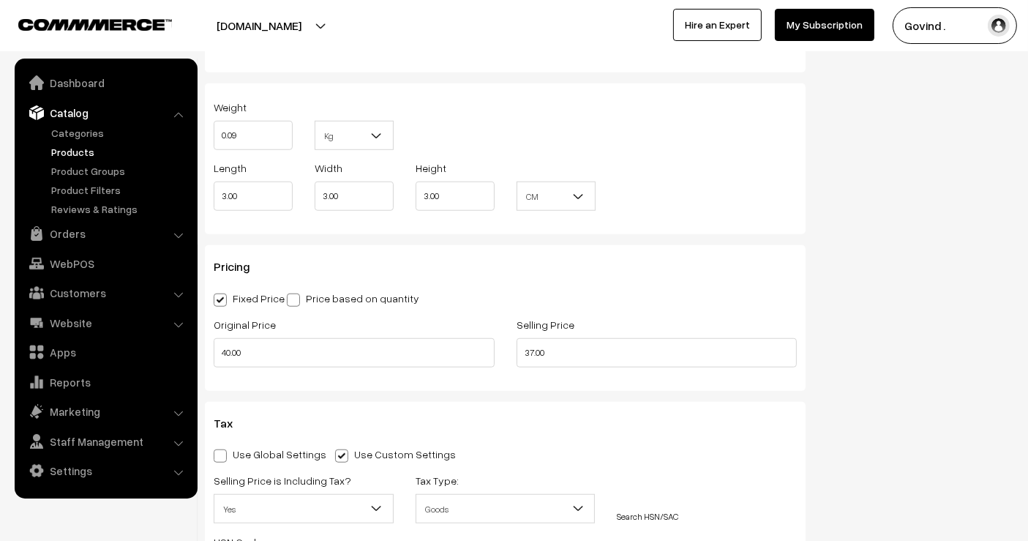
drag, startPoint x: 1032, startPoint y: 72, endPoint x: 1040, endPoint y: 261, distance: 189.6
click at [533, 346] on input "37.00" at bounding box center [656, 352] width 281 height 29
type input "38.00"
click at [834, 345] on div "Status Active Inactive Active Publish Date Product Type -- Select -- -- Select …" at bounding box center [920, 113] width 208 height 2186
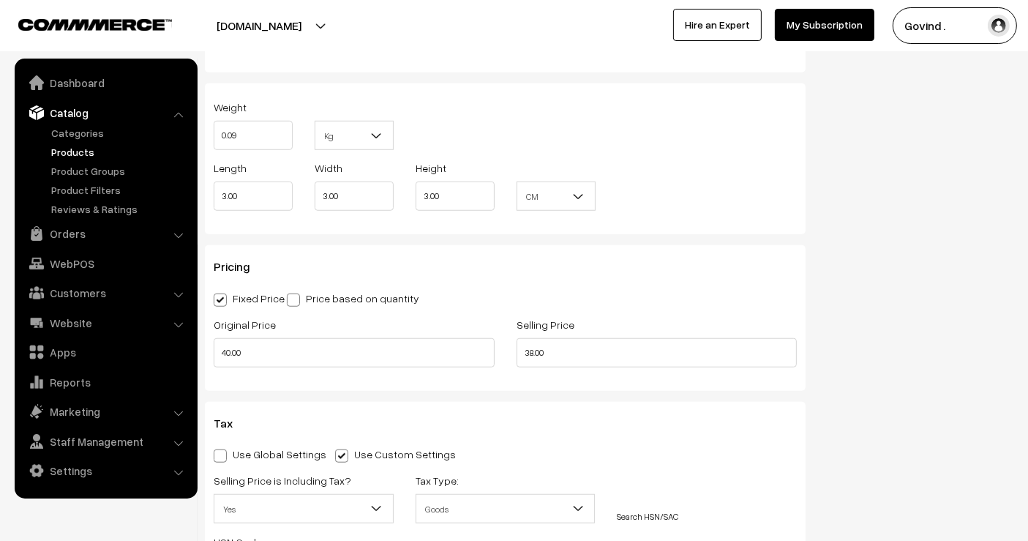
scroll to position [0, 0]
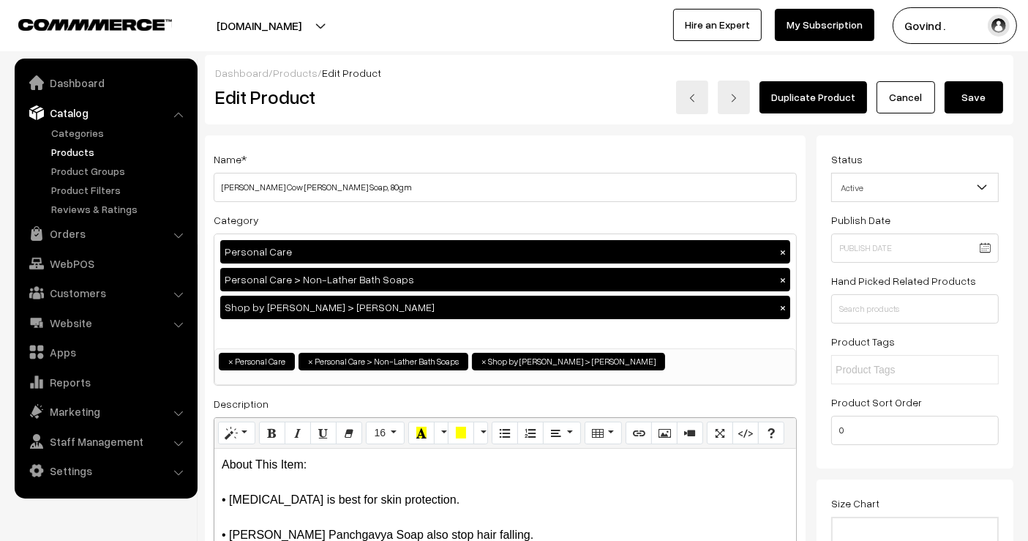
click at [958, 107] on button "Save" at bounding box center [973, 97] width 59 height 32
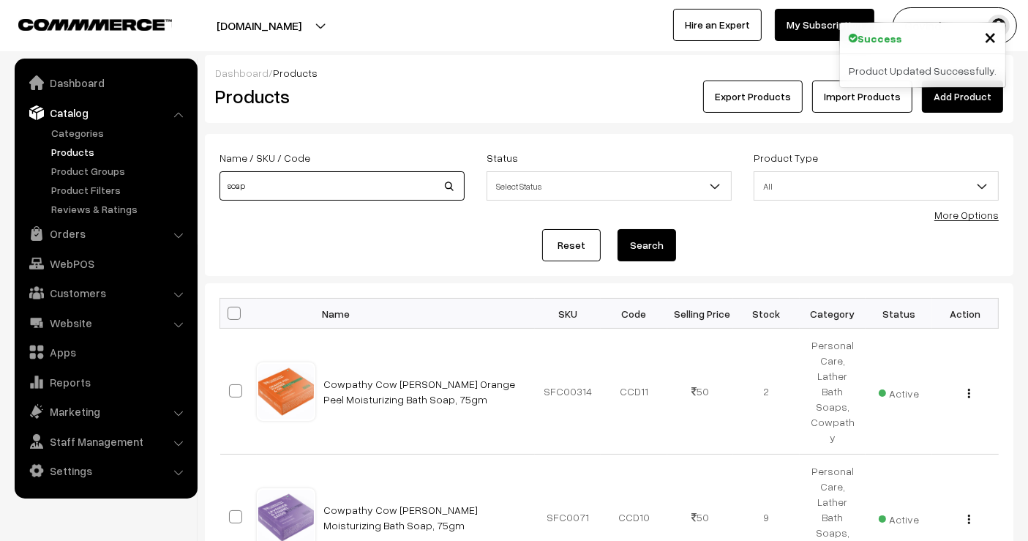
click at [305, 199] on input "soap" at bounding box center [341, 185] width 245 height 29
type input "shampoo"
click at [617, 229] on button "Search" at bounding box center [646, 245] width 59 height 32
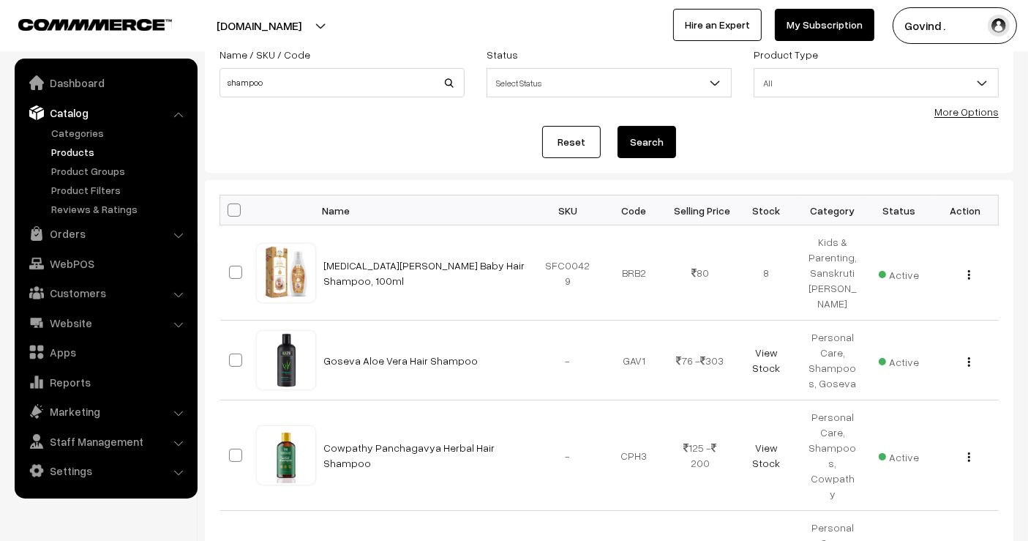
scroll to position [401, 0]
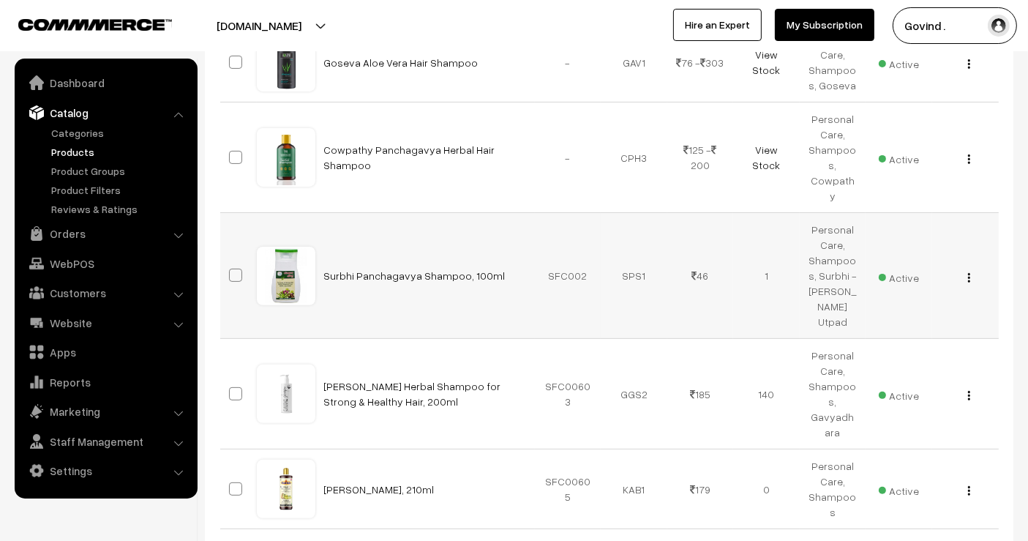
click at [969, 273] on img "button" at bounding box center [969, 278] width 2 height 10
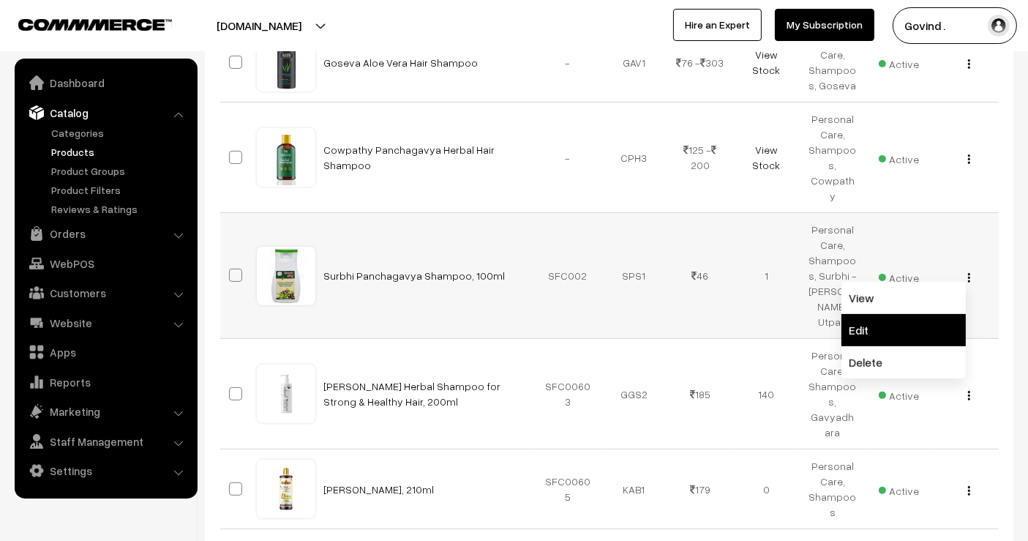
click at [938, 314] on link "Edit" at bounding box center [903, 330] width 124 height 32
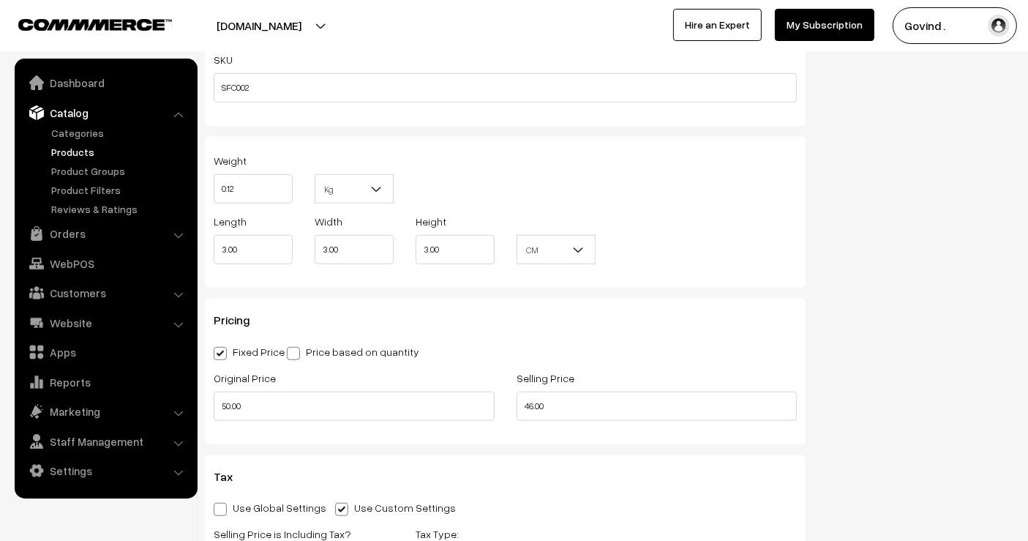
scroll to position [1064, 0]
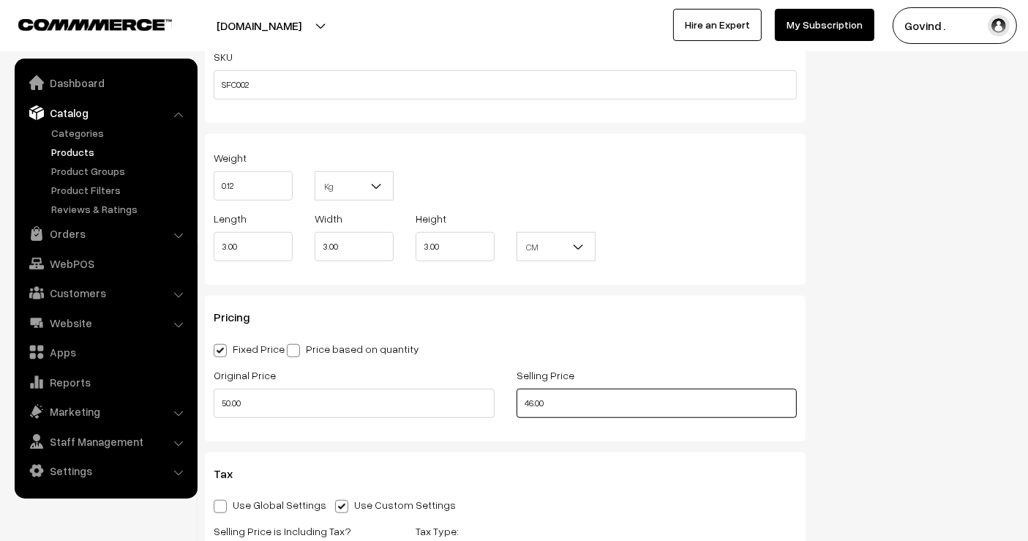
click at [532, 402] on input "46.00" at bounding box center [656, 402] width 281 height 29
type input "47.00"
click at [901, 403] on div "Status Active Inactive Active Publish Date Product Type -- Select -- -- Select …" at bounding box center [920, 164] width 208 height 2186
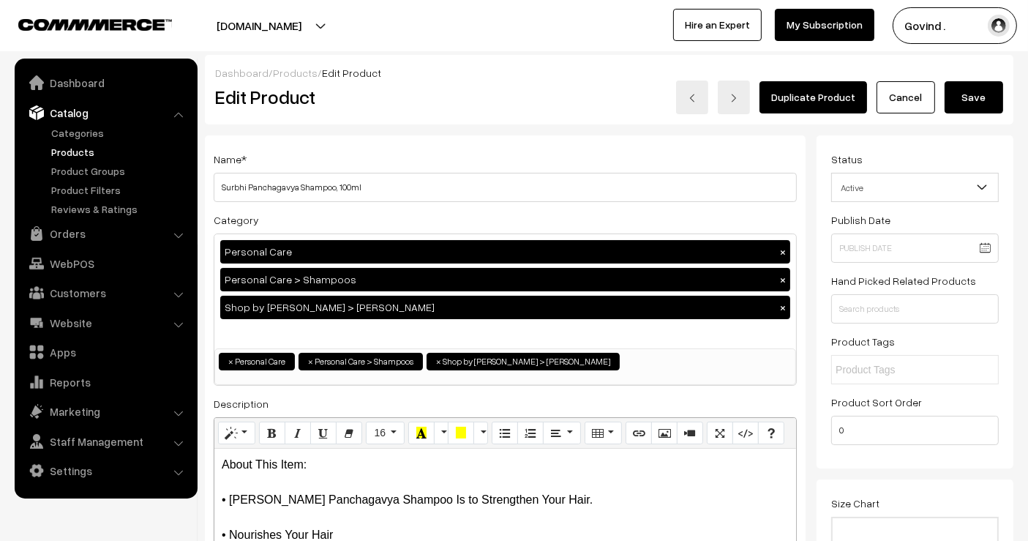
click at [969, 90] on button "Save" at bounding box center [973, 97] width 59 height 32
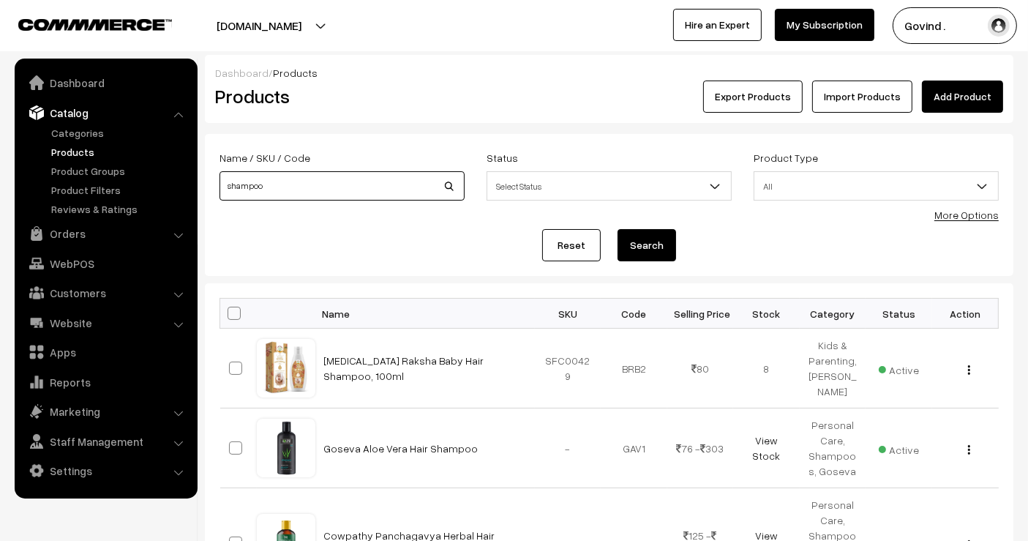
click at [341, 178] on input "shampoo" at bounding box center [341, 185] width 245 height 29
type input "foot"
click at [617, 229] on button "Search" at bounding box center [646, 245] width 59 height 32
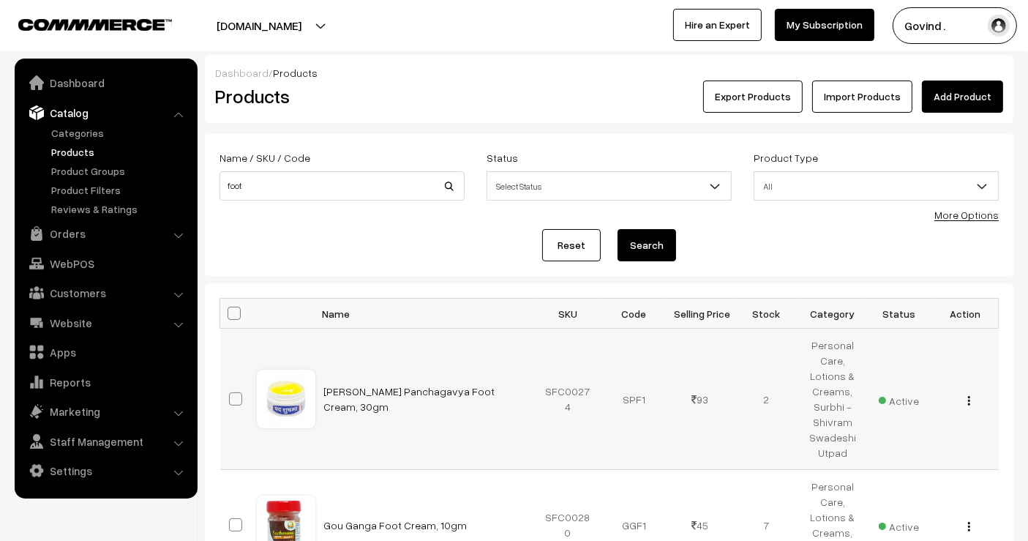
click at [969, 397] on img "button" at bounding box center [969, 401] width 2 height 10
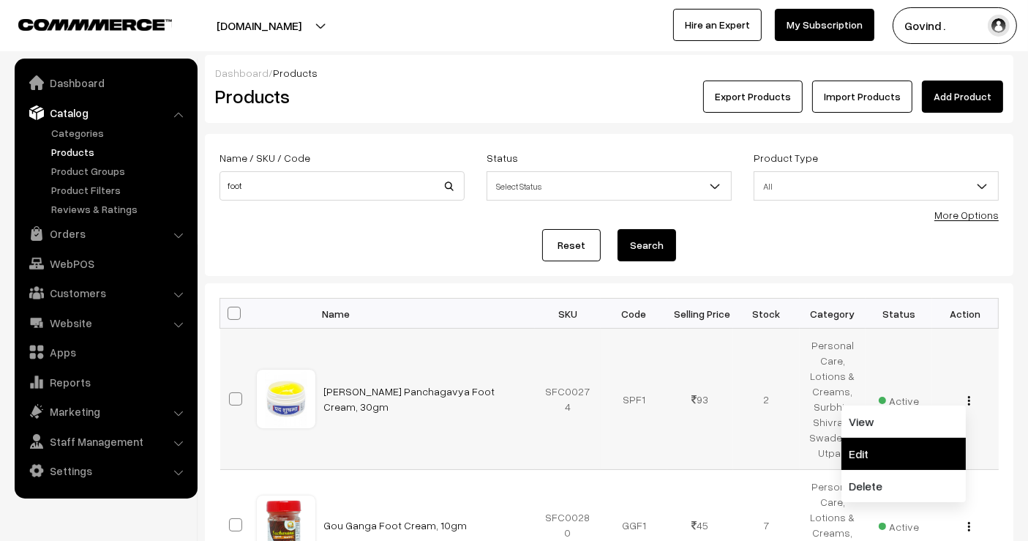
click at [906, 442] on link "Edit" at bounding box center [903, 453] width 124 height 32
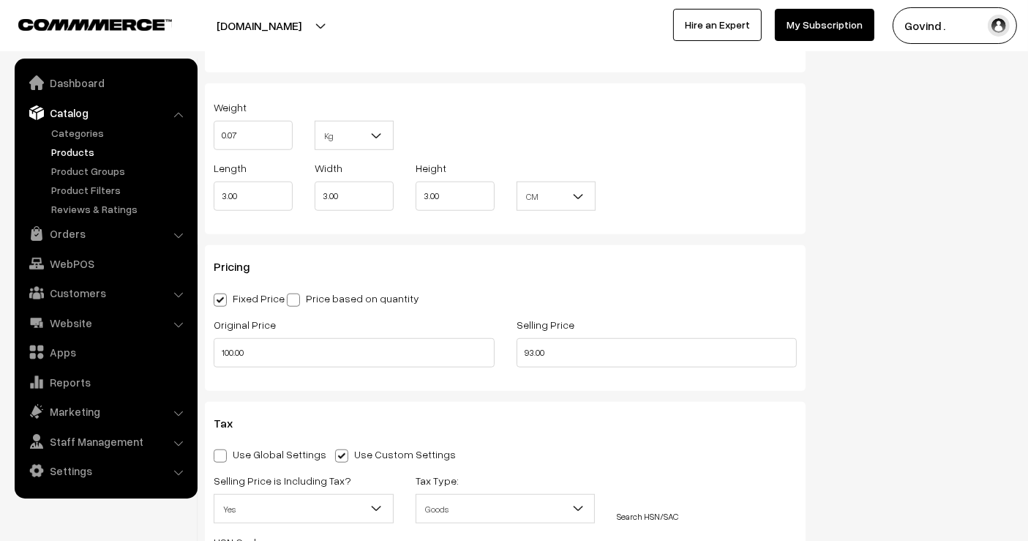
scroll to position [1124, 0]
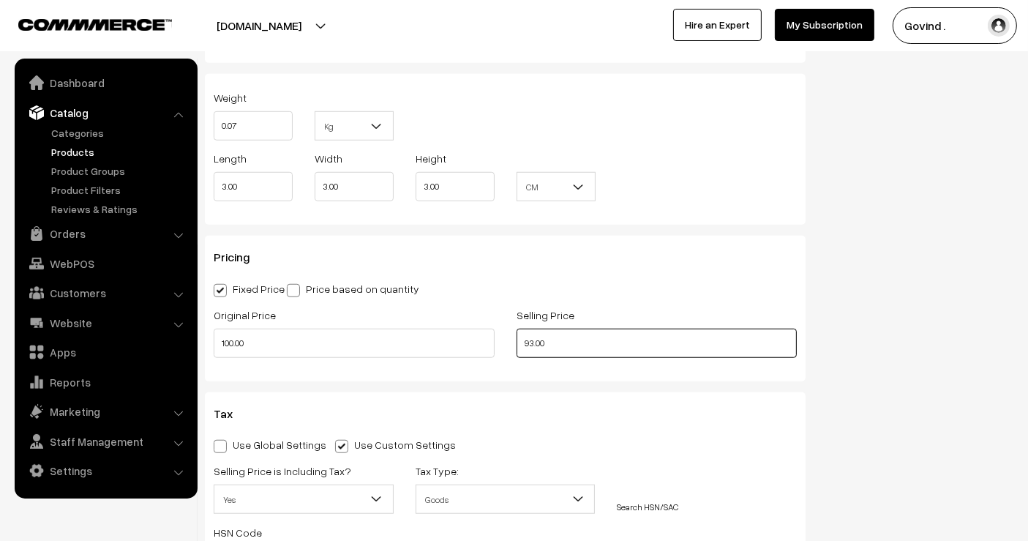
click at [527, 342] on input "93.00" at bounding box center [656, 342] width 281 height 29
type input "94.00"
click at [972, 272] on div "Status Active Inactive Active Publish Date Product Type -- Select -- -- Select …" at bounding box center [920, 104] width 208 height 2186
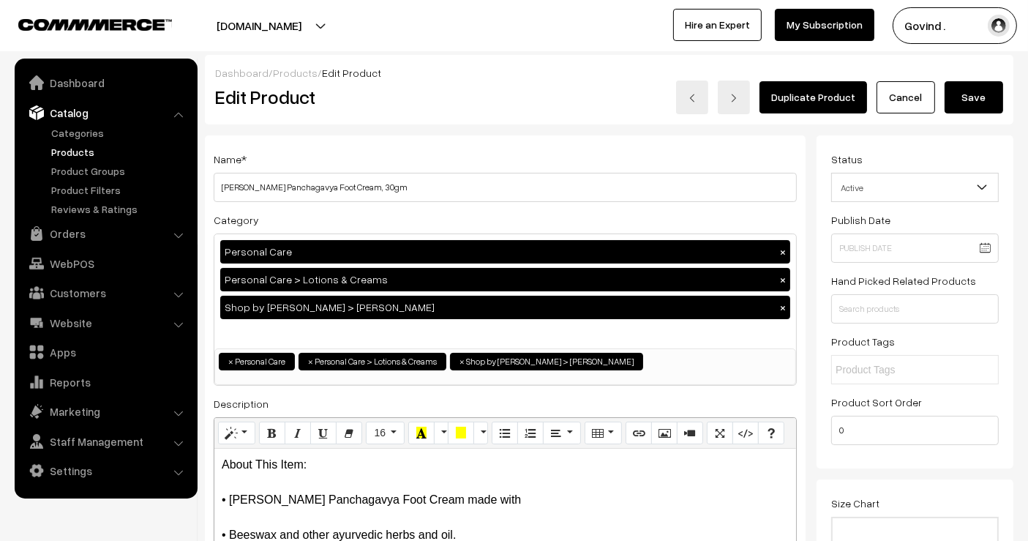
click at [961, 96] on button "Save" at bounding box center [973, 97] width 59 height 32
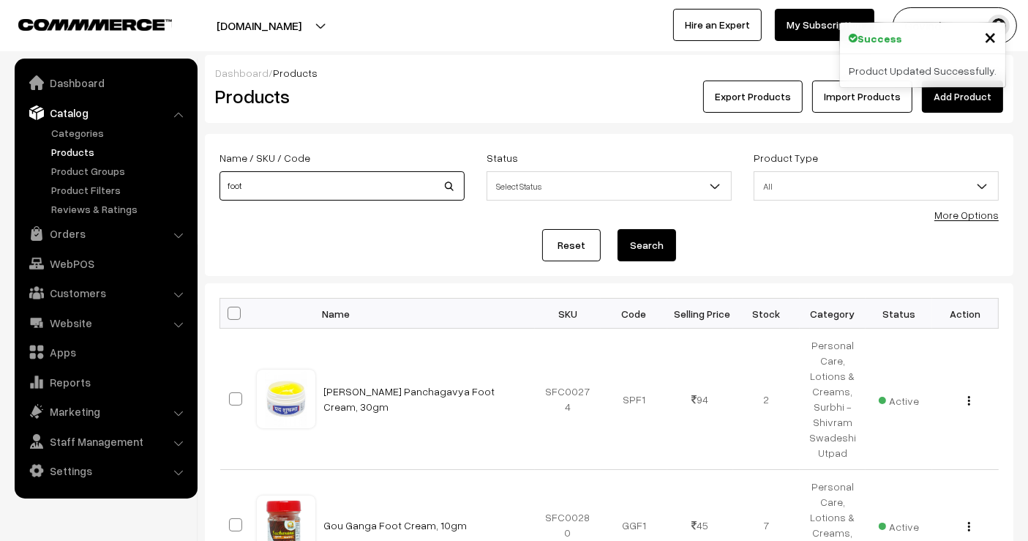
click at [359, 184] on input "foot" at bounding box center [341, 185] width 245 height 29
type input "balm"
click at [617, 229] on button "Search" at bounding box center [646, 245] width 59 height 32
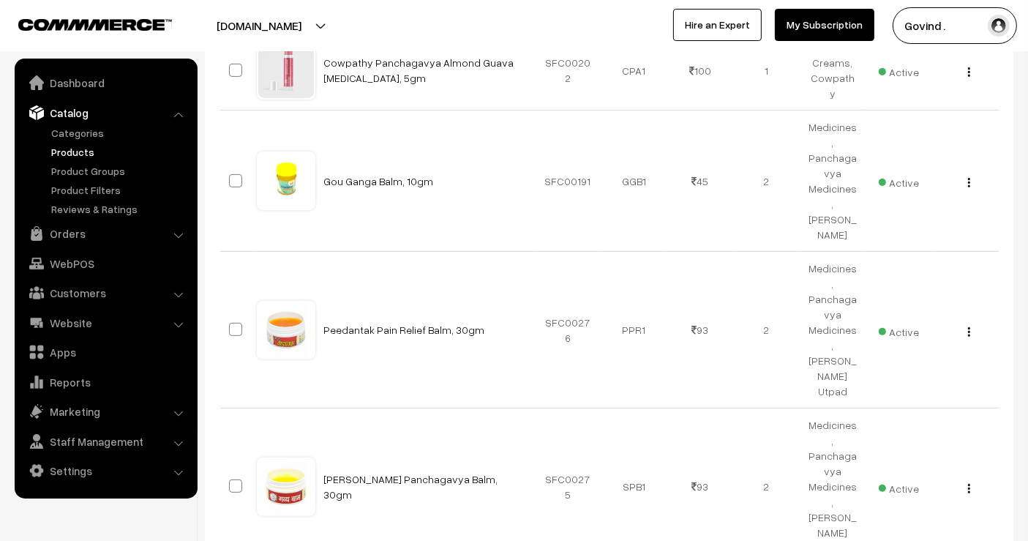
scroll to position [461, 0]
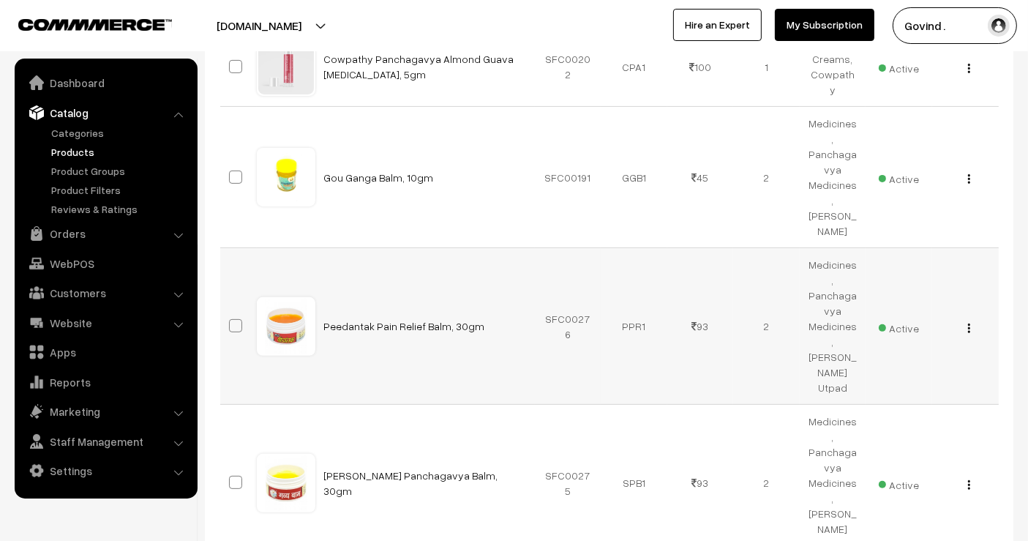
click at [970, 322] on button "button" at bounding box center [969, 328] width 4 height 12
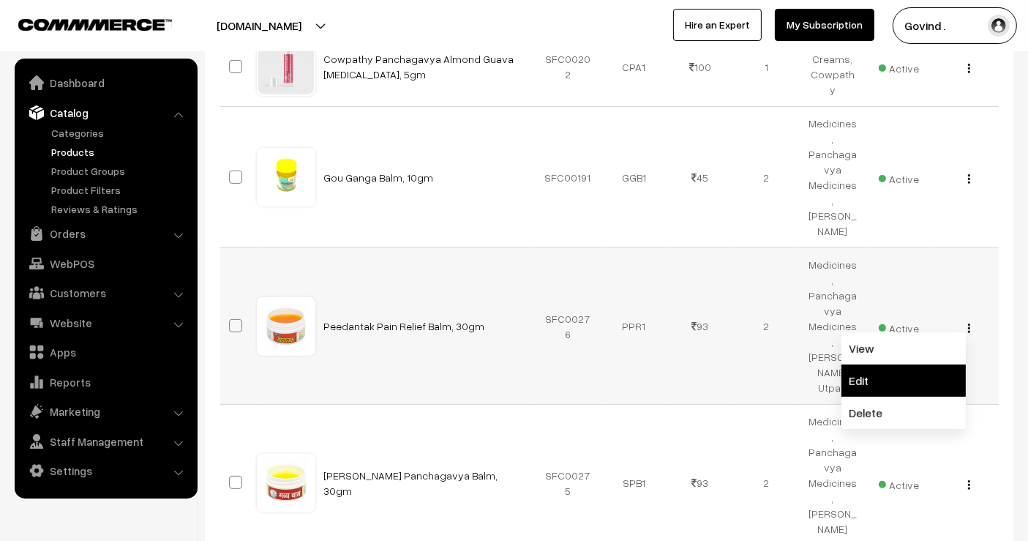
click at [894, 364] on link "Edit" at bounding box center [903, 380] width 124 height 32
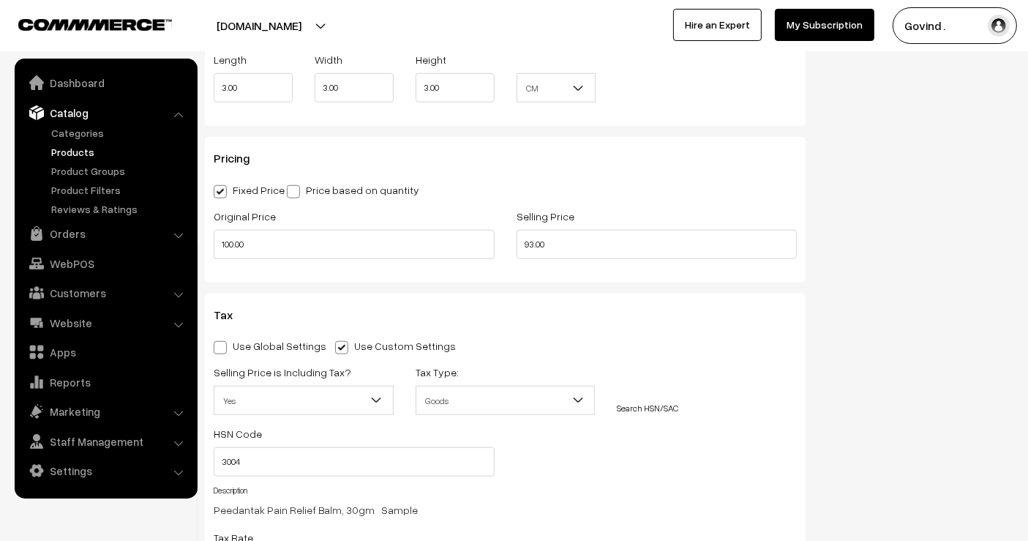
scroll to position [1227, 0]
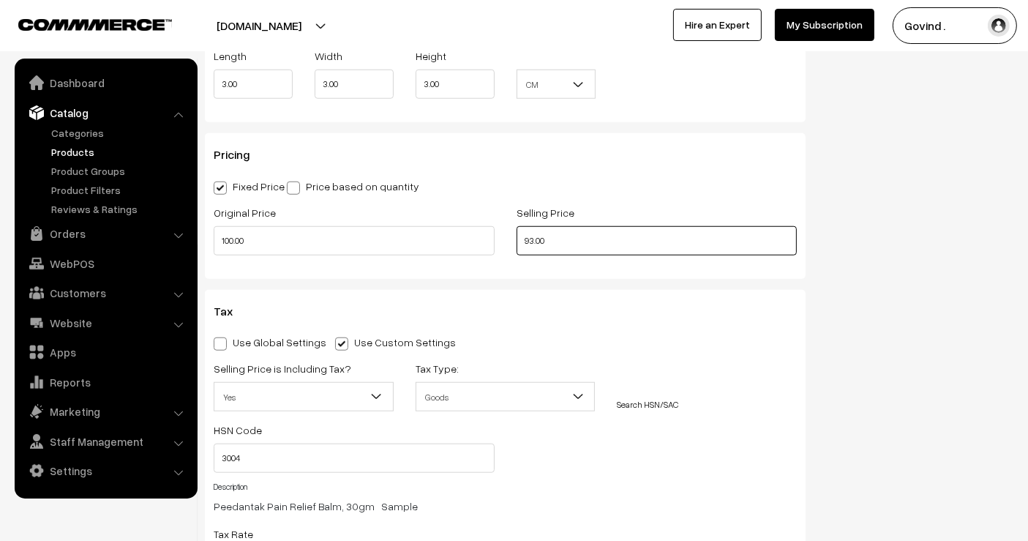
click at [536, 238] on input "93.00" at bounding box center [656, 240] width 281 height 29
type input "94.00"
click at [978, 226] on div "Status Active Inactive Active Publish Date Product Type -- Select -- -- Select …" at bounding box center [920, 2] width 208 height 2186
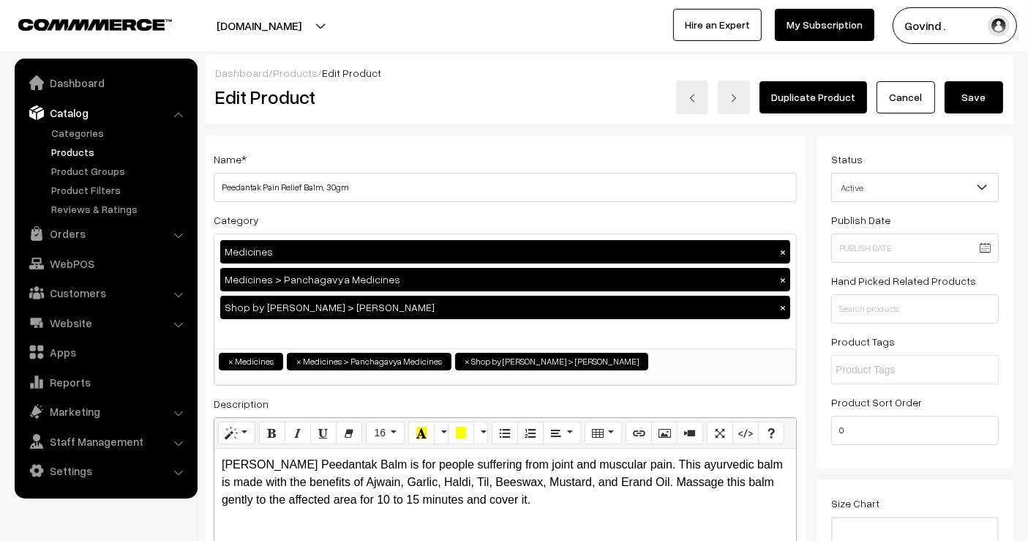
click at [957, 103] on button "Save" at bounding box center [973, 97] width 59 height 32
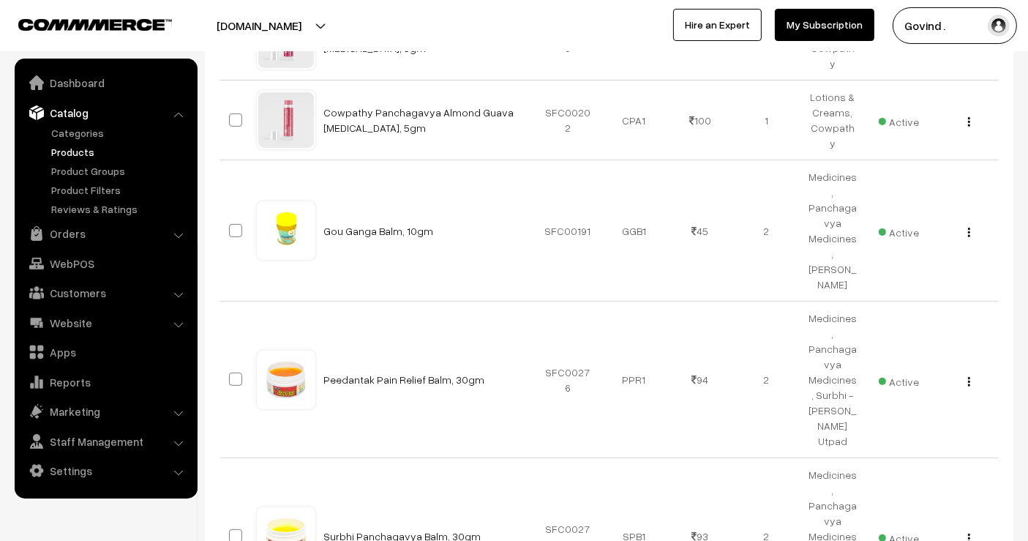
scroll to position [422, 0]
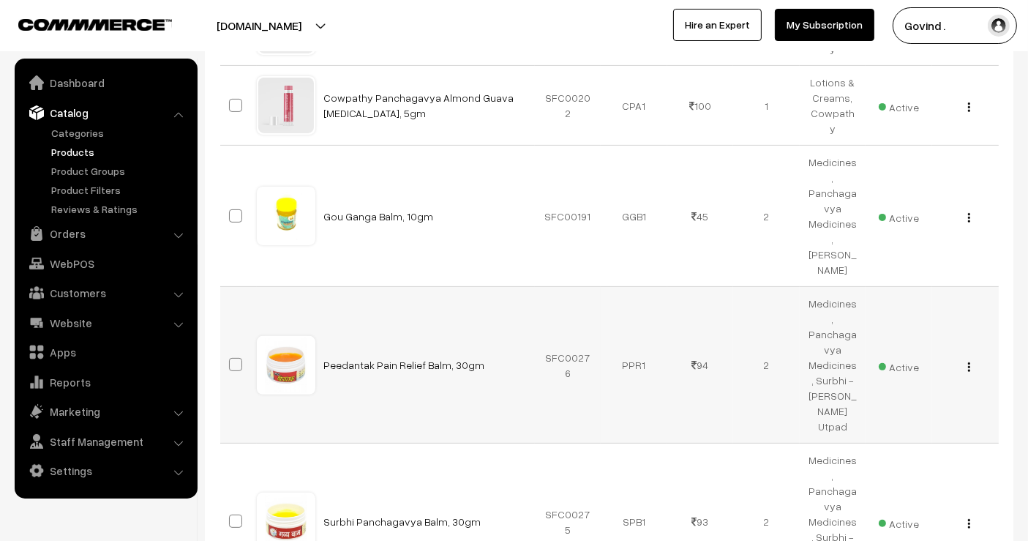
click at [969, 362] on img "button" at bounding box center [969, 367] width 2 height 10
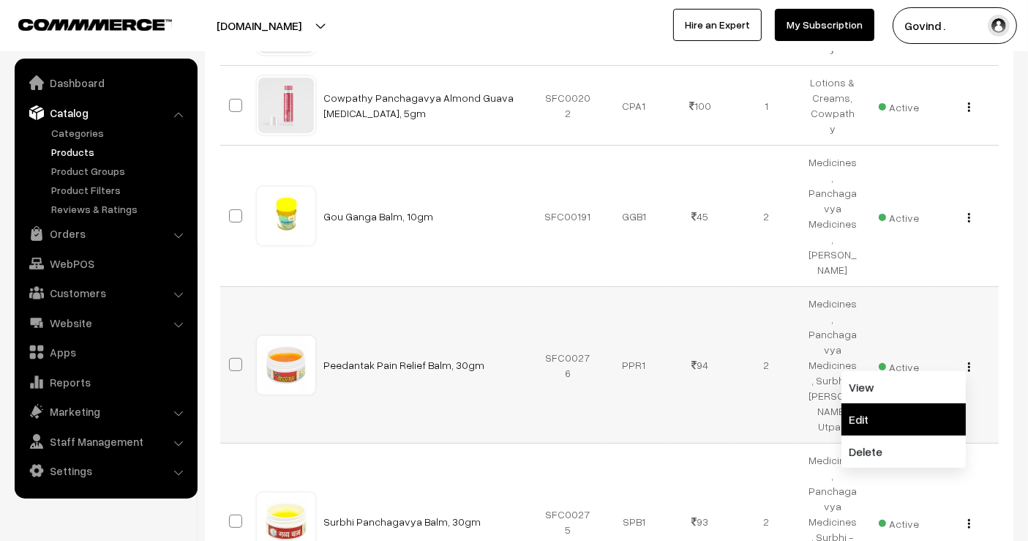
click at [928, 403] on link "Edit" at bounding box center [903, 419] width 124 height 32
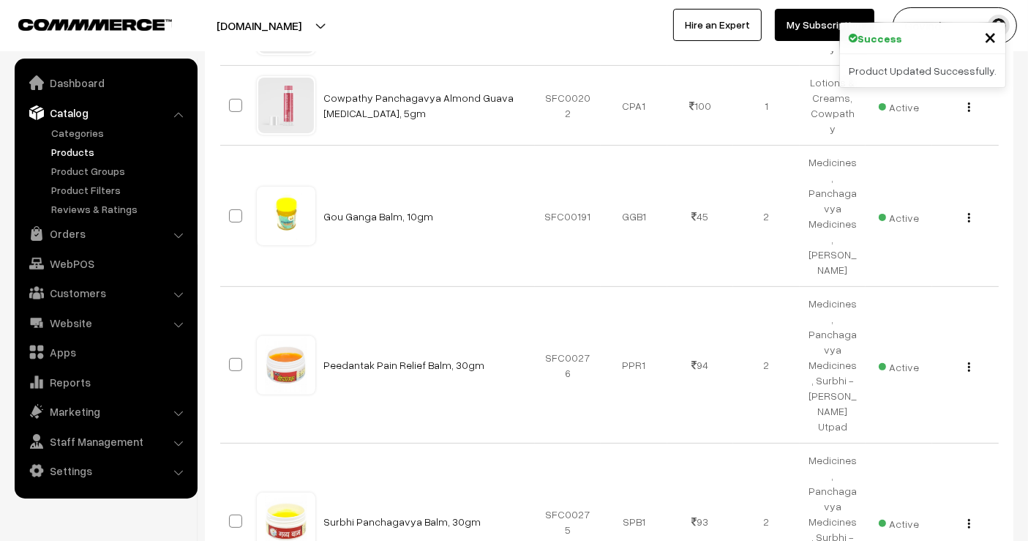
scroll to position [422, 0]
click at [969, 519] on img "button" at bounding box center [969, 524] width 2 height 10
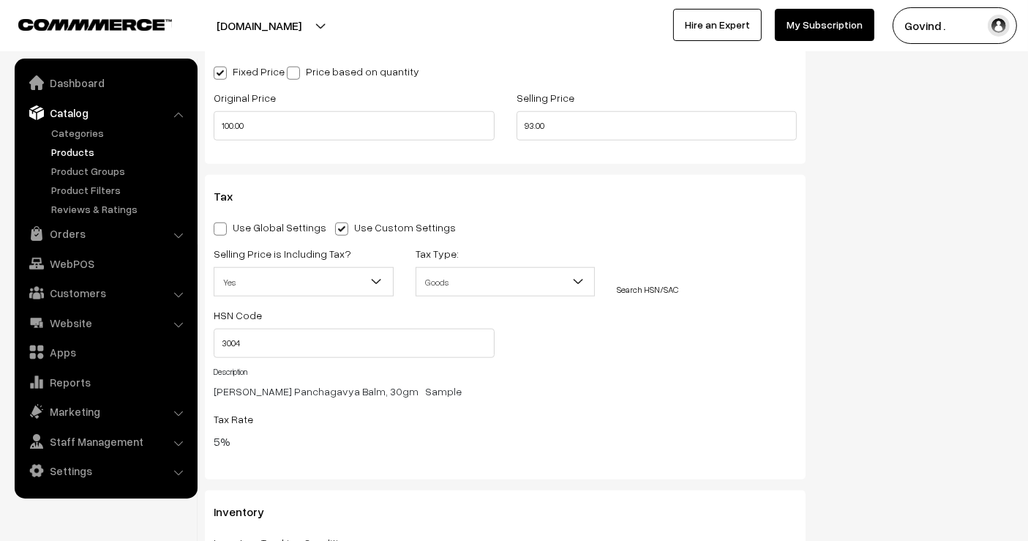
scroll to position [1332, 0]
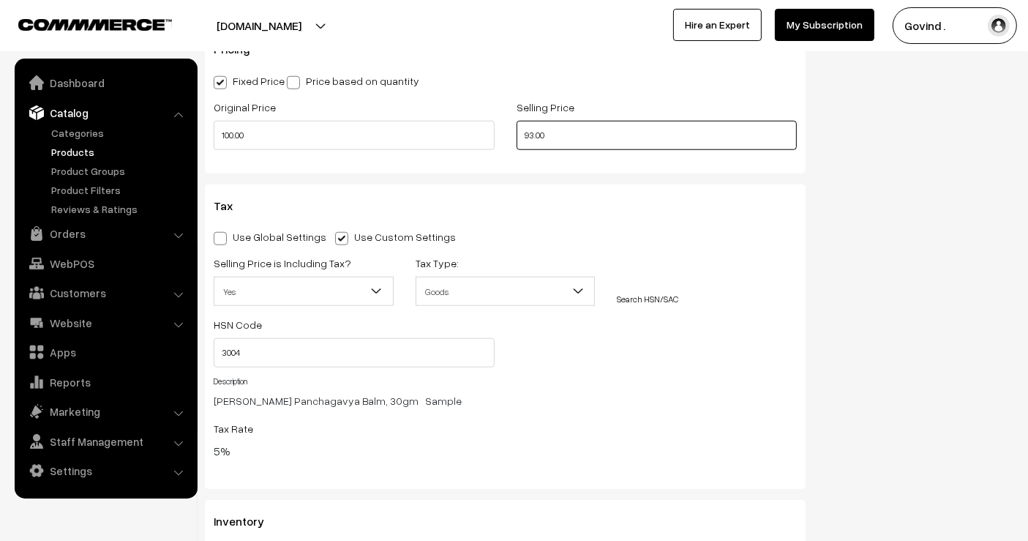
click at [532, 135] on input "93.00" at bounding box center [656, 135] width 281 height 29
type input "94.00"
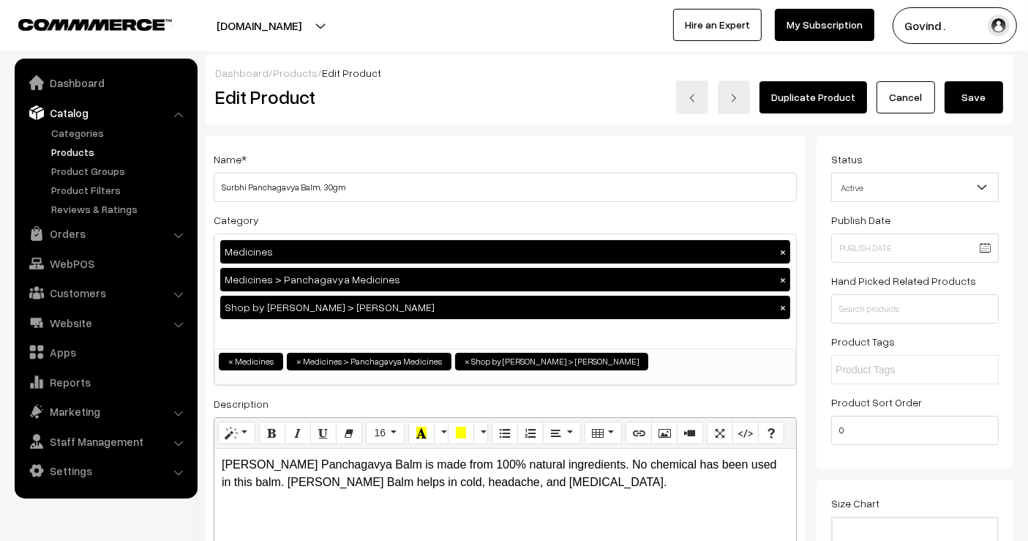
click at [977, 95] on button "Save" at bounding box center [973, 97] width 59 height 32
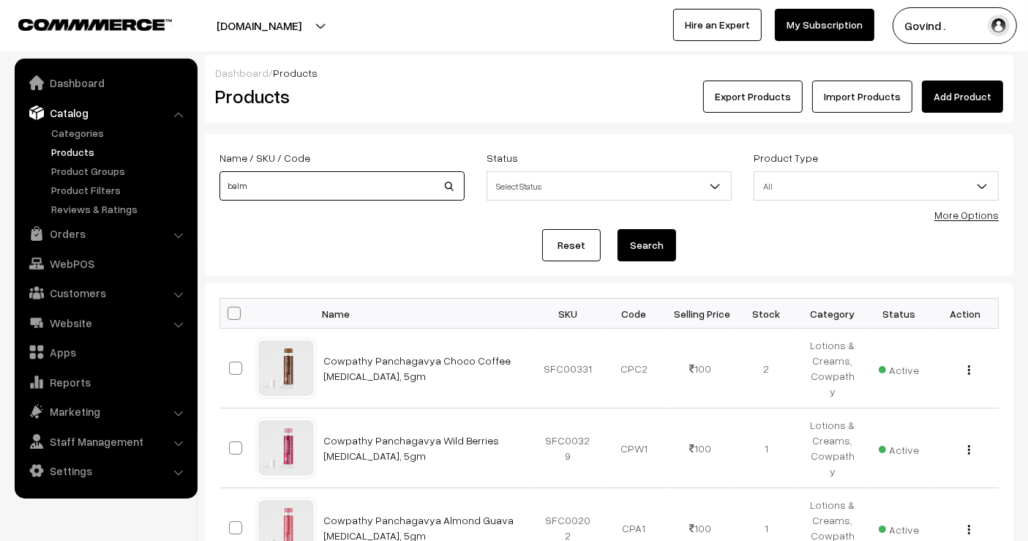
click at [305, 187] on input "balm" at bounding box center [341, 185] width 245 height 29
type input "a"
type input "="
type input "baby"
click at [617, 229] on button "Search" at bounding box center [646, 245] width 59 height 32
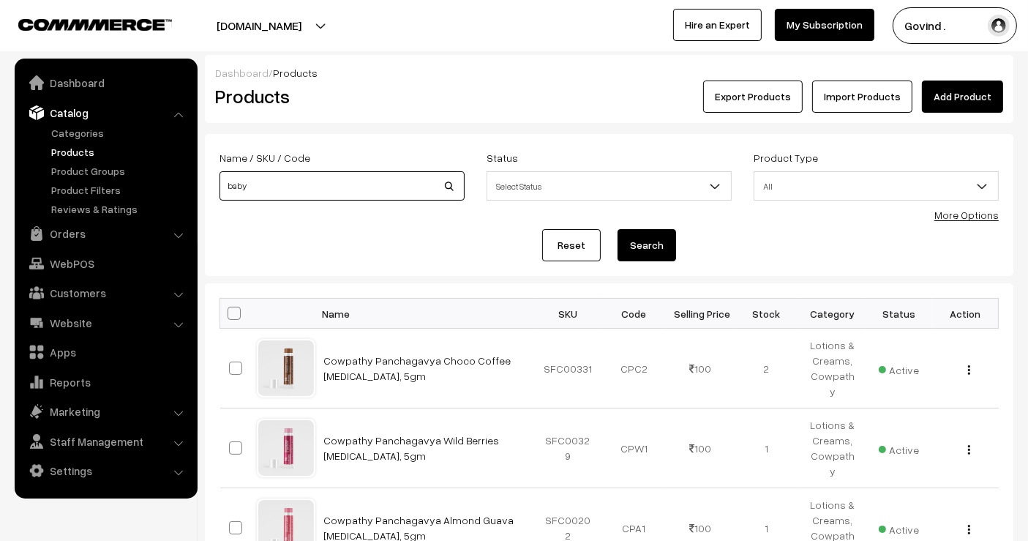
click at [617, 229] on button "Search" at bounding box center [646, 245] width 59 height 32
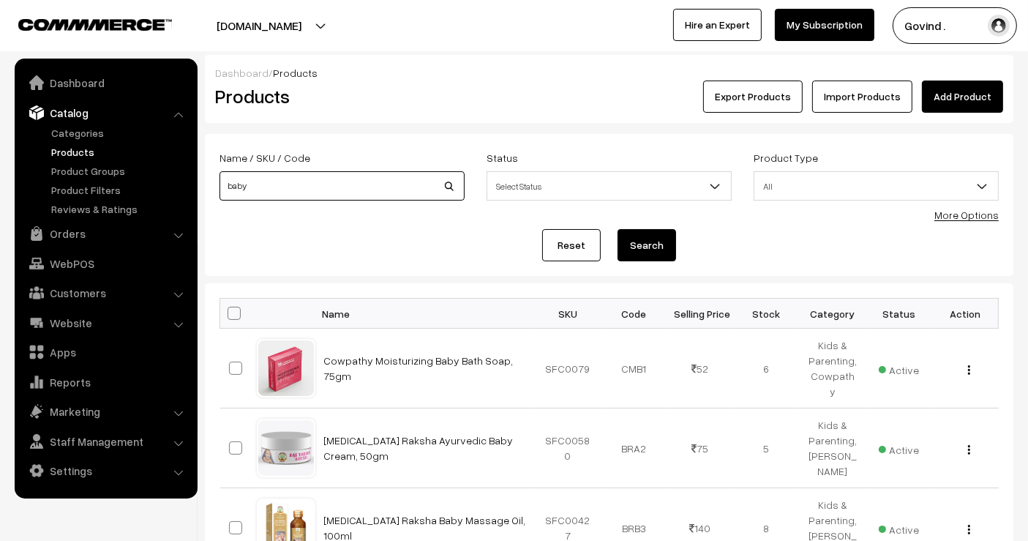
click at [293, 198] on input "baby" at bounding box center [341, 185] width 245 height 29
type input "balm"
click at [617, 229] on button "Search" at bounding box center [646, 245] width 59 height 32
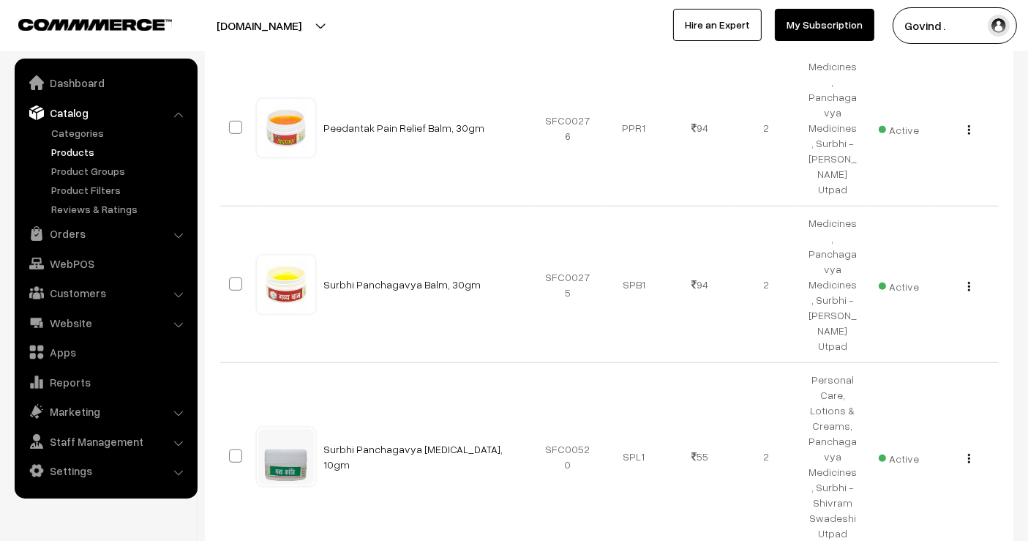
scroll to position [662, 0]
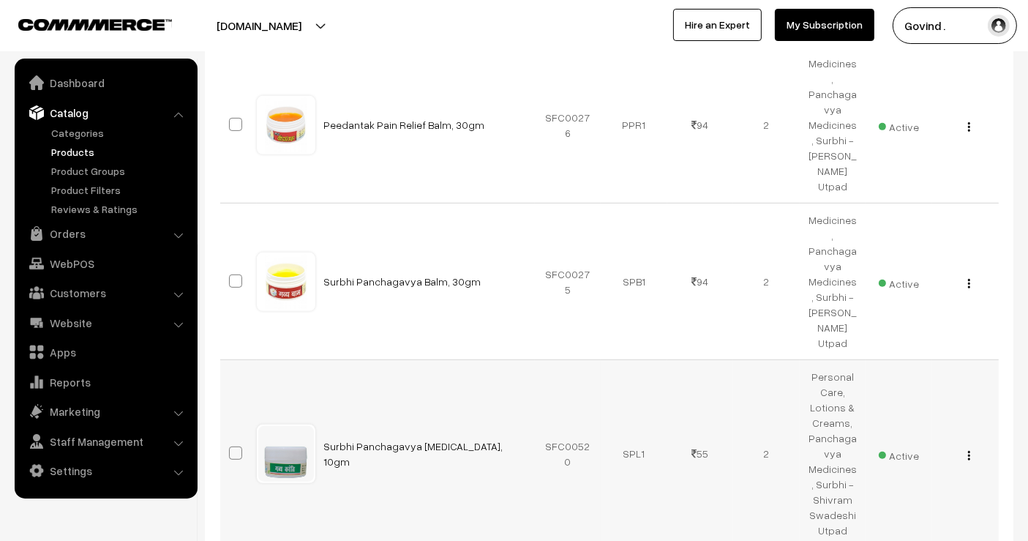
click at [969, 451] on img "button" at bounding box center [969, 456] width 2 height 10
click at [921, 492] on link "Edit" at bounding box center [903, 508] width 124 height 32
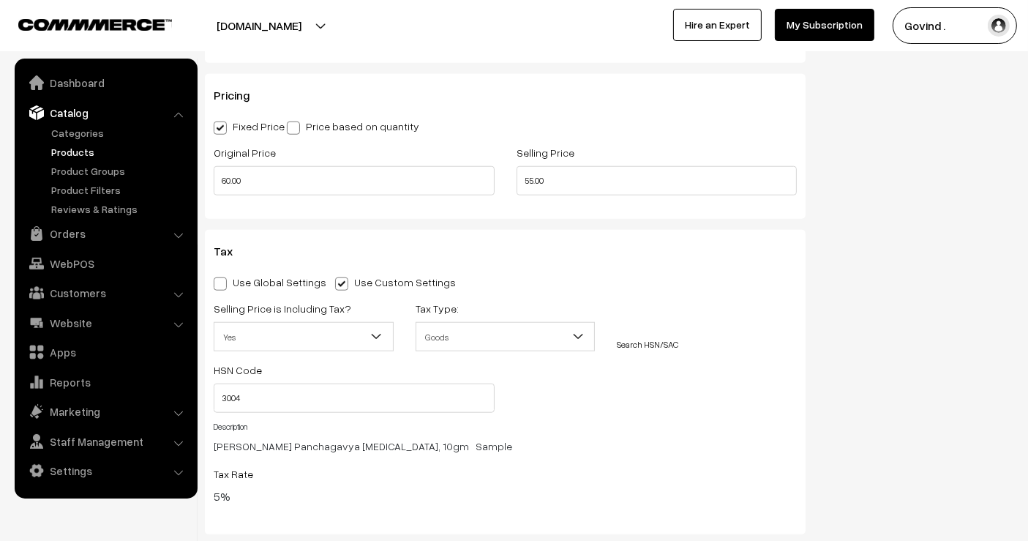
scroll to position [1329, 0]
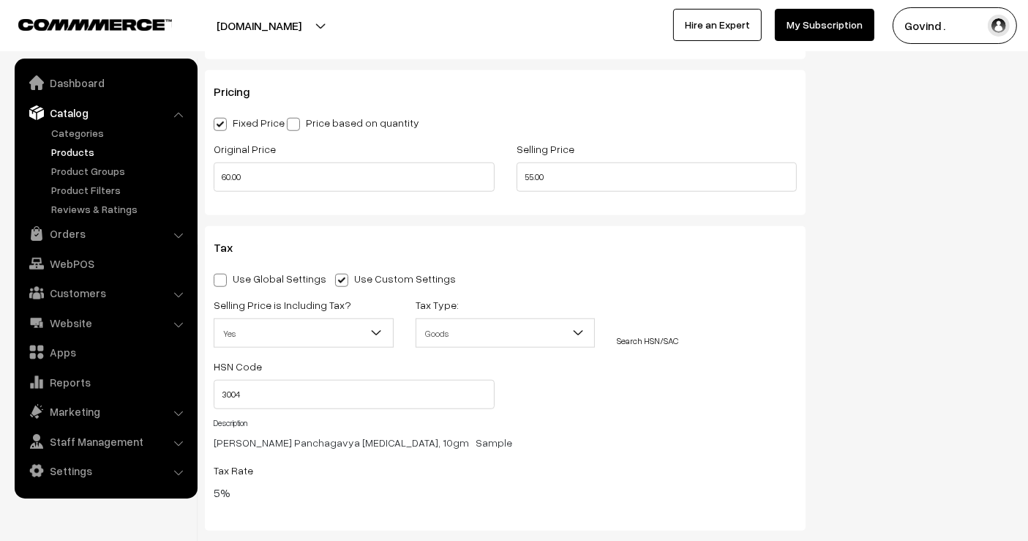
drag, startPoint x: 1040, startPoint y: 44, endPoint x: 1040, endPoint y: 267, distance: 223.1
click at [528, 179] on input "55.00" at bounding box center [656, 176] width 281 height 29
type input "56.00"
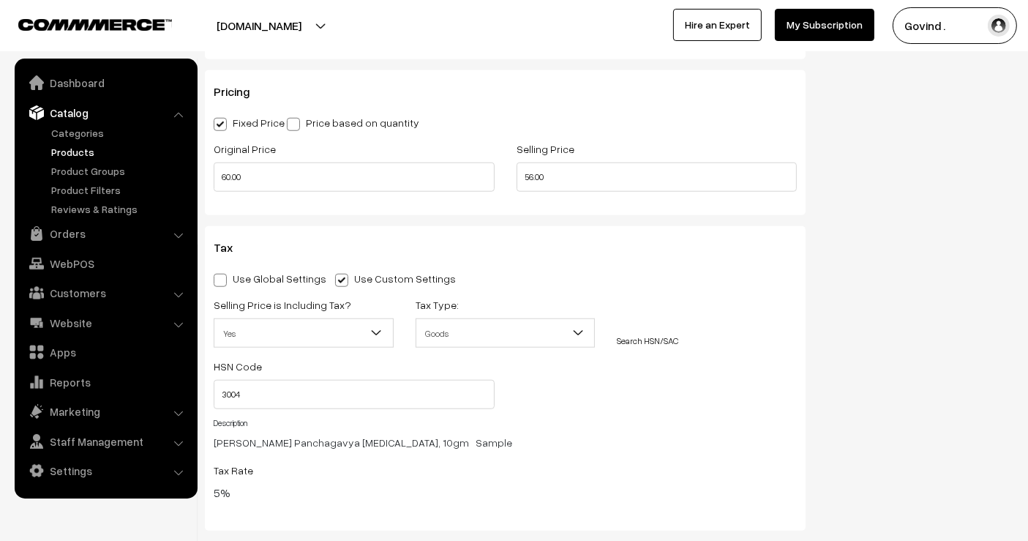
scroll to position [0, 0]
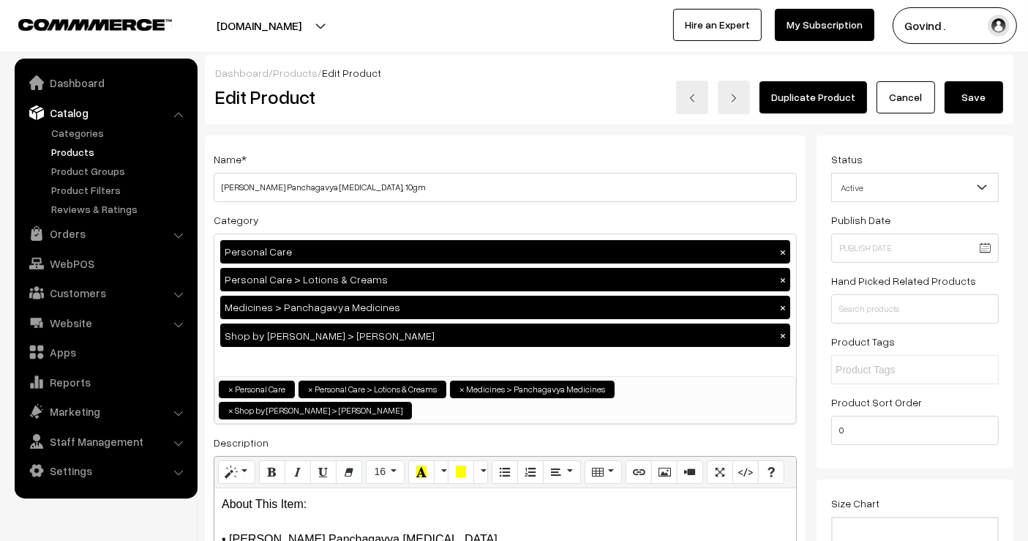
click at [977, 105] on button "Save" at bounding box center [973, 97] width 59 height 32
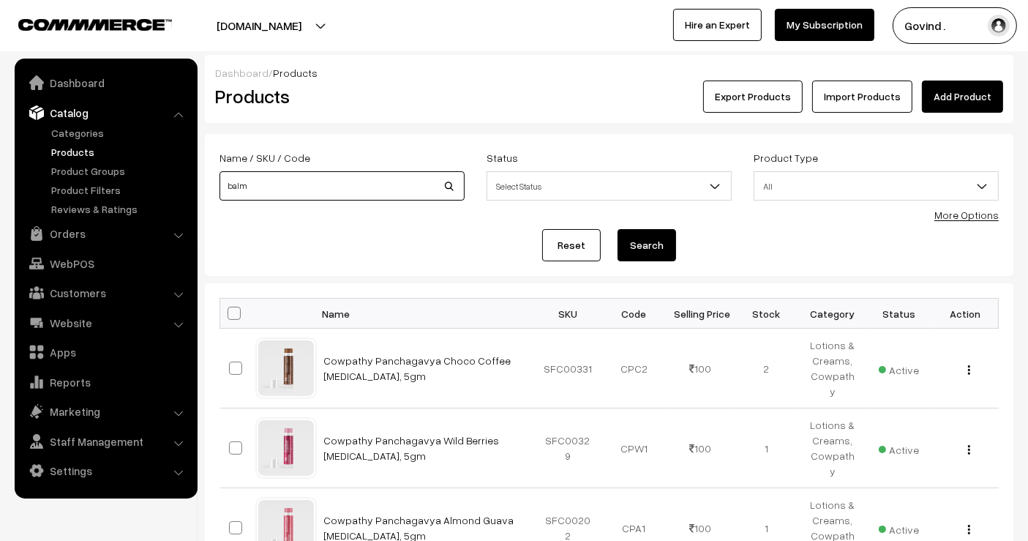
click at [341, 191] on input "balm" at bounding box center [341, 185] width 245 height 29
type input "rose"
click at [617, 229] on button "Search" at bounding box center [646, 245] width 59 height 32
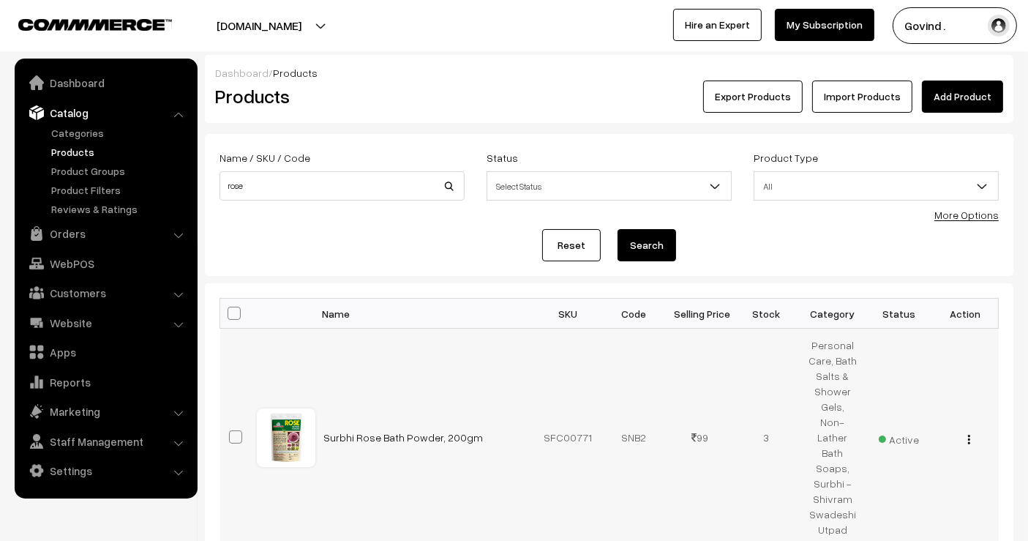
click at [966, 429] on div "View Edit Delete" at bounding box center [965, 436] width 49 height 15
click at [968, 433] on button "button" at bounding box center [969, 439] width 4 height 12
click at [878, 476] on link "Edit" at bounding box center [903, 492] width 124 height 32
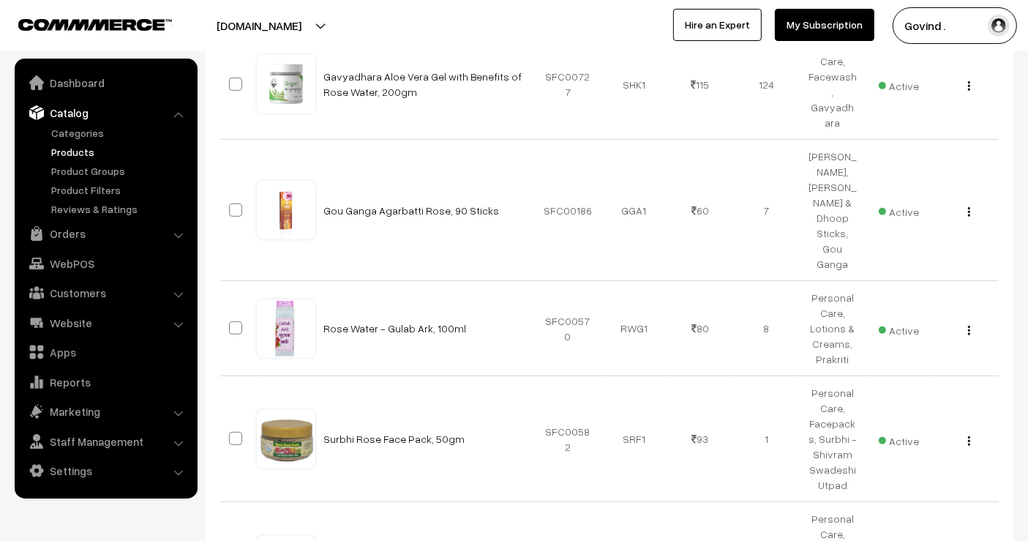
scroll to position [790, 0]
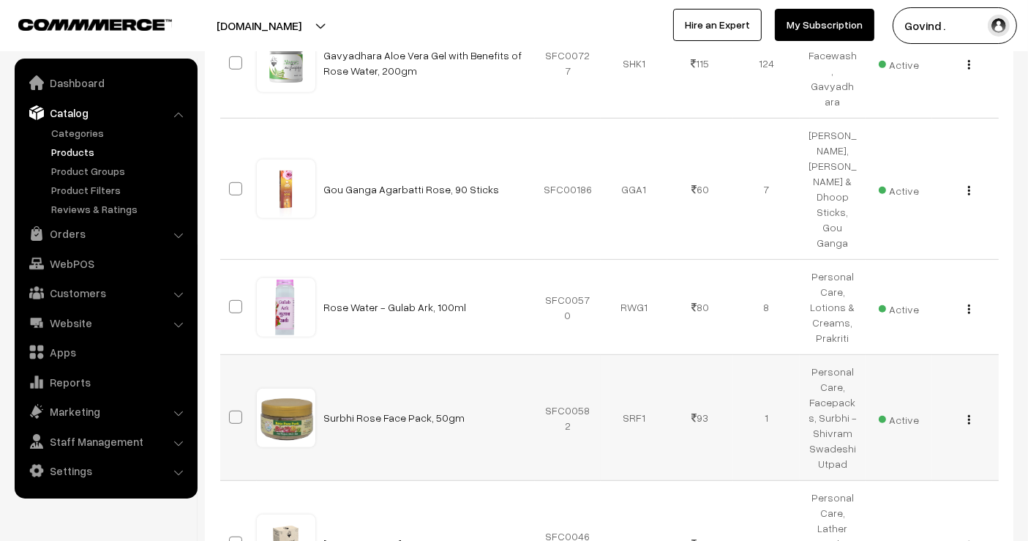
click at [969, 410] on div "View Edit Delete" at bounding box center [965, 417] width 49 height 15
click at [969, 415] on img "button" at bounding box center [969, 420] width 2 height 10
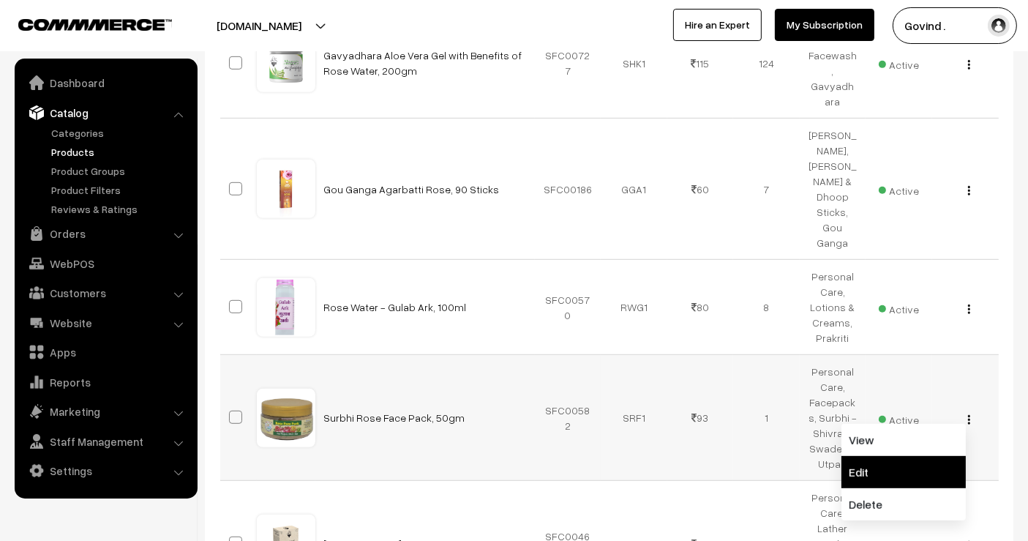
click at [925, 456] on link "Edit" at bounding box center [903, 472] width 124 height 32
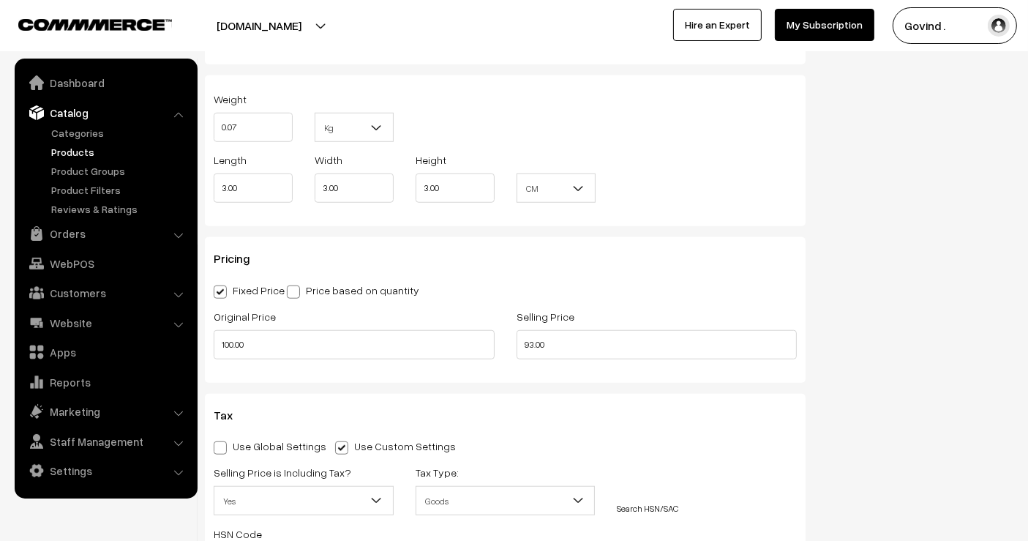
scroll to position [1127, 0]
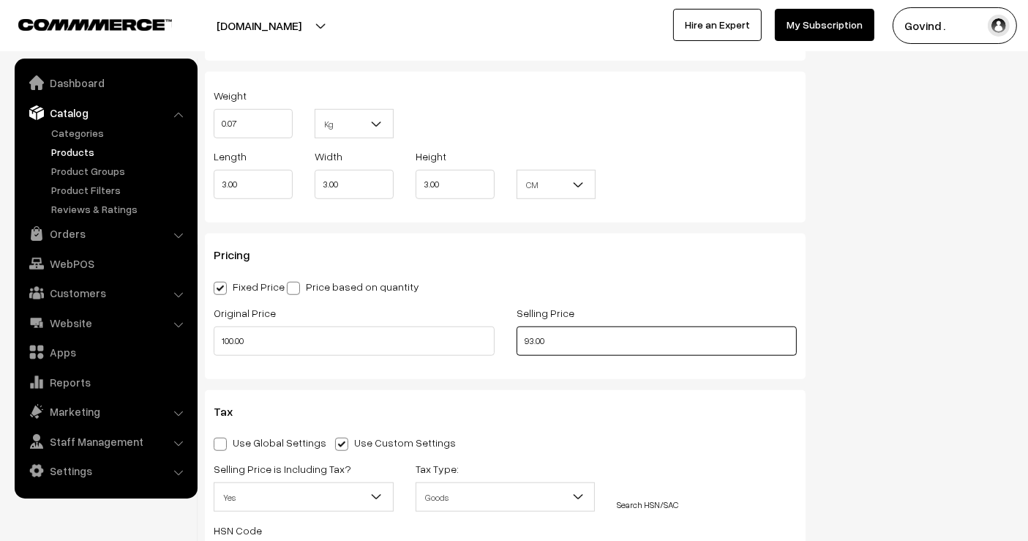
click at [533, 335] on input "93.00" at bounding box center [656, 340] width 281 height 29
type input "94.00"
click at [940, 294] on div "Status Active Inactive Active Publish Date Product Type -- Select -- -- Select …" at bounding box center [920, 102] width 208 height 2186
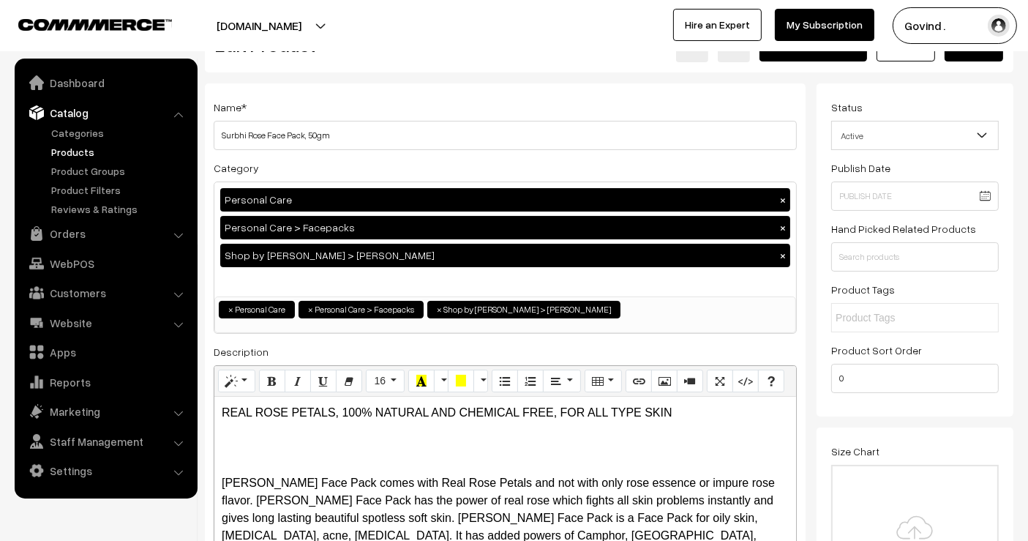
scroll to position [0, 0]
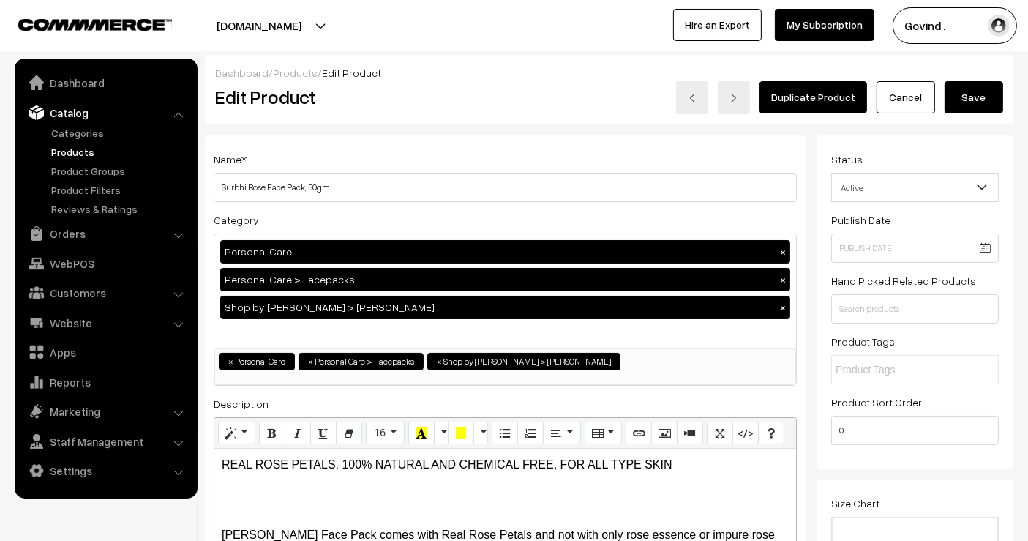
click at [991, 101] on button "Save" at bounding box center [973, 97] width 59 height 32
